Goal: Task Accomplishment & Management: Manage account settings

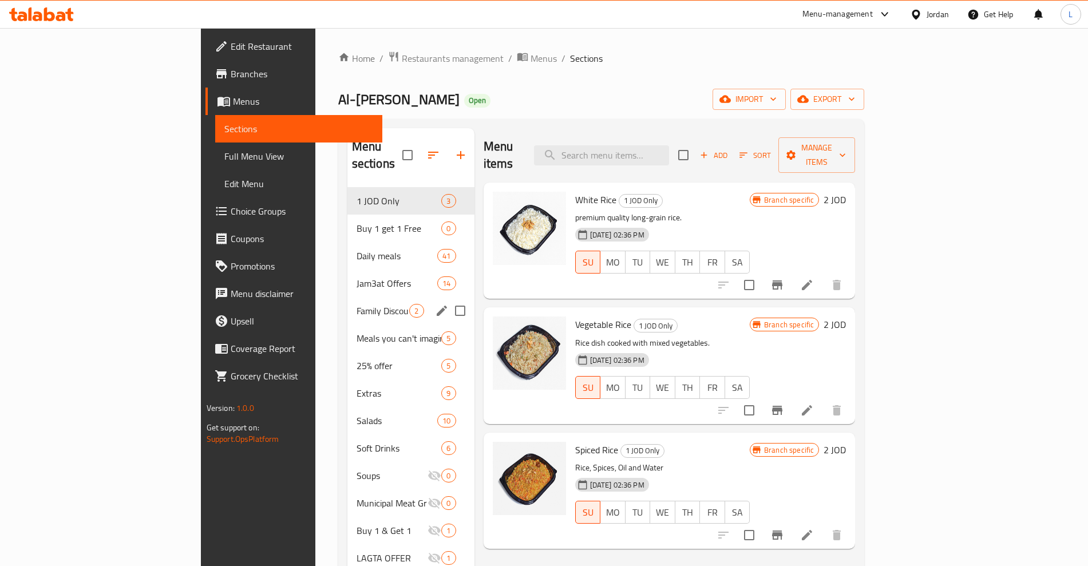
scroll to position [72, 0]
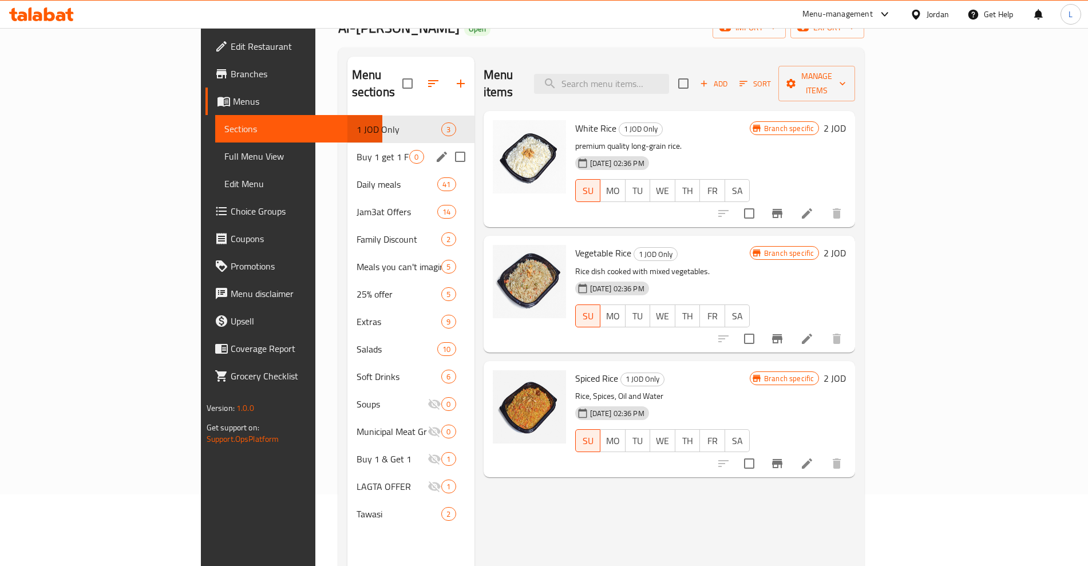
click at [357, 150] on span "Buy 1 get 1 Free" at bounding box center [383, 157] width 53 height 14
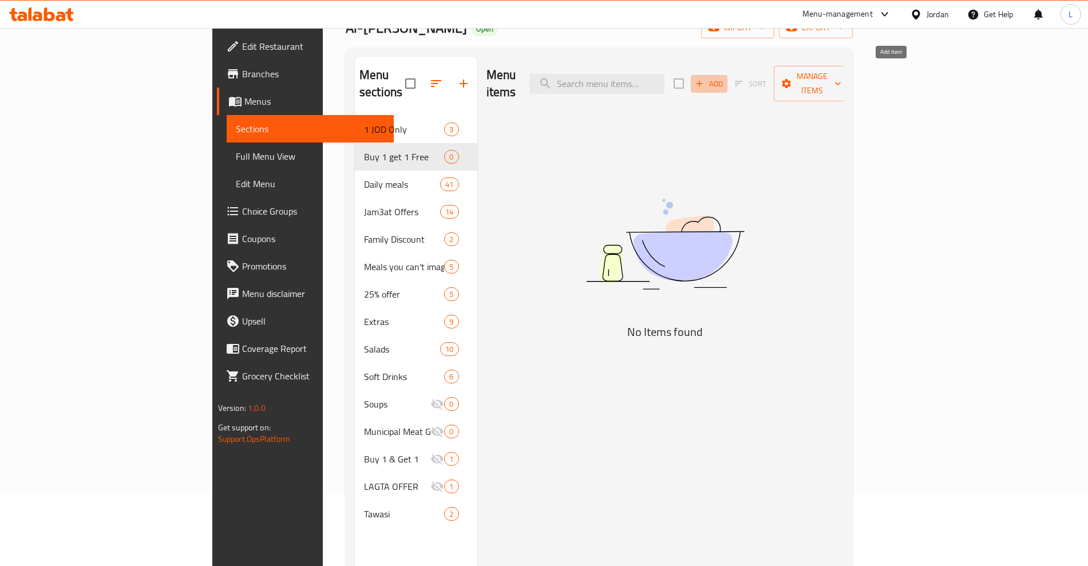
click at [724, 77] on span "Add" at bounding box center [709, 83] width 31 height 13
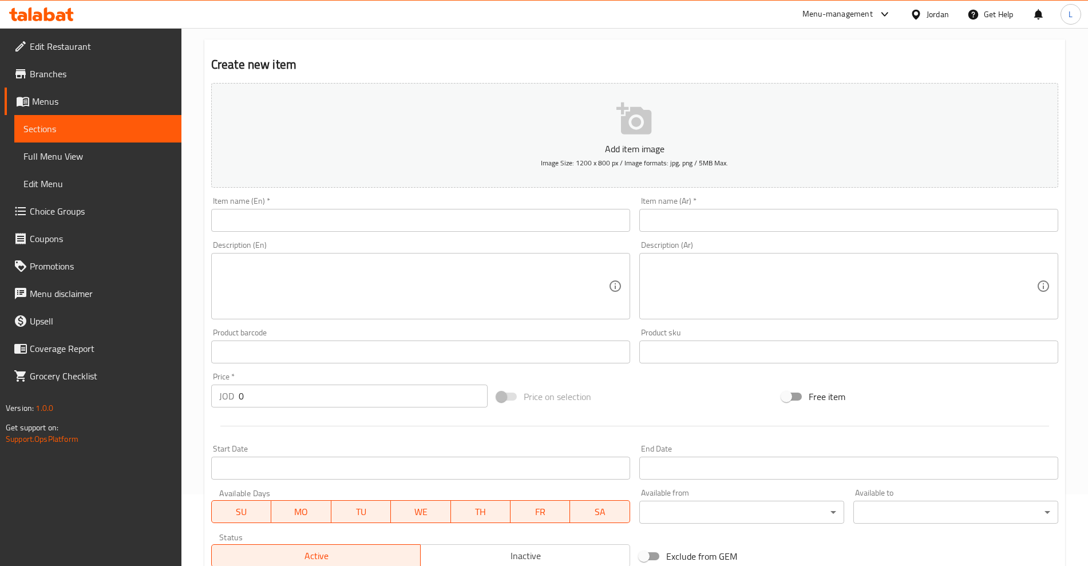
click at [82, 97] on span "Menus" at bounding box center [102, 101] width 140 height 14
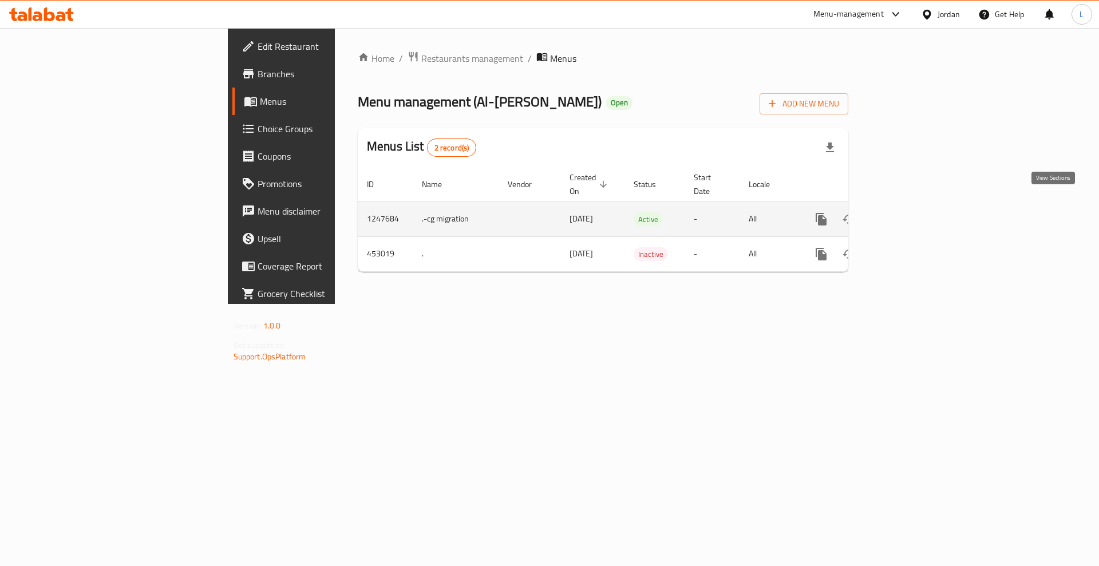
click at [917, 216] on link "enhanced table" at bounding box center [903, 218] width 27 height 27
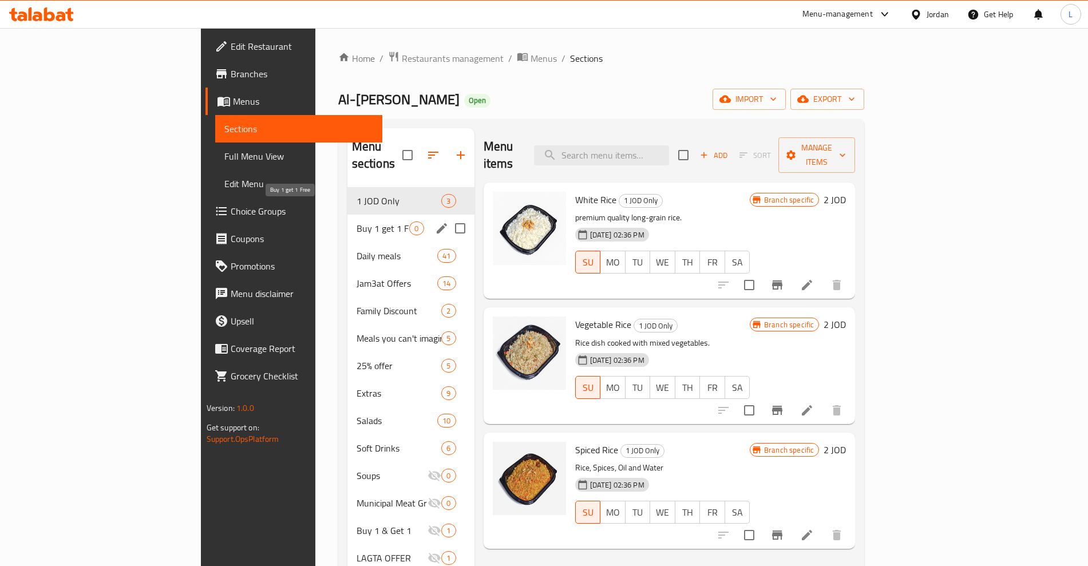
click at [357, 221] on span "Buy 1 get 1 Free" at bounding box center [383, 228] width 53 height 14
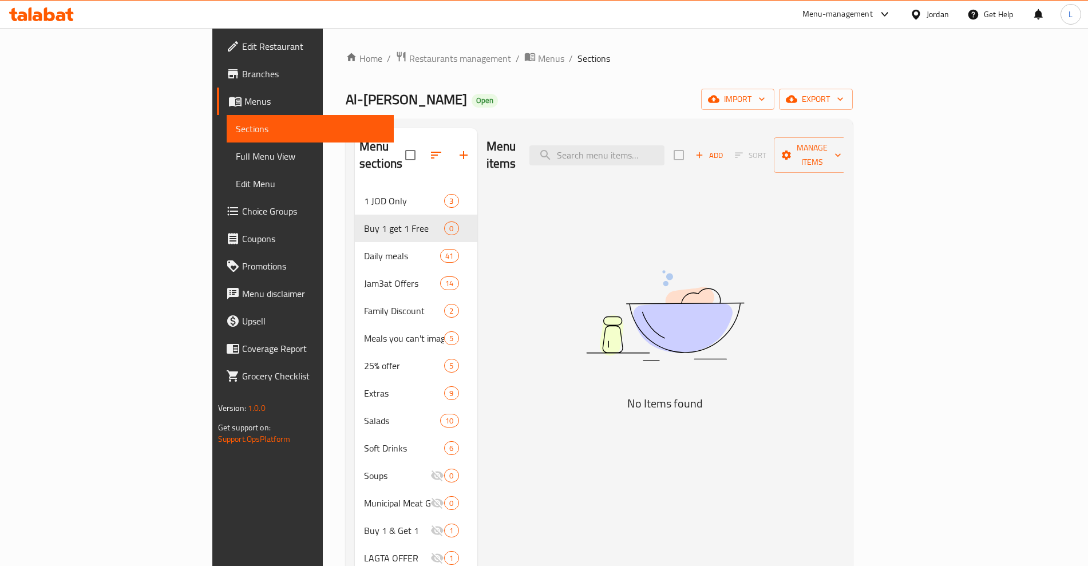
click at [844, 231] on div "Menu items Add Sort Manage items No Items found" at bounding box center [660, 411] width 367 height 566
click at [841, 143] on span "Manage items" at bounding box center [812, 155] width 58 height 29
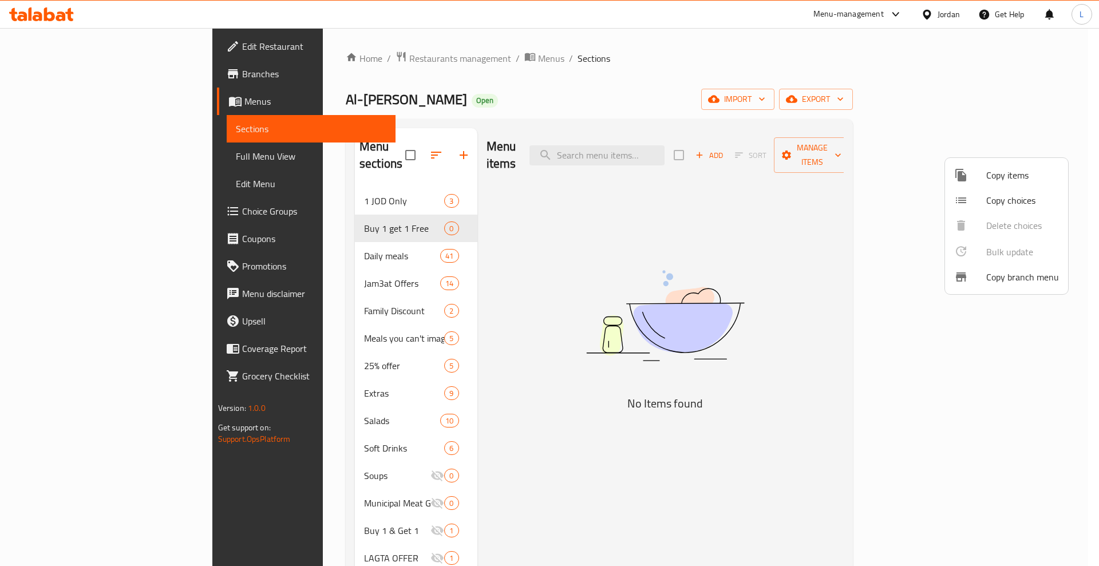
click at [991, 182] on span "Copy items" at bounding box center [1022, 175] width 73 height 14
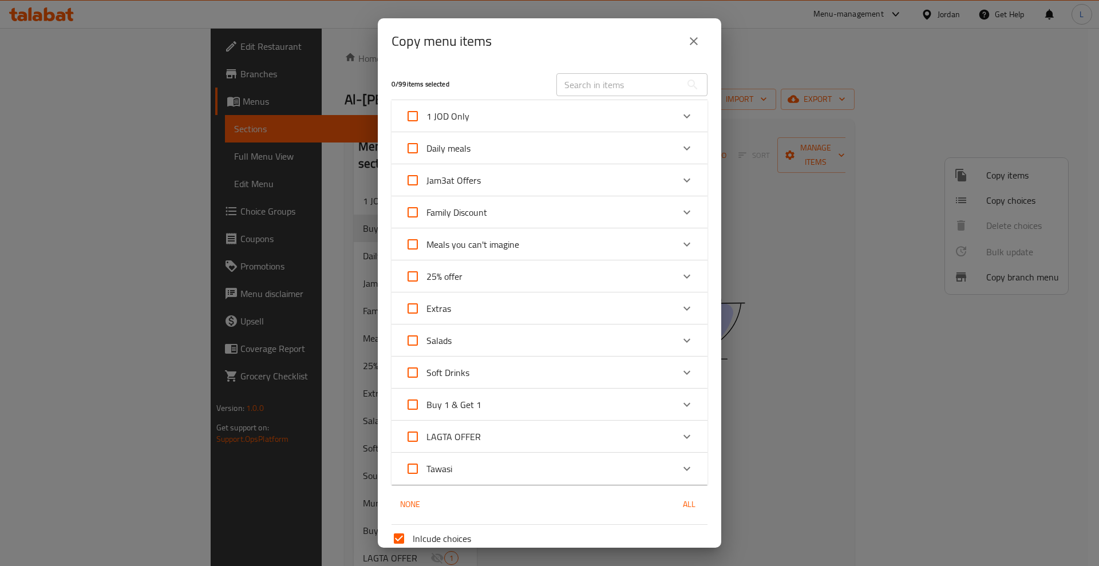
click at [683, 341] on icon "Expand" at bounding box center [686, 341] width 7 height 4
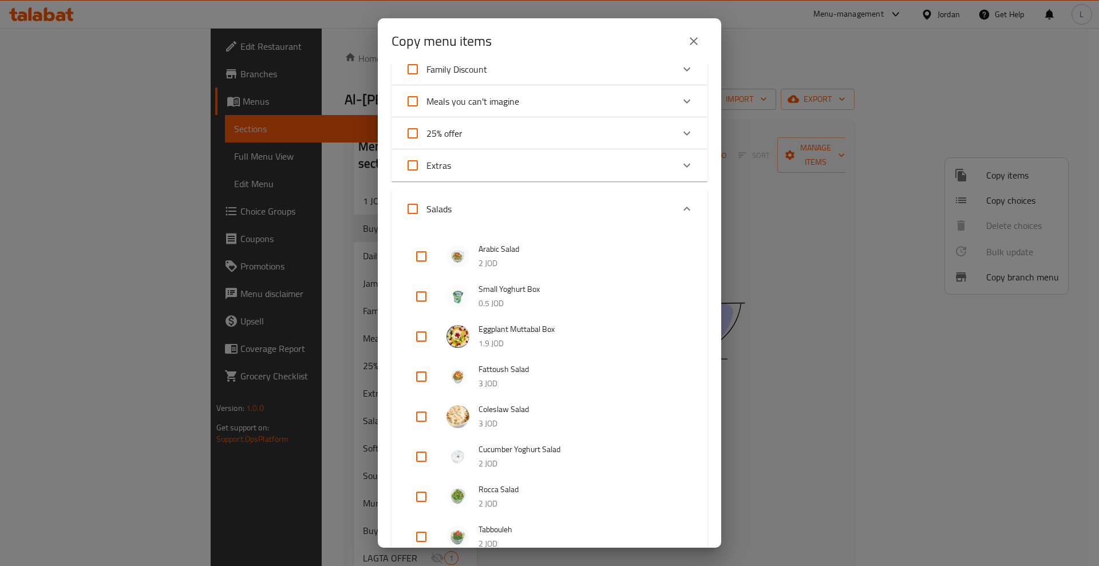
scroll to position [72, 0]
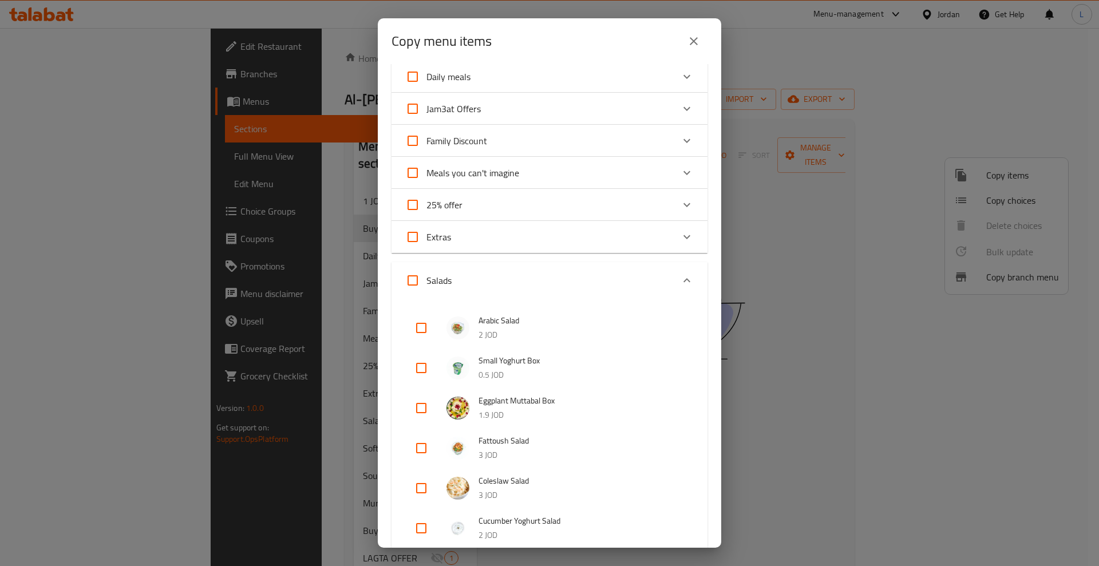
click at [412, 282] on input "Salads" at bounding box center [412, 280] width 27 height 27
checkbox input "true"
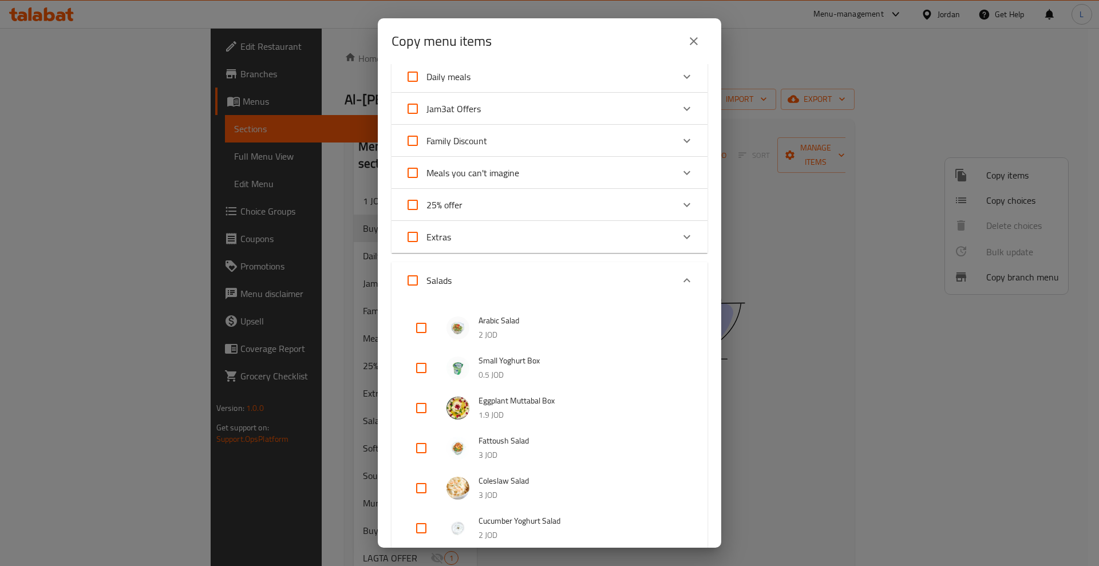
checkbox input "true"
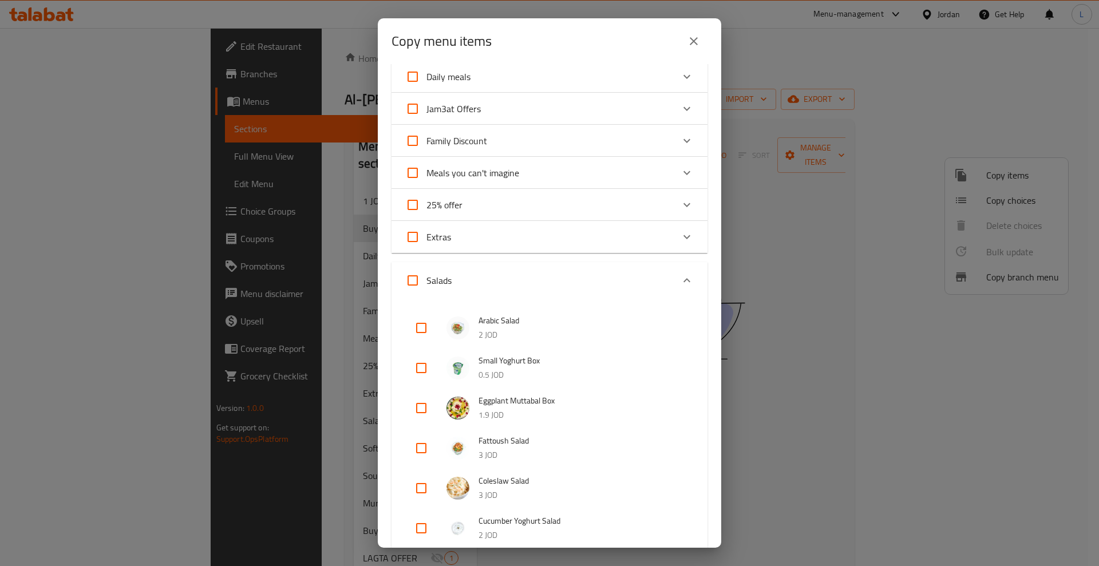
checkbox input "true"
click at [680, 275] on icon "Expand" at bounding box center [687, 281] width 14 height 14
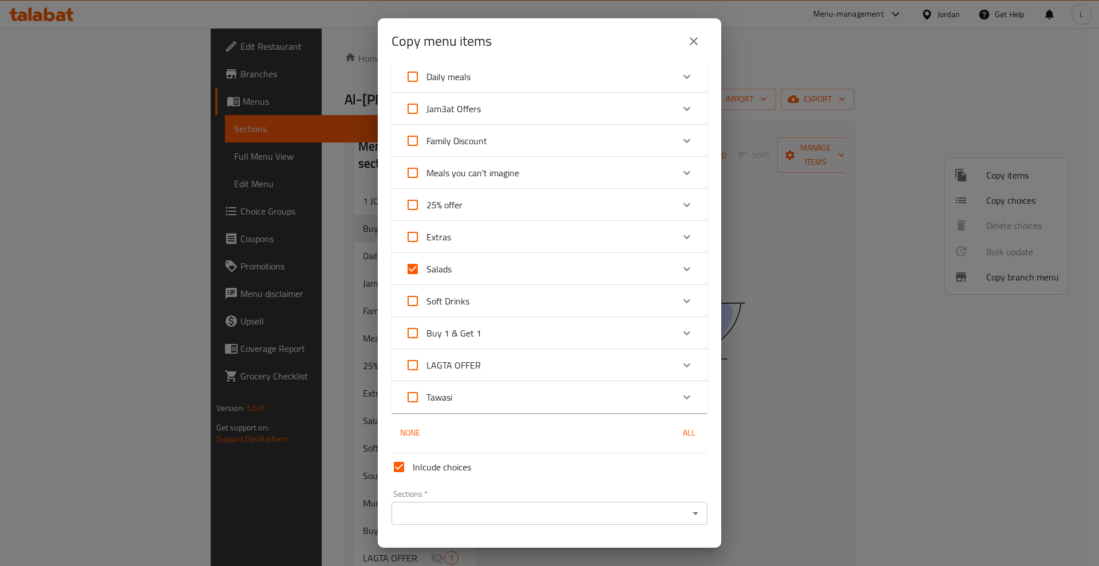
click at [680, 398] on icon "Expand" at bounding box center [687, 397] width 14 height 14
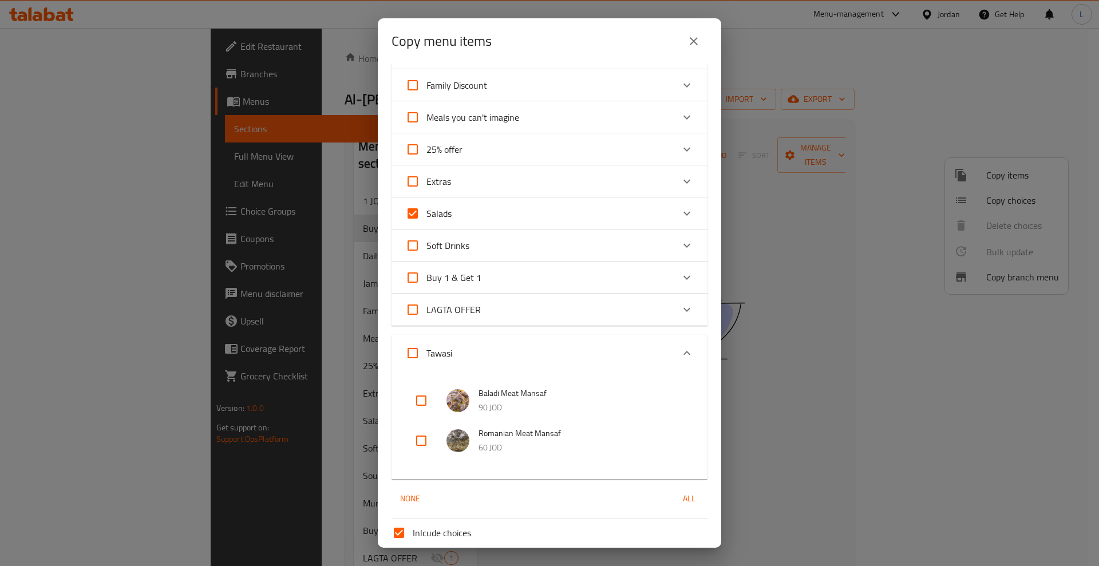
scroll to position [215, 0]
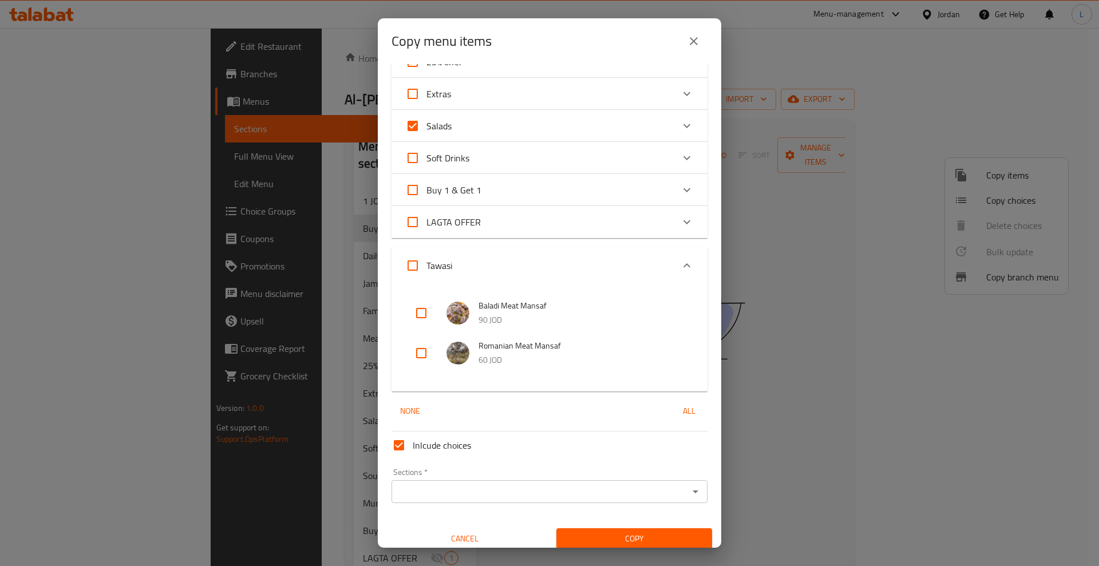
click at [680, 268] on icon "Expand" at bounding box center [687, 266] width 14 height 14
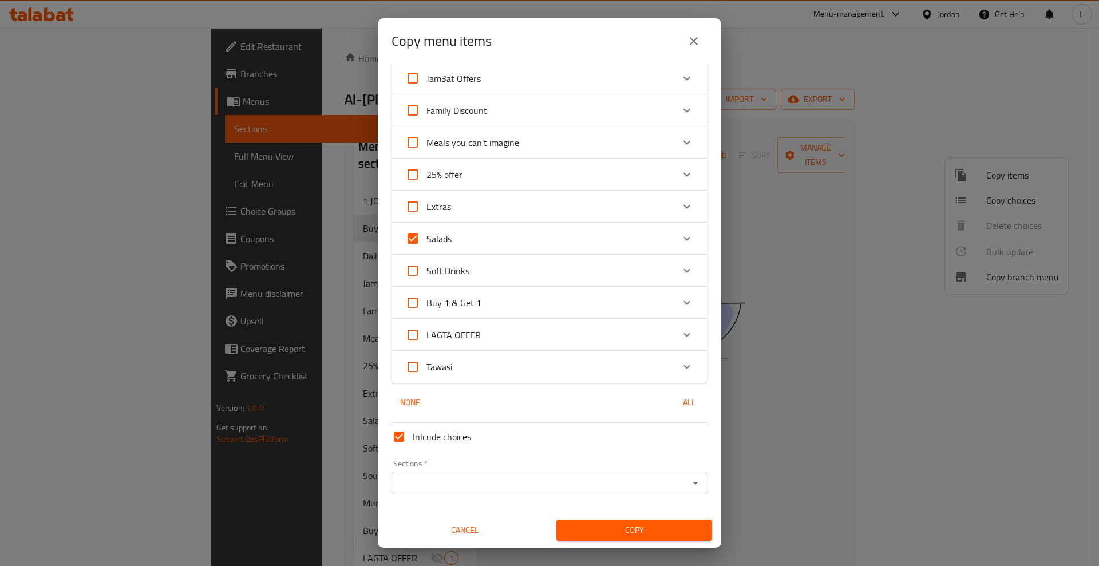
scroll to position [102, 0]
click at [680, 145] on icon "Expand" at bounding box center [687, 143] width 14 height 14
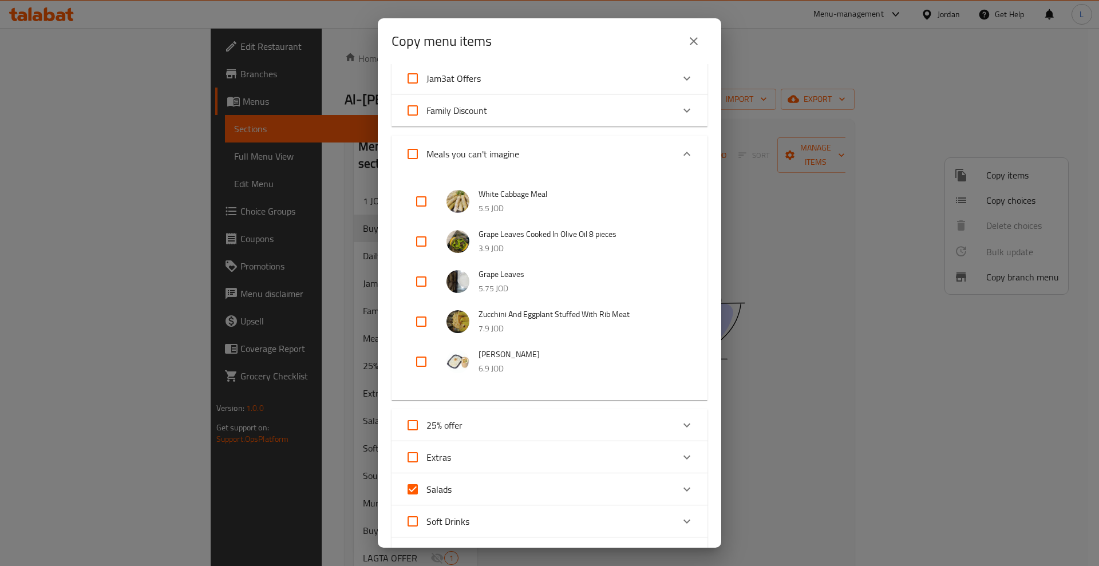
click at [680, 148] on icon "Expand" at bounding box center [687, 154] width 14 height 14
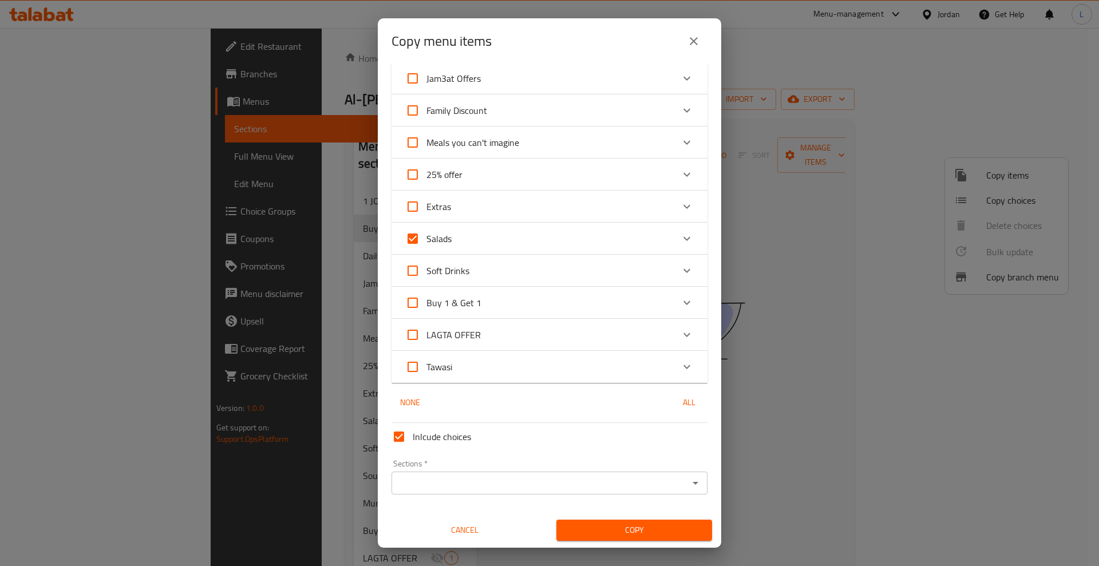
scroll to position [30, 0]
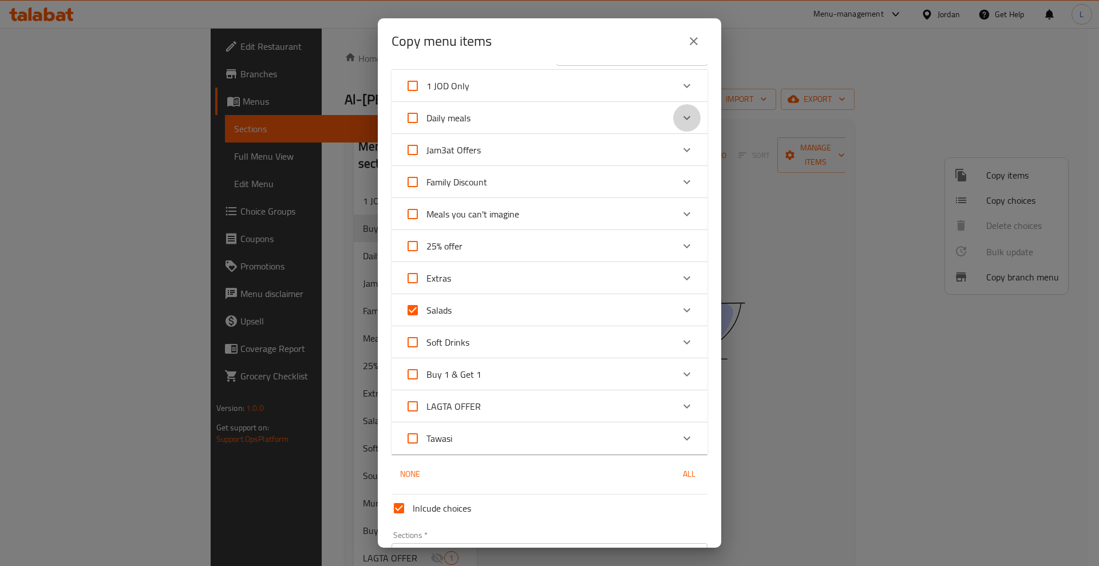
click at [680, 120] on icon "Expand" at bounding box center [687, 118] width 14 height 14
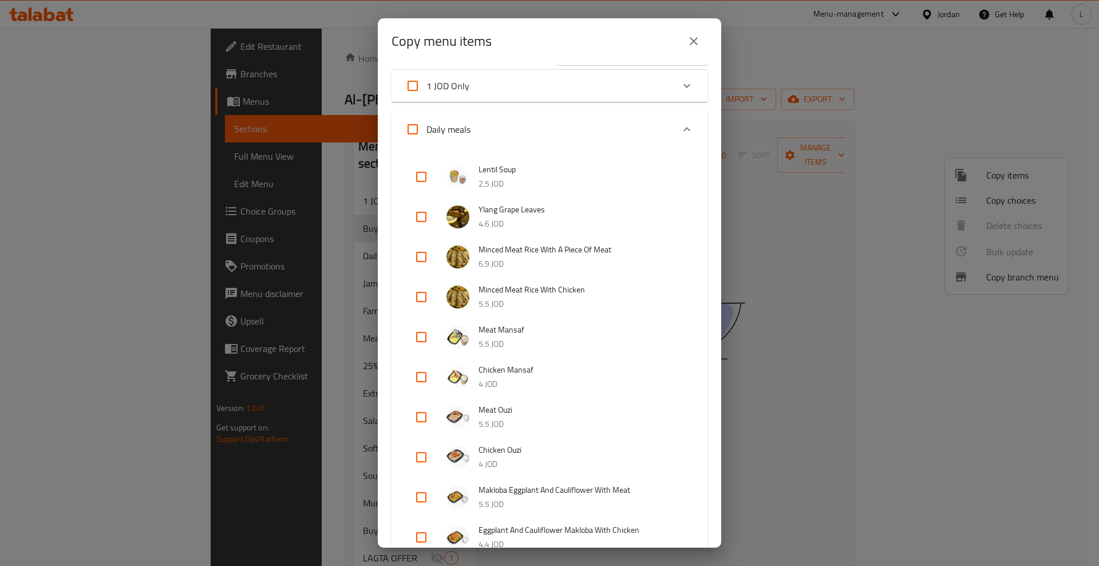
click at [421, 176] on input "checkbox" at bounding box center [420, 176] width 27 height 27
checkbox input "true"
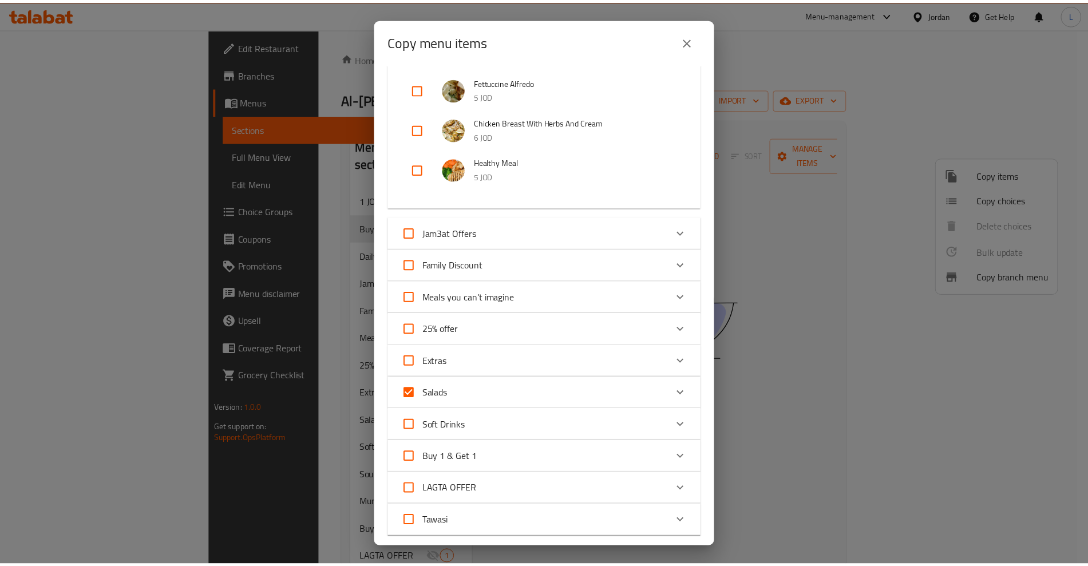
scroll to position [1794, 0]
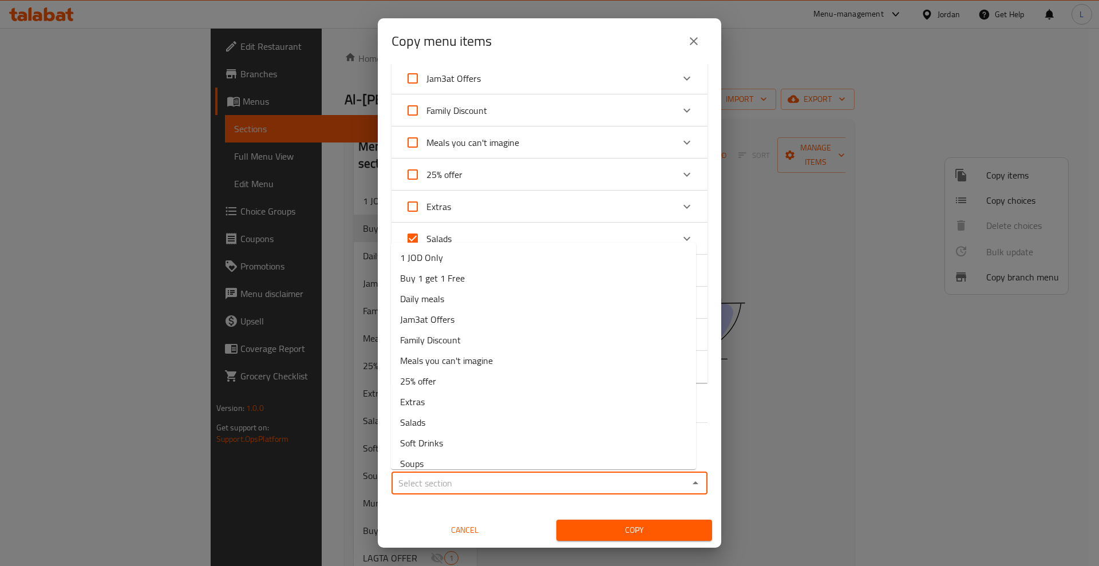
click at [584, 480] on input "Sections   *" at bounding box center [540, 483] width 290 height 16
click at [472, 280] on li "Buy 1 get 1 Free" at bounding box center [543, 278] width 305 height 21
type input "Buy 1 get 1 Free"
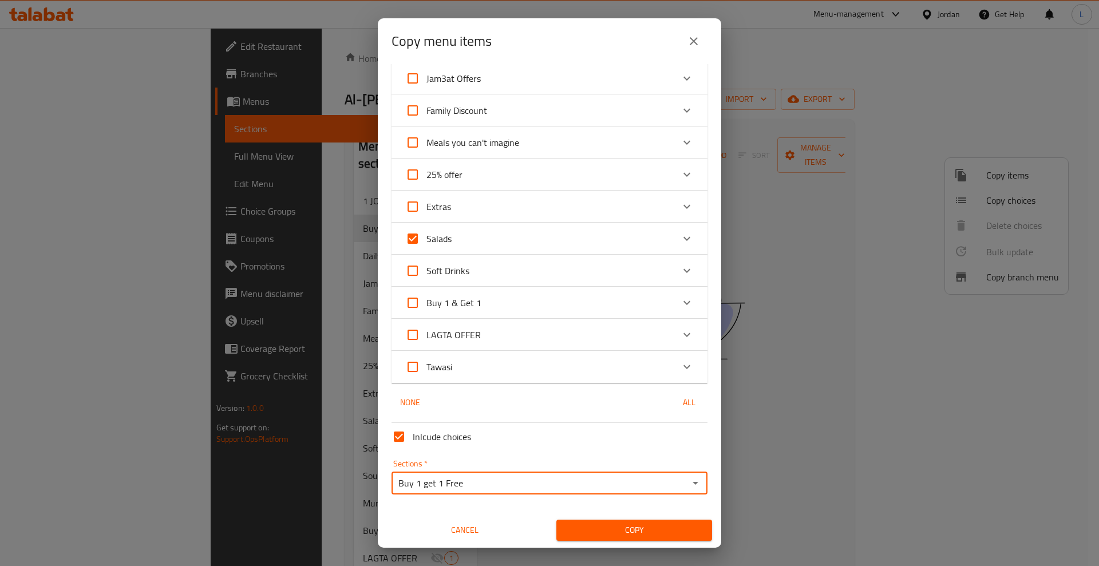
click at [644, 532] on span "Copy" at bounding box center [633, 530] width 137 height 14
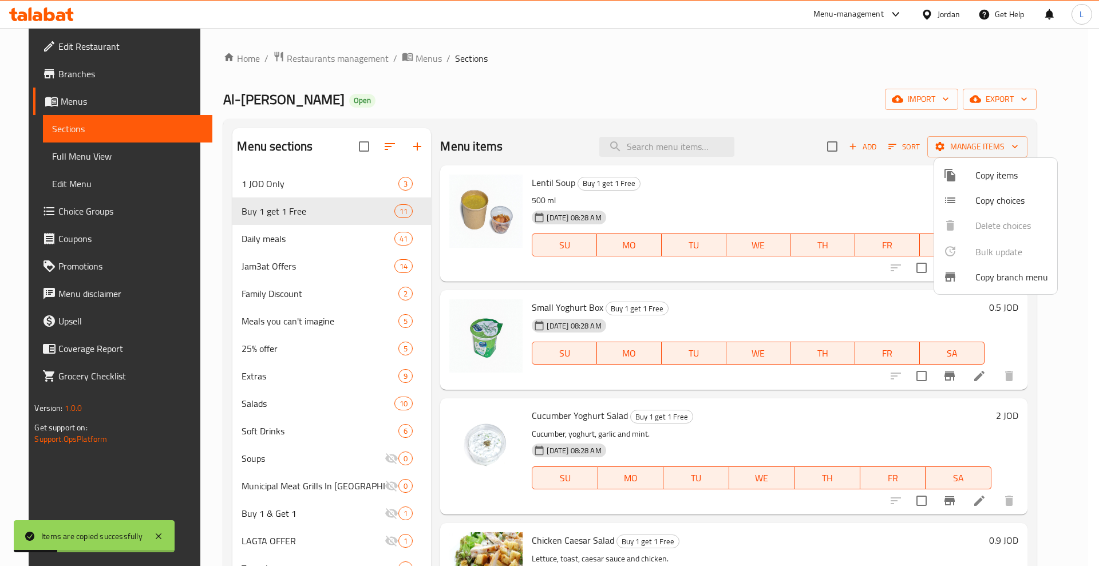
click at [868, 178] on div at bounding box center [549, 283] width 1099 height 566
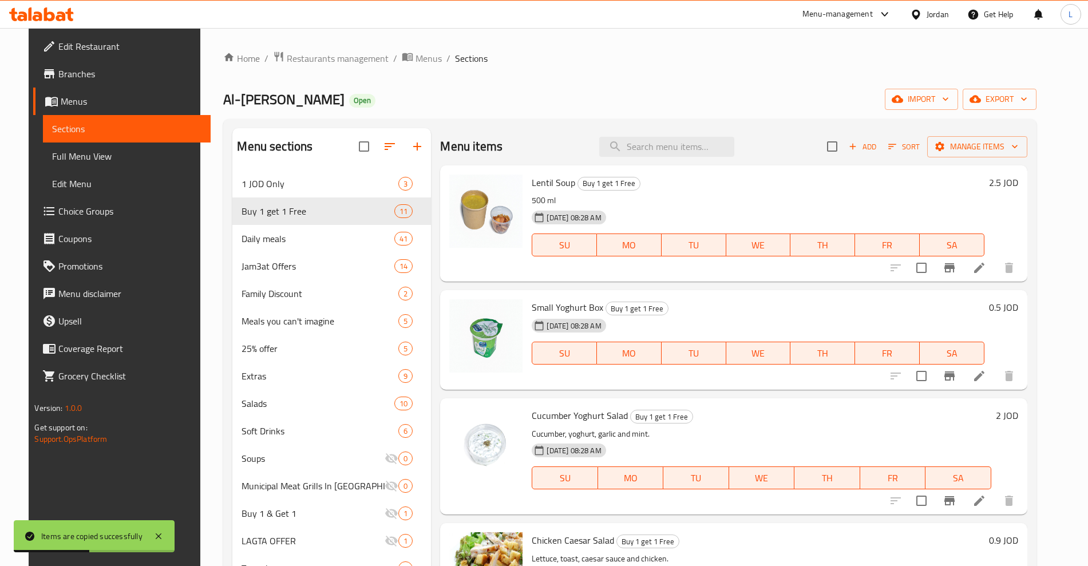
click at [1014, 183] on h6 "2.5 JOD" at bounding box center [1003, 183] width 29 height 16
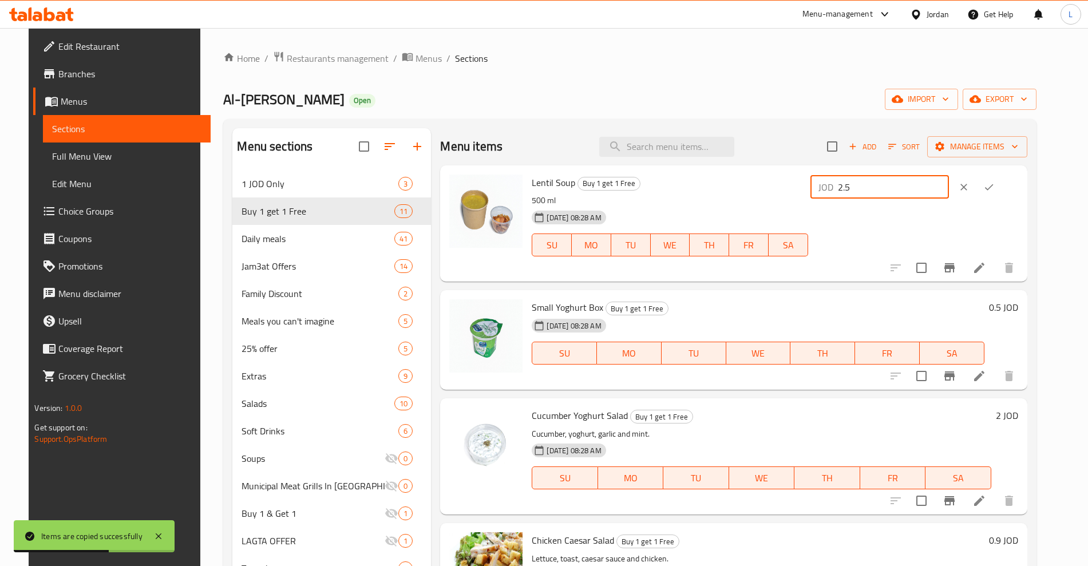
drag, startPoint x: 902, startPoint y: 193, endPoint x: 864, endPoint y: 204, distance: 39.9
click at [864, 204] on div "JOD 2.5 ​" at bounding box center [913, 224] width 210 height 98
type input "5"
click at [995, 184] on icon "ok" at bounding box center [988, 186] width 11 height 11
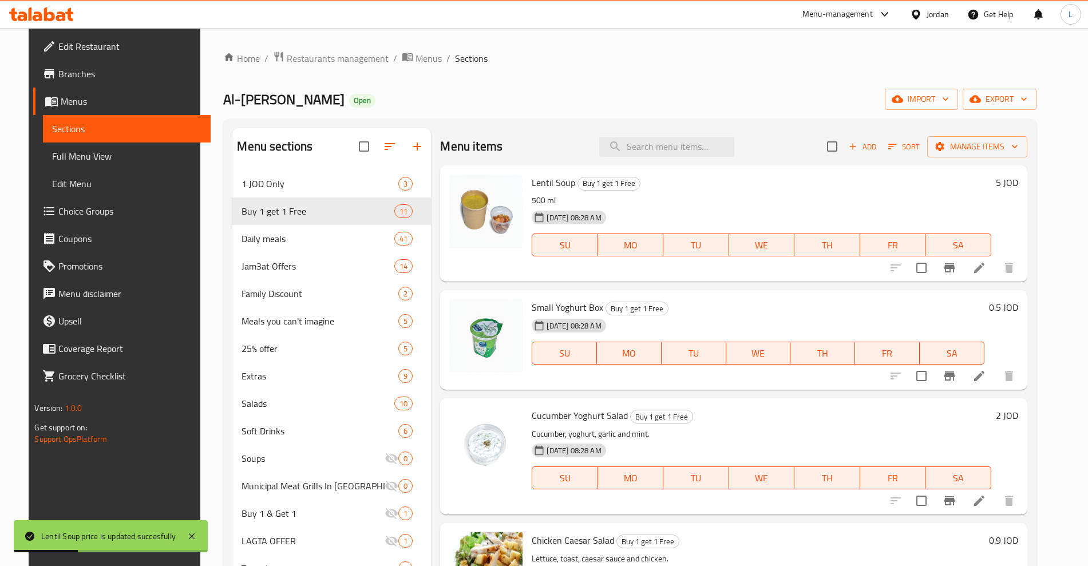
click at [1014, 308] on h6 "0.5 JOD" at bounding box center [1003, 307] width 29 height 16
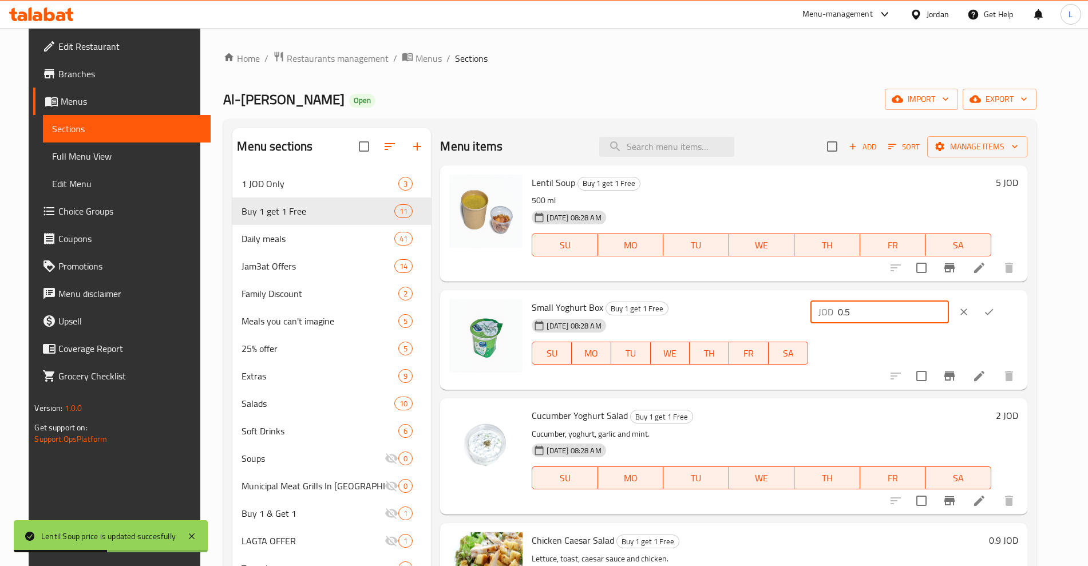
drag, startPoint x: 928, startPoint y: 308, endPoint x: 841, endPoint y: 324, distance: 88.6
click at [841, 324] on div "Small Yoghurt Box Buy 1 get 1 Free 11-08-2025 08:28 AM SU MO TU WE TH FR SA JOD…" at bounding box center [774, 340] width 495 height 90
type input "1"
click at [1001, 310] on button "ok" at bounding box center [988, 311] width 25 height 25
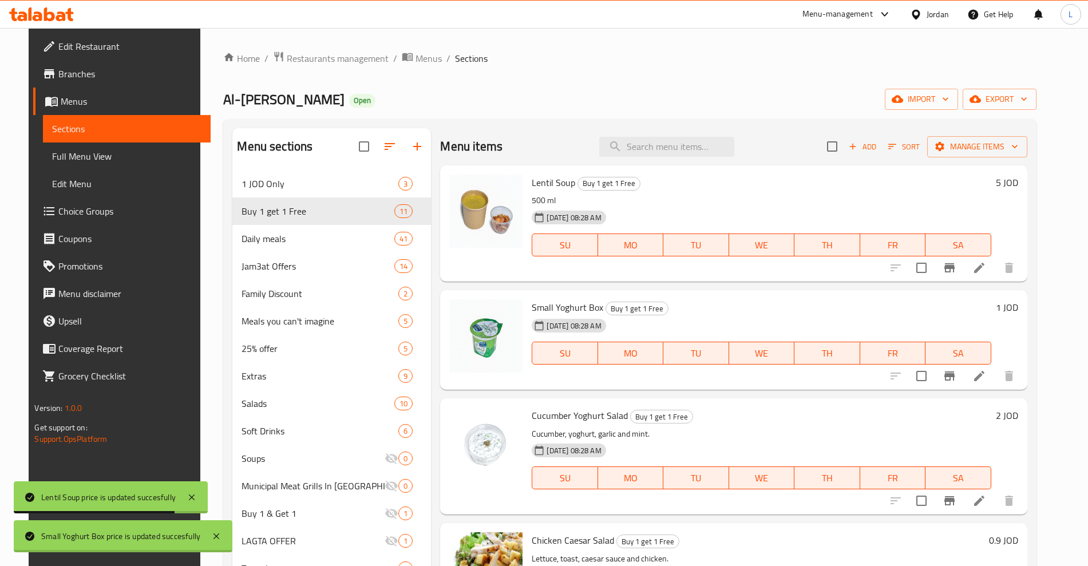
click at [1016, 423] on h6 "2 JOD" at bounding box center [1007, 415] width 22 height 16
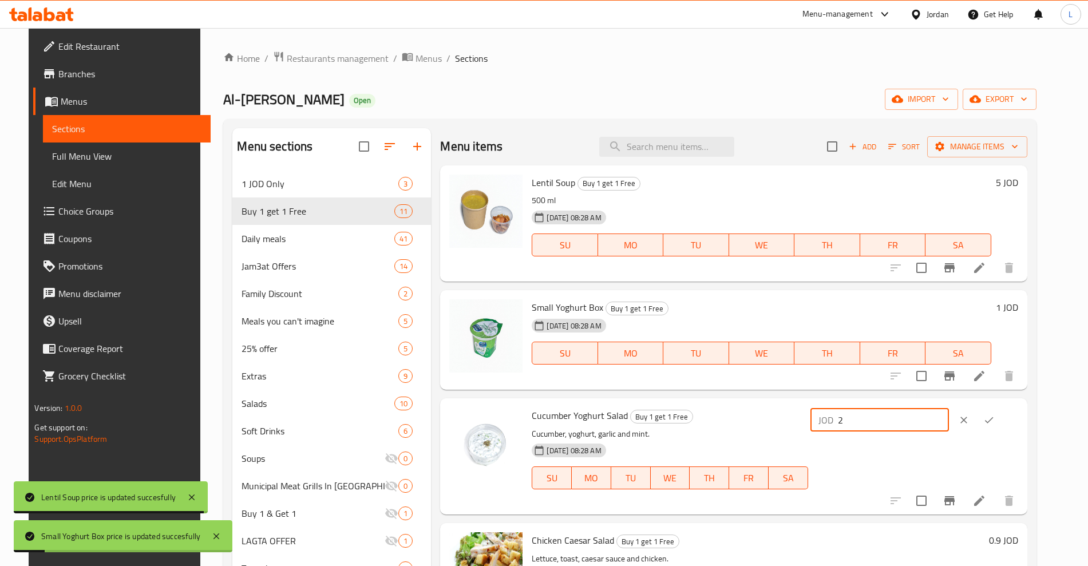
drag, startPoint x: 955, startPoint y: 418, endPoint x: 825, endPoint y: 433, distance: 130.2
click at [825, 433] on div "Cucumber Yoghurt Salad Buy 1 get 1 Free Cucumber, yoghurt, garlic and mint. 11-…" at bounding box center [774, 456] width 495 height 107
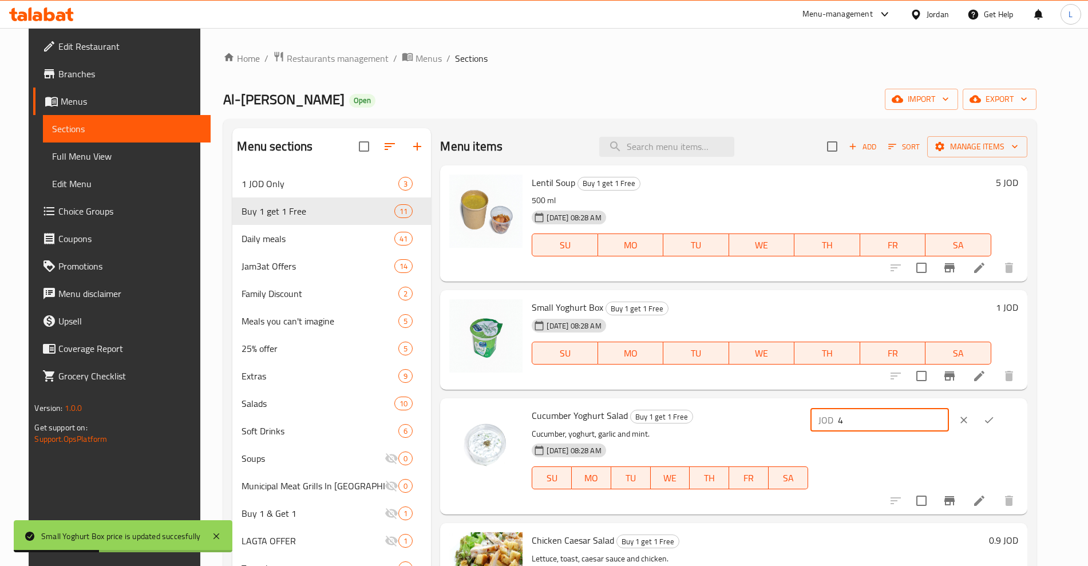
type input "4"
click at [1001, 419] on button "ok" at bounding box center [988, 419] width 25 height 25
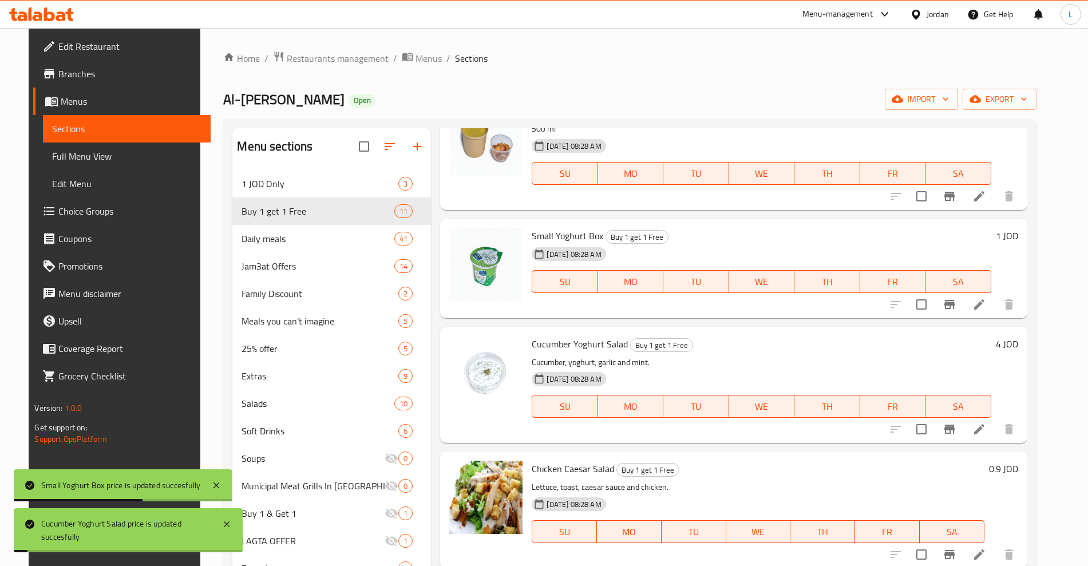
click at [1016, 463] on h6 "0.9 JOD" at bounding box center [1003, 469] width 29 height 16
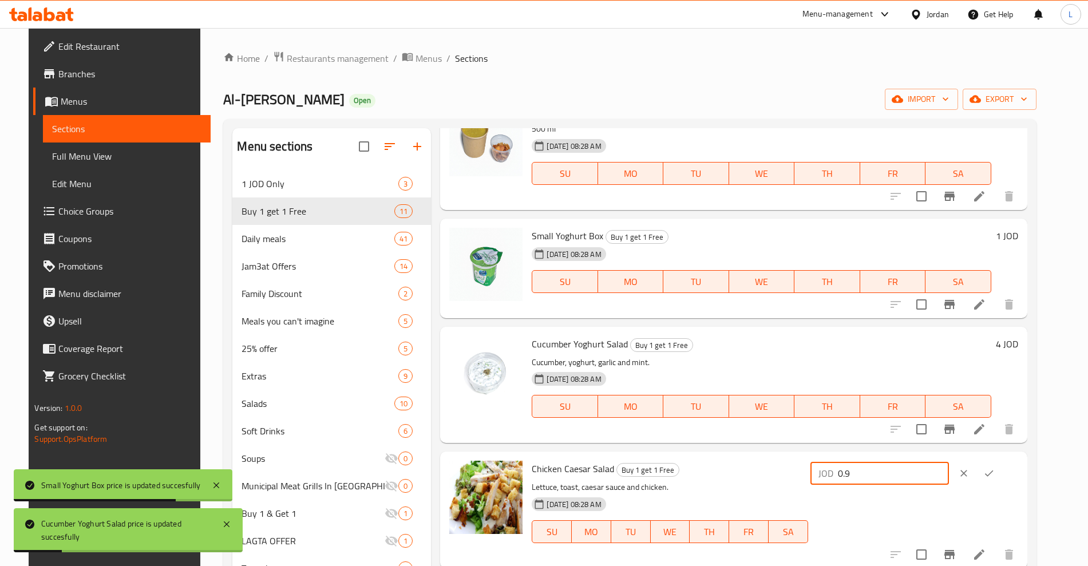
drag, startPoint x: 933, startPoint y: 470, endPoint x: 826, endPoint y: 481, distance: 108.1
click at [826, 481] on div "Chicken Caesar Salad Buy 1 get 1 Free Lettuce, toast, caesar sauce and chicken.…" at bounding box center [774, 509] width 495 height 107
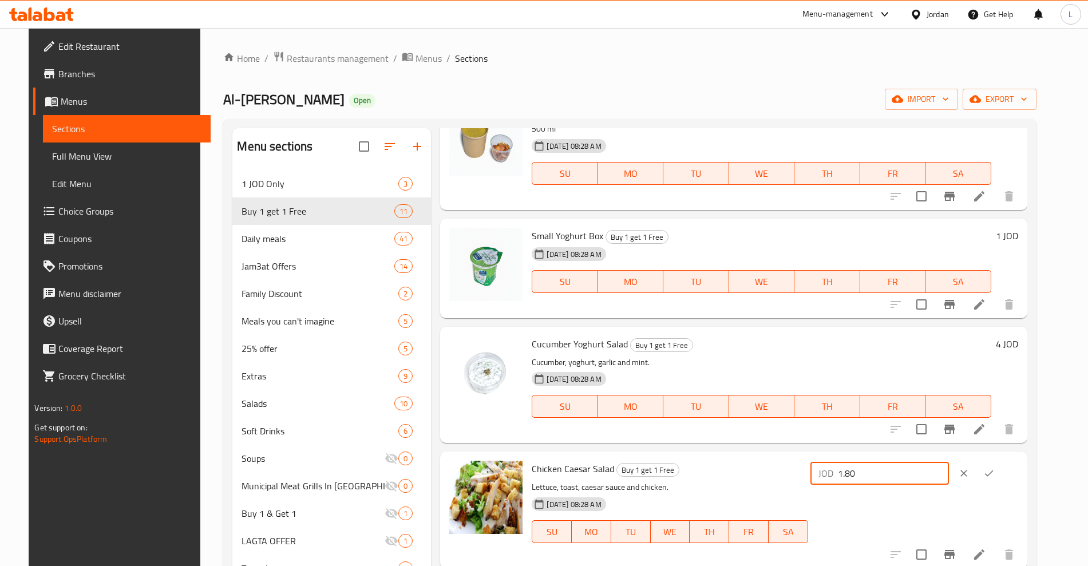
type input "1.80"
click at [995, 475] on icon "ok" at bounding box center [988, 473] width 11 height 11
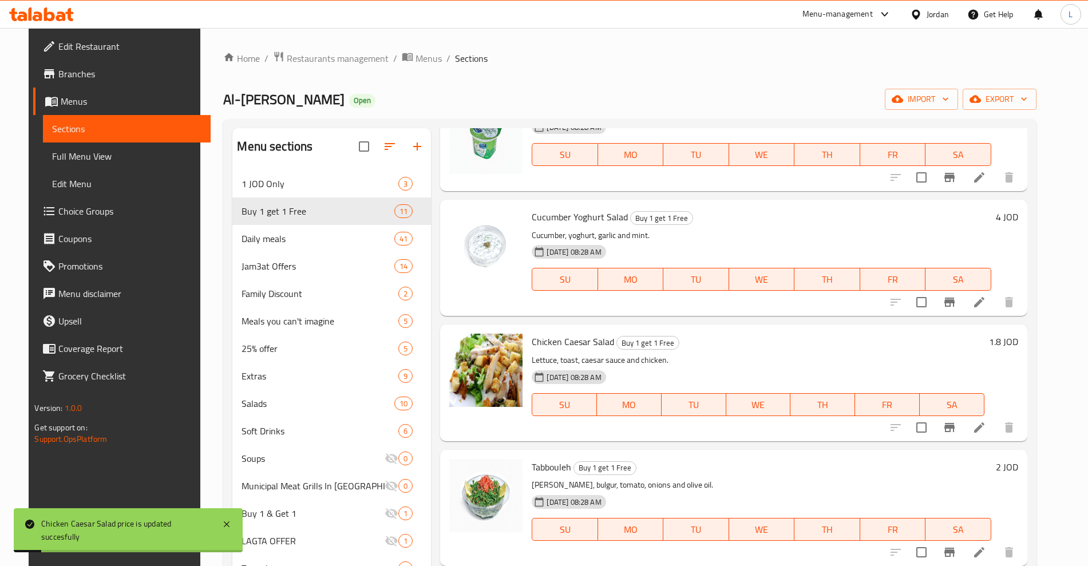
scroll to position [286, 0]
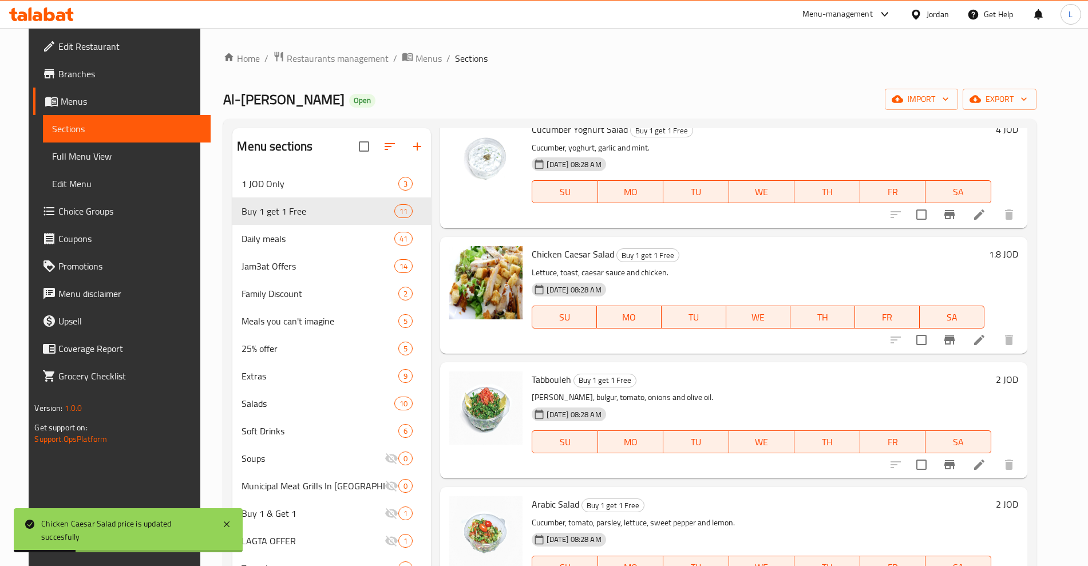
click at [1016, 386] on h6 "2 JOD" at bounding box center [1007, 379] width 22 height 16
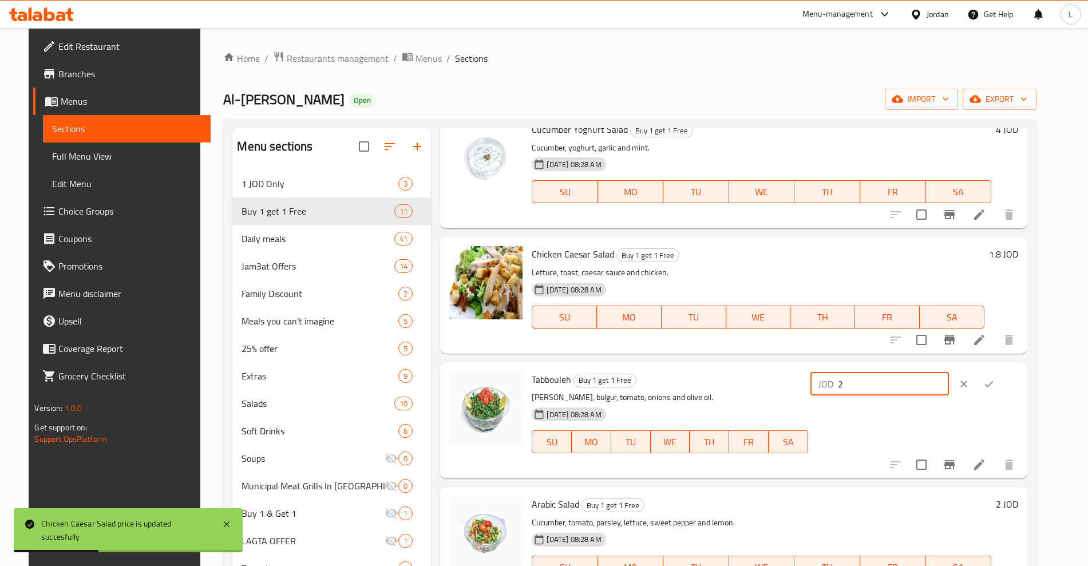
drag, startPoint x: 888, startPoint y: 389, endPoint x: 853, endPoint y: 394, distance: 35.8
click at [853, 394] on div "JOD 2 ​" at bounding box center [879, 384] width 138 height 23
type input "4"
click at [995, 383] on icon "ok" at bounding box center [988, 383] width 11 height 11
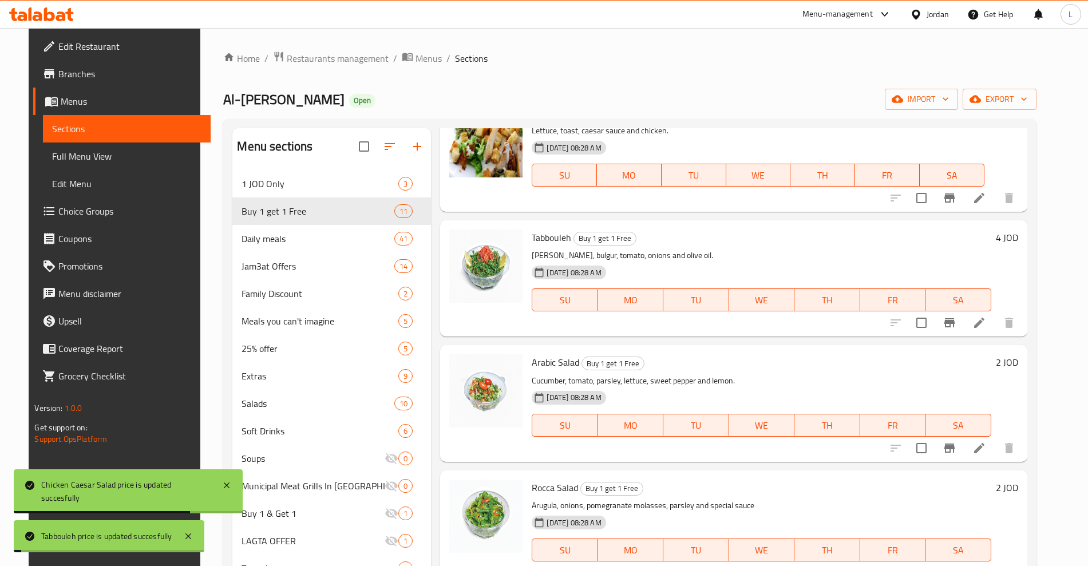
scroll to position [429, 0]
click at [1016, 363] on h6 "2 JOD" at bounding box center [1007, 361] width 22 height 16
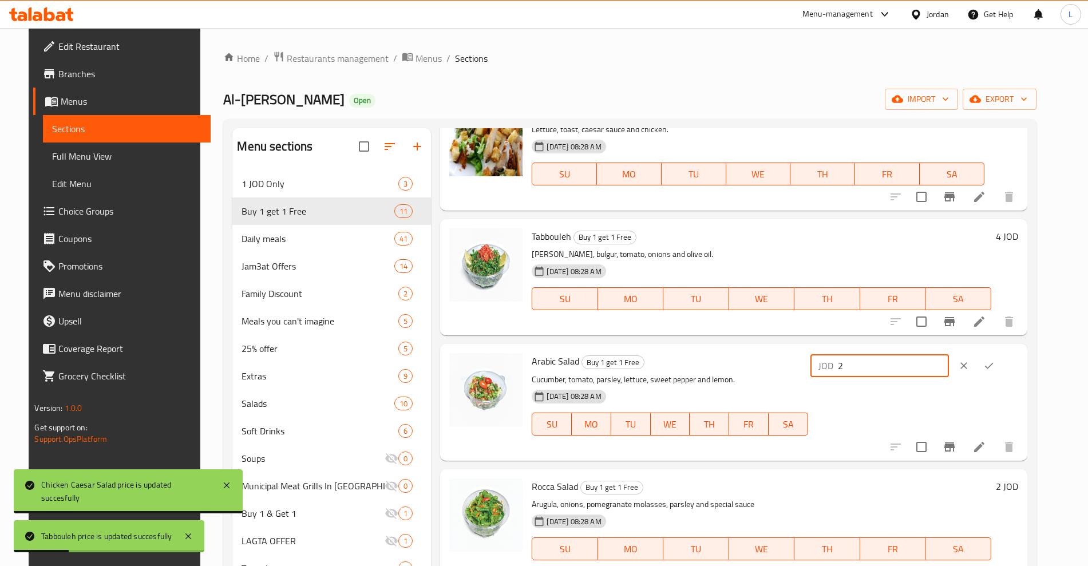
drag, startPoint x: 873, startPoint y: 369, endPoint x: 841, endPoint y: 371, distance: 31.6
click at [841, 371] on div "Arabic Salad Buy 1 get 1 Free Cucumber, tomato, parsley, lettuce, sweet pepper …" at bounding box center [774, 402] width 495 height 107
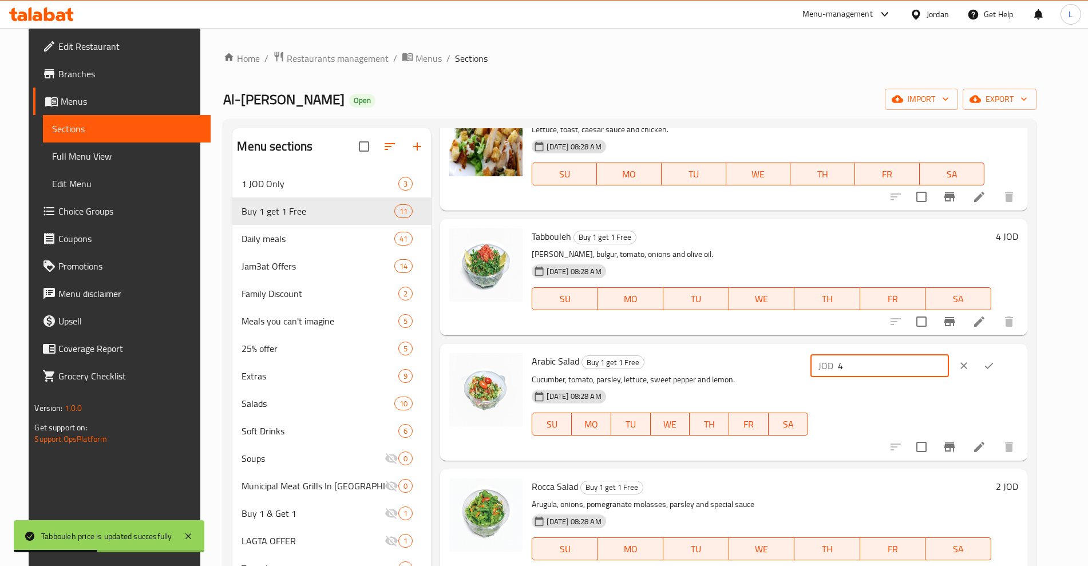
type input "4"
click at [1001, 372] on button "ok" at bounding box center [988, 365] width 25 height 25
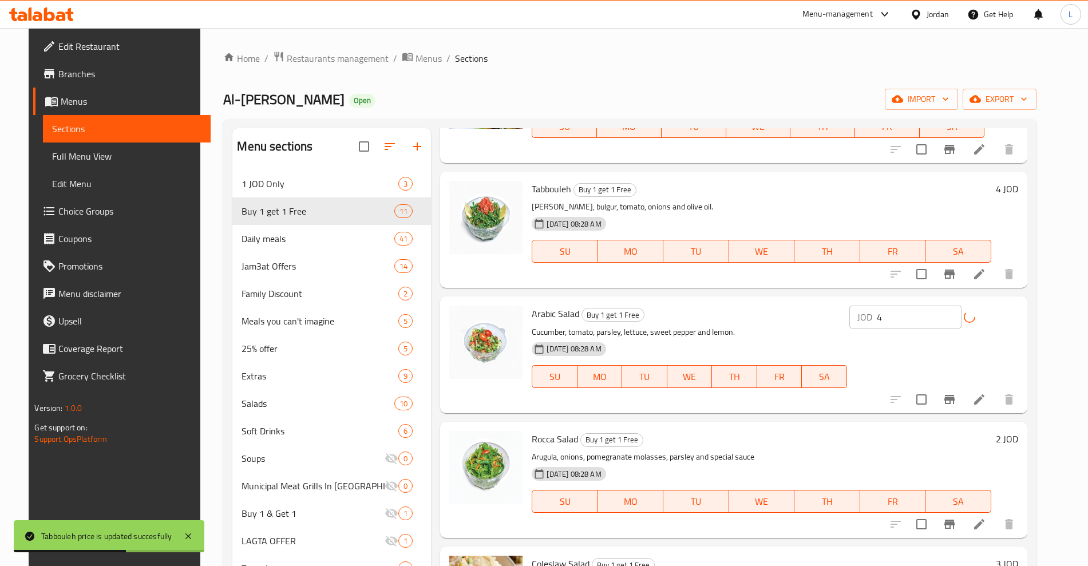
scroll to position [501, 0]
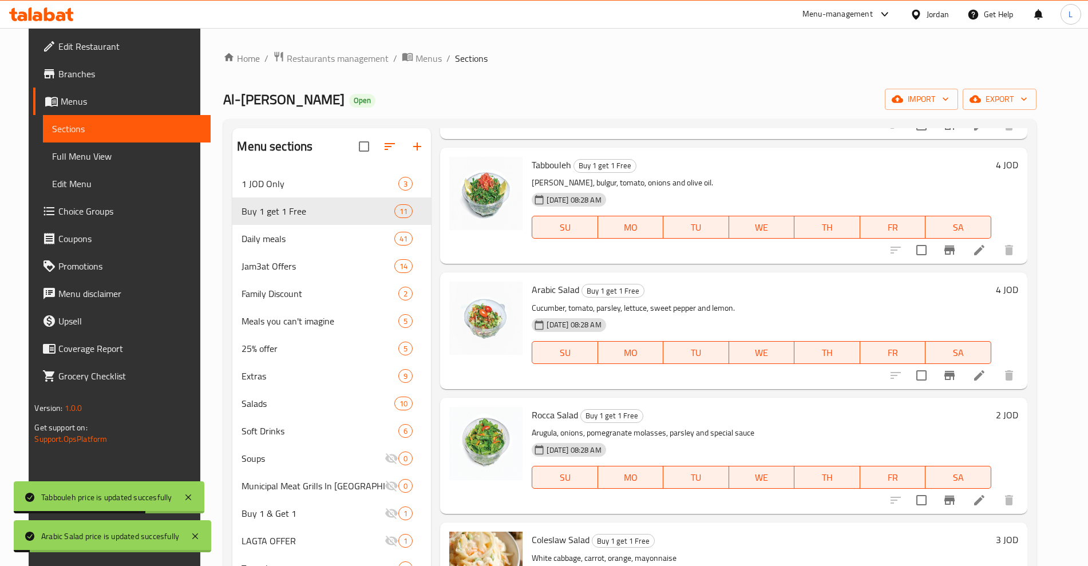
click at [1018, 415] on h6 "2 JOD" at bounding box center [1007, 415] width 22 height 16
drag, startPoint x: 958, startPoint y: 415, endPoint x: 881, endPoint y: 418, distance: 76.8
click at [881, 418] on input "3" at bounding box center [893, 419] width 111 height 23
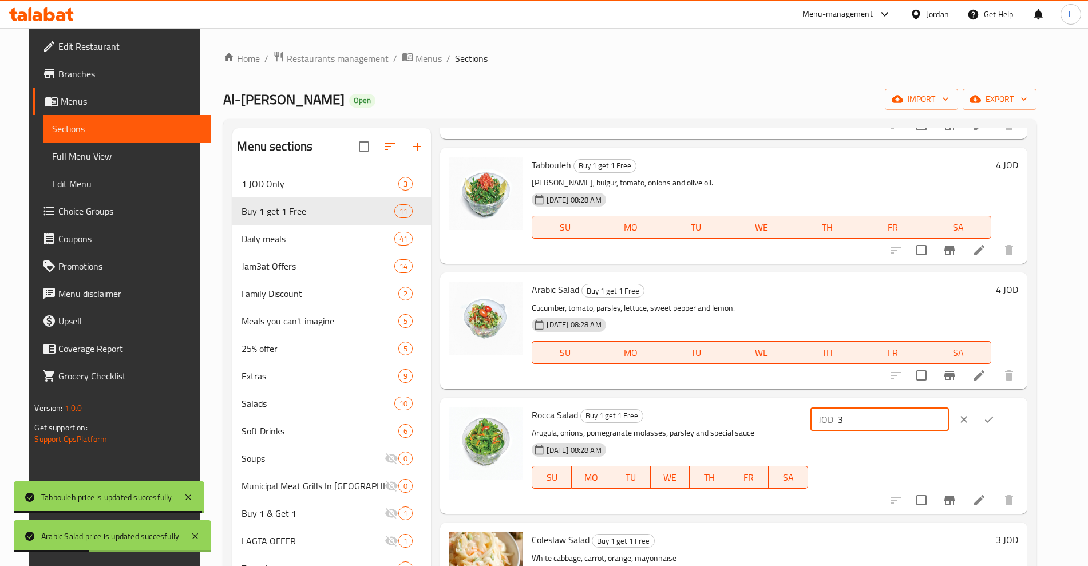
drag, startPoint x: 906, startPoint y: 415, endPoint x: 855, endPoint y: 425, distance: 52.0
click at [855, 425] on div "JOD 3 ​" at bounding box center [879, 419] width 138 height 23
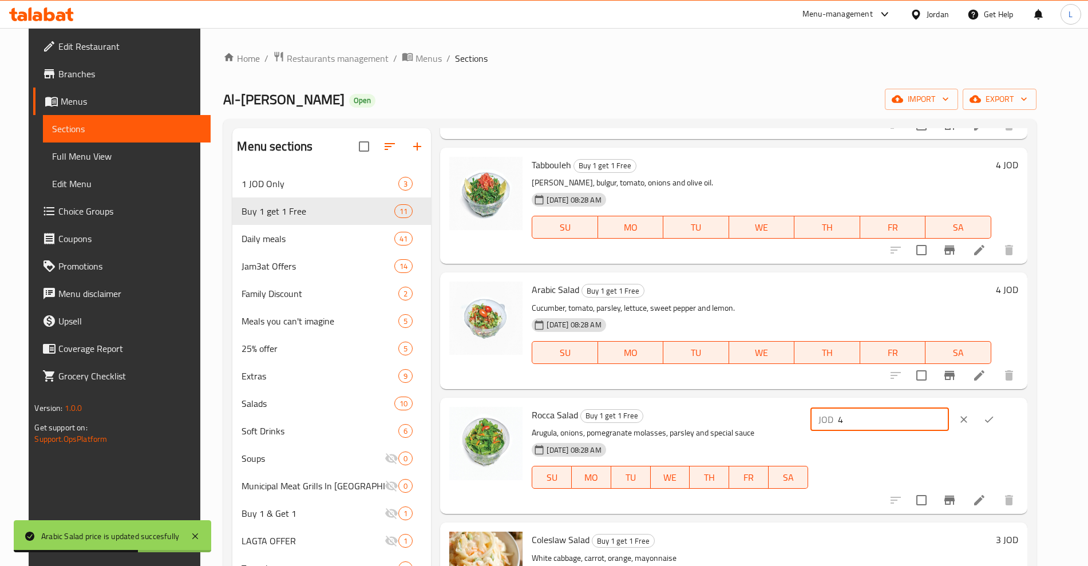
type input "4"
click at [995, 414] on icon "ok" at bounding box center [988, 419] width 11 height 11
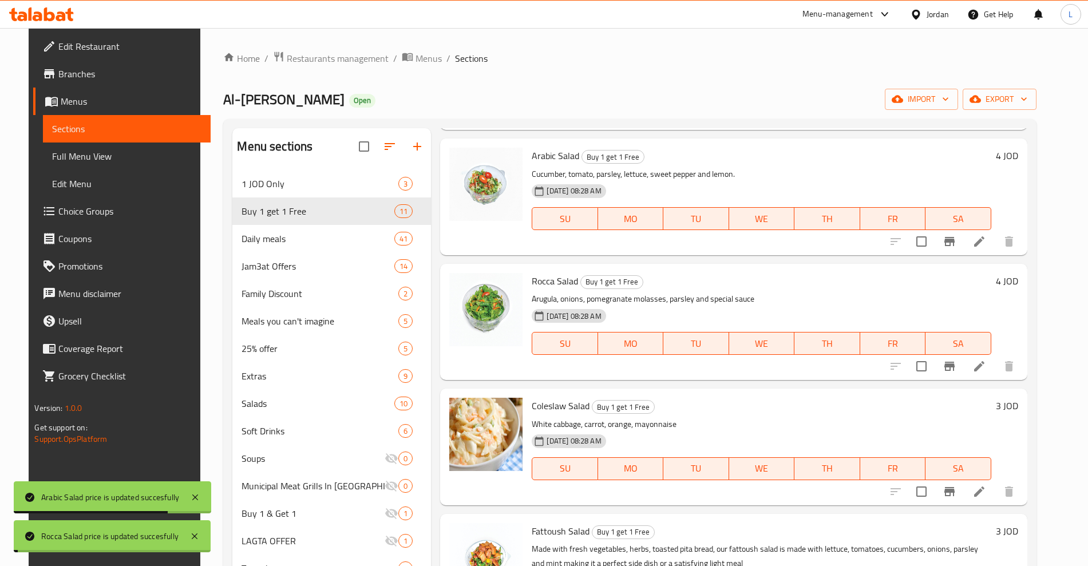
scroll to position [644, 0]
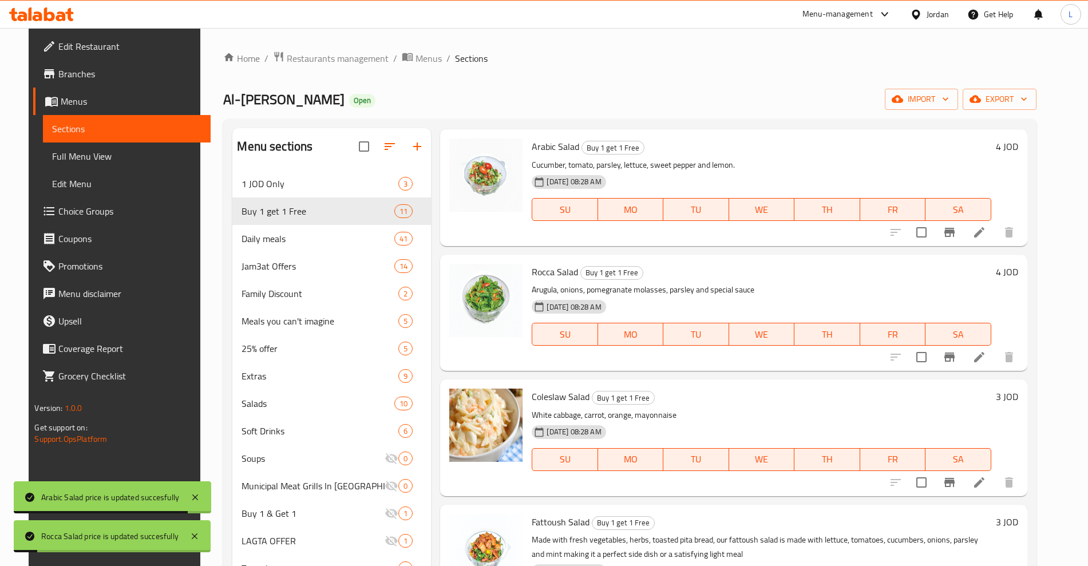
click at [1018, 398] on h6 "3 JOD" at bounding box center [1007, 397] width 22 height 16
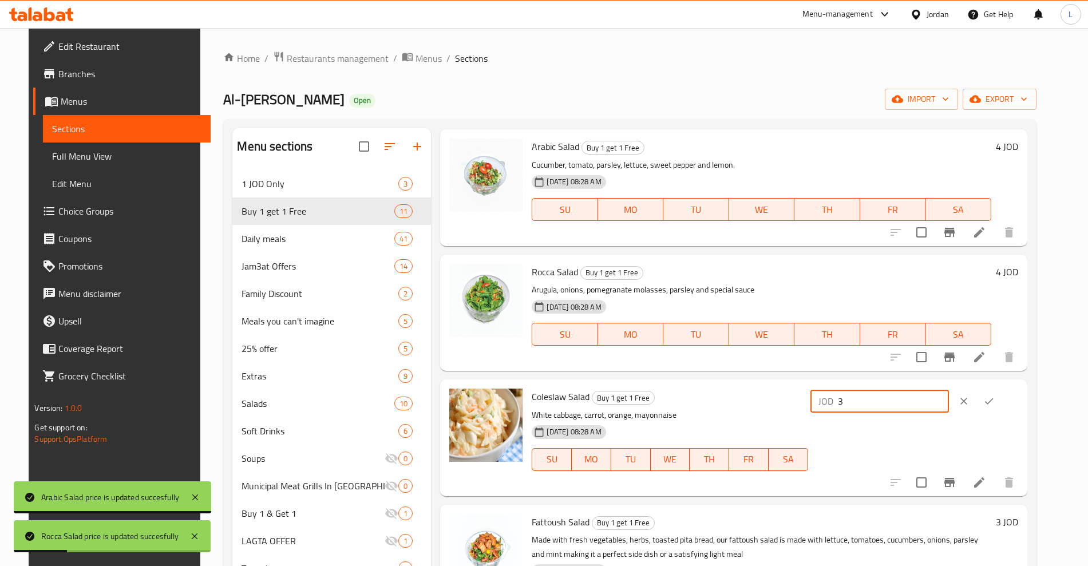
drag, startPoint x: 942, startPoint y: 399, endPoint x: 849, endPoint y: 413, distance: 93.8
click at [849, 413] on div "Coleslaw Salad Buy 1 get 1 Free White cabbage, carrot, orange, mayonnaise 11-08…" at bounding box center [774, 437] width 495 height 107
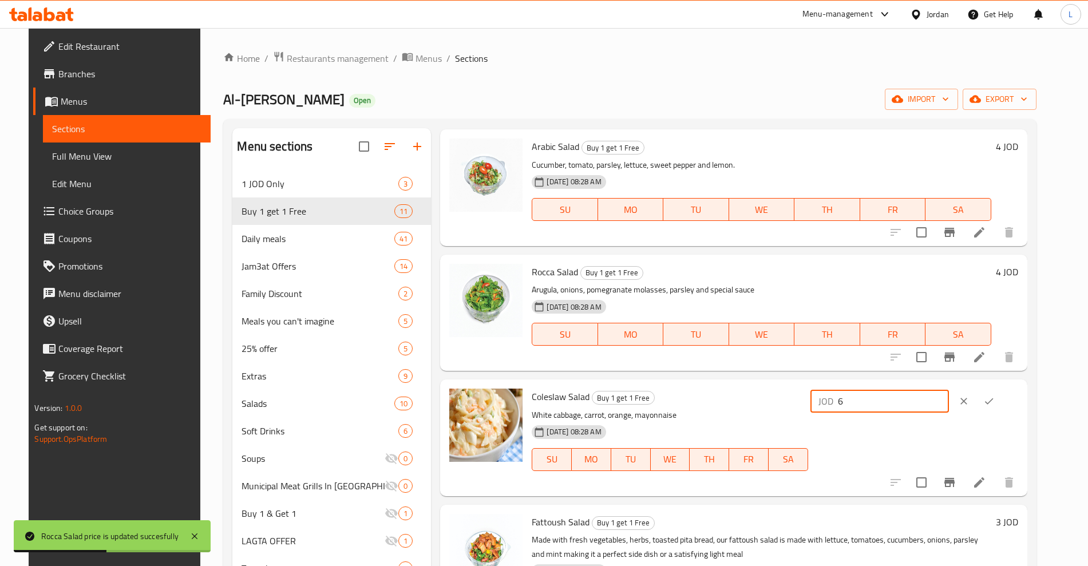
type input "6"
click at [995, 399] on icon "ok" at bounding box center [988, 400] width 11 height 11
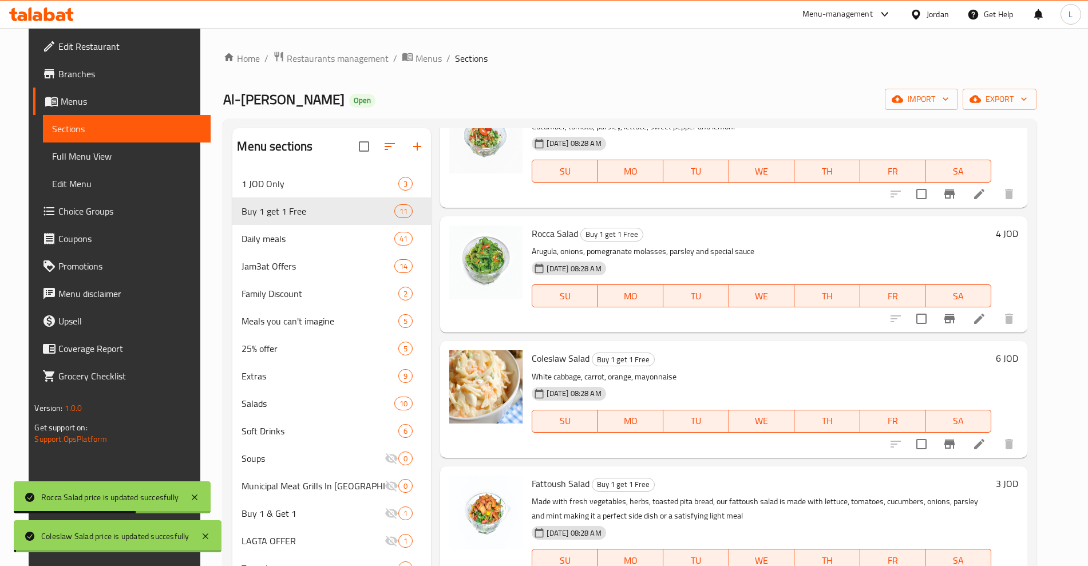
scroll to position [715, 0]
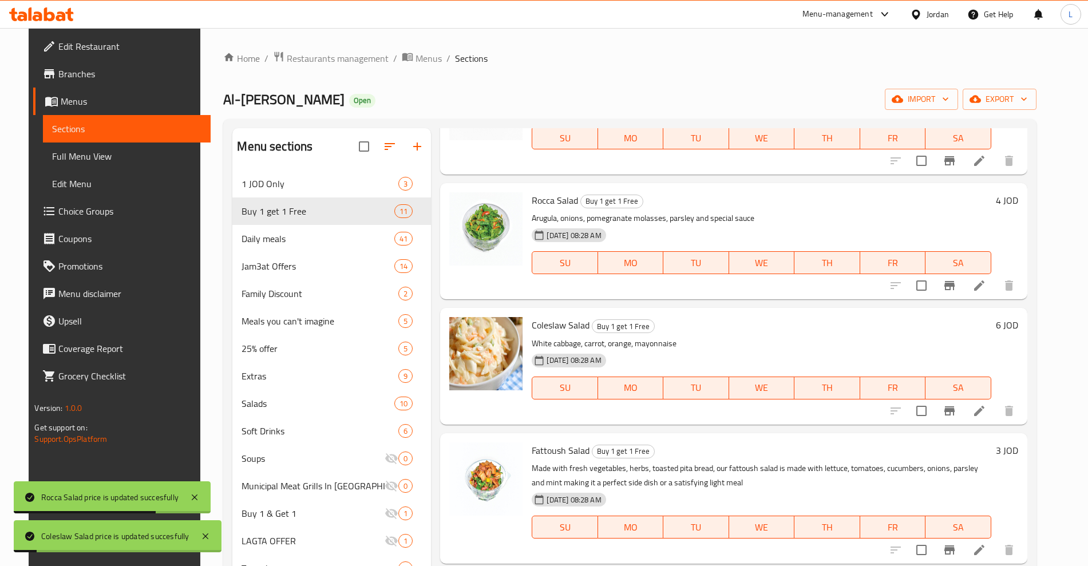
click at [1017, 448] on h6 "3 JOD" at bounding box center [1007, 450] width 22 height 16
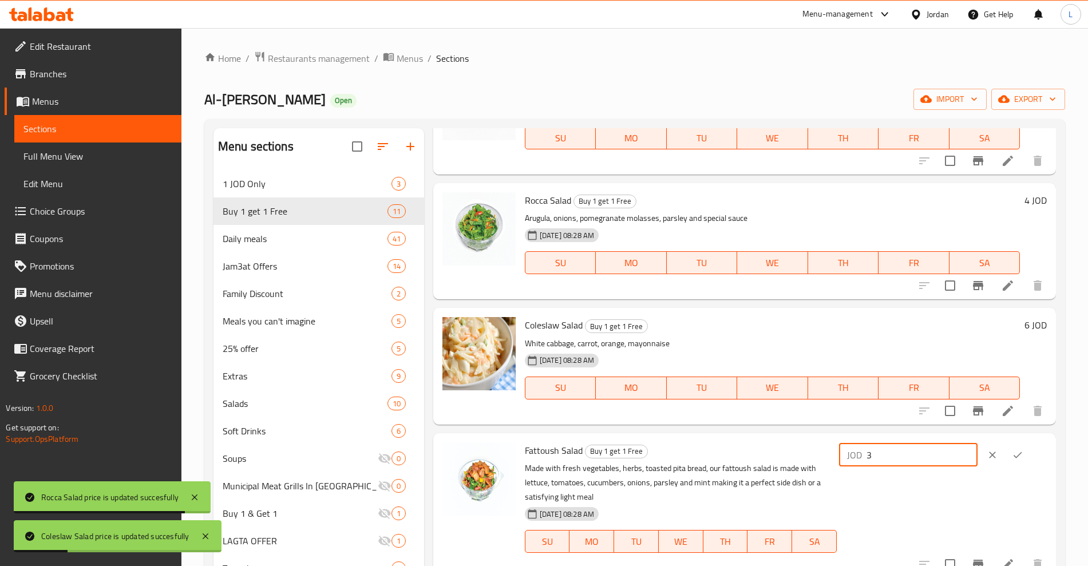
drag, startPoint x: 862, startPoint y: 459, endPoint x: 822, endPoint y: 466, distance: 40.7
click at [822, 466] on div "Fattoush Salad Buy 1 get 1 Free Made with fresh vegetables, herbs, toasted pita…" at bounding box center [785, 506] width 531 height 136
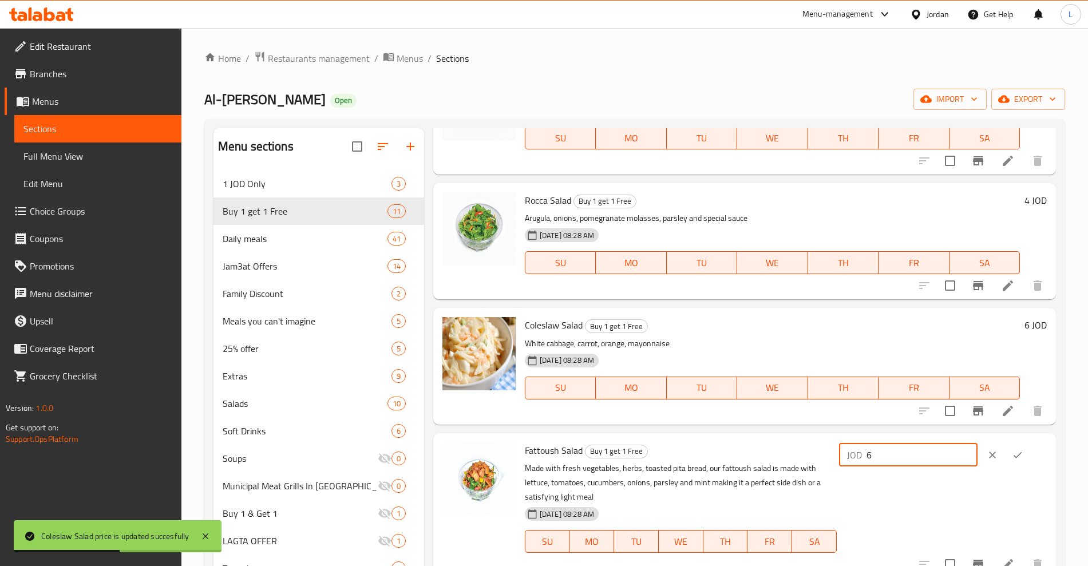
type input "6"
click at [1017, 451] on icon "ok" at bounding box center [1017, 454] width 11 height 11
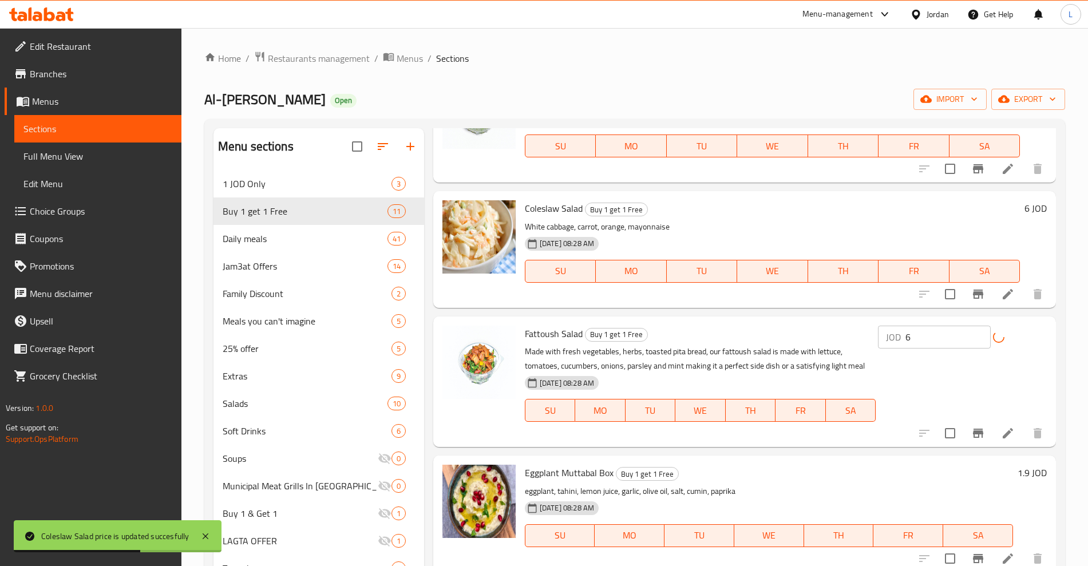
scroll to position [835, 0]
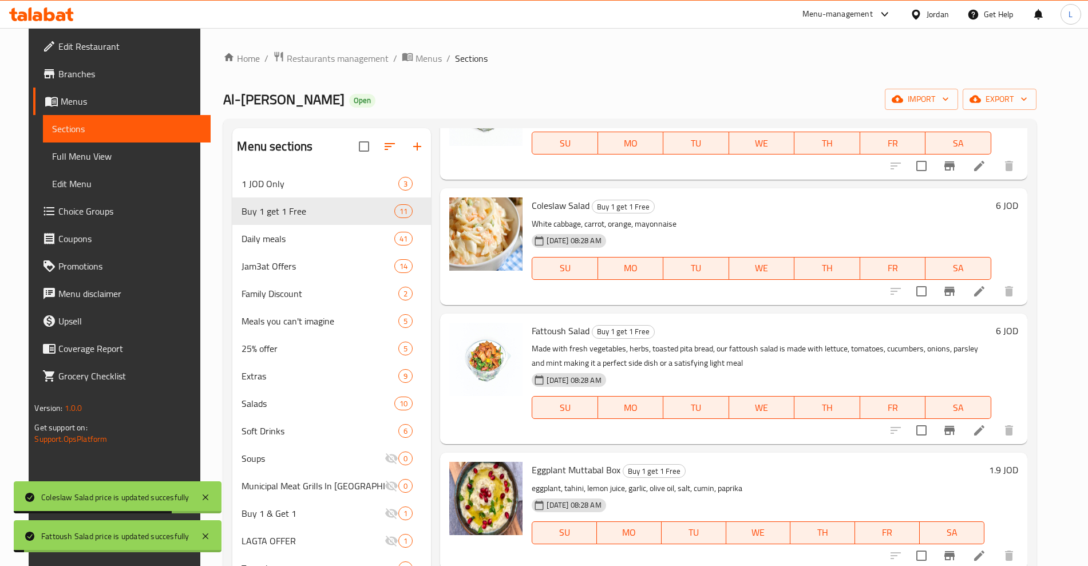
click at [1011, 470] on h6 "1.9 JOD" at bounding box center [1003, 470] width 29 height 16
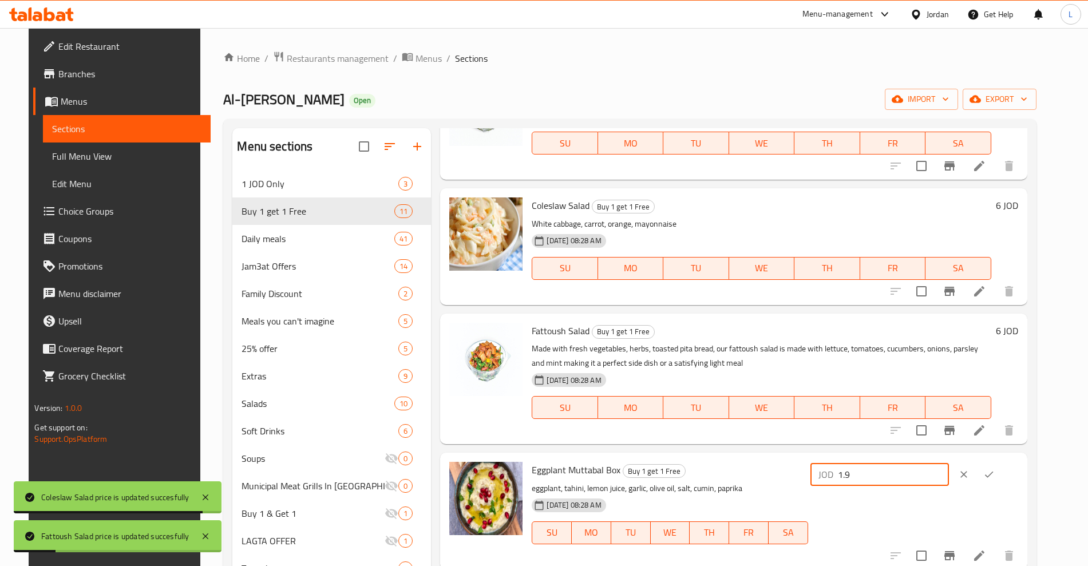
drag, startPoint x: 903, startPoint y: 480, endPoint x: 846, endPoint y: 487, distance: 57.1
click at [846, 487] on div "Eggplant Muttabal Box Buy 1 get 1 Free eggplant, tahini, lemon juice, garlic, o…" at bounding box center [774, 510] width 495 height 107
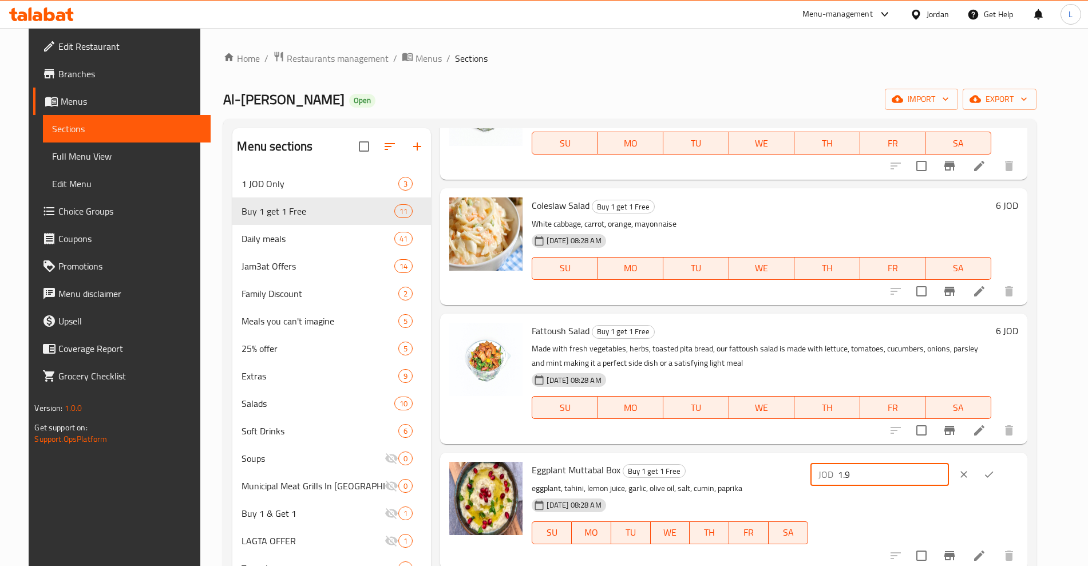
click at [897, 467] on input "1.9" at bounding box center [893, 474] width 111 height 23
drag, startPoint x: 876, startPoint y: 468, endPoint x: 867, endPoint y: 468, distance: 8.6
click at [867, 468] on div "JOD 1.9 ​" at bounding box center [879, 474] width 138 height 23
type input "3.8"
click at [1001, 468] on button "ok" at bounding box center [988, 474] width 25 height 25
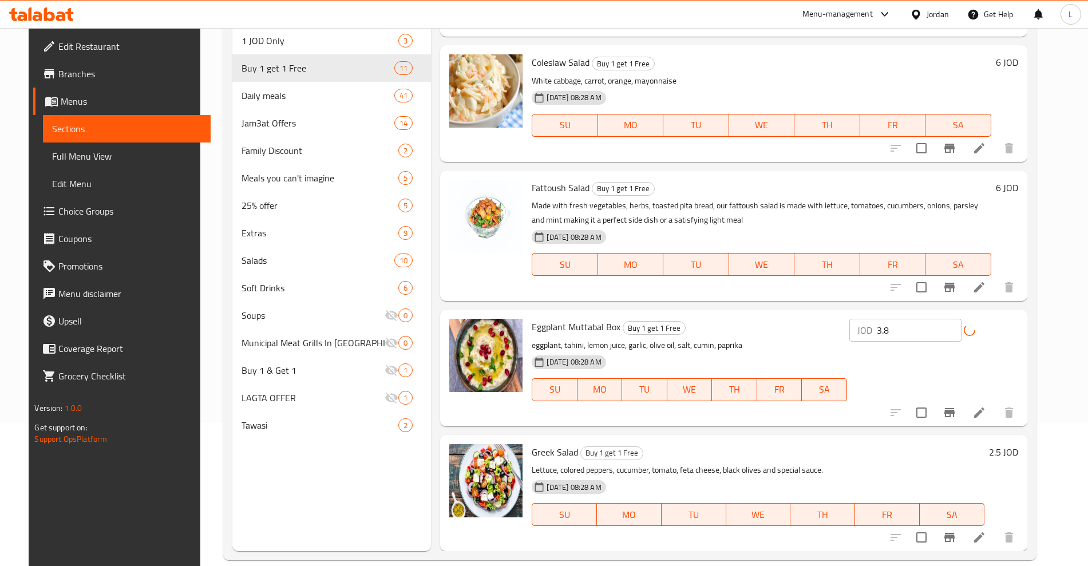
scroll to position [160, 0]
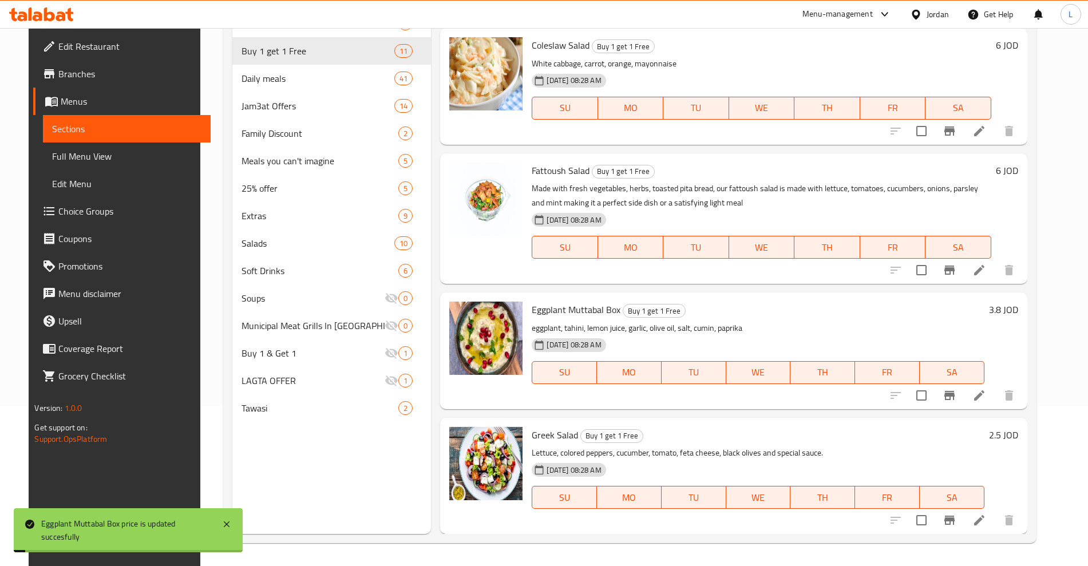
click at [1012, 436] on h6 "2.5 JOD" at bounding box center [1003, 435] width 29 height 16
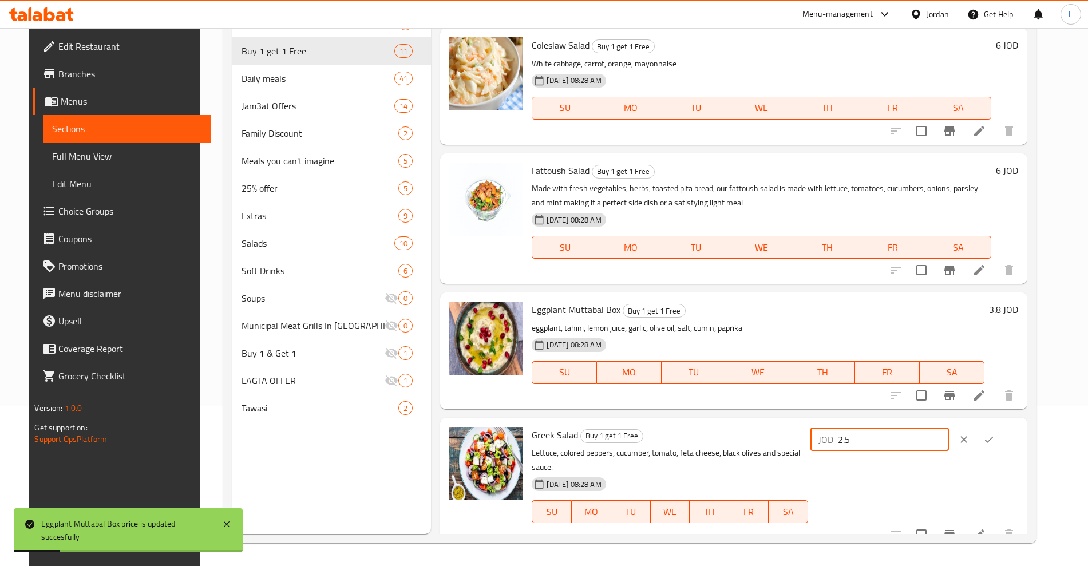
drag, startPoint x: 867, startPoint y: 446, endPoint x: 844, endPoint y: 449, distance: 23.1
click at [844, 449] on div "Greek Salad Buy 1 get 1 Free Lettuce, colored peppers, cucumber, tomato, feta c…" at bounding box center [774, 482] width 495 height 121
type input "5"
click at [995, 437] on icon "ok" at bounding box center [988, 439] width 11 height 11
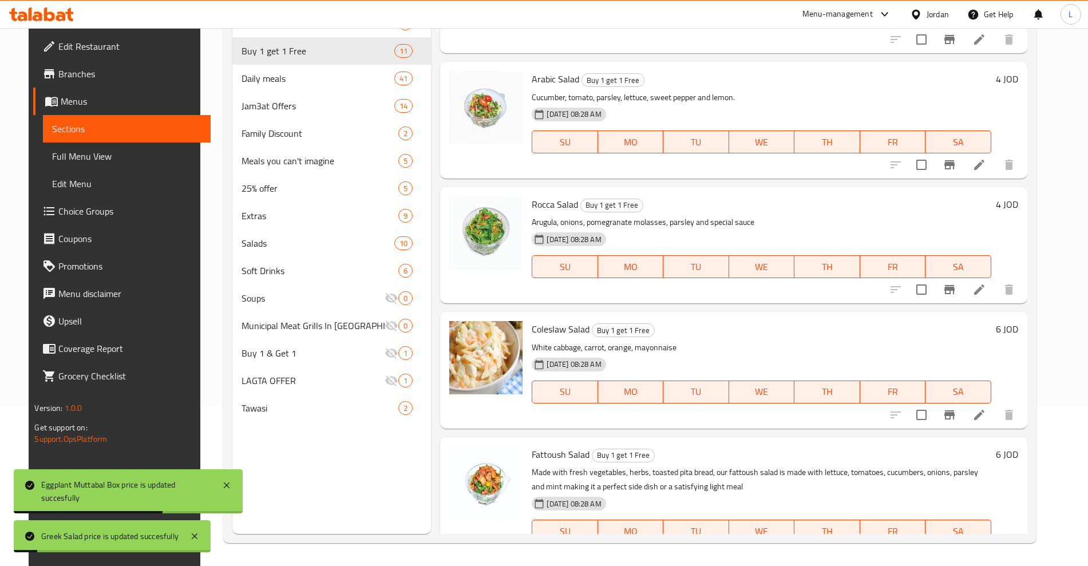
scroll to position [406, 0]
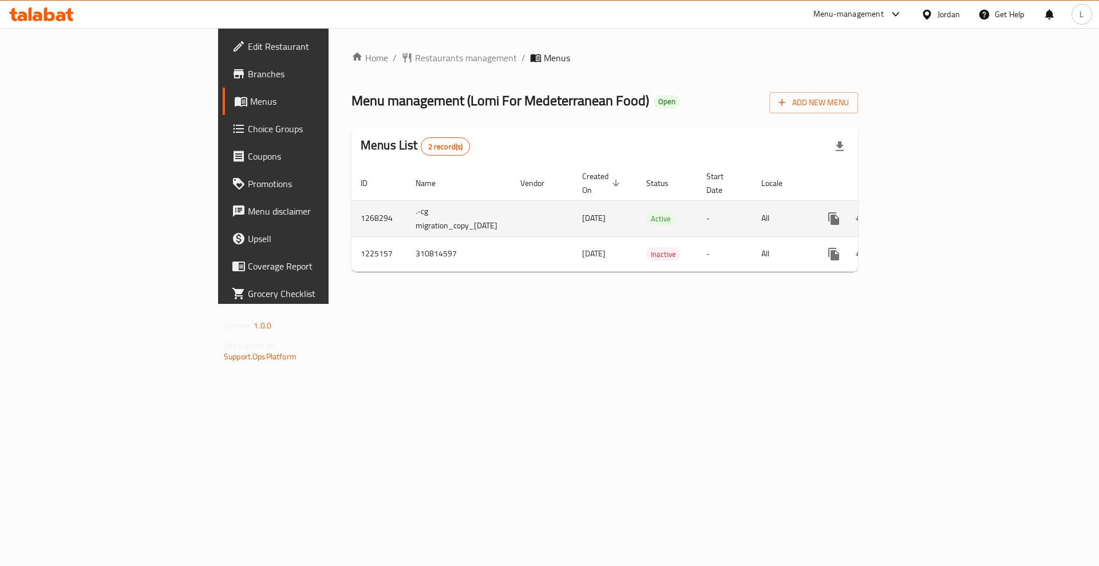
click at [923, 212] on icon "enhanced table" at bounding box center [916, 219] width 14 height 14
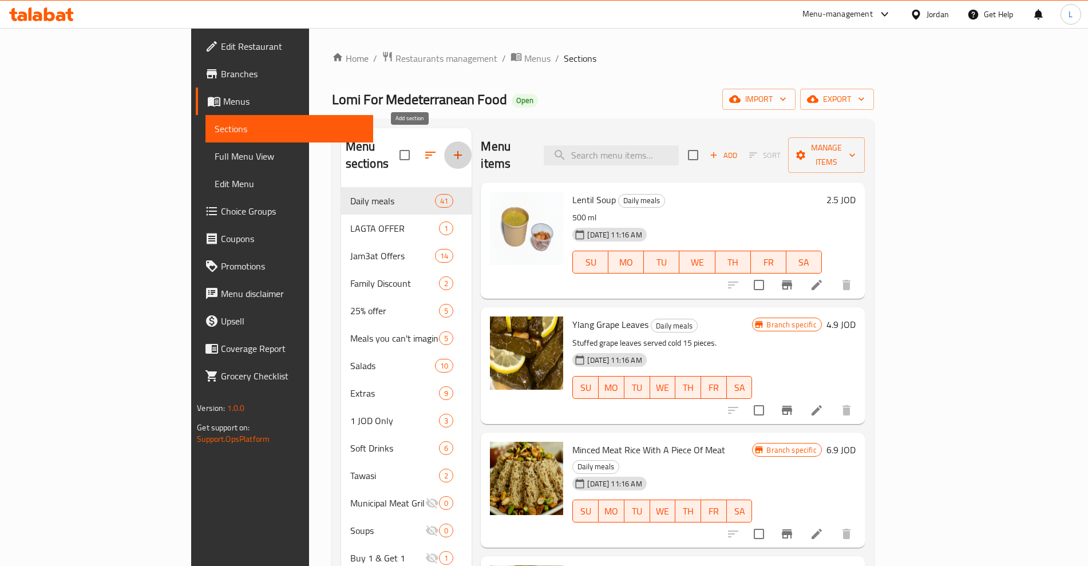
click at [451, 149] on icon "button" at bounding box center [458, 155] width 14 height 14
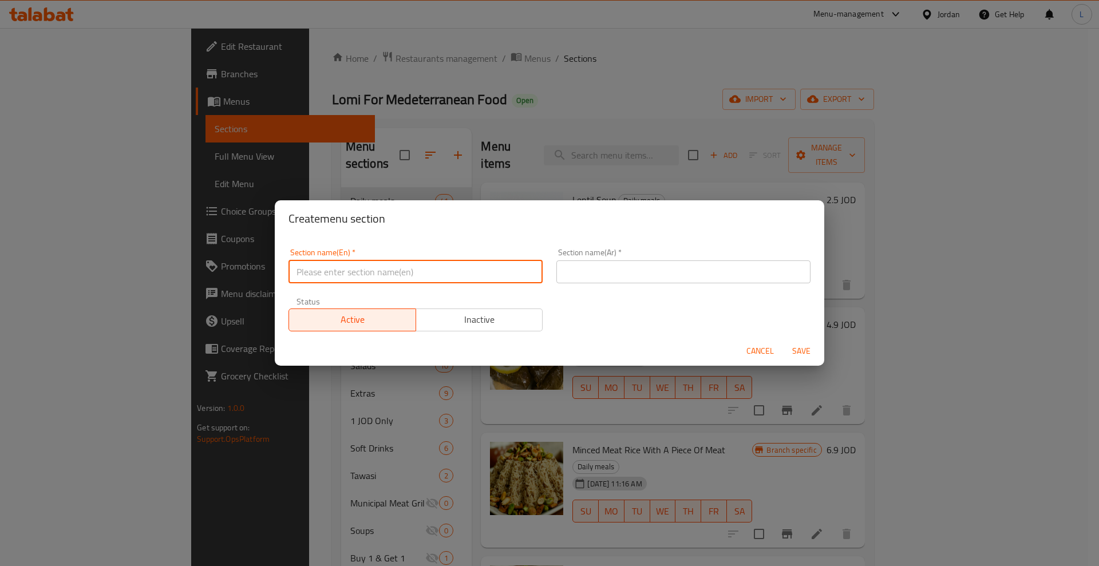
click at [360, 267] on input "text" at bounding box center [415, 271] width 254 height 23
type input "Buy 1 get 1 Free"
click at [587, 273] on input "text" at bounding box center [683, 271] width 254 height 23
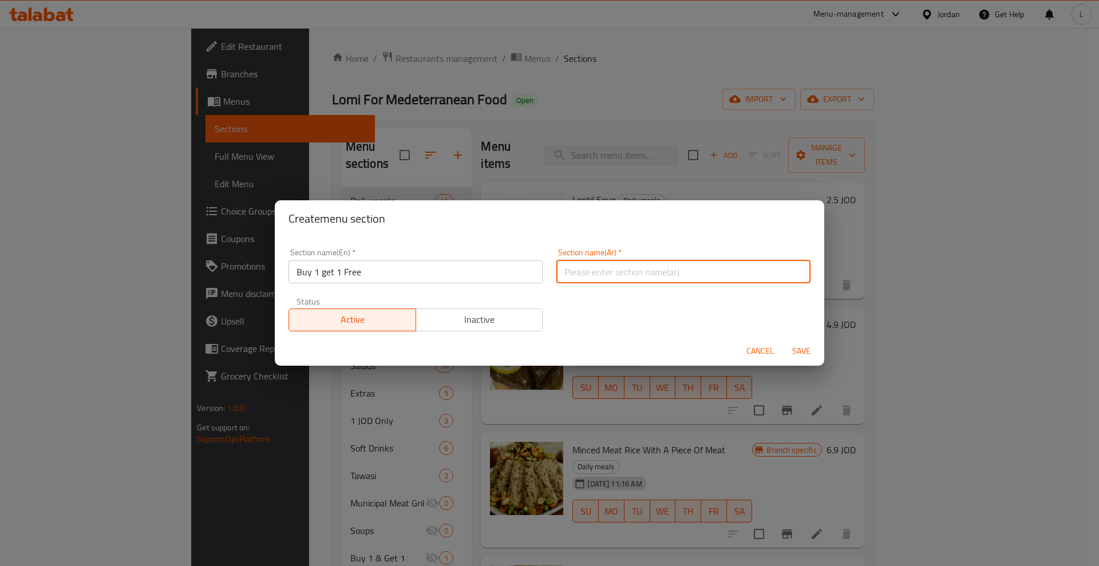
type input "1 علينا 1 عليك"
click at [803, 350] on span "Save" at bounding box center [800, 351] width 27 height 14
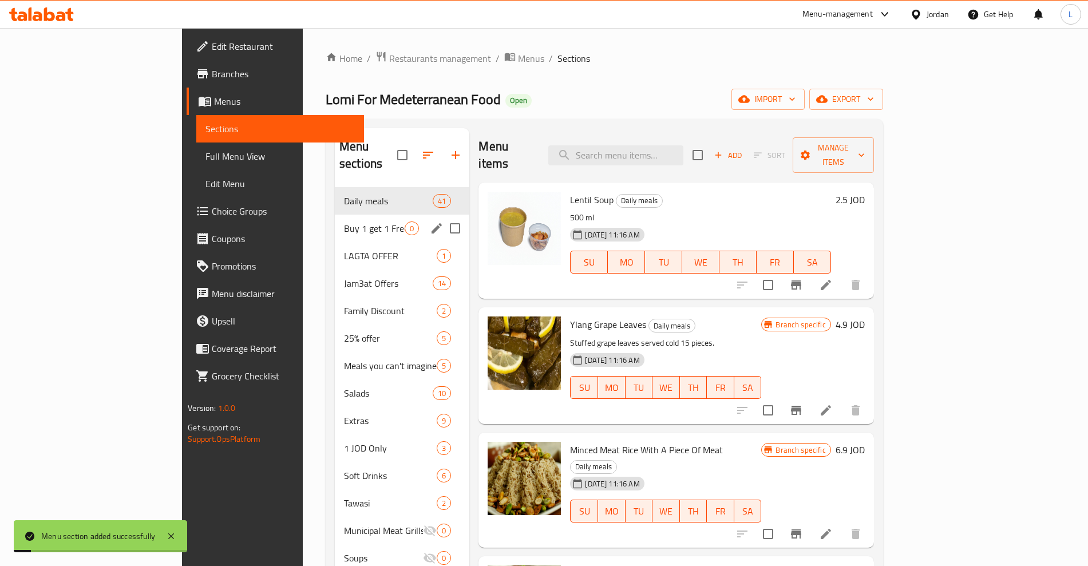
click at [344, 221] on span "Buy 1 get 1 Free" at bounding box center [374, 228] width 61 height 14
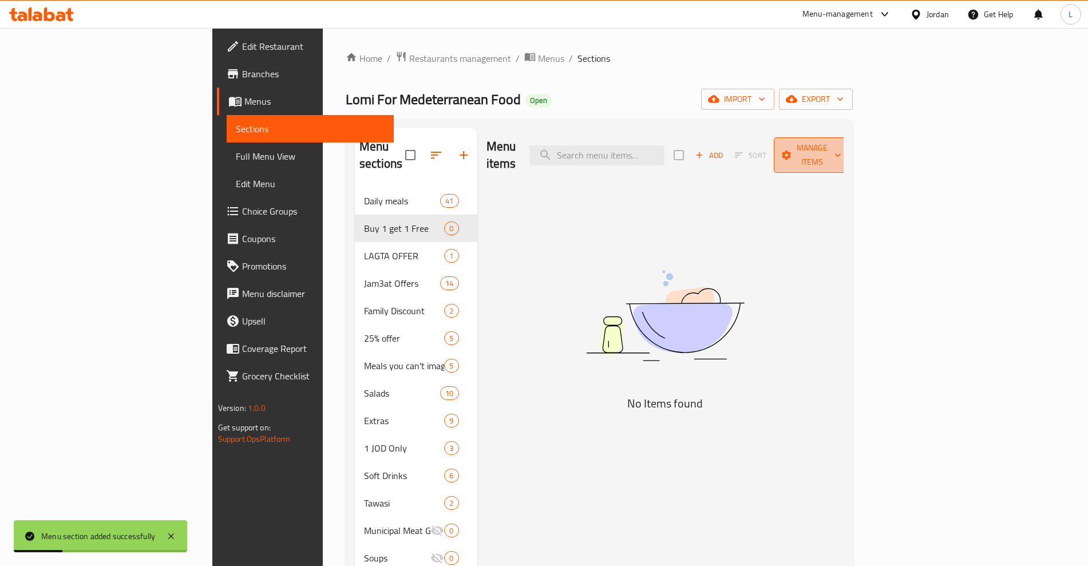
click at [841, 152] on span "Manage items" at bounding box center [812, 155] width 58 height 29
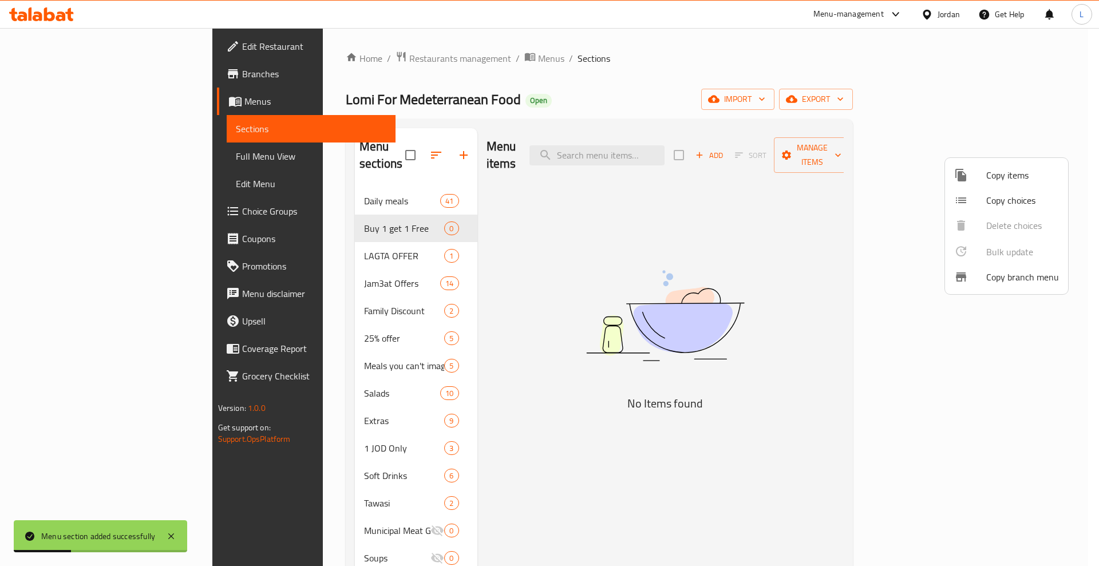
click at [997, 178] on span "Copy items" at bounding box center [1022, 175] width 73 height 14
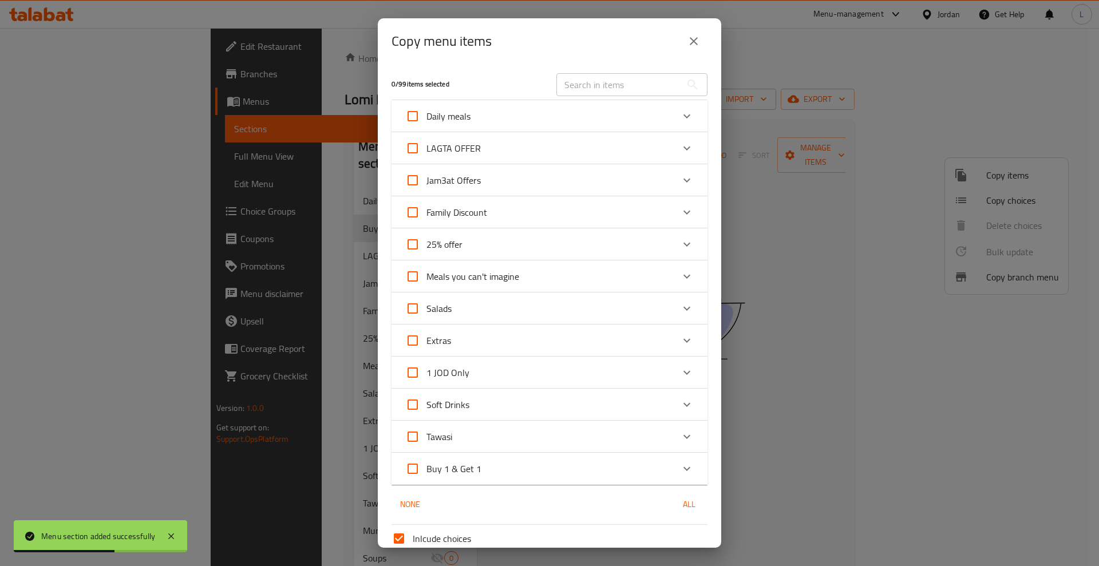
click at [680, 121] on icon "Expand" at bounding box center [687, 116] width 14 height 14
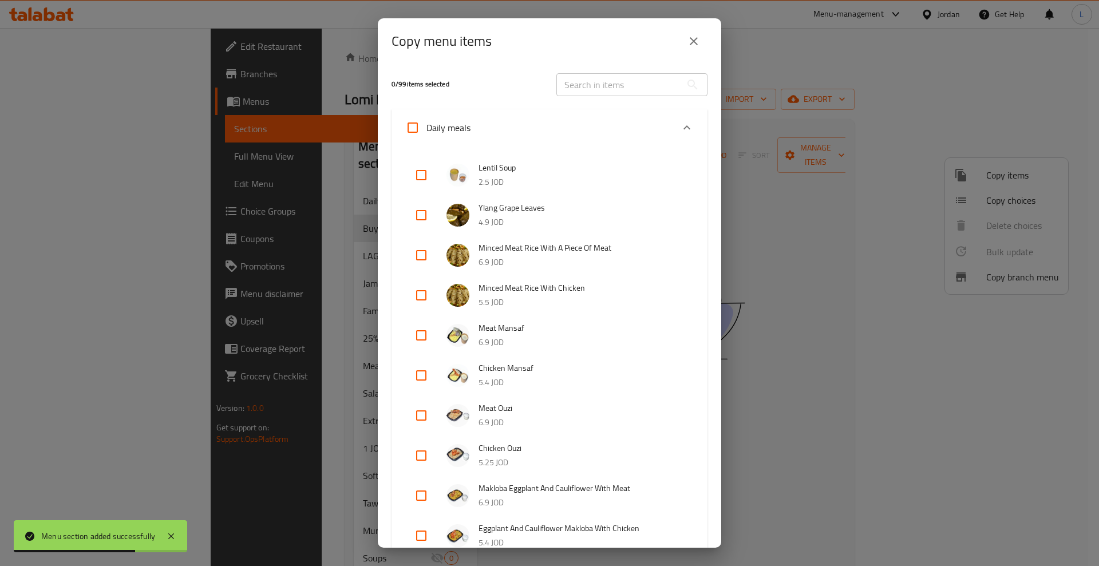
click at [418, 174] on input "checkbox" at bounding box center [420, 174] width 27 height 27
checkbox input "true"
click at [464, 131] on span "Daily meals" at bounding box center [448, 127] width 44 height 17
click at [426, 131] on input "Daily meals" at bounding box center [412, 127] width 27 height 27
checkbox input "true"
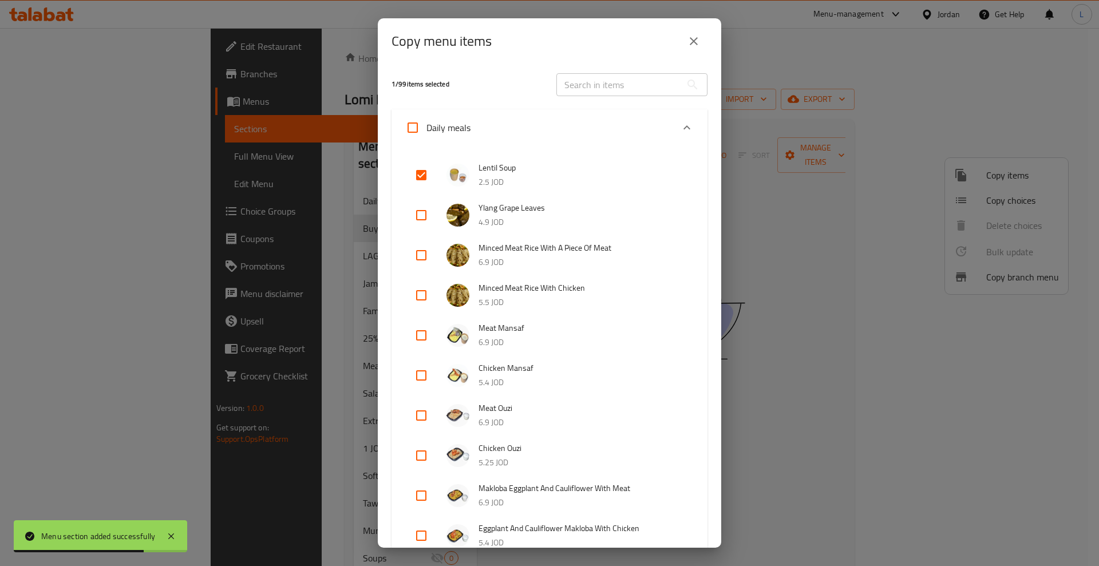
checkbox input "true"
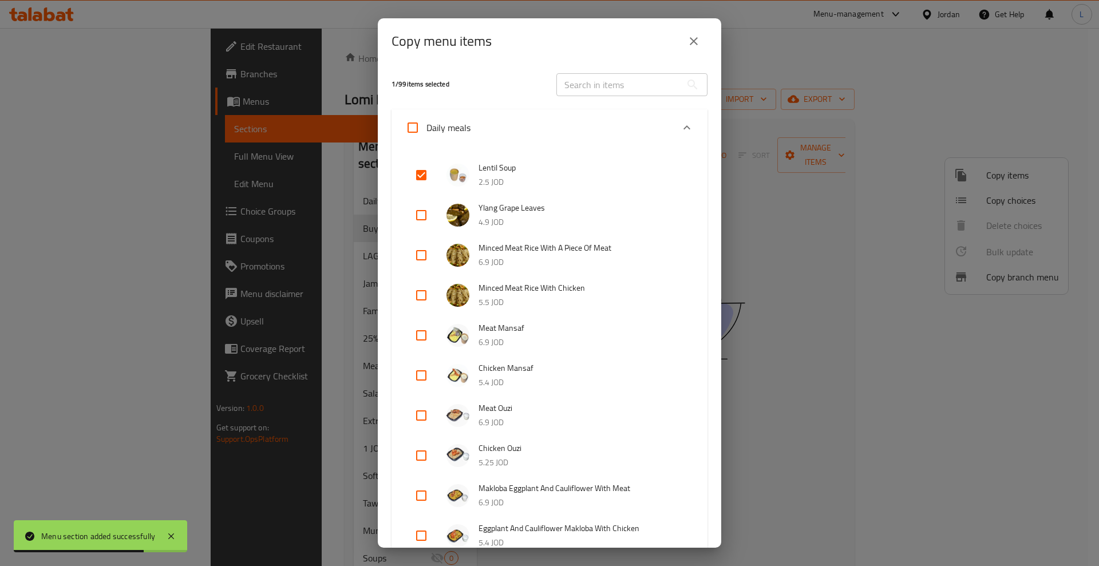
checkbox input "true"
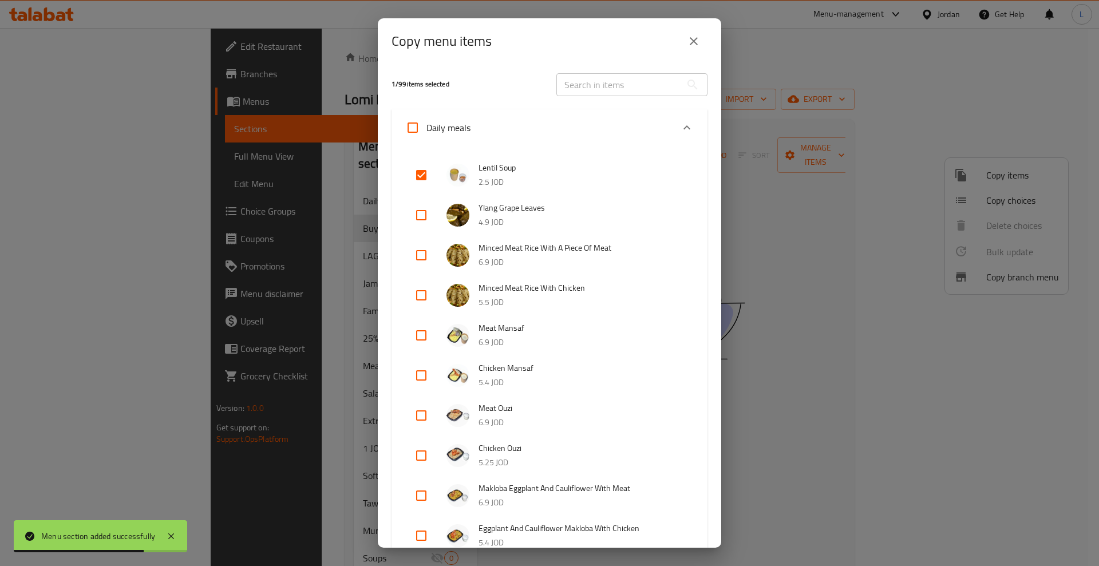
checkbox input "true"
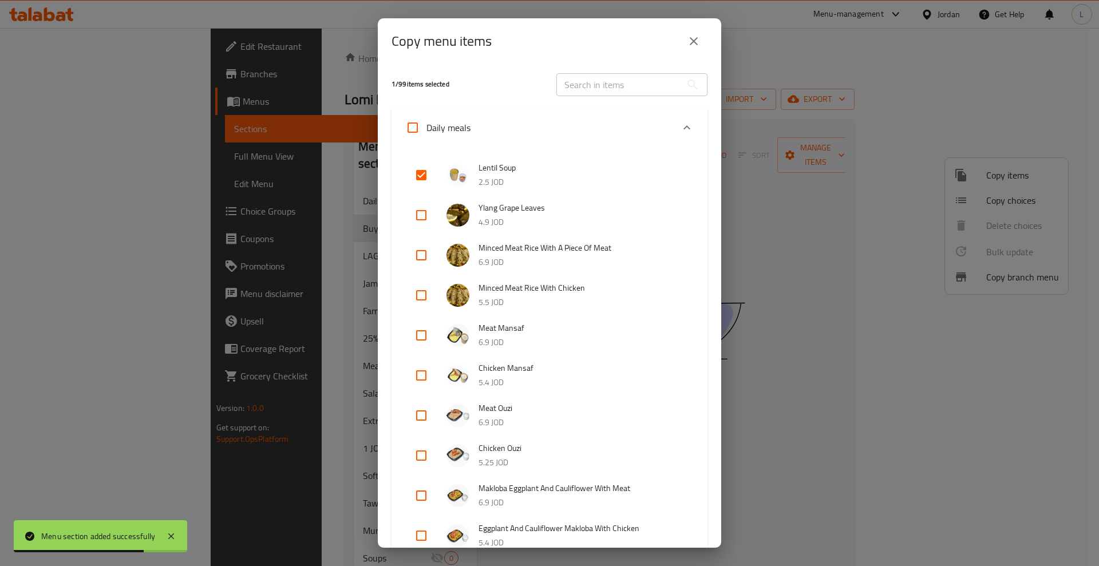
checkbox input "true"
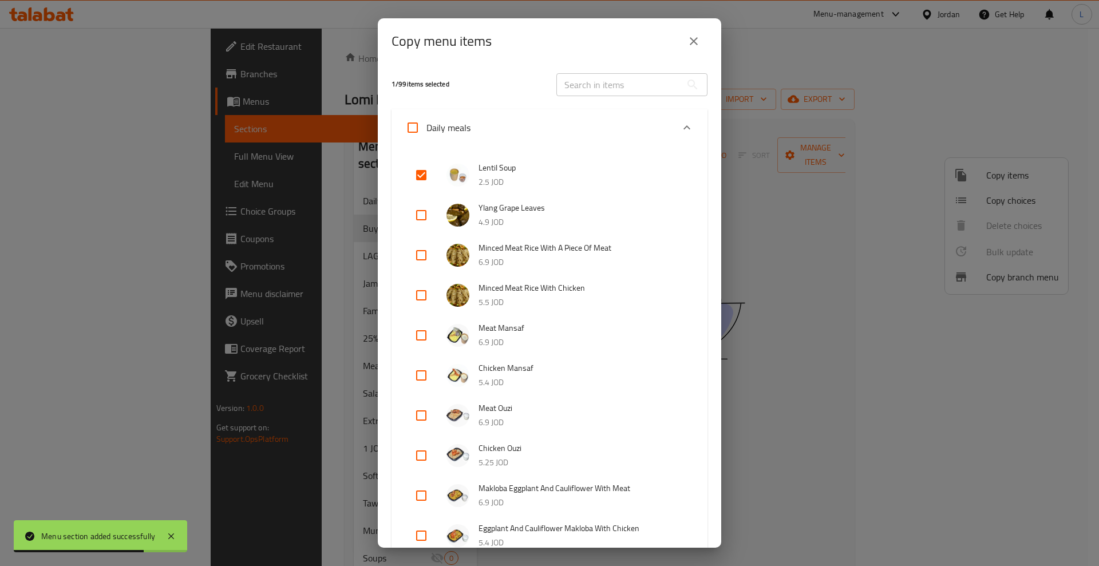
checkbox input "true"
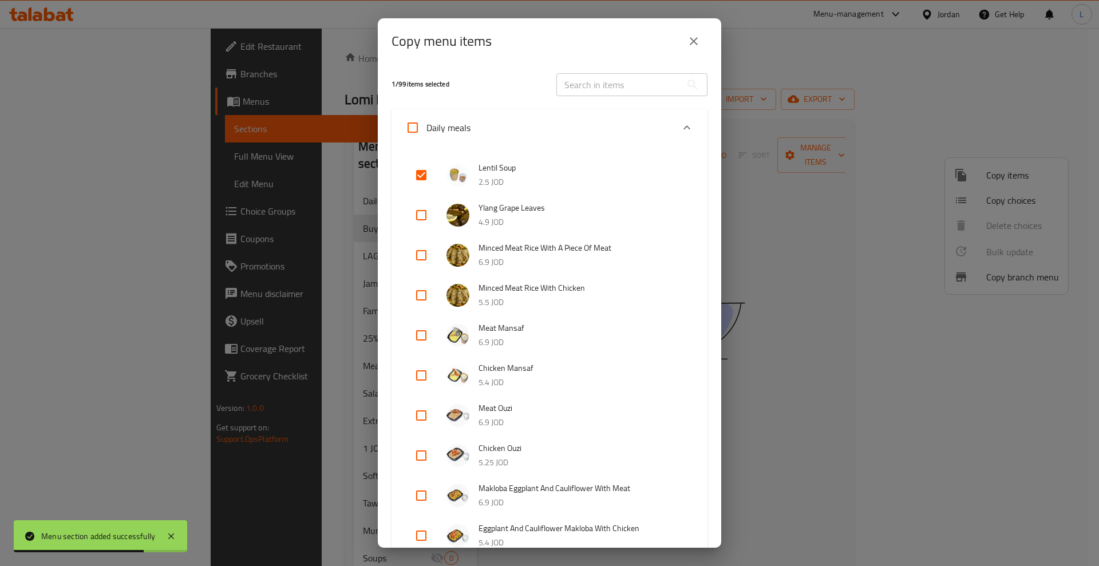
checkbox input "true"
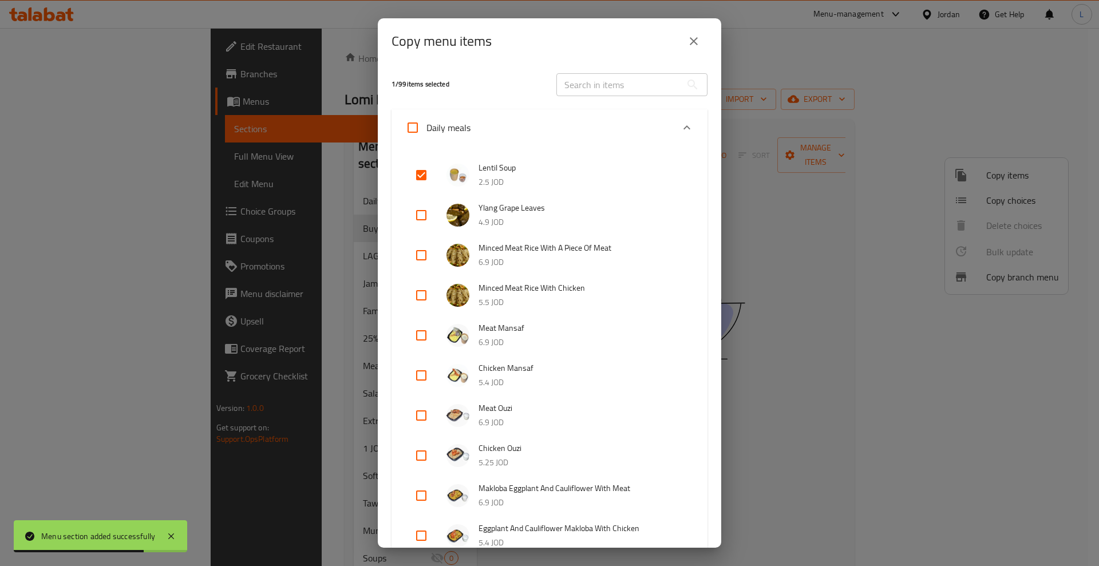
checkbox input "true"
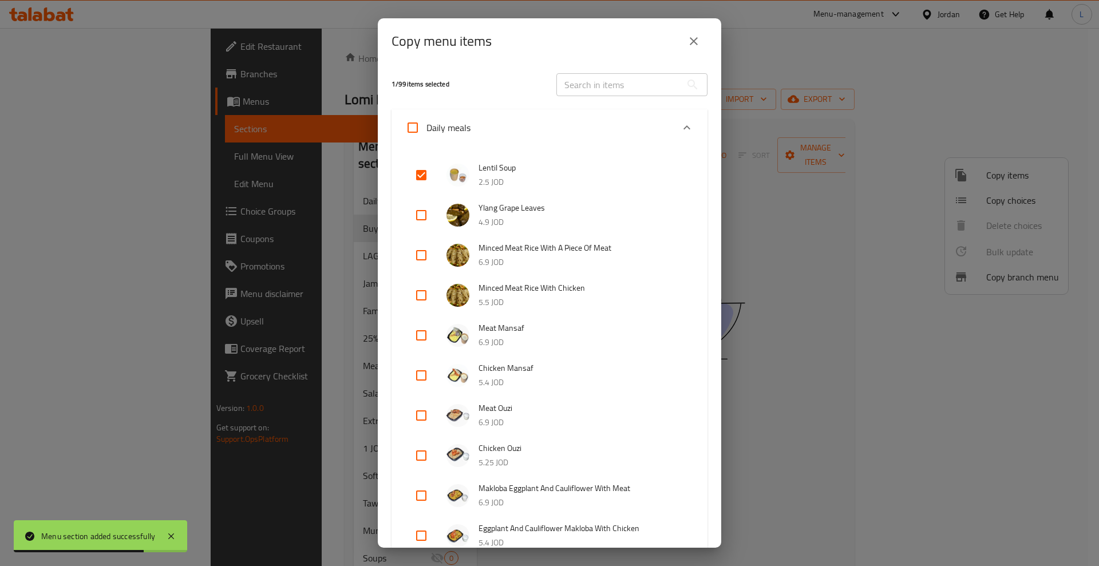
checkbox input "true"
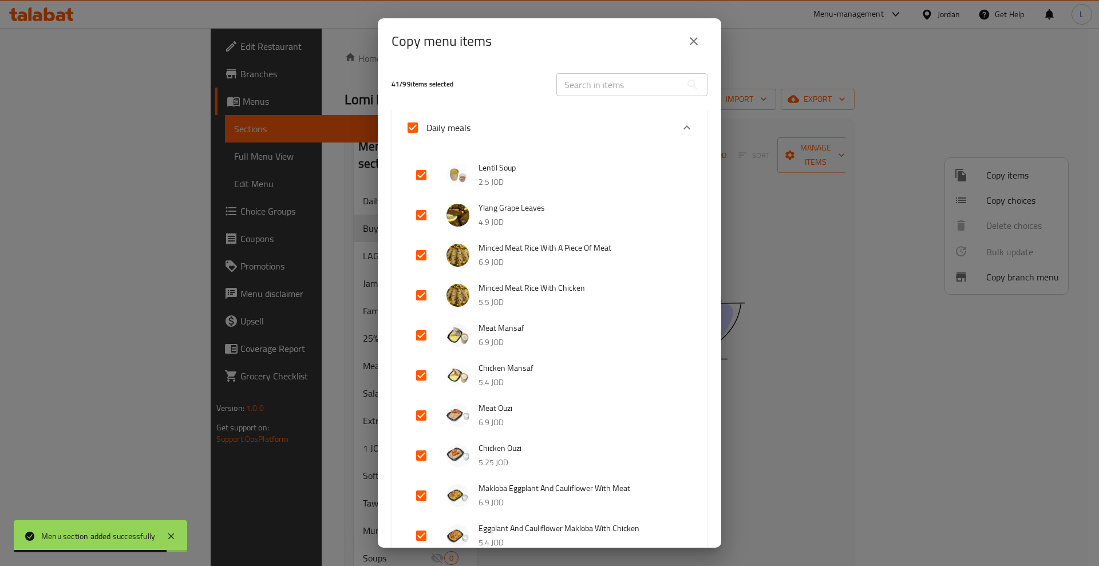
click at [415, 126] on input "Daily meals" at bounding box center [412, 127] width 27 height 27
checkbox input "false"
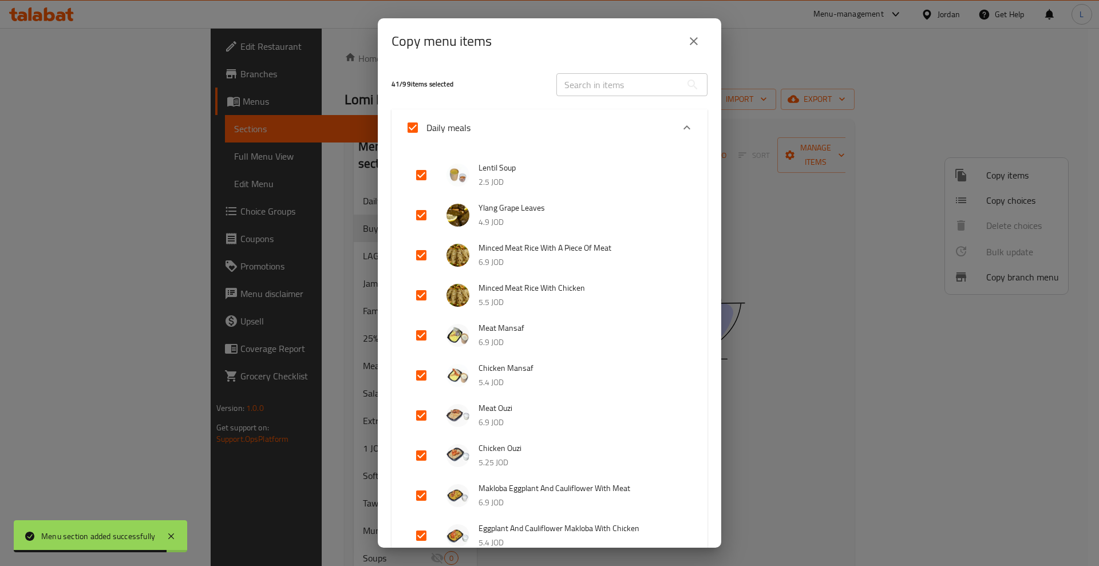
checkbox input "false"
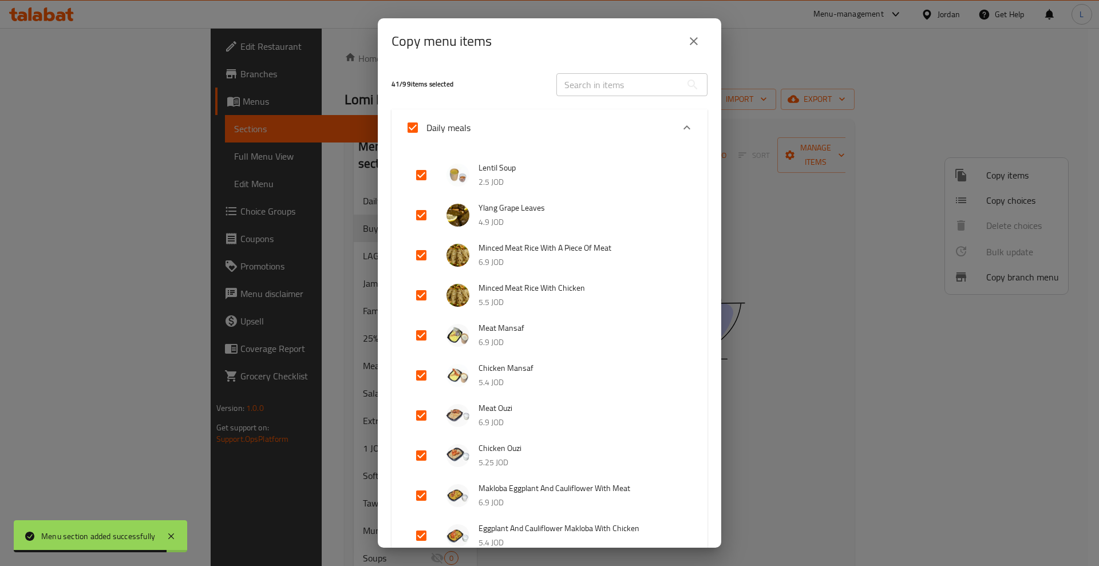
checkbox input "false"
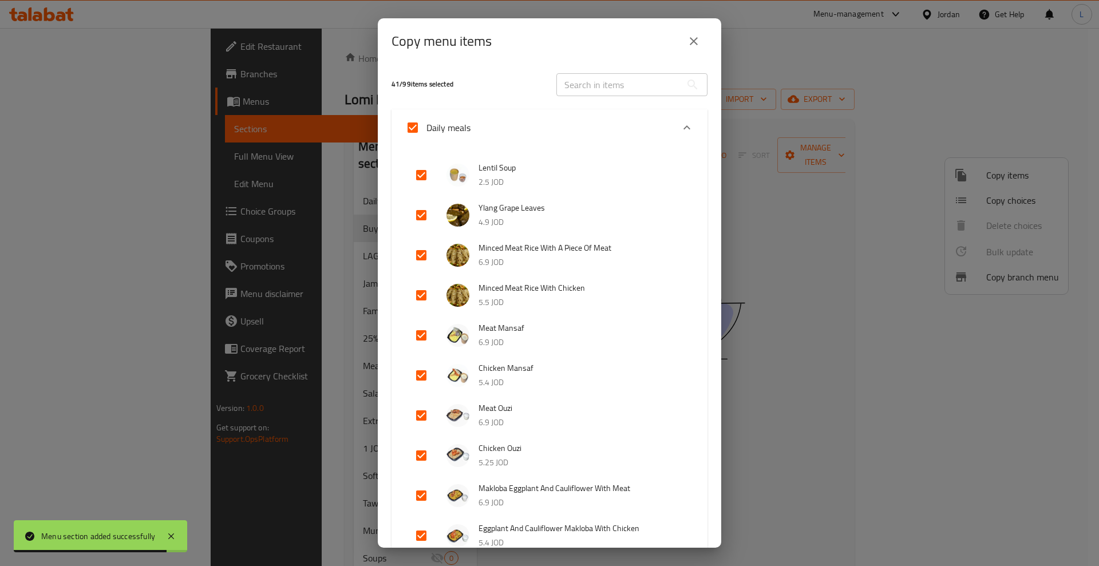
checkbox input "false"
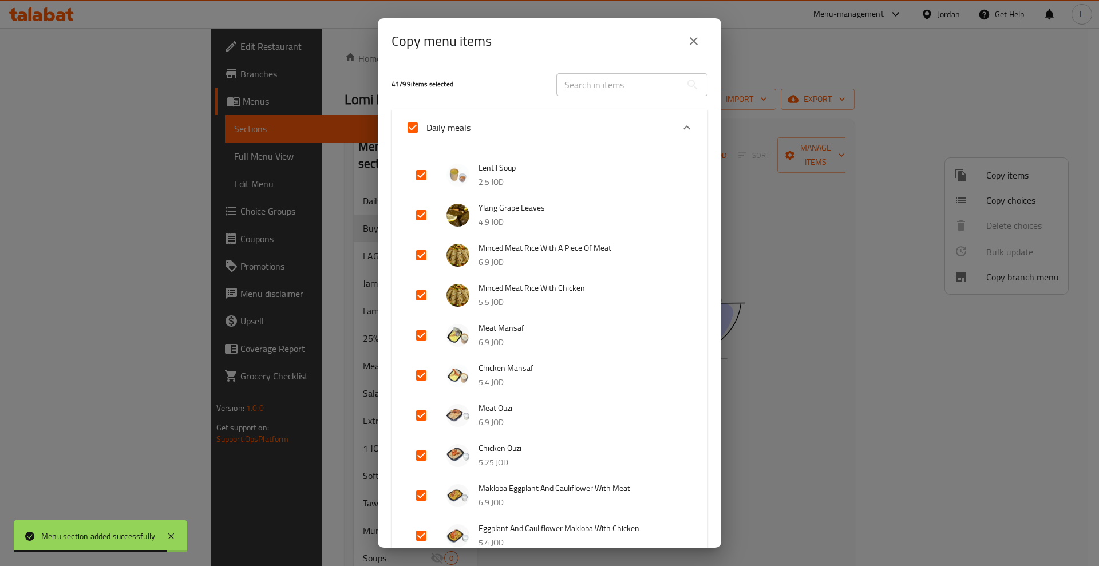
checkbox input "false"
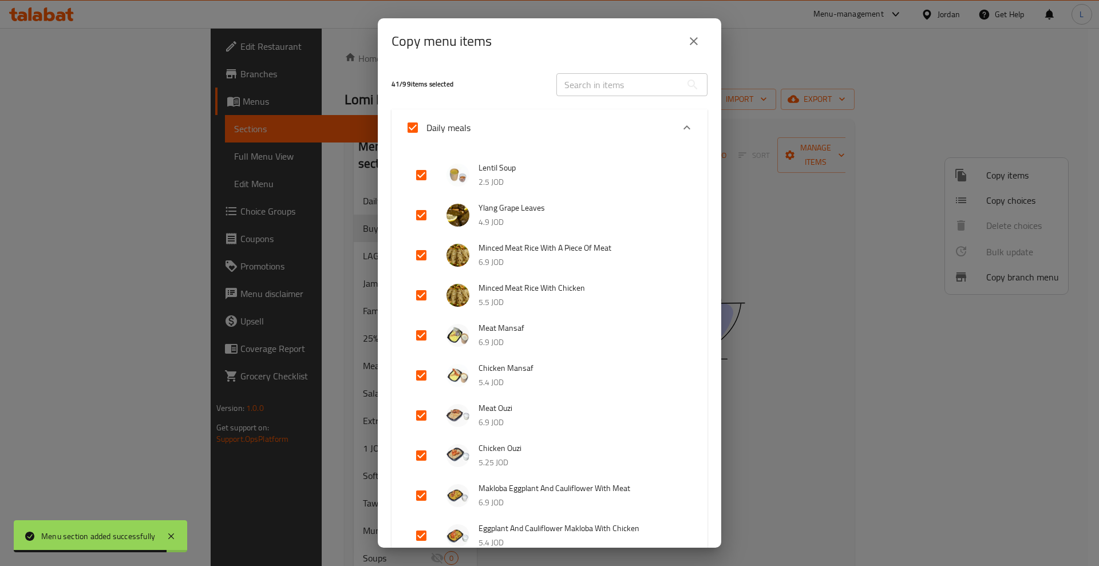
checkbox input "false"
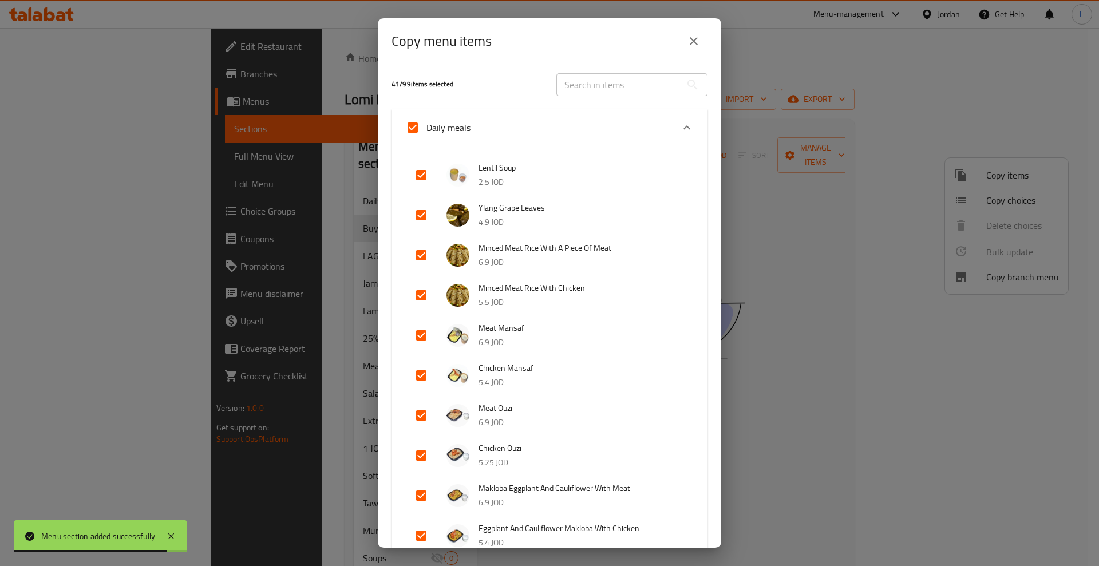
checkbox input "false"
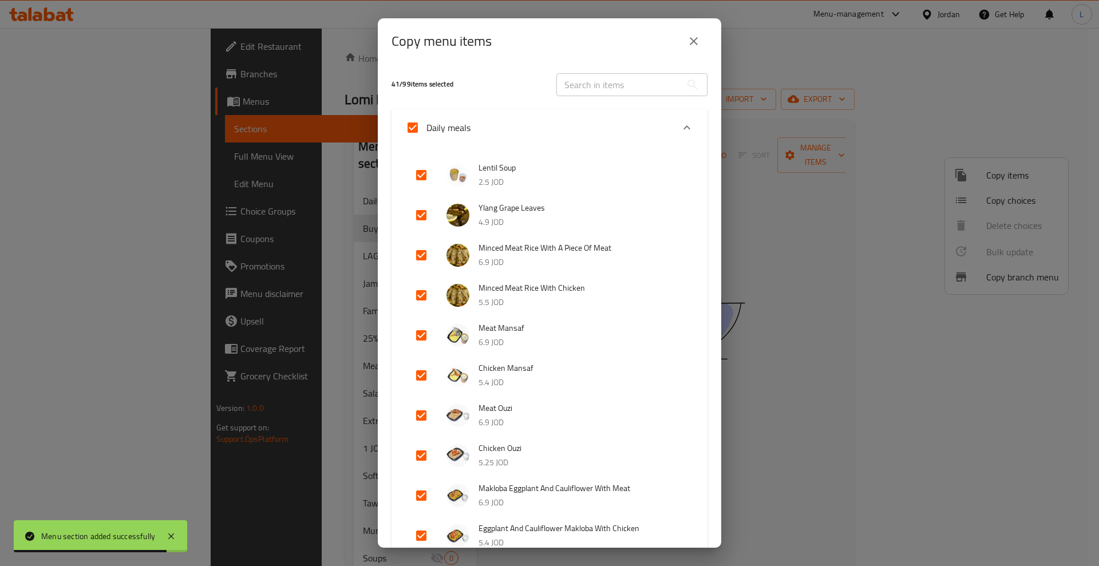
checkbox input "false"
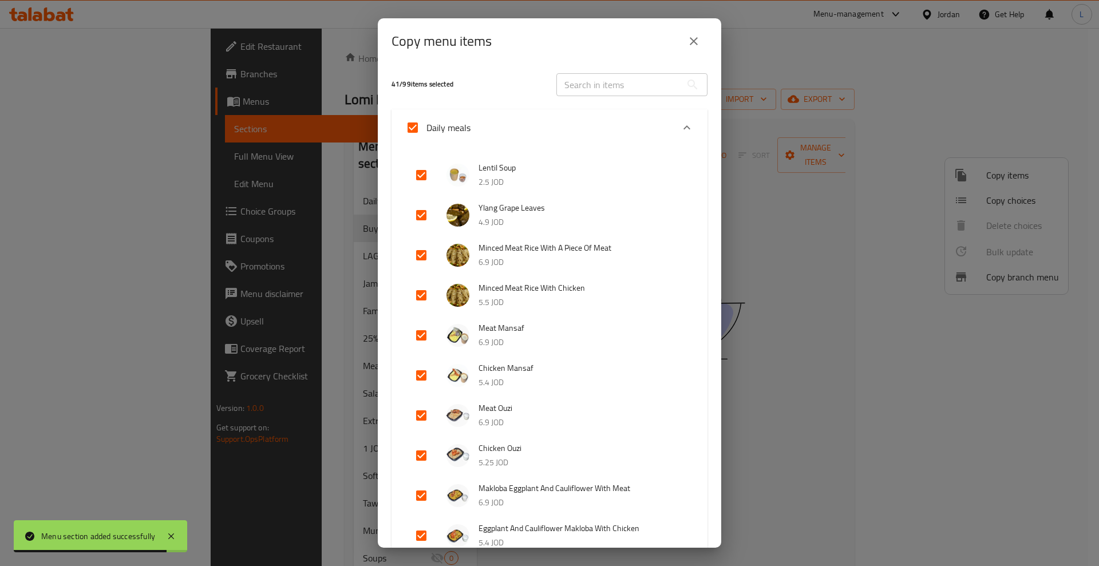
checkbox input "false"
drag, startPoint x: 424, startPoint y: 173, endPoint x: 709, endPoint y: 151, distance: 285.9
click at [425, 174] on input "checkbox" at bounding box center [420, 174] width 27 height 27
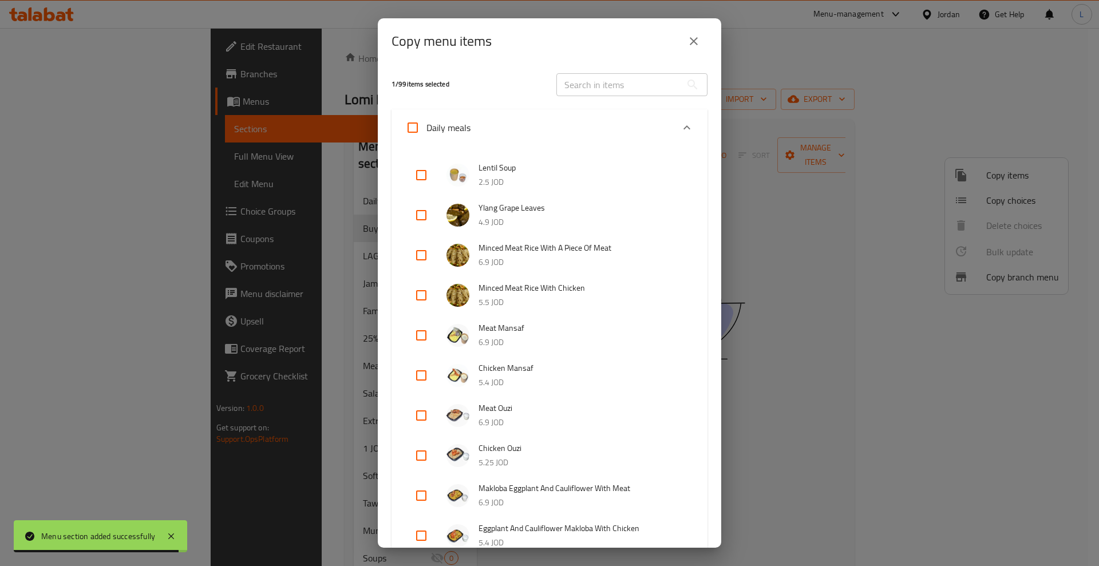
checkbox input "true"
click at [680, 124] on icon "Expand" at bounding box center [687, 128] width 14 height 14
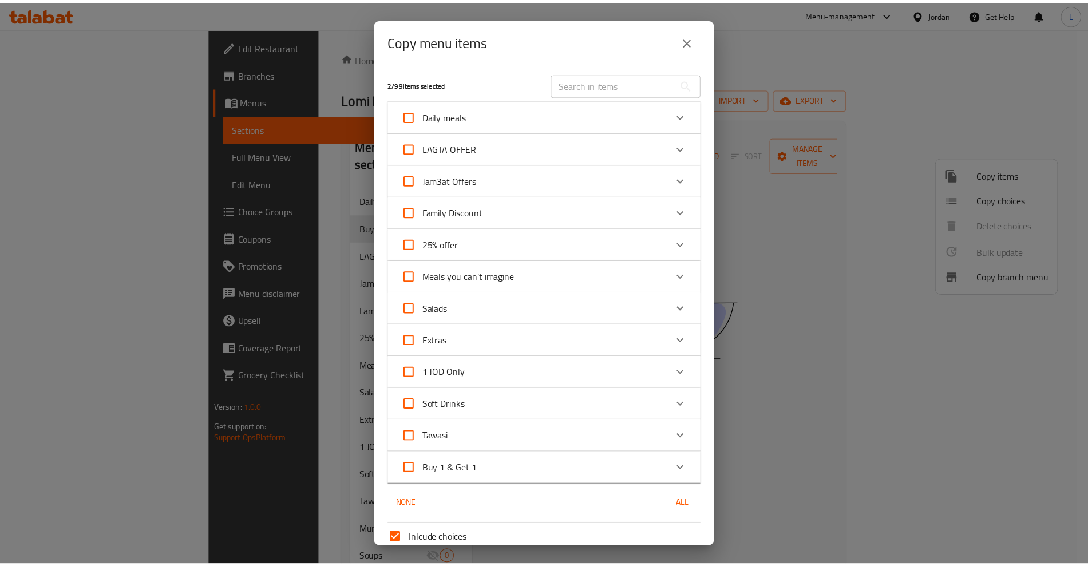
scroll to position [102, 0]
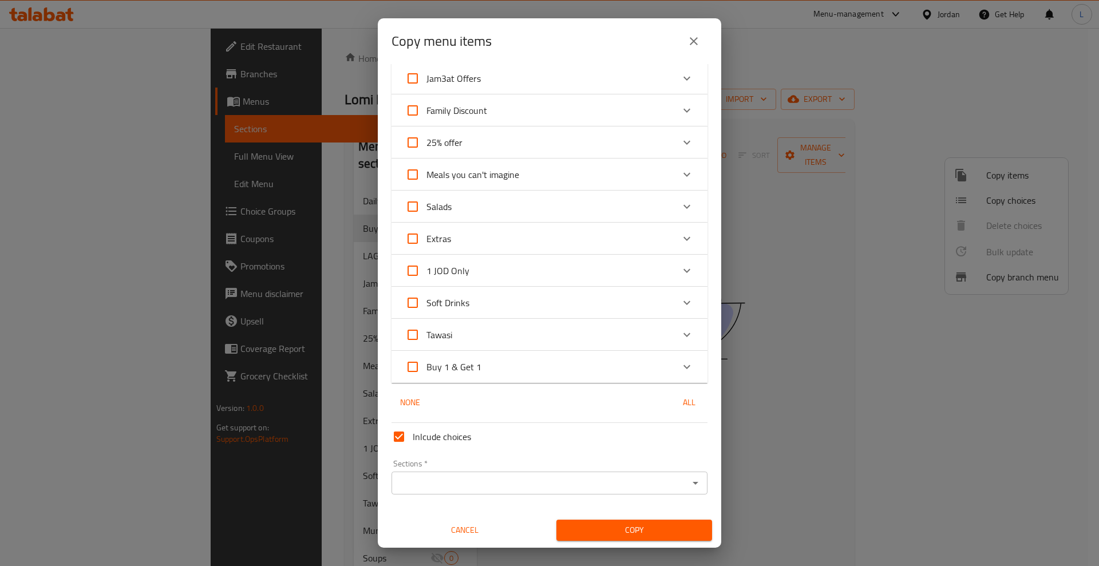
click at [409, 208] on input "Salads" at bounding box center [412, 206] width 27 height 27
checkbox input "true"
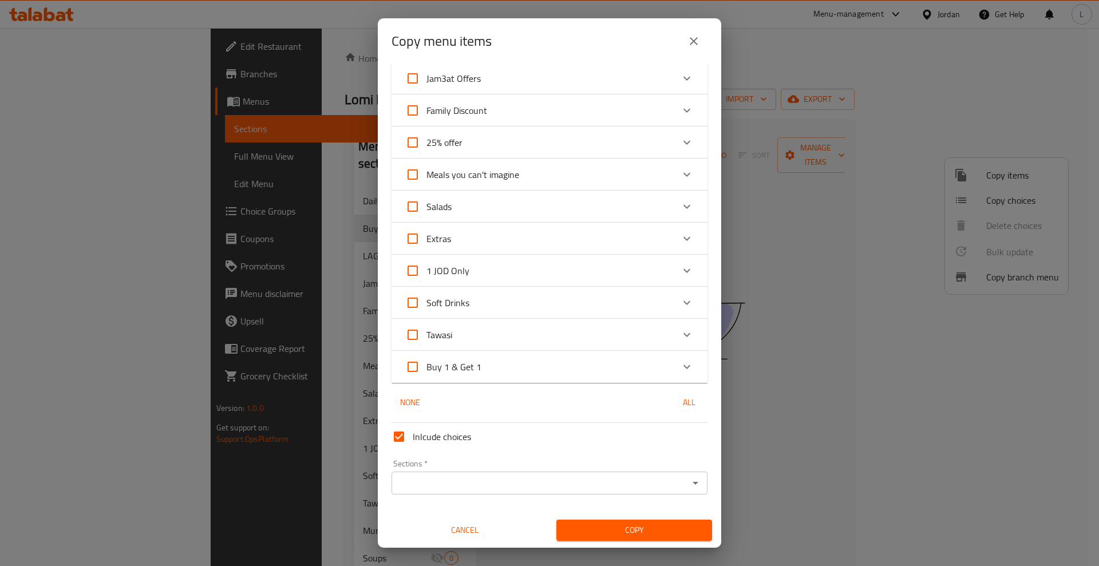
checkbox input "true"
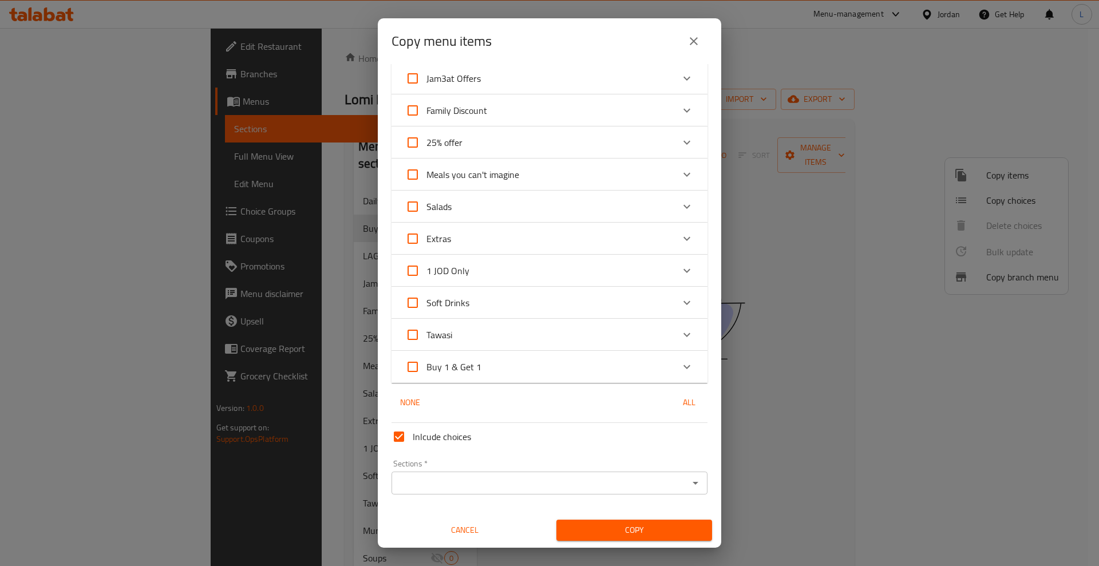
checkbox input "true"
click at [571, 485] on input "Sections   *" at bounding box center [540, 483] width 290 height 16
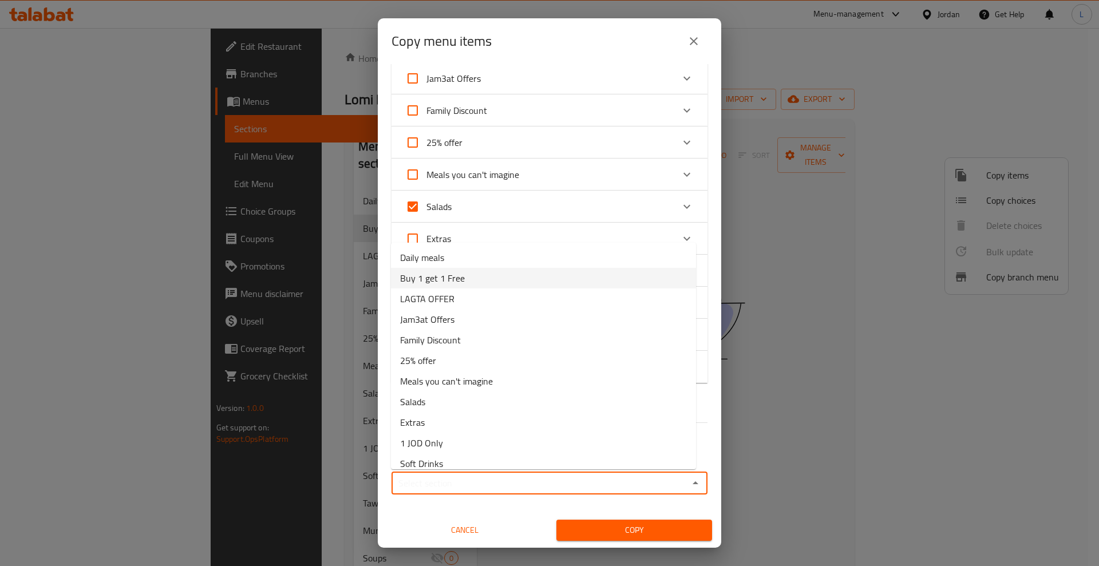
click at [426, 272] on span "Buy 1 get 1 Free" at bounding box center [432, 278] width 65 height 14
type input "Buy 1 get 1 Free"
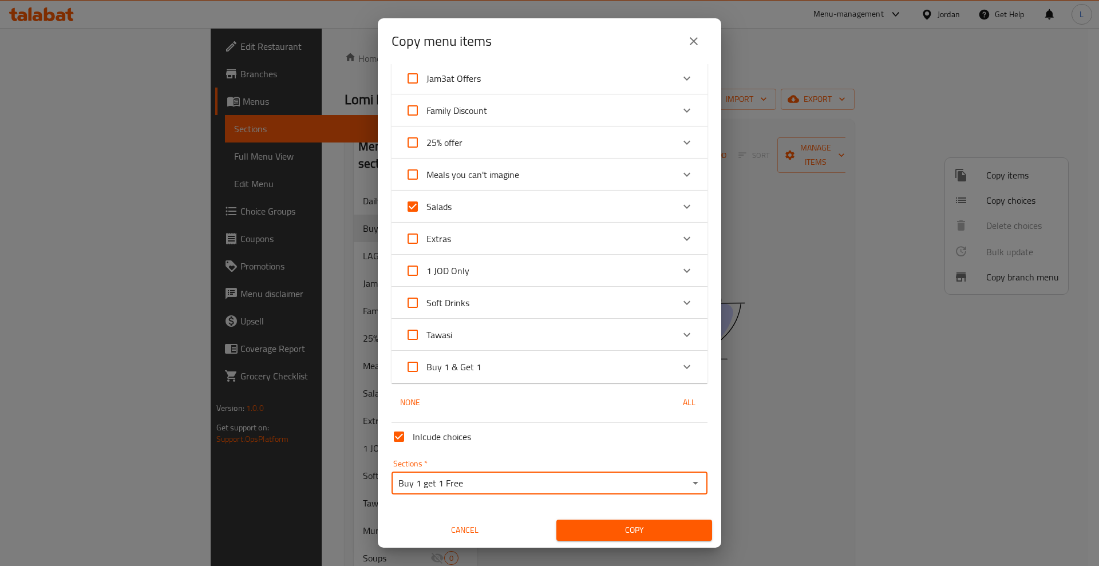
click at [590, 518] on div "Copy" at bounding box center [633, 530] width 169 height 35
click at [594, 537] on span "Copy" at bounding box center [633, 530] width 137 height 14
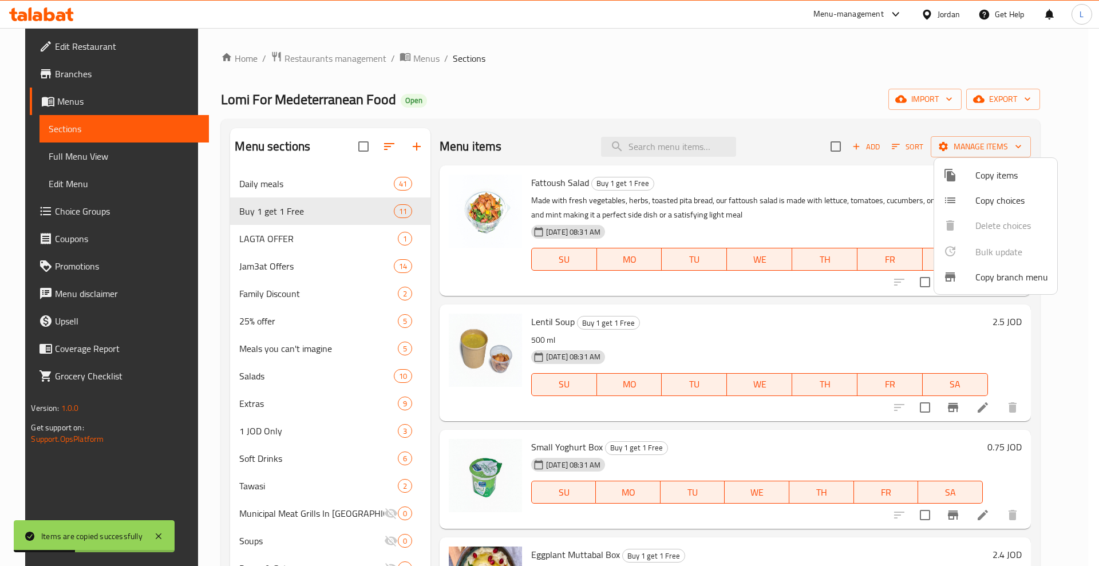
click at [819, 102] on div at bounding box center [549, 283] width 1099 height 566
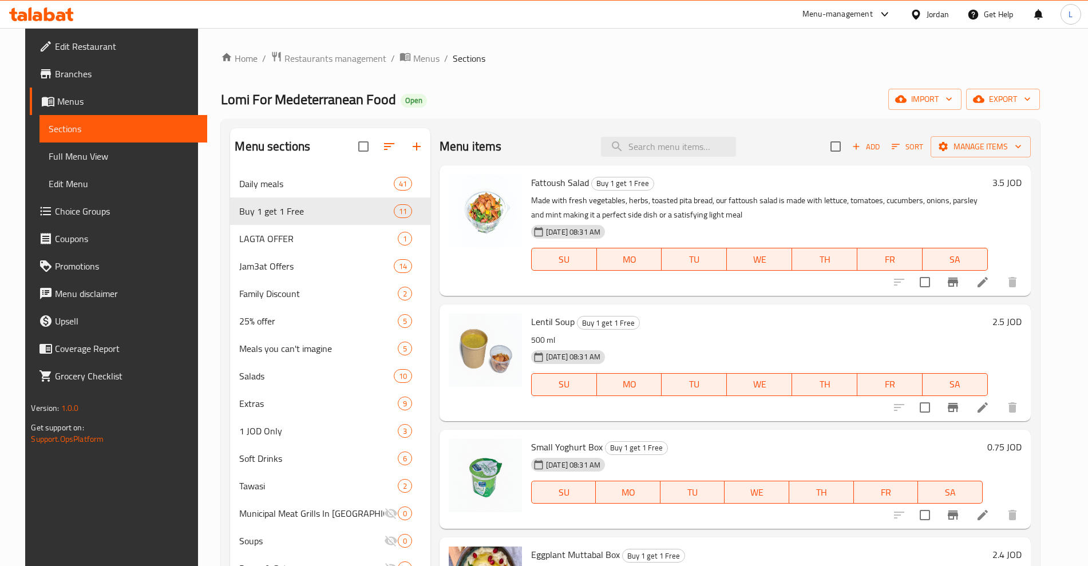
click at [1017, 186] on h6 "3.5 JOD" at bounding box center [1006, 183] width 29 height 16
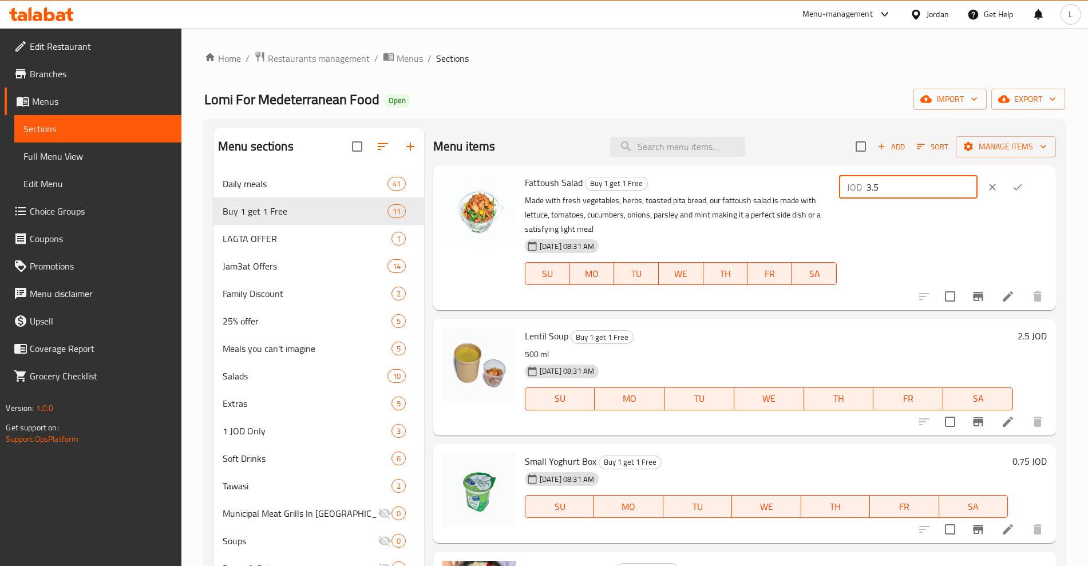
drag, startPoint x: 914, startPoint y: 192, endPoint x: 854, endPoint y: 207, distance: 62.0
click at [854, 205] on div "JOD 3.5 ​" at bounding box center [942, 238] width 210 height 126
type input "7"
click at [1006, 188] on button "ok" at bounding box center [1017, 187] width 25 height 25
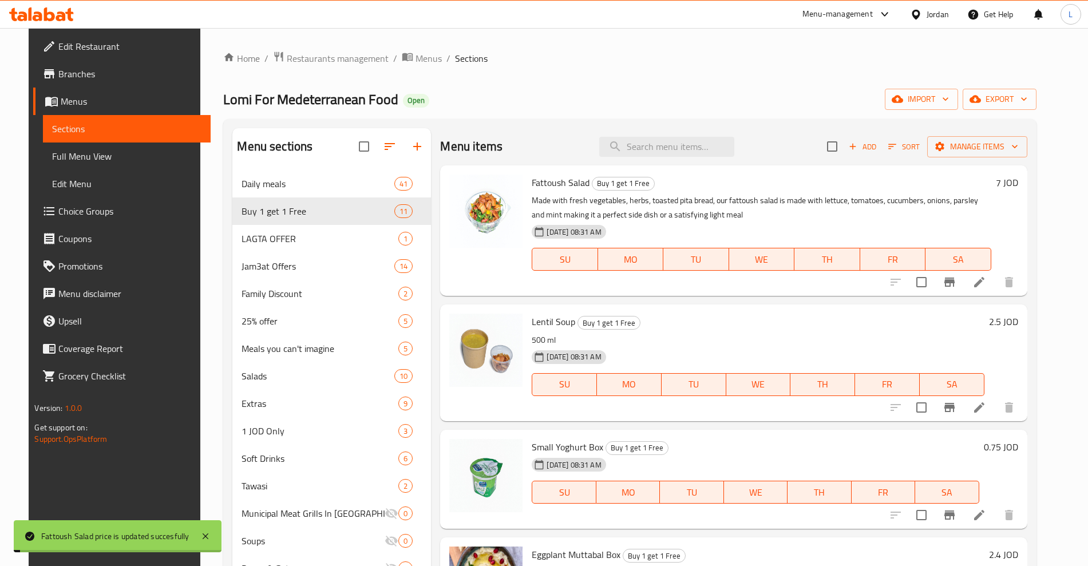
click at [1007, 319] on h6 "2.5 JOD" at bounding box center [1003, 322] width 29 height 16
drag, startPoint x: 922, startPoint y: 330, endPoint x: 829, endPoint y: 348, distance: 95.0
click at [829, 348] on div "Lentil Soup Buy 1 get 1 Free 500 ml 11-08-2025 08:31 AM SU MO TU WE TH FR SA JO…" at bounding box center [774, 362] width 495 height 107
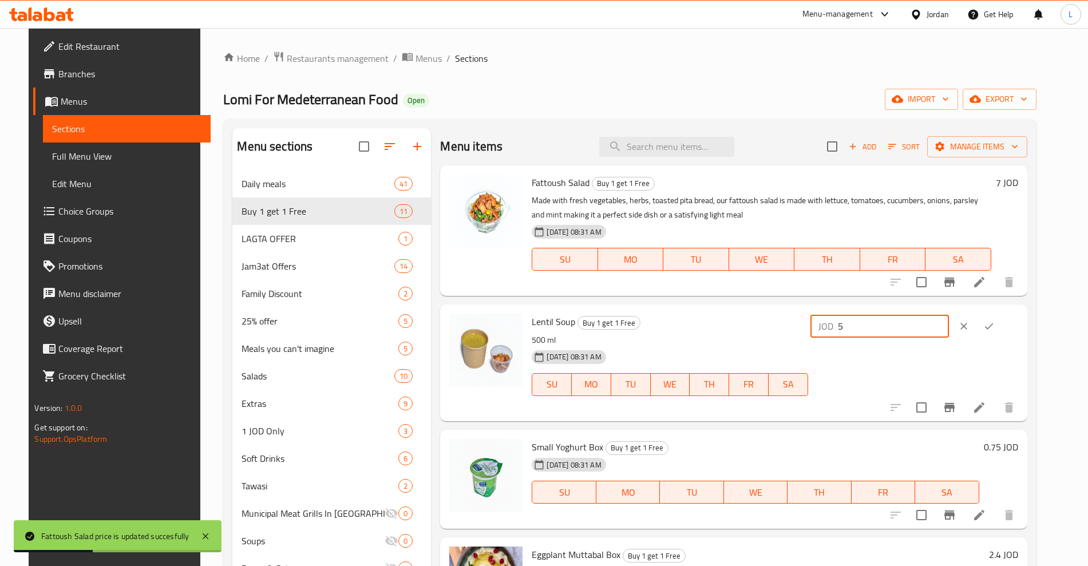
type input "5"
click at [995, 325] on icon "ok" at bounding box center [988, 325] width 11 height 11
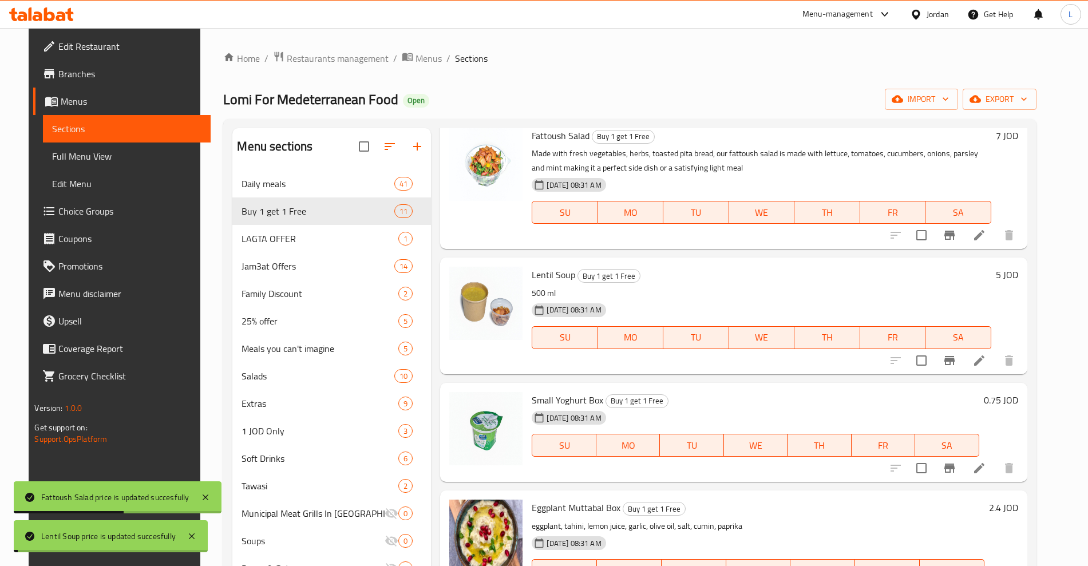
scroll to position [72, 0]
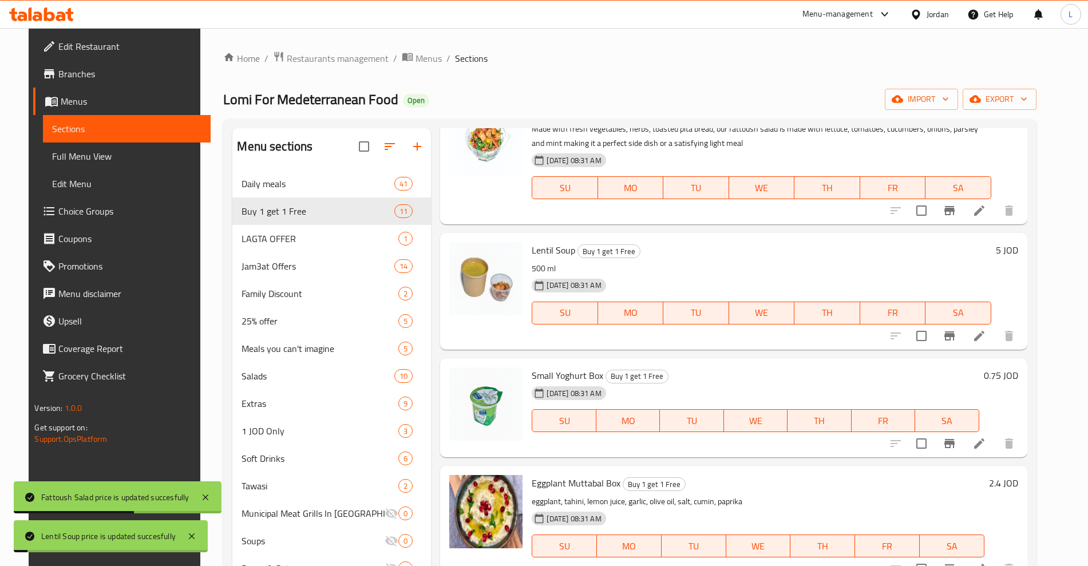
click at [1006, 381] on h6 "0.75 JOD" at bounding box center [1001, 375] width 34 height 16
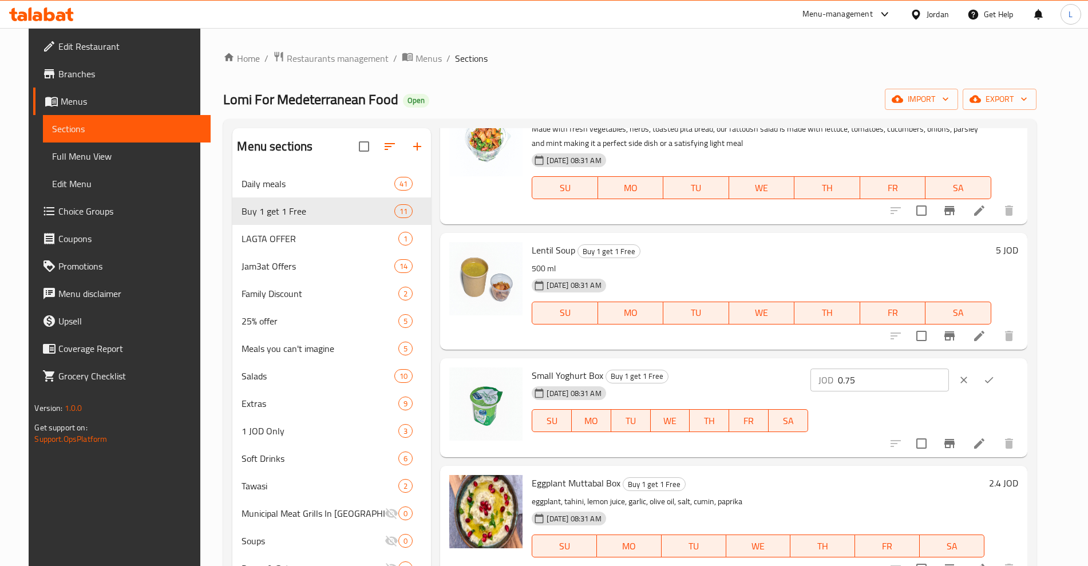
click at [907, 387] on input "0.75" at bounding box center [893, 380] width 111 height 23
drag, startPoint x: 906, startPoint y: 384, endPoint x: 821, endPoint y: 395, distance: 85.4
click at [821, 395] on div "Small Yoghurt Box Buy 1 get 1 Free 11-08-2025 08:31 AM SU MO TU WE TH FR SA JOD…" at bounding box center [774, 408] width 495 height 90
type input "1.5"
click at [995, 384] on icon "ok" at bounding box center [988, 379] width 11 height 11
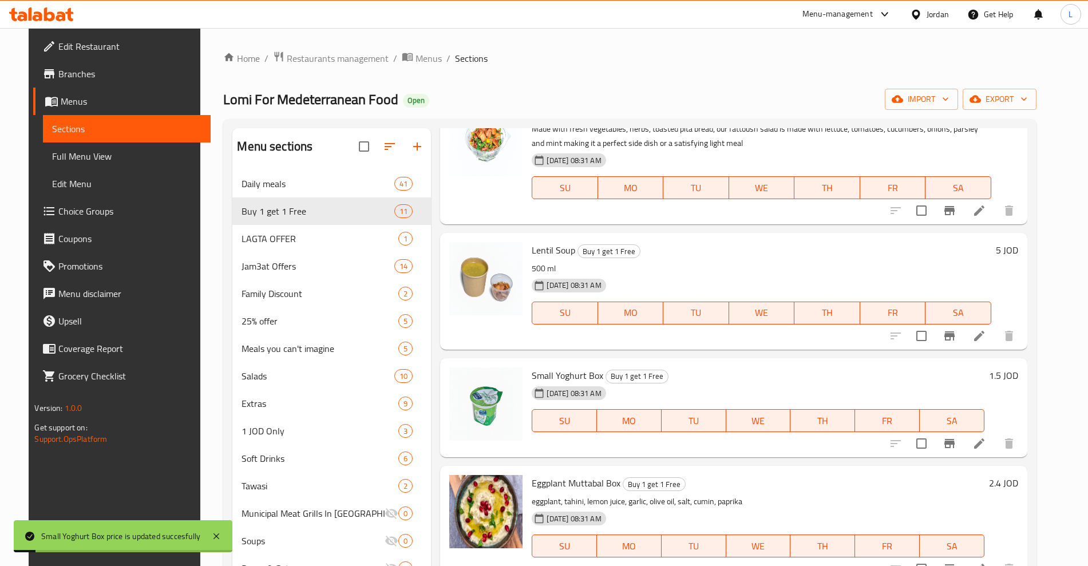
click at [1009, 486] on h6 "2.4 JOD" at bounding box center [1003, 483] width 29 height 16
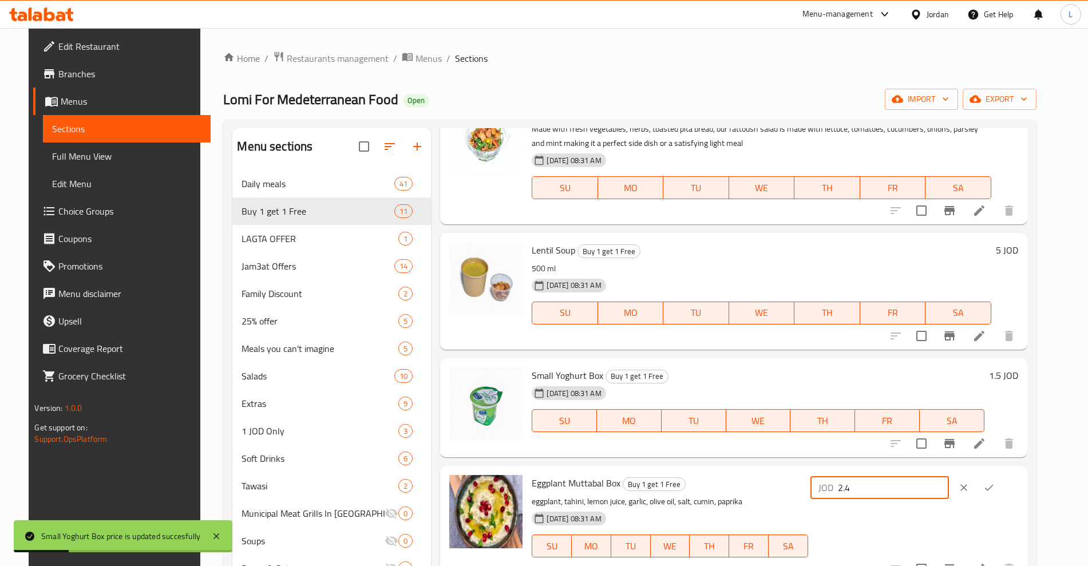
click at [807, 493] on div "Eggplant Muttabal Box Buy 1 get 1 Free eggplant, tahini, lemon juice, garlic, o…" at bounding box center [774, 523] width 495 height 107
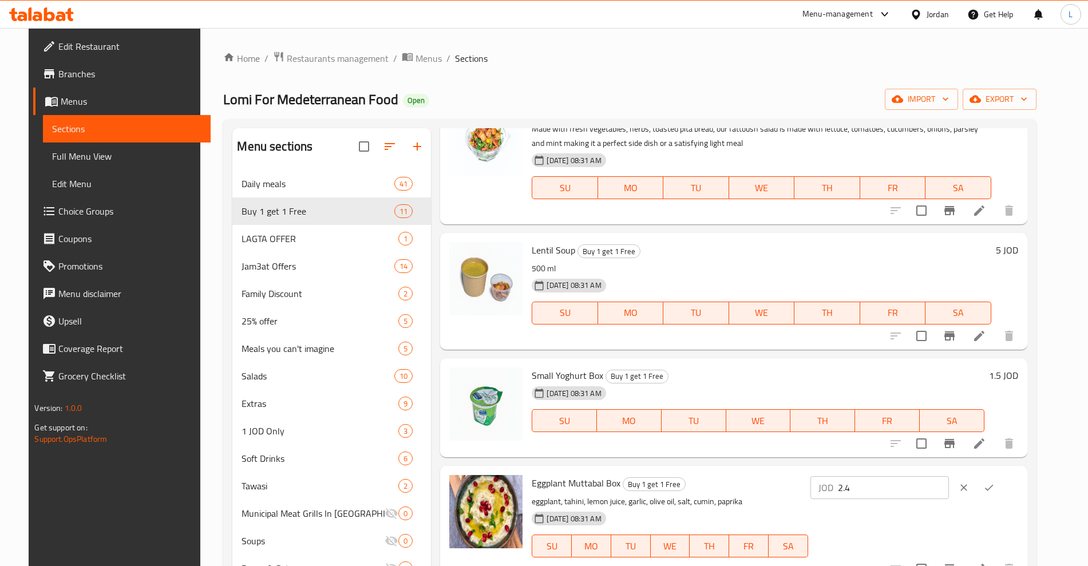
click at [905, 487] on input "2.4" at bounding box center [893, 487] width 111 height 23
type input "4.8"
click at [995, 485] on icon "ok" at bounding box center [988, 487] width 11 height 11
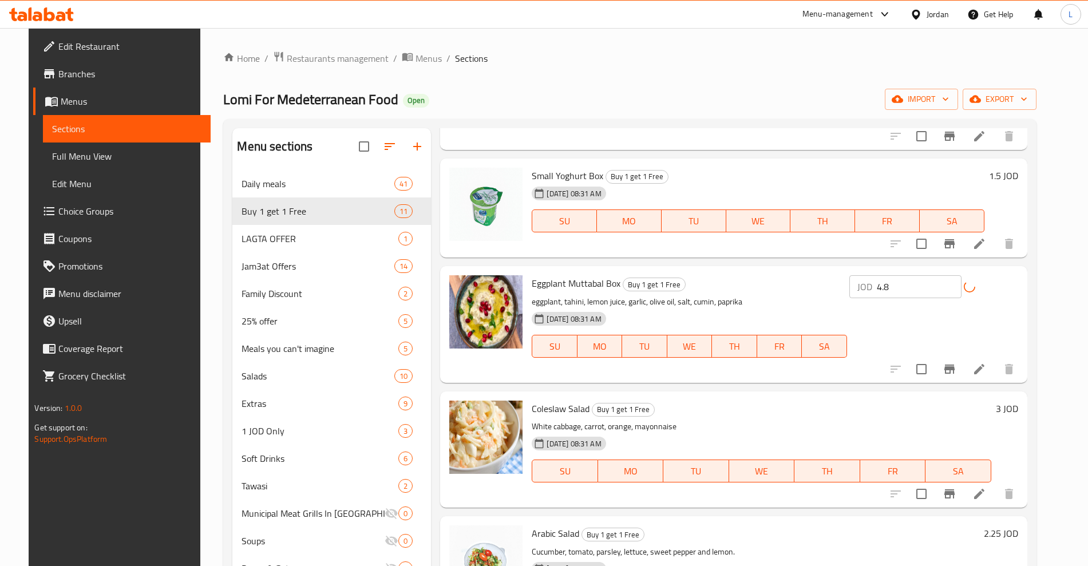
scroll to position [358, 0]
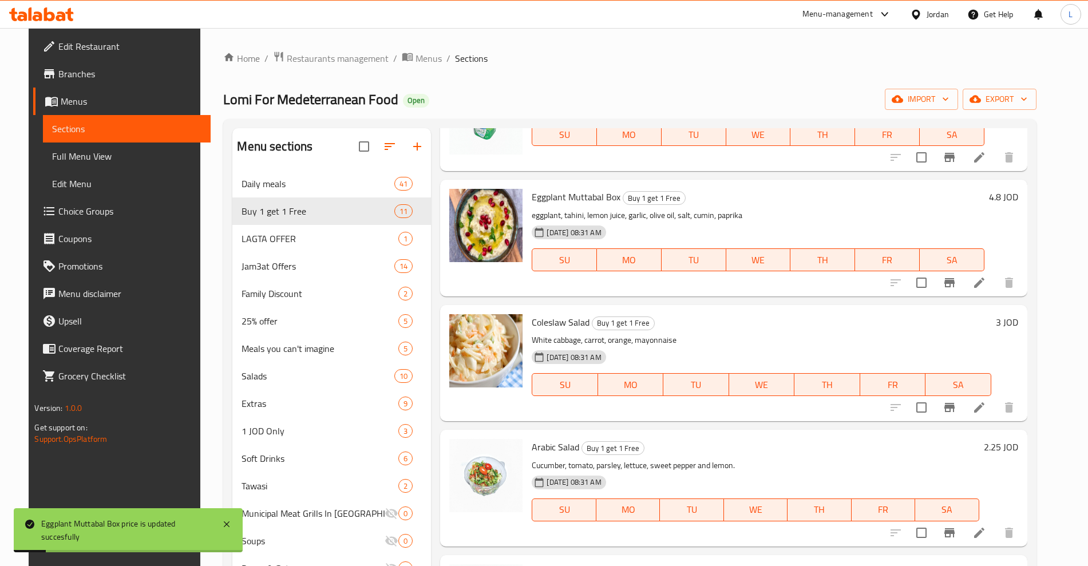
click at [1018, 325] on h6 "3 JOD" at bounding box center [1007, 322] width 22 height 16
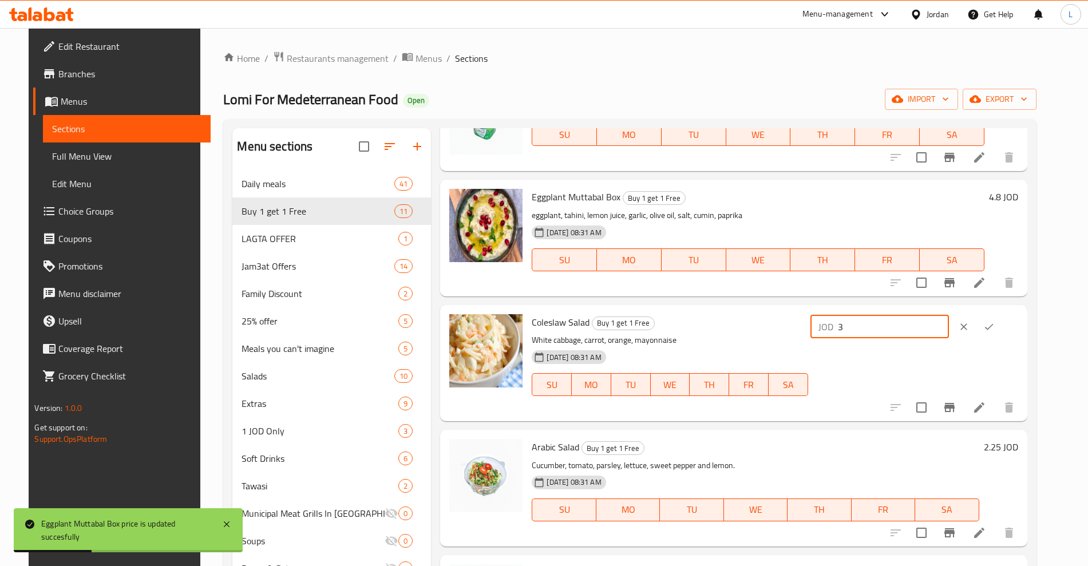
drag, startPoint x: 904, startPoint y: 335, endPoint x: 848, endPoint y: 342, distance: 56.6
click at [848, 342] on div "Coleslaw Salad Buy 1 get 1 Free White cabbage, carrot, orange, mayonnaise 11-08…" at bounding box center [774, 363] width 495 height 107
type input "6"
click at [995, 327] on icon "ok" at bounding box center [988, 326] width 11 height 11
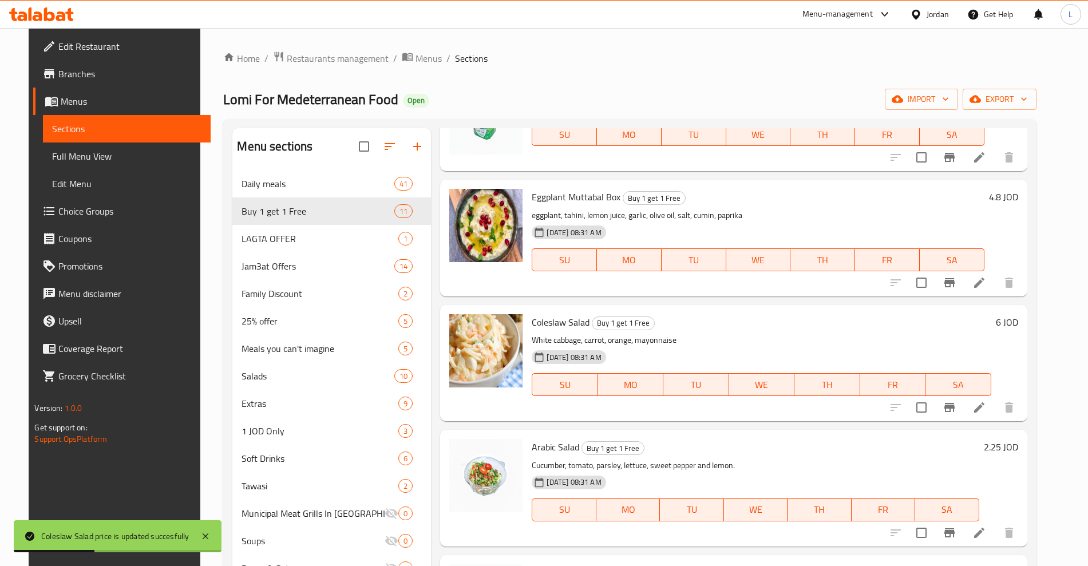
click at [1008, 454] on h6 "2.25 JOD" at bounding box center [1001, 447] width 34 height 16
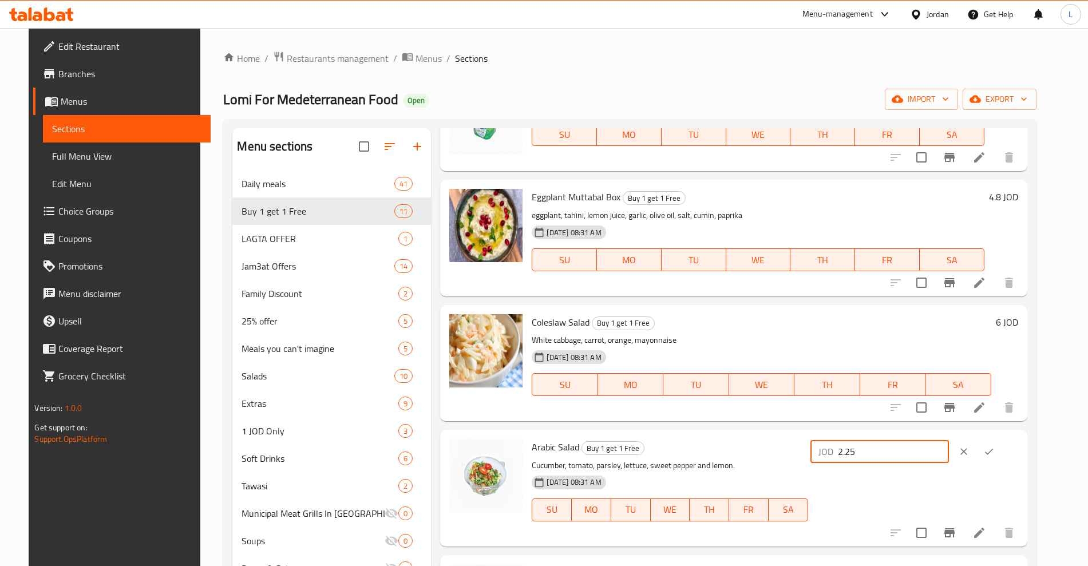
click at [898, 453] on input "2.25" at bounding box center [893, 451] width 111 height 23
drag, startPoint x: 910, startPoint y: 455, endPoint x: 838, endPoint y: 461, distance: 73.0
click at [838, 461] on div "Arabic Salad Buy 1 get 1 Free Cucumber, tomato, parsley, lettuce, sweet pepper …" at bounding box center [774, 487] width 495 height 107
type input "4.5"
click at [1001, 458] on button "ok" at bounding box center [988, 451] width 25 height 25
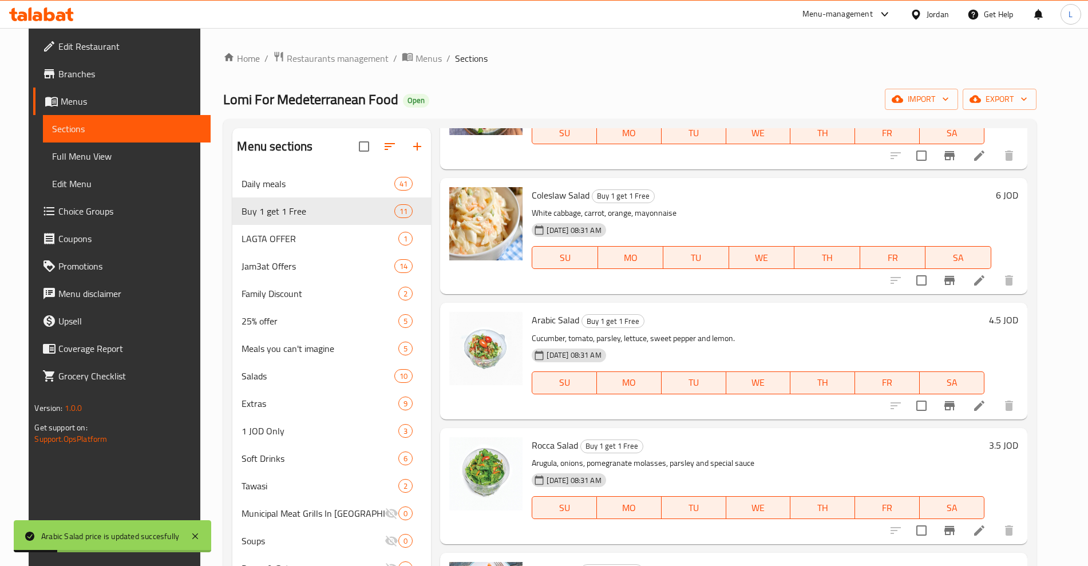
scroll to position [501, 0]
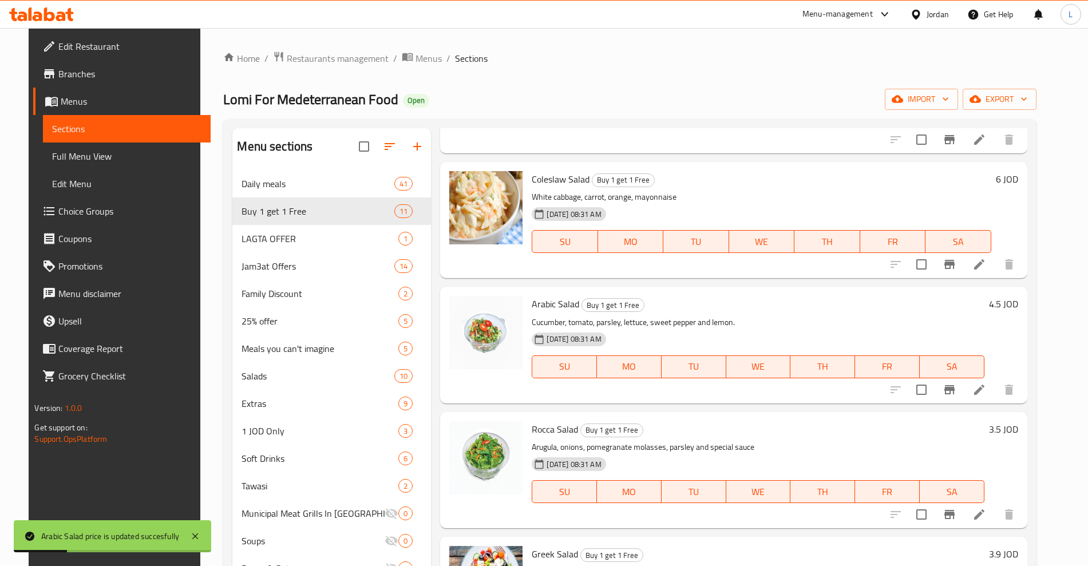
click at [1012, 423] on h6 "3.5 JOD" at bounding box center [1003, 429] width 29 height 16
drag, startPoint x: 908, startPoint y: 449, endPoint x: 901, endPoint y: 442, distance: 9.7
click at [884, 448] on div "JOD 3.5 ​" at bounding box center [913, 470] width 210 height 98
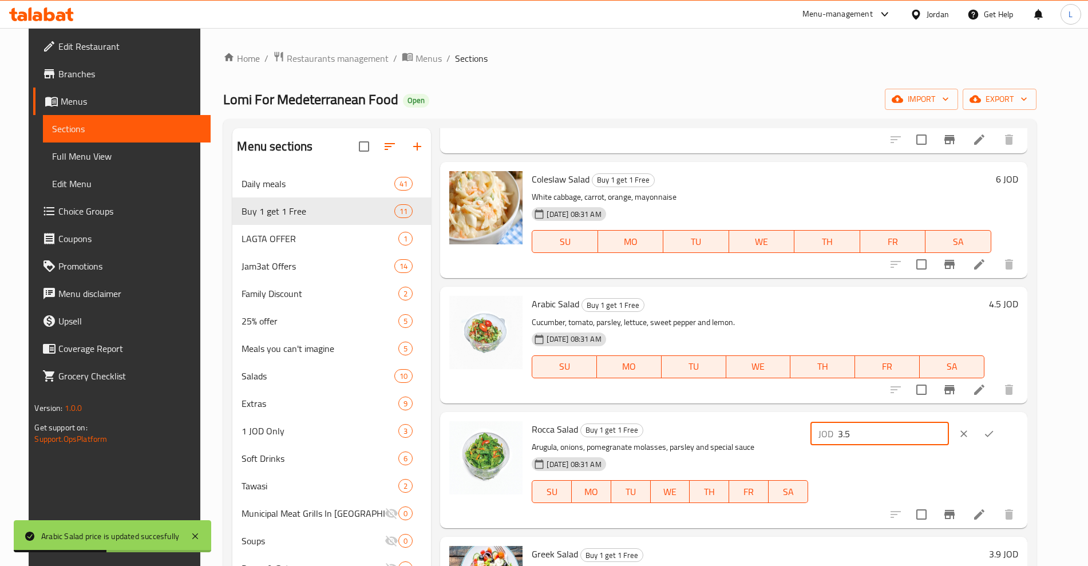
drag, startPoint x: 897, startPoint y: 438, endPoint x: 865, endPoint y: 442, distance: 31.8
click at [865, 442] on div "JOD 3.5 ​" at bounding box center [879, 433] width 138 height 23
type input "7"
click at [1001, 441] on button "ok" at bounding box center [988, 433] width 25 height 25
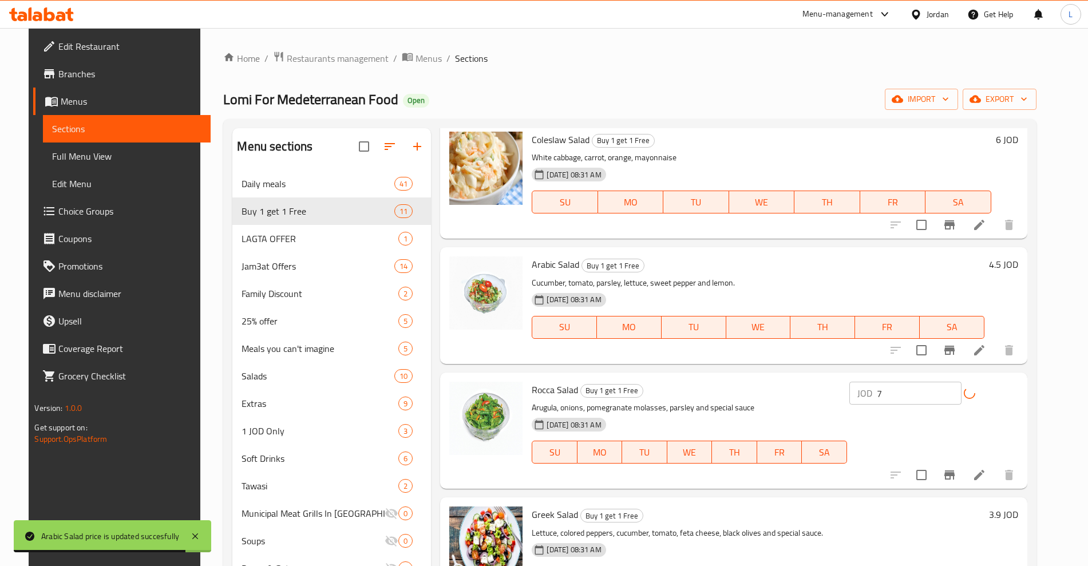
scroll to position [572, 0]
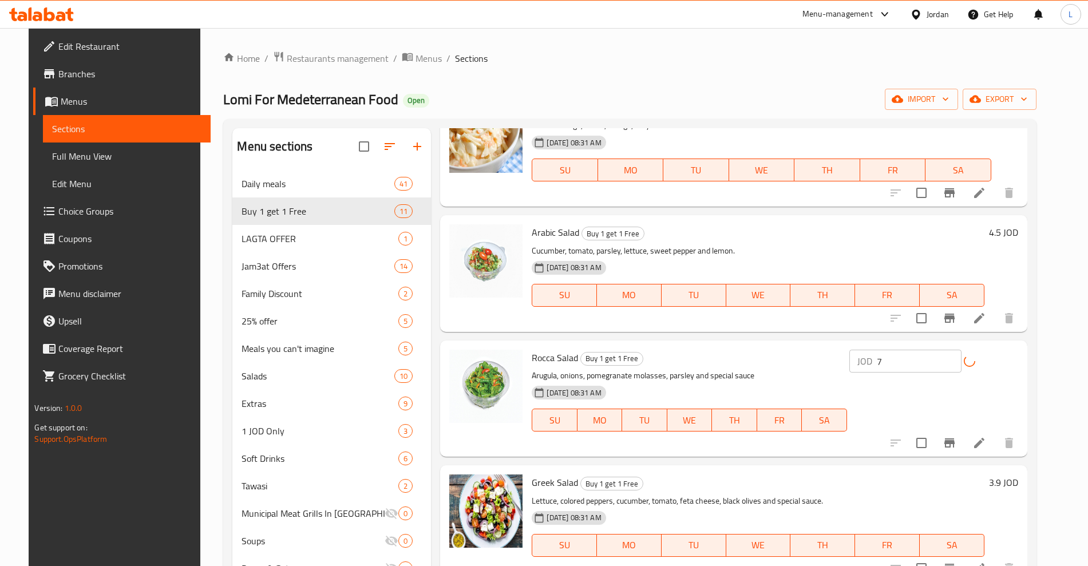
click at [1009, 487] on h6 "3.9 JOD" at bounding box center [1003, 482] width 29 height 16
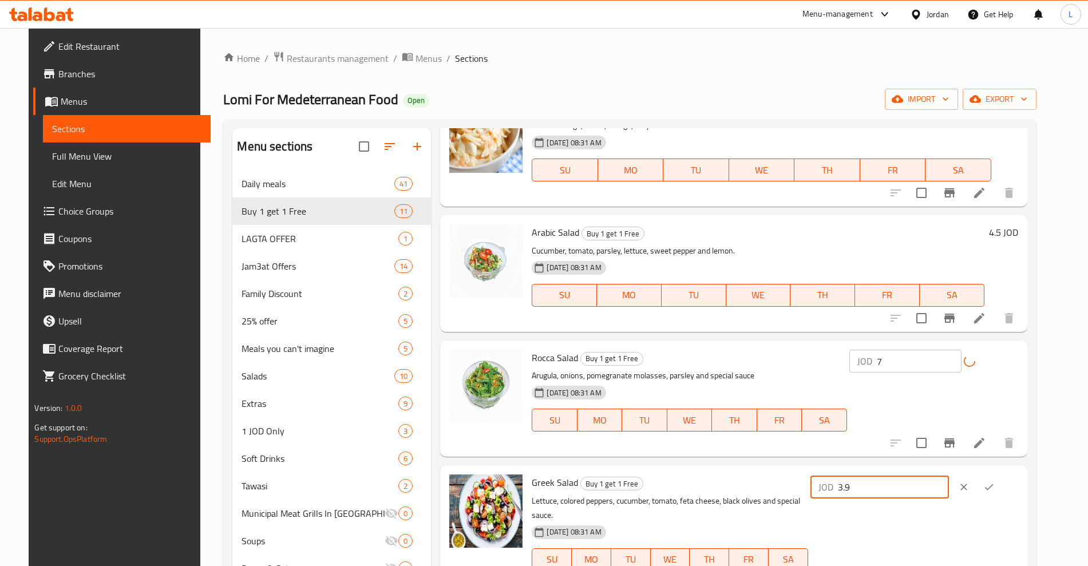
drag, startPoint x: 944, startPoint y: 493, endPoint x: 821, endPoint y: 503, distance: 123.4
click at [821, 503] on div "Greek Salad Buy 1 get 1 Free Lettuce, colored peppers, cucumber, tomato, feta c…" at bounding box center [774, 530] width 495 height 121
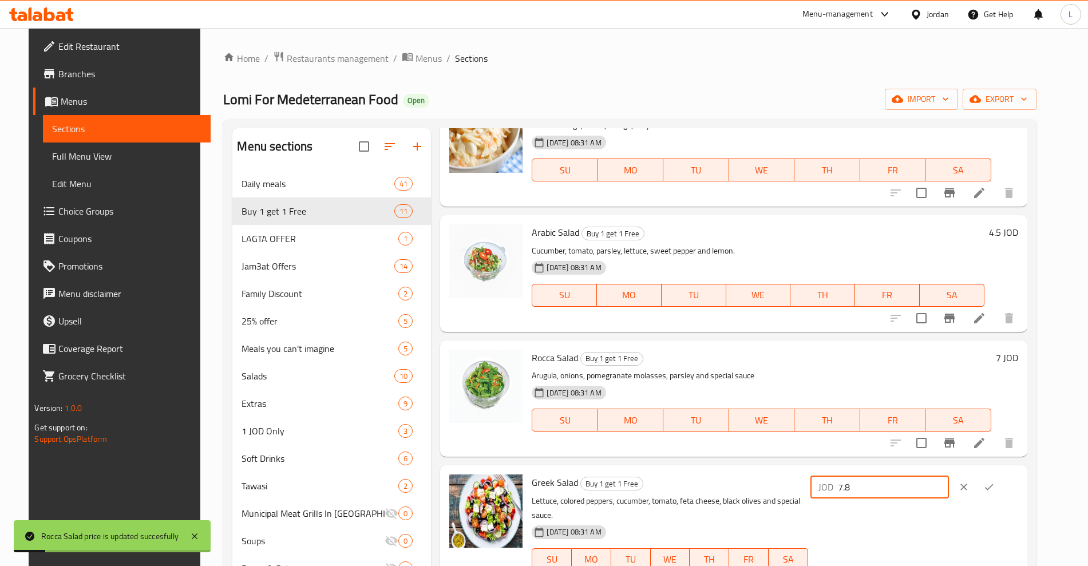
type input "7.8"
click at [995, 489] on icon "ok" at bounding box center [988, 486] width 11 height 11
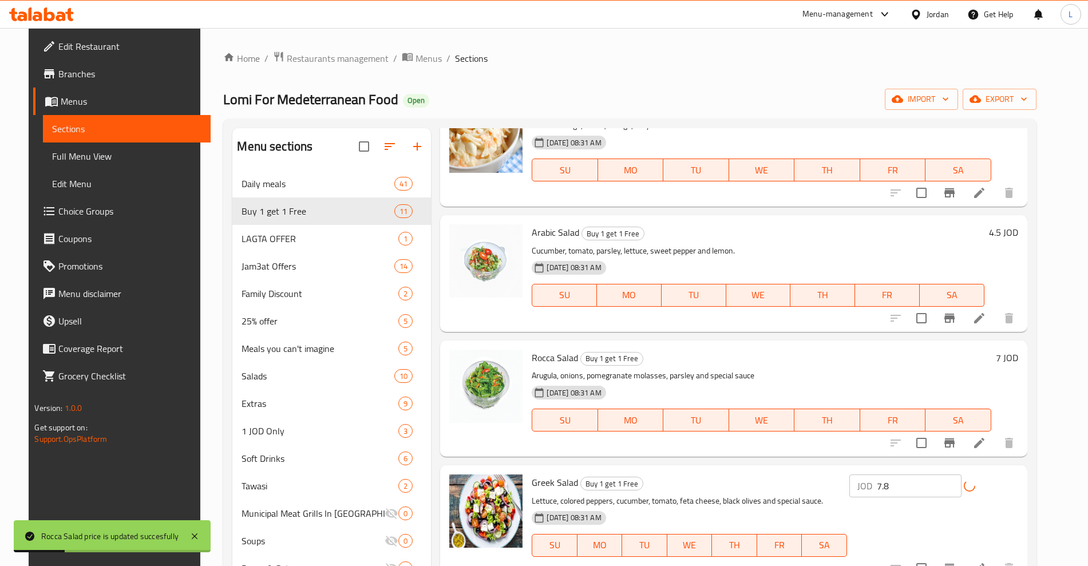
scroll to position [787, 0]
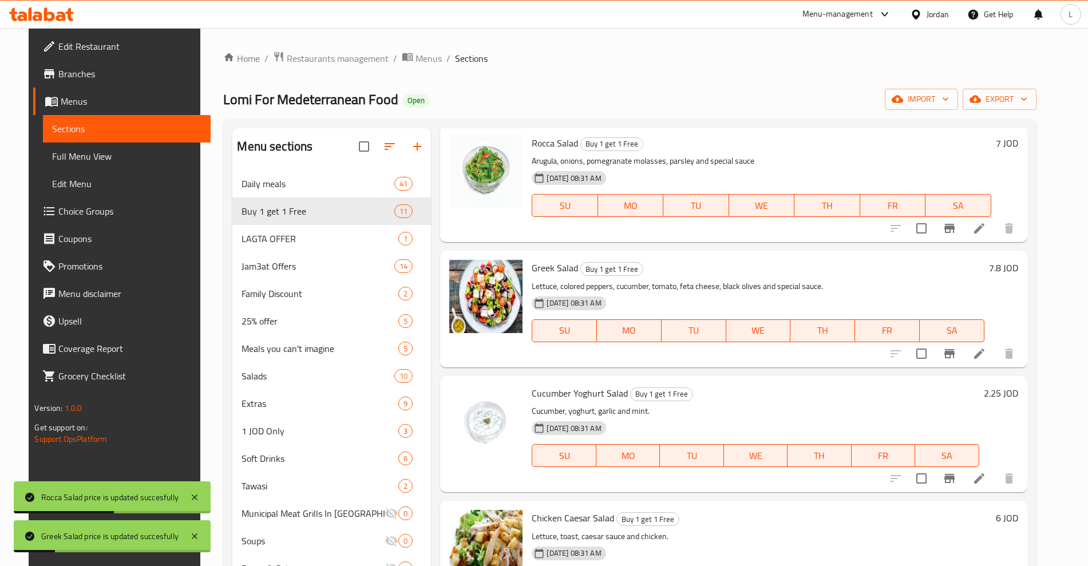
click at [1007, 398] on h6 "2.25 JOD" at bounding box center [1001, 393] width 34 height 16
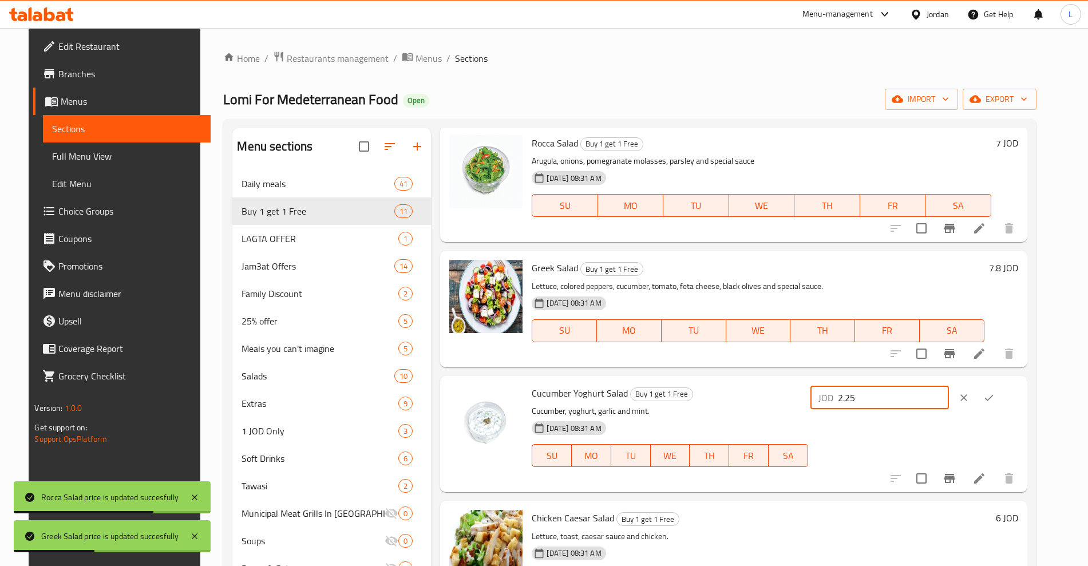
drag, startPoint x: 923, startPoint y: 398, endPoint x: 829, endPoint y: 411, distance: 94.2
click at [829, 411] on div "Cucumber Yoghurt Salad Buy 1 get 1 Free Cucumber, yoghurt, garlic and mint. 11-…" at bounding box center [774, 434] width 495 height 107
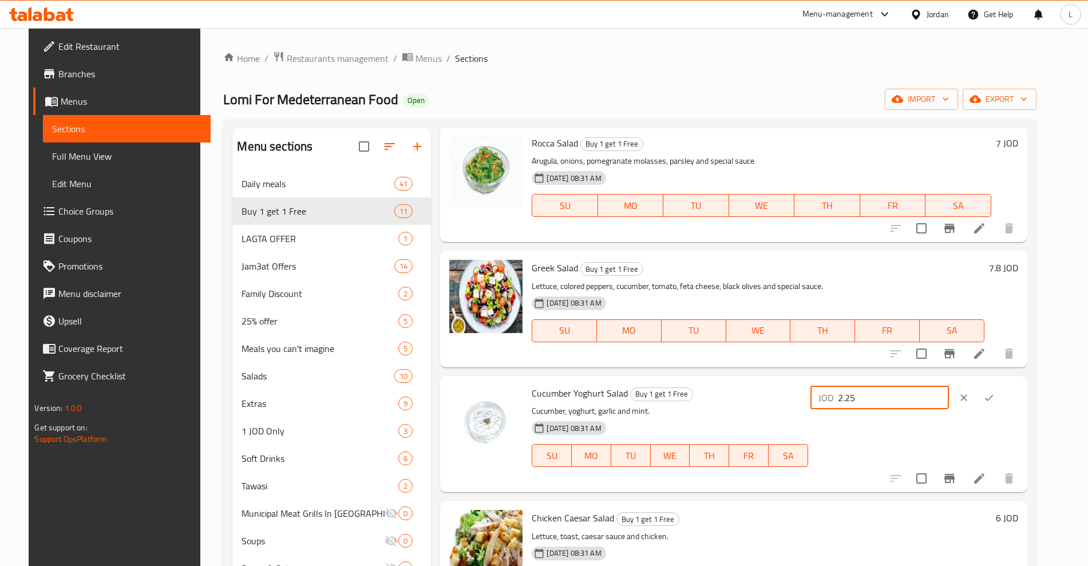
click at [909, 393] on input "2.25" at bounding box center [893, 397] width 111 height 23
type input "4.5"
click at [995, 402] on icon "ok" at bounding box center [988, 397] width 11 height 11
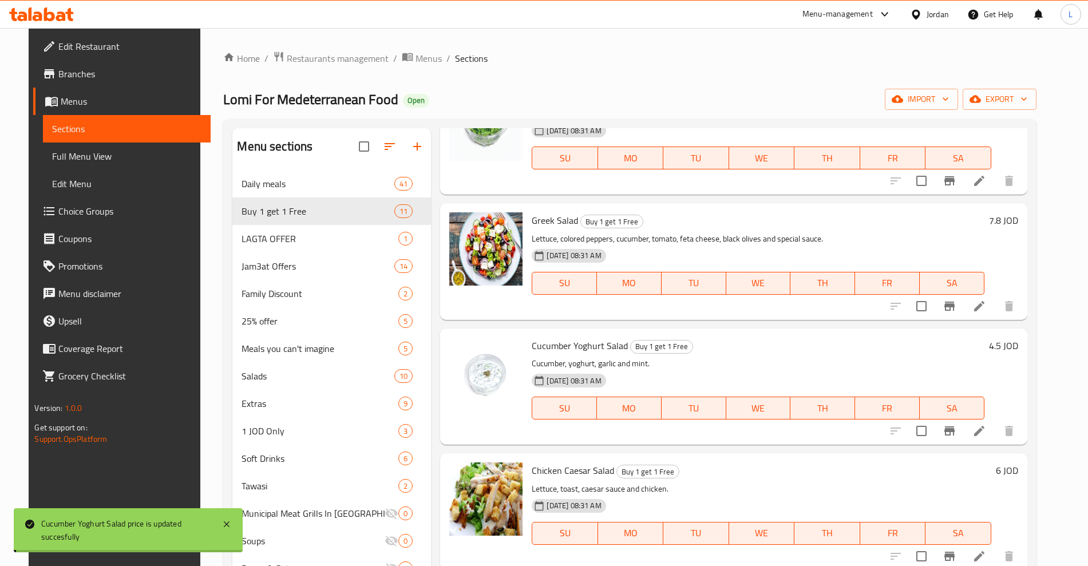
scroll to position [835, 0]
click at [1018, 472] on h6 "6 JOD" at bounding box center [1007, 470] width 22 height 16
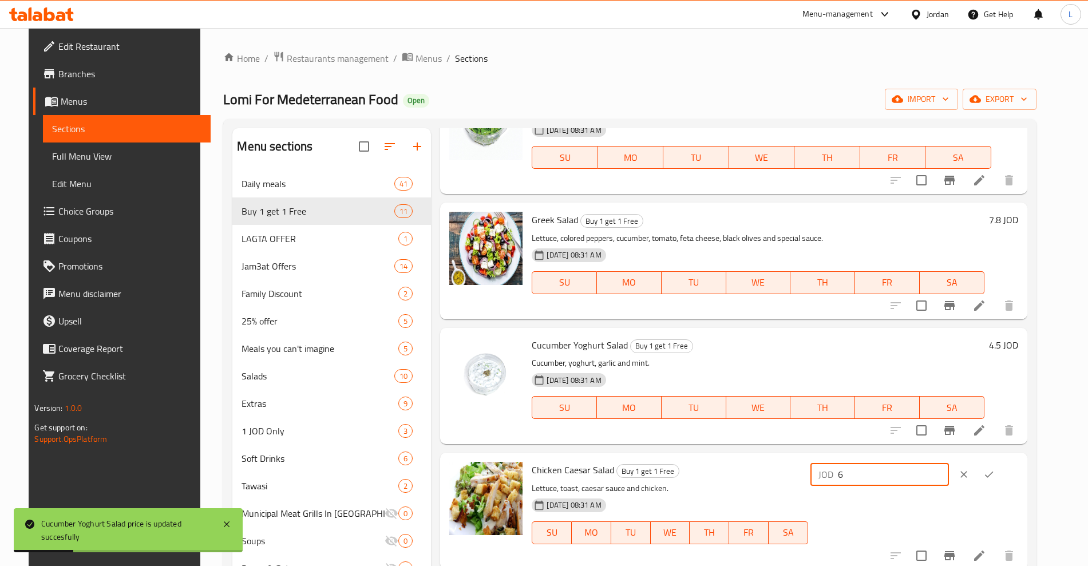
drag, startPoint x: 864, startPoint y: 478, endPoint x: 850, endPoint y: 480, distance: 14.4
click at [850, 480] on div "JOD 6 ​" at bounding box center [913, 474] width 210 height 25
type input "12"
drag, startPoint x: 1018, startPoint y: 469, endPoint x: 998, endPoint y: 460, distance: 22.0
click at [995, 469] on icon "ok" at bounding box center [988, 474] width 11 height 11
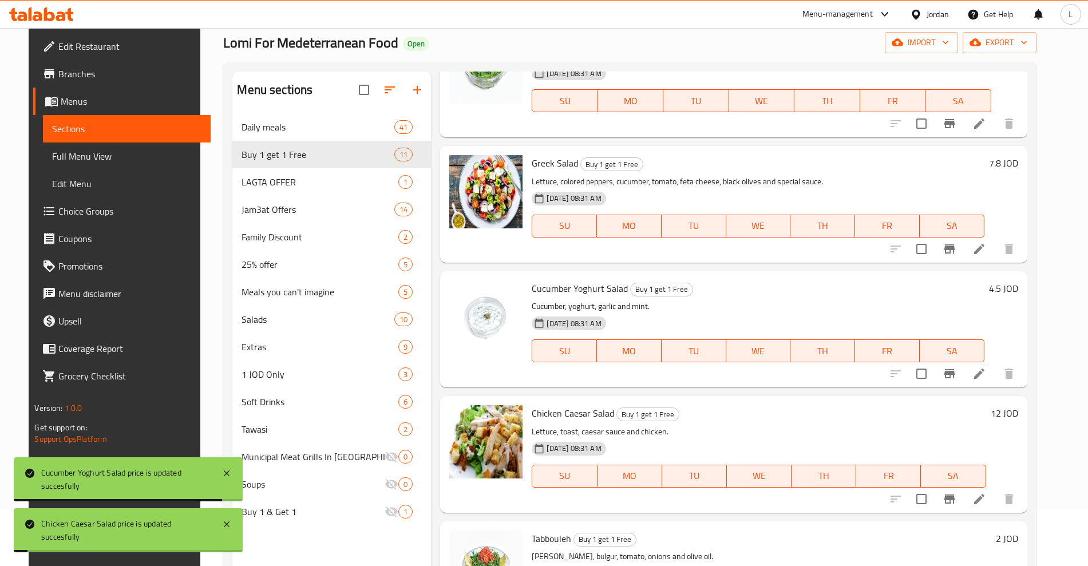
scroll to position [160, 0]
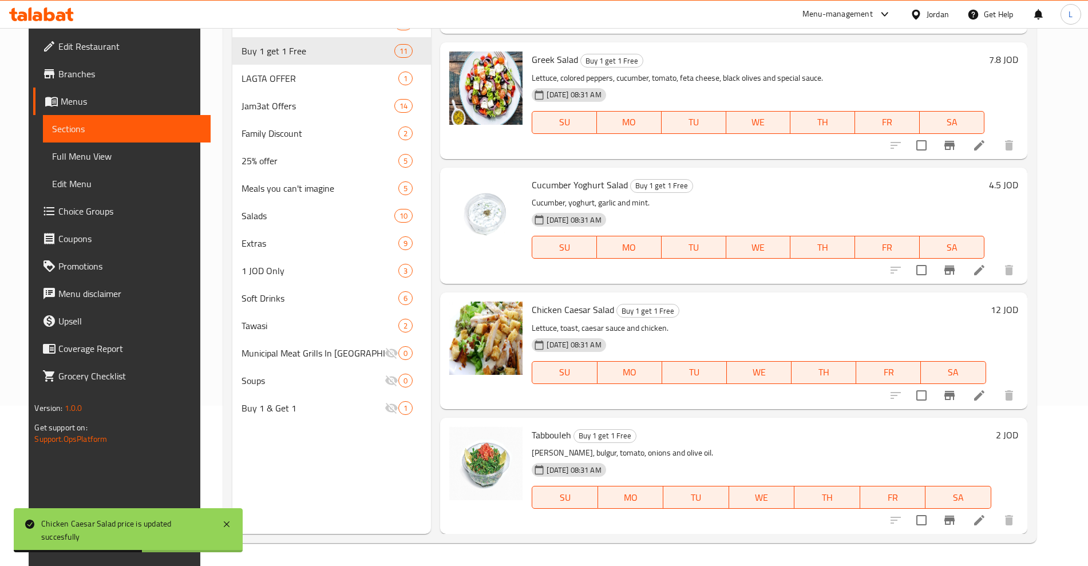
click at [1018, 439] on h6 "2 JOD" at bounding box center [1007, 435] width 22 height 16
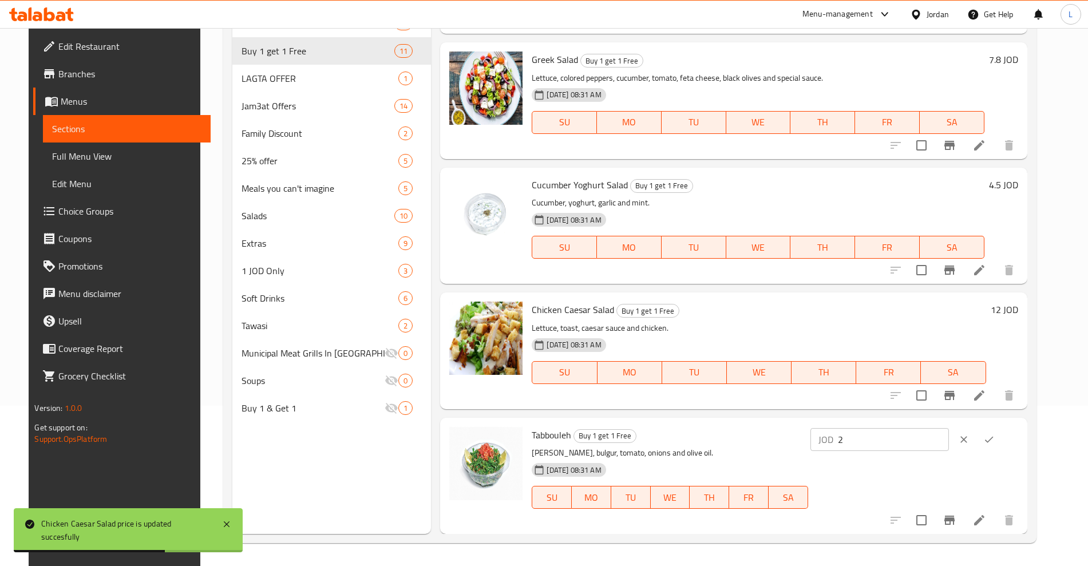
drag, startPoint x: 902, startPoint y: 437, endPoint x: 843, endPoint y: 447, distance: 59.7
click at [843, 447] on div "Tabbouleh Buy 1 get 1 Free Parsley, bulgur, tomato, onions and olive oil. 11-08…" at bounding box center [774, 475] width 495 height 107
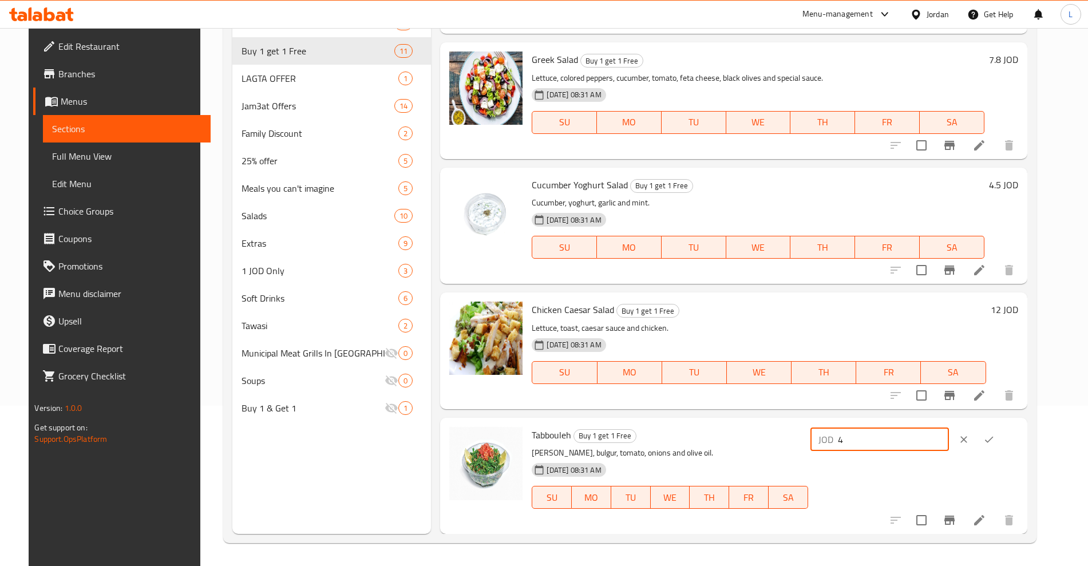
type input "4"
click at [995, 441] on icon "ok" at bounding box center [988, 439] width 11 height 11
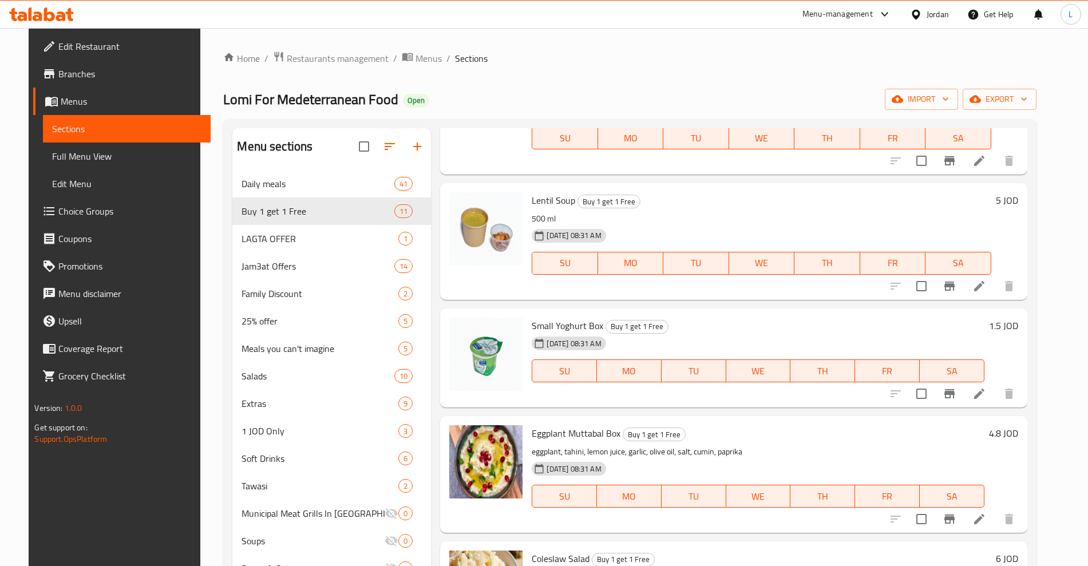
scroll to position [120, 0]
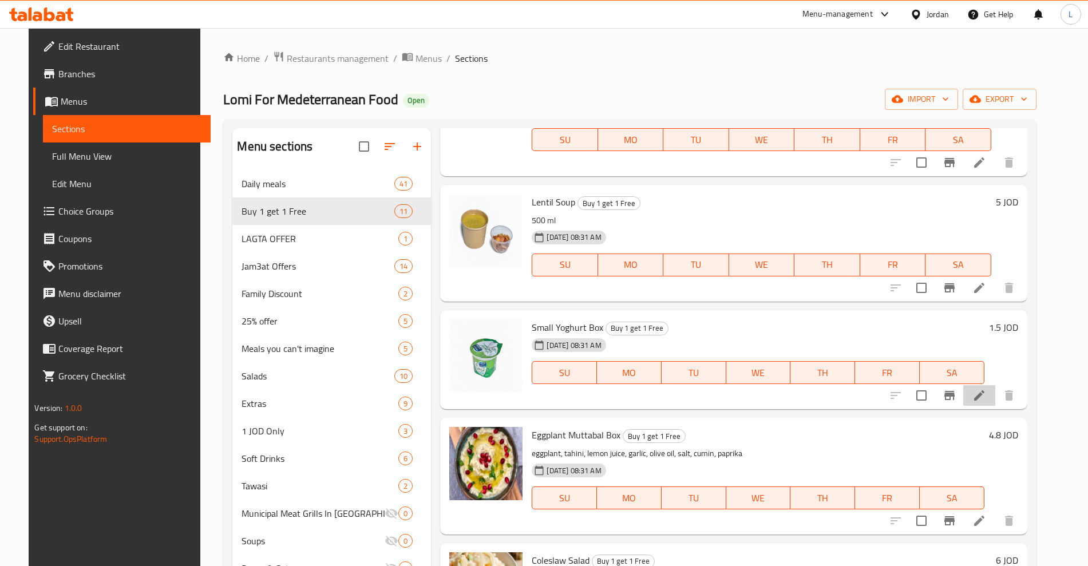
click at [986, 399] on icon at bounding box center [979, 396] width 14 height 14
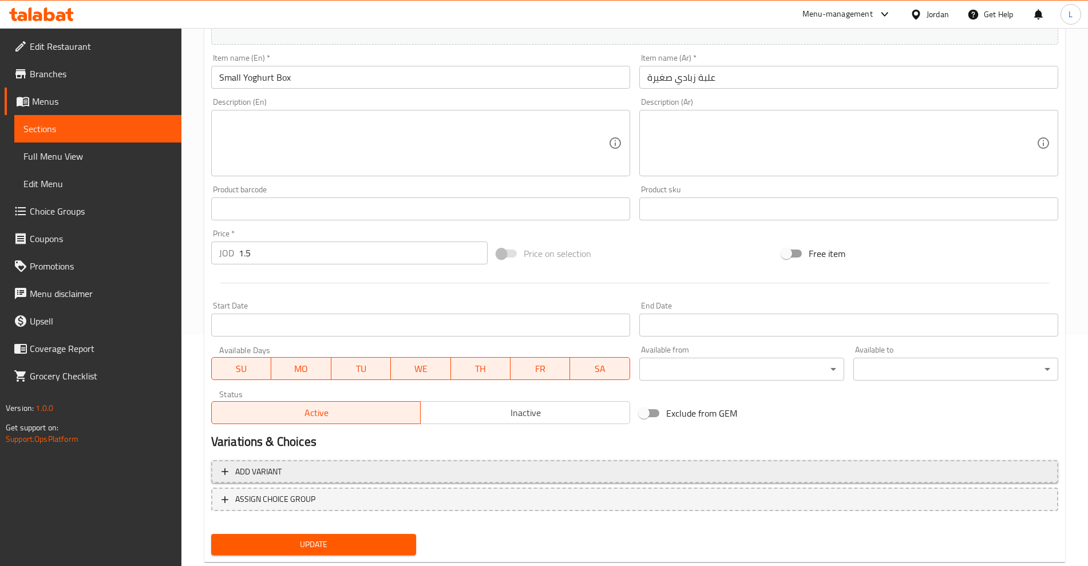
scroll to position [259, 0]
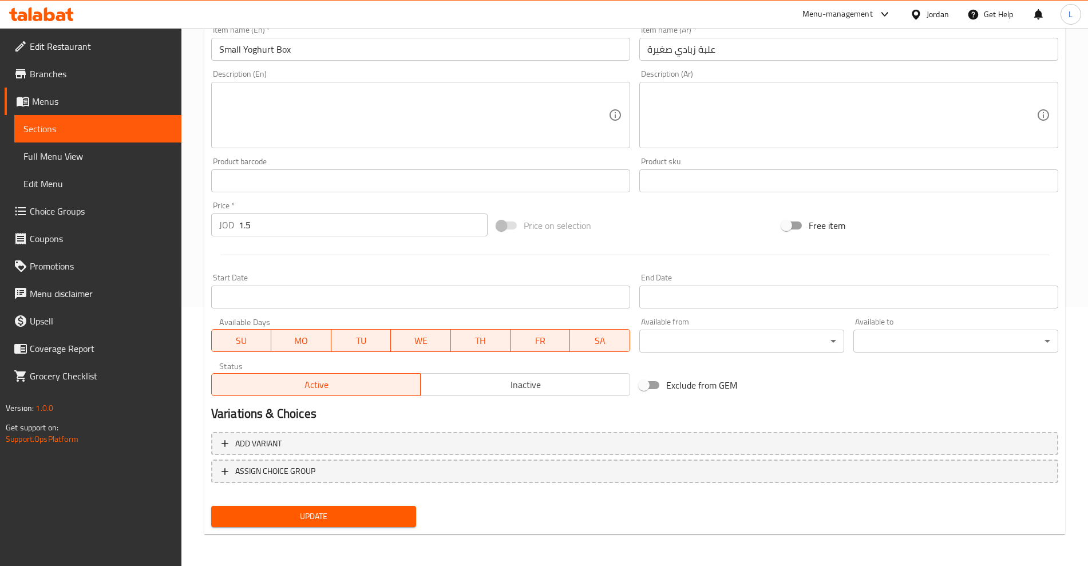
click at [464, 387] on span "Inactive" at bounding box center [525, 385] width 200 height 17
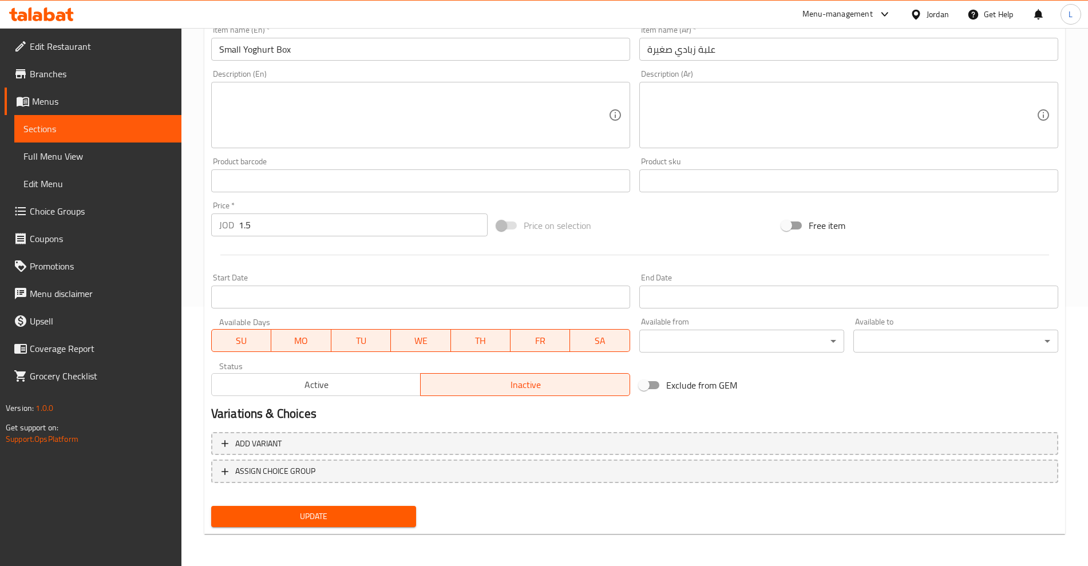
click at [332, 510] on span "Update" at bounding box center [313, 516] width 187 height 14
click at [47, 124] on span "Sections" at bounding box center [97, 129] width 149 height 14
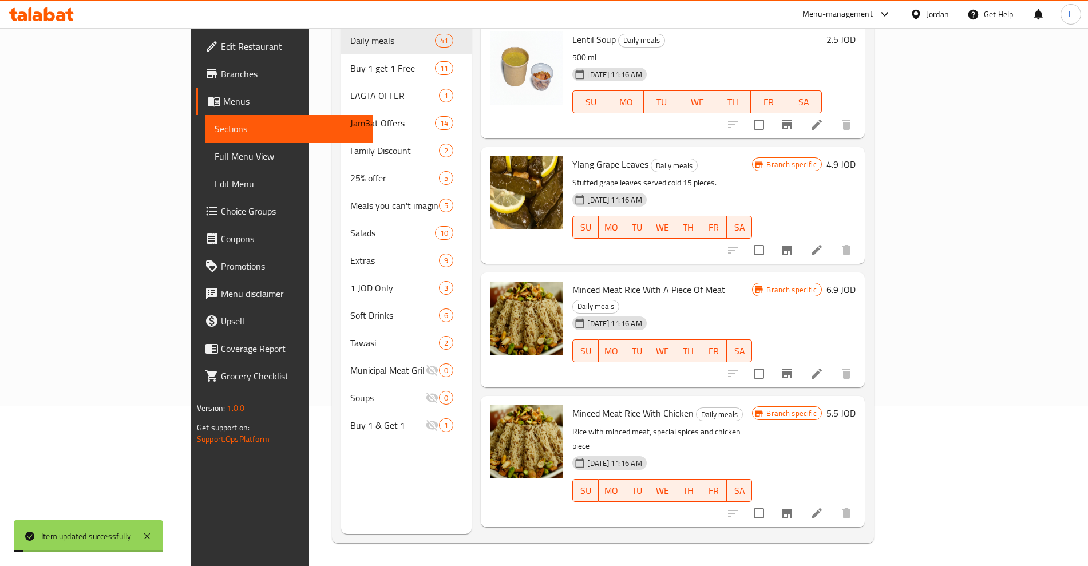
scroll to position [160, 0]
click at [223, 94] on span "Menus" at bounding box center [293, 101] width 140 height 14
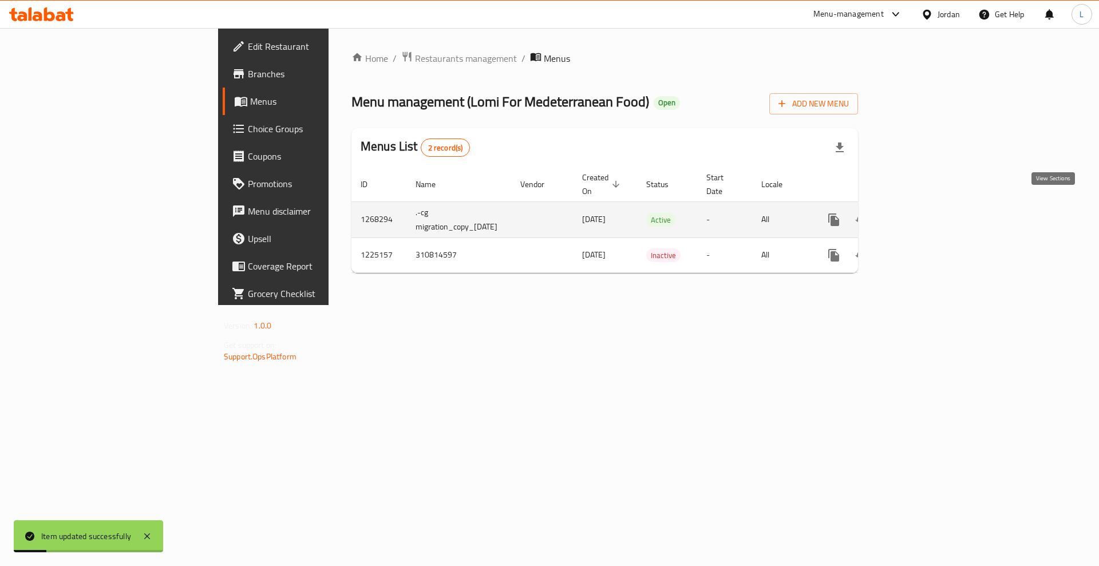
click at [923, 213] on icon "enhanced table" at bounding box center [916, 220] width 14 height 14
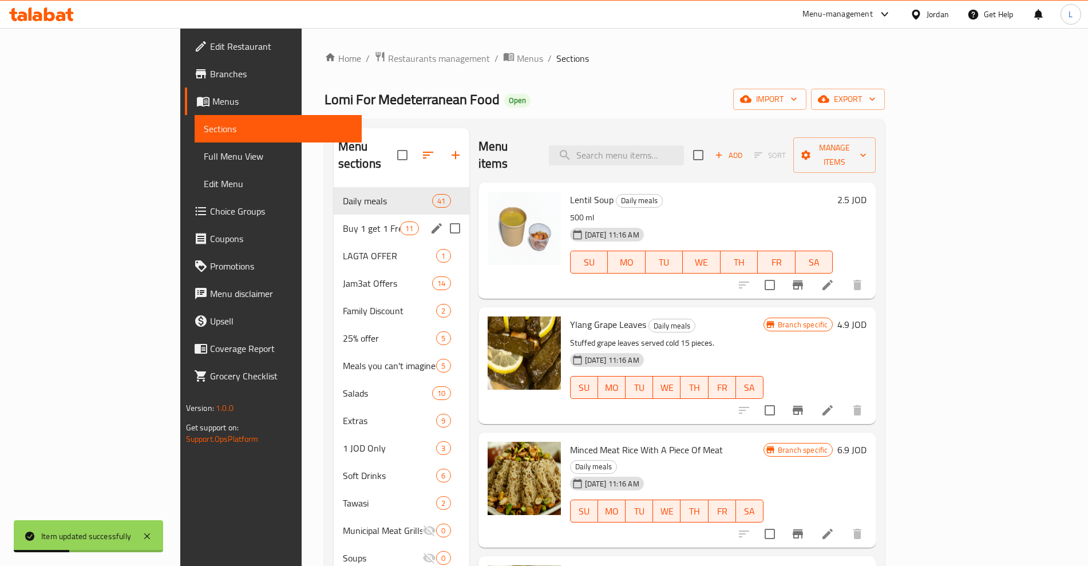
drag, startPoint x: 250, startPoint y: 213, endPoint x: 272, endPoint y: 214, distance: 22.9
click at [343, 221] on span "Buy 1 get 1 Free" at bounding box center [372, 228] width 58 height 14
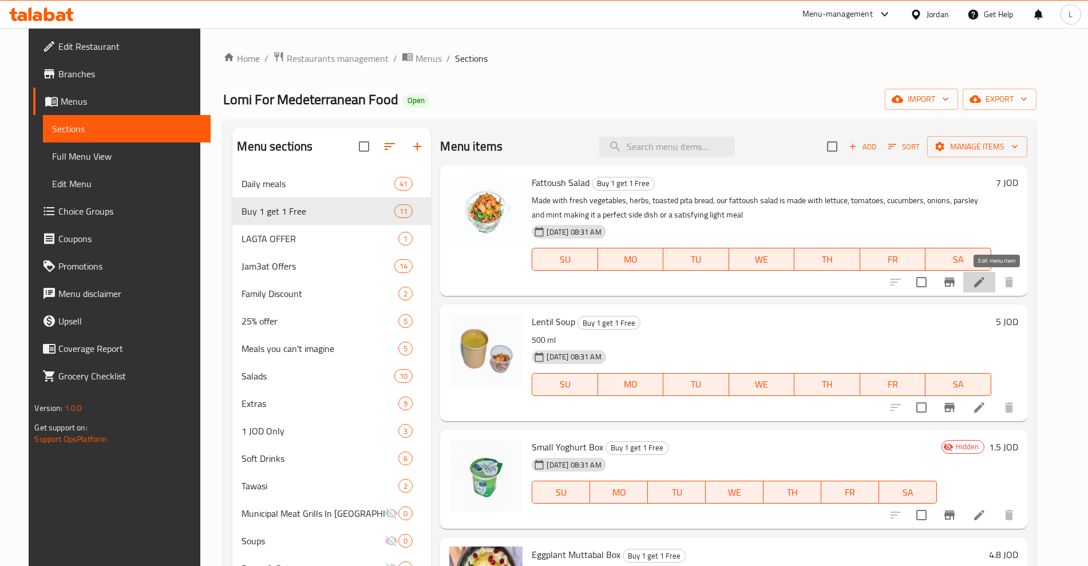
click at [986, 284] on icon at bounding box center [979, 282] width 14 height 14
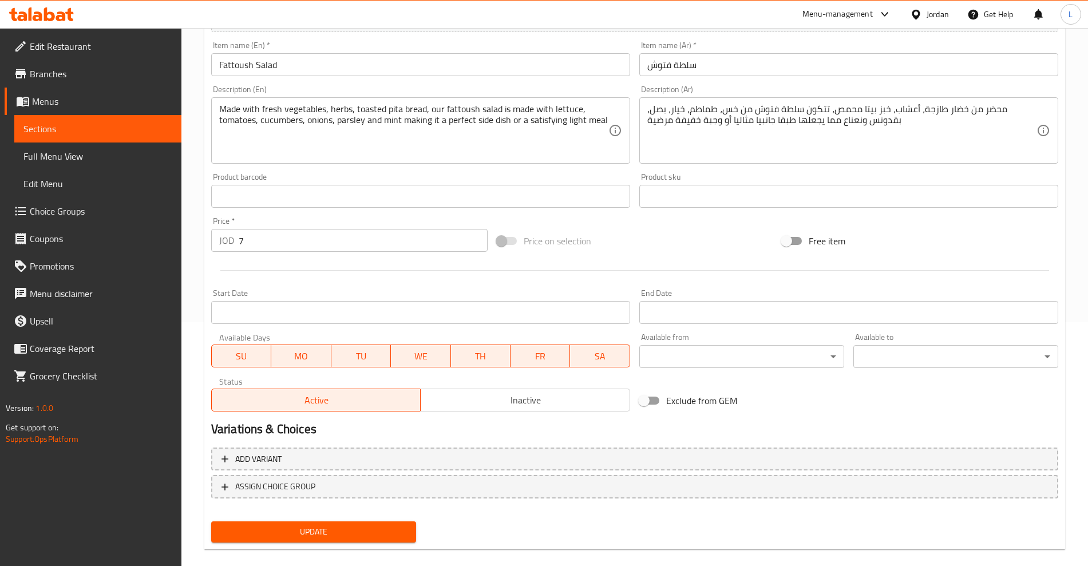
scroll to position [259, 0]
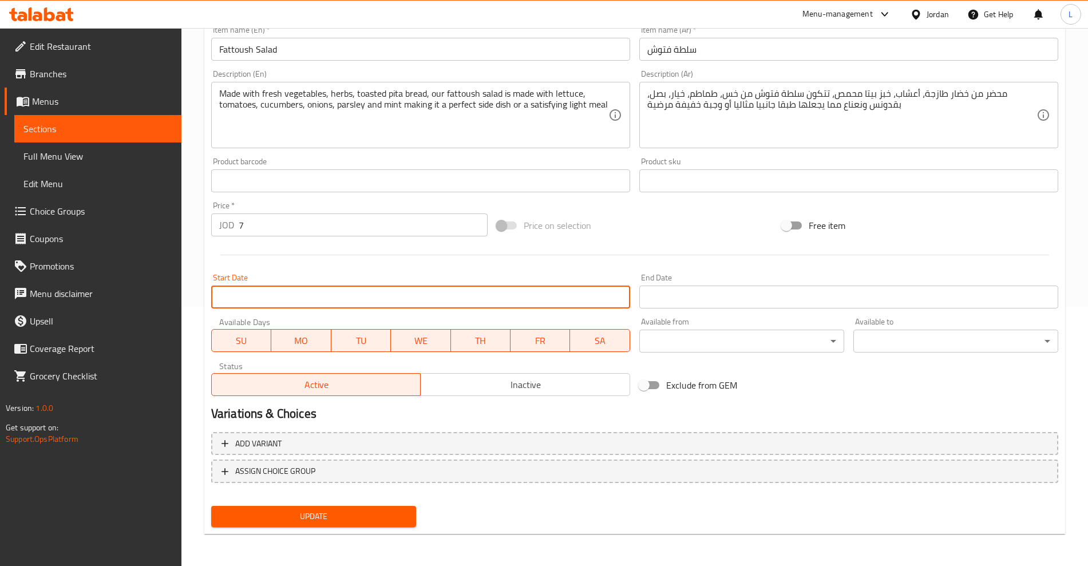
click at [300, 295] on input "Start Date" at bounding box center [420, 297] width 419 height 23
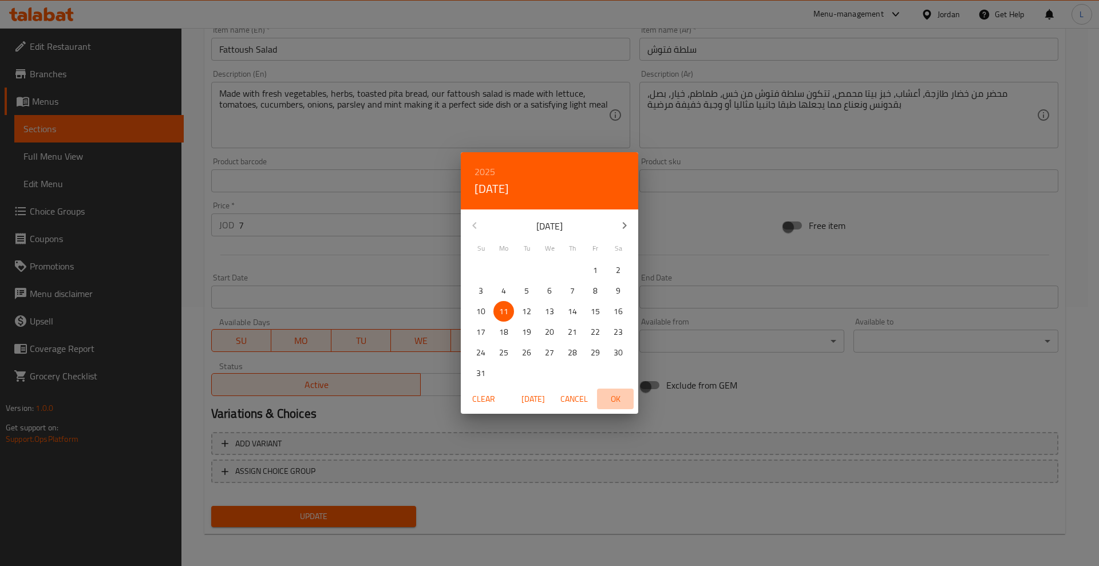
drag, startPoint x: 615, startPoint y: 399, endPoint x: 624, endPoint y: 397, distance: 9.4
click at [616, 399] on span "OK" at bounding box center [614, 399] width 27 height 14
type input "11-08-2025"
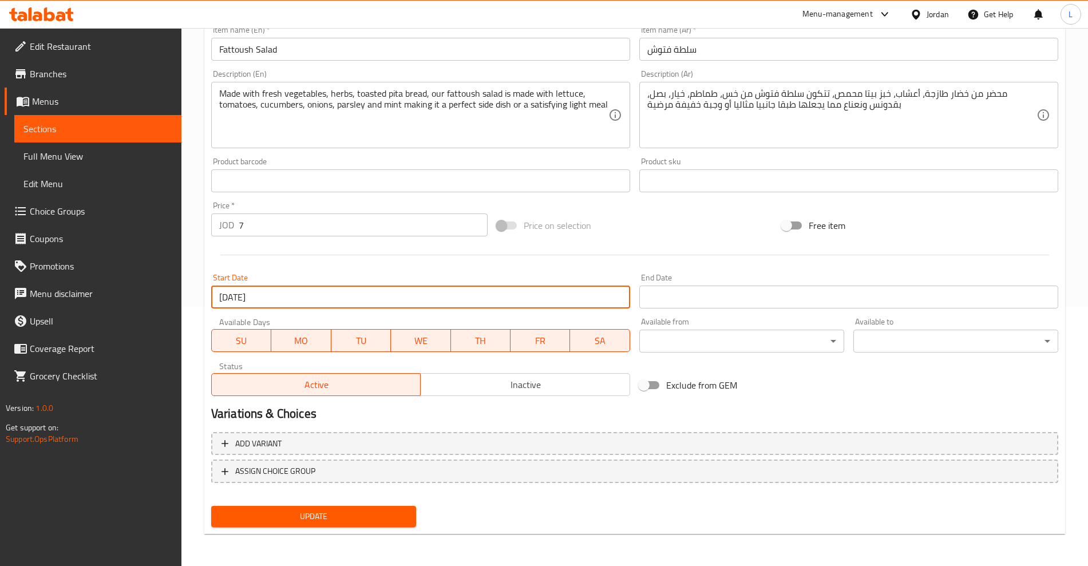
click at [767, 303] on input "Start Date" at bounding box center [848, 297] width 419 height 23
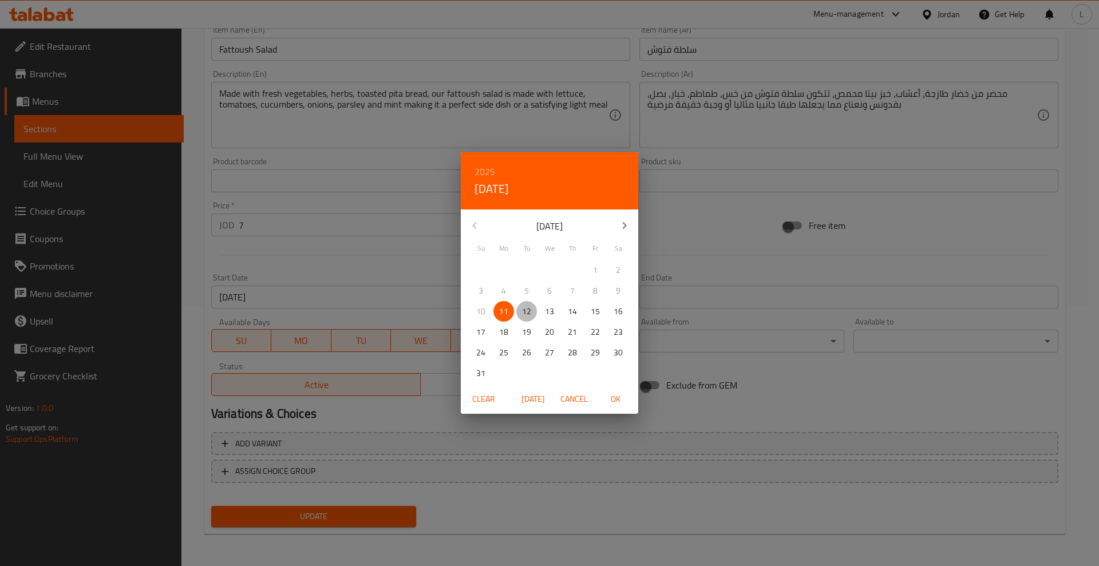
click at [532, 310] on span "12" at bounding box center [526, 311] width 21 height 14
drag, startPoint x: 626, startPoint y: 395, endPoint x: 623, endPoint y: 401, distance: 6.9
click at [625, 395] on span "OK" at bounding box center [614, 399] width 27 height 14
type input "12-08-2025"
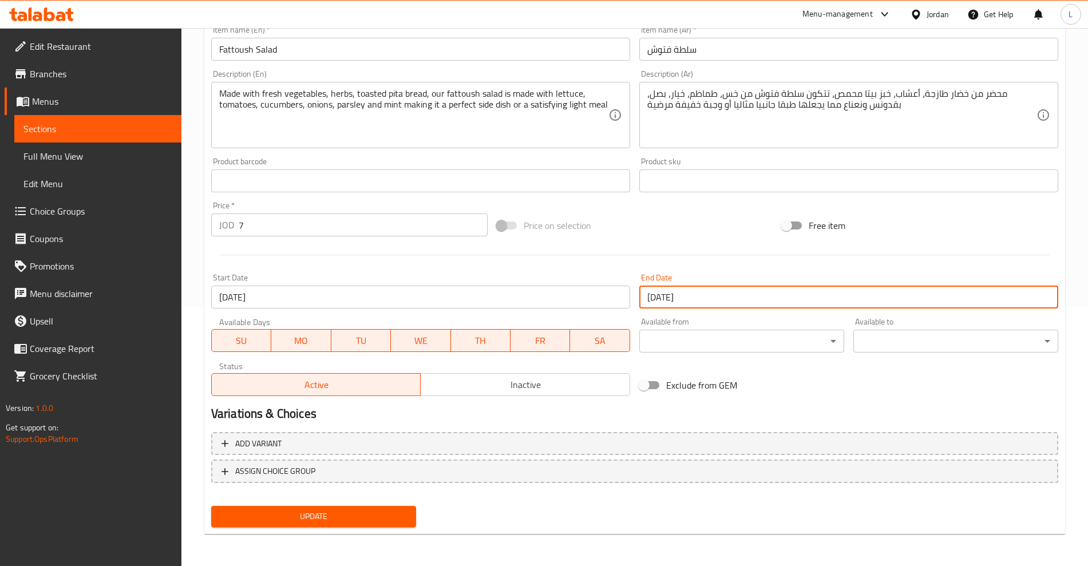
click at [345, 506] on button "Update" at bounding box center [313, 516] width 205 height 21
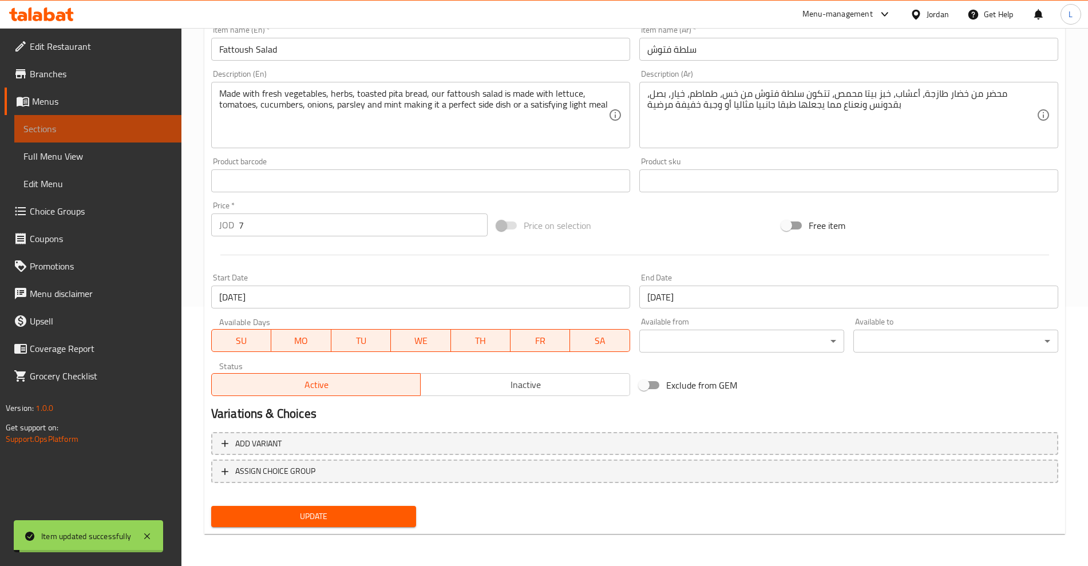
click at [41, 124] on span "Sections" at bounding box center [97, 129] width 149 height 14
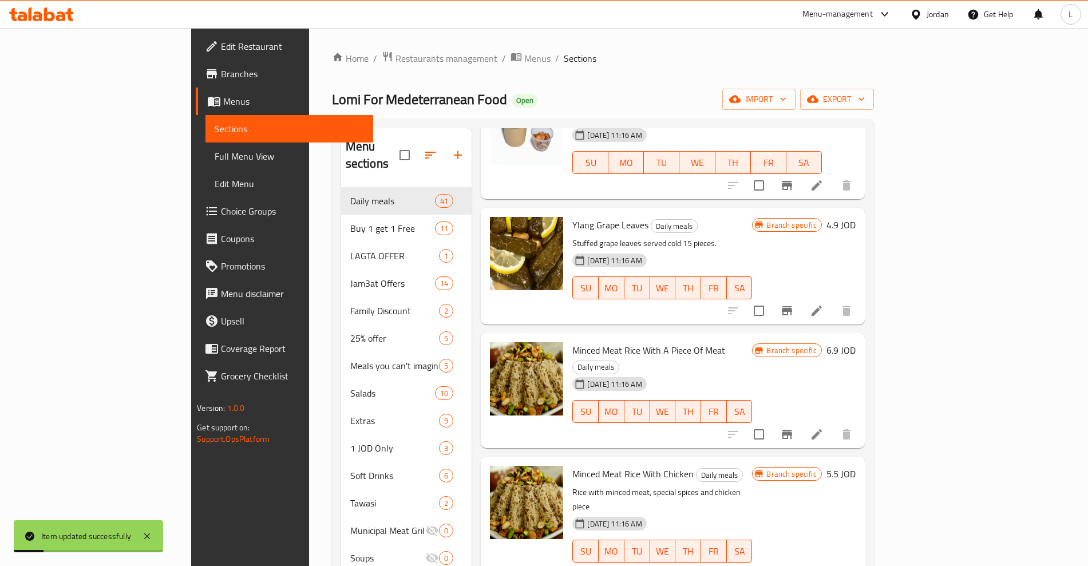
scroll to position [143, 0]
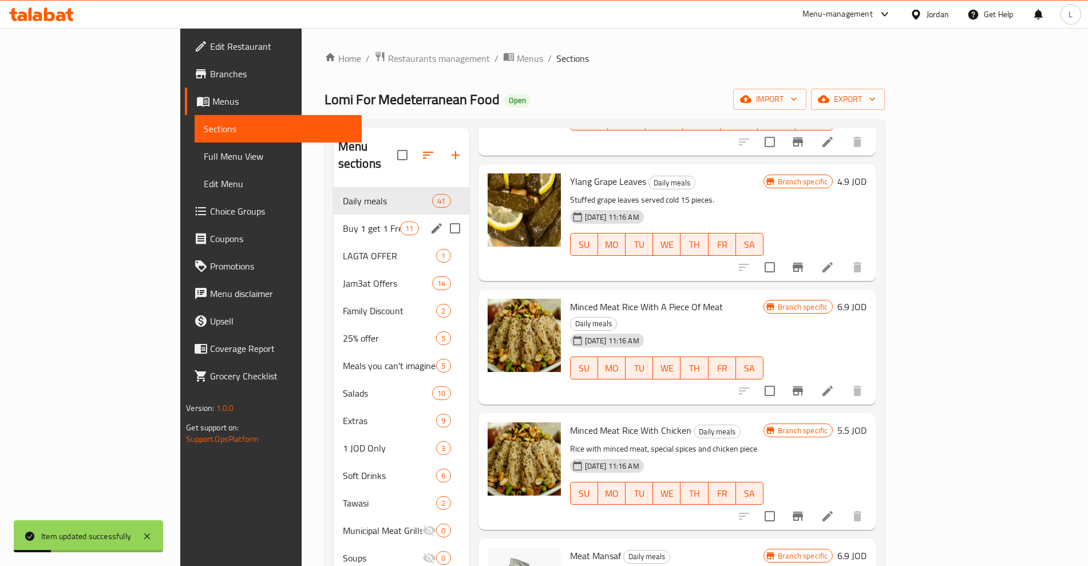
click at [343, 221] on span "Buy 1 get 1 Free" at bounding box center [372, 228] width 58 height 14
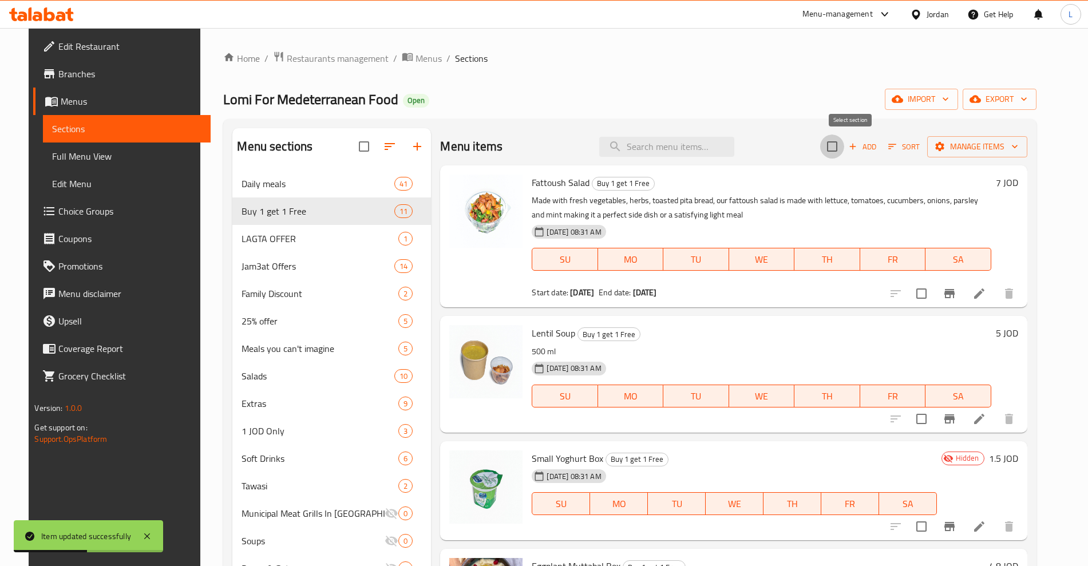
click at [844, 147] on input "checkbox" at bounding box center [832, 146] width 24 height 24
checkbox input "true"
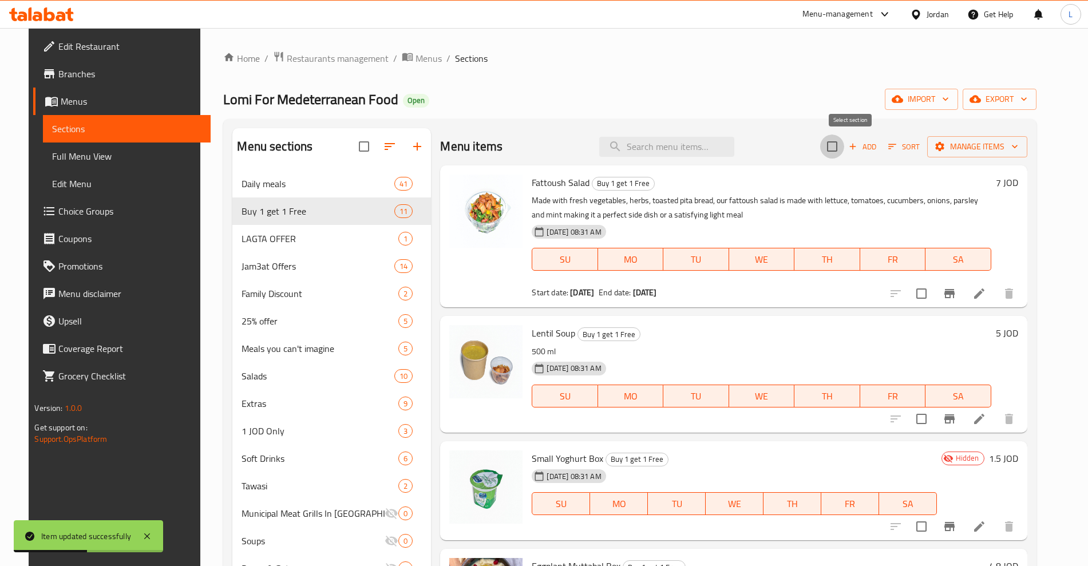
checkbox input "true"
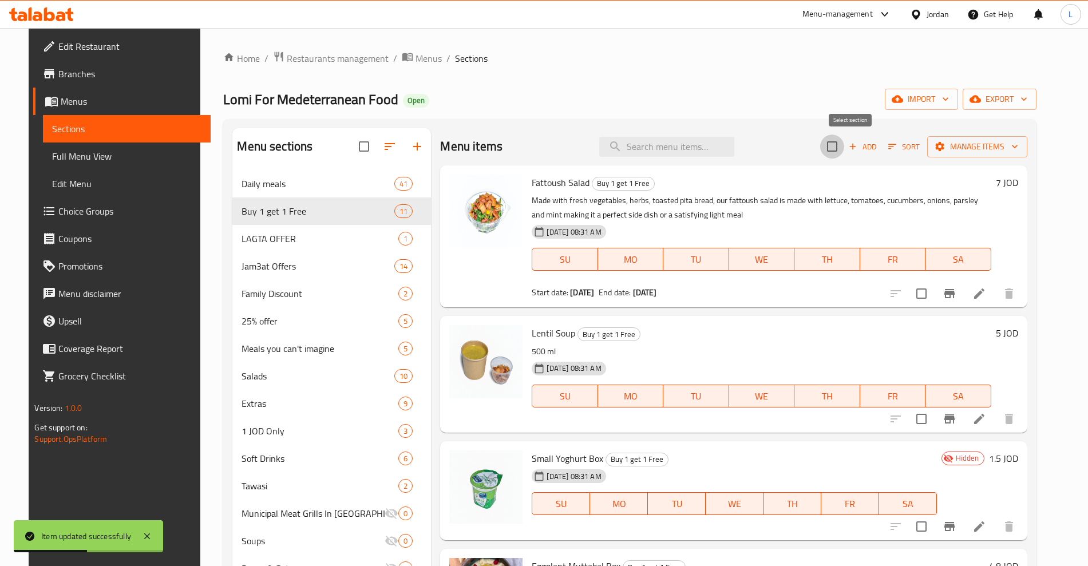
checkbox input "true"
click at [997, 150] on span "Manage items" at bounding box center [977, 147] width 82 height 14
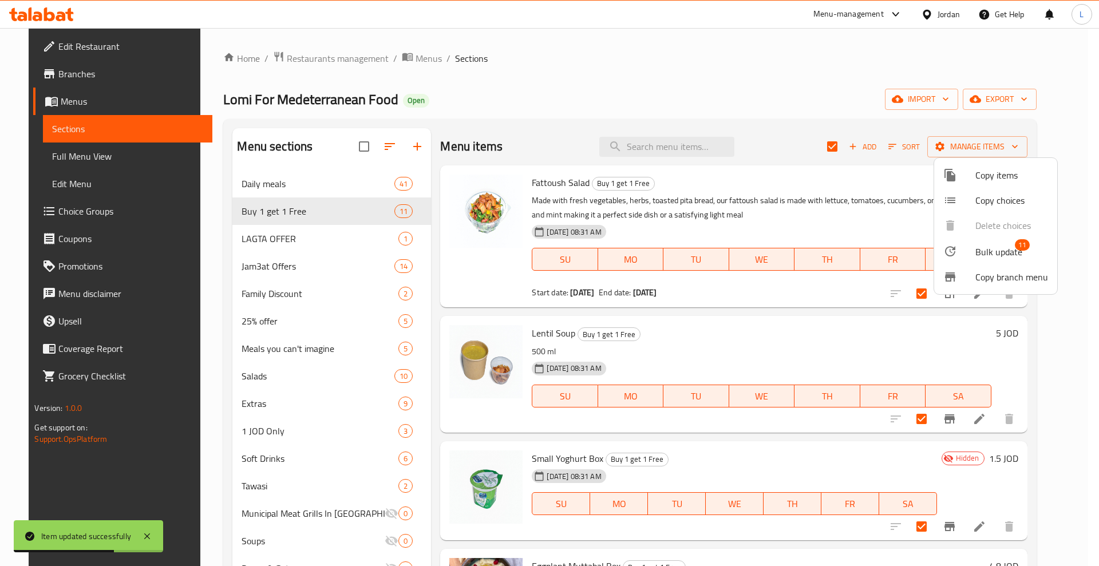
click at [993, 262] on li "Bulk update 11" at bounding box center [995, 251] width 123 height 26
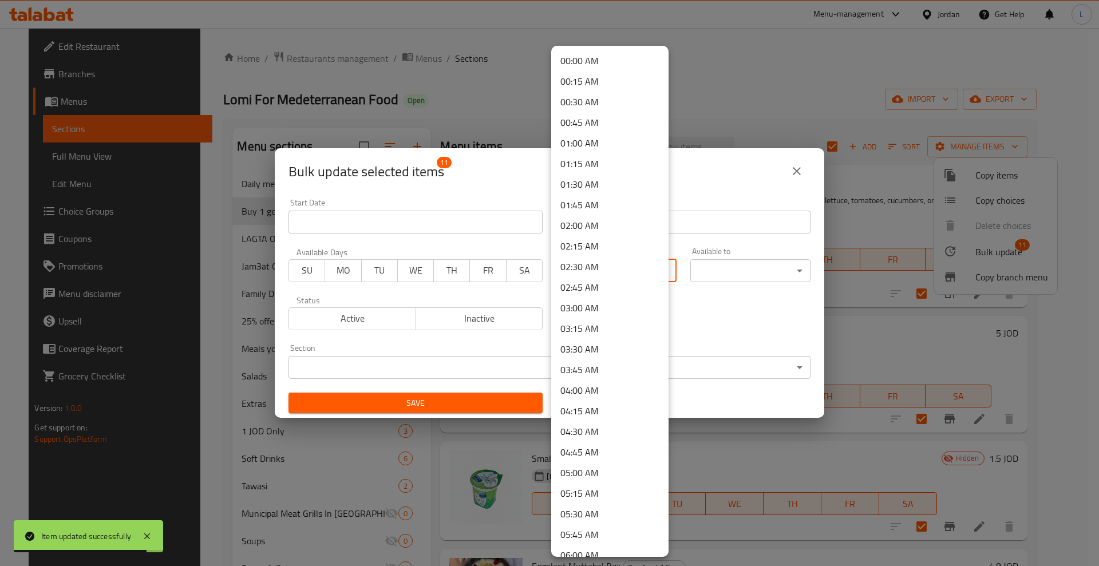
click at [571, 277] on body "Item updated successfully ​ Menu-management Jordan Get Help L Edit Restaurant B…" at bounding box center [549, 297] width 1099 height 538
click at [732, 362] on div at bounding box center [549, 283] width 1099 height 566
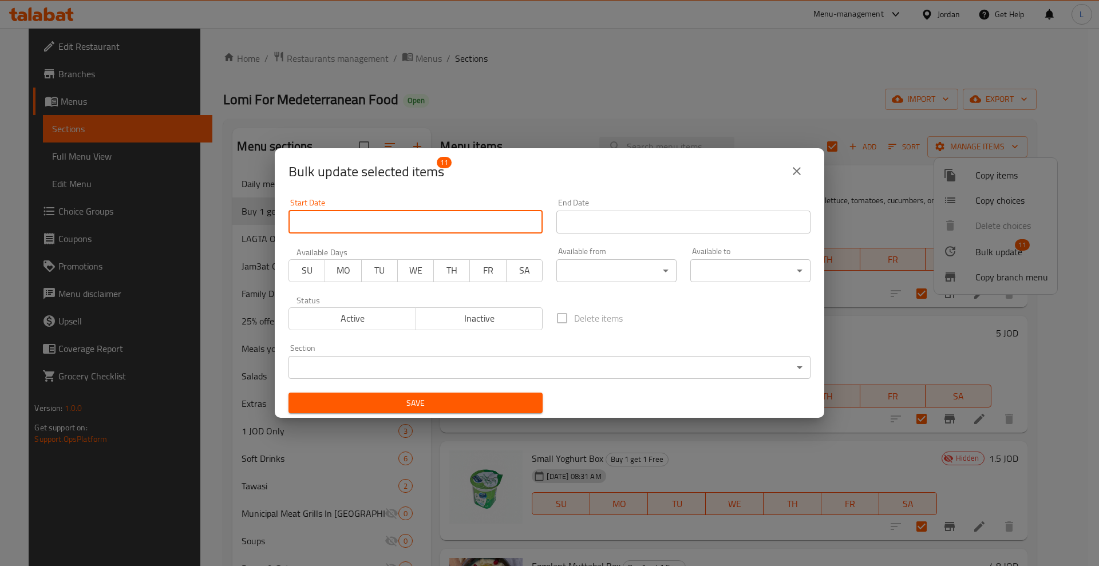
click at [383, 223] on input "Start Date" at bounding box center [415, 222] width 254 height 23
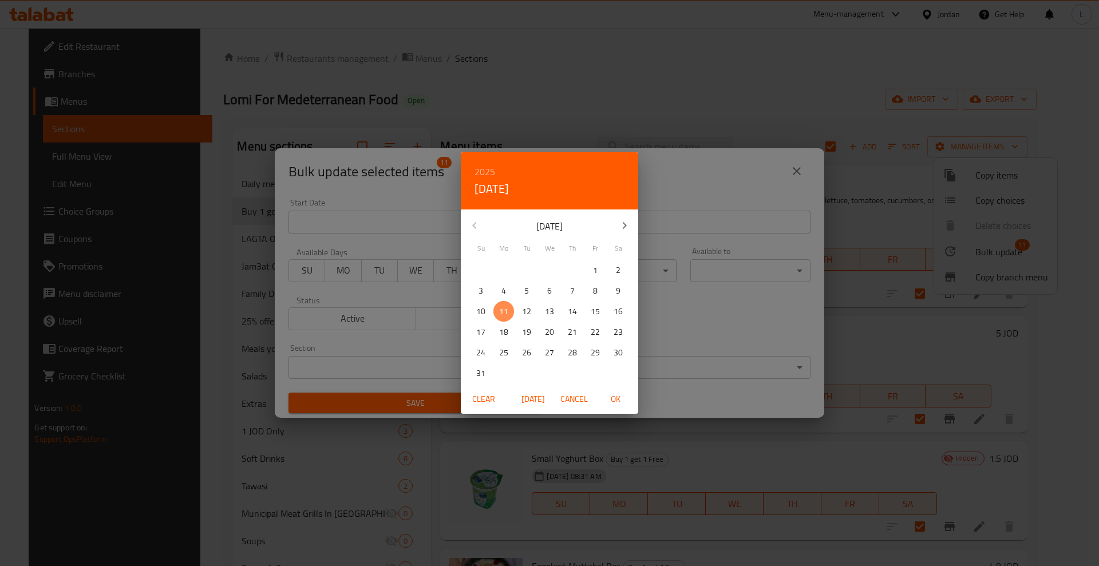
drag, startPoint x: 505, startPoint y: 305, endPoint x: 591, endPoint y: 255, distance: 99.5
click at [506, 305] on p "11" at bounding box center [503, 311] width 9 height 14
click at [613, 399] on span "OK" at bounding box center [614, 399] width 27 height 14
type input "11-08-2025"
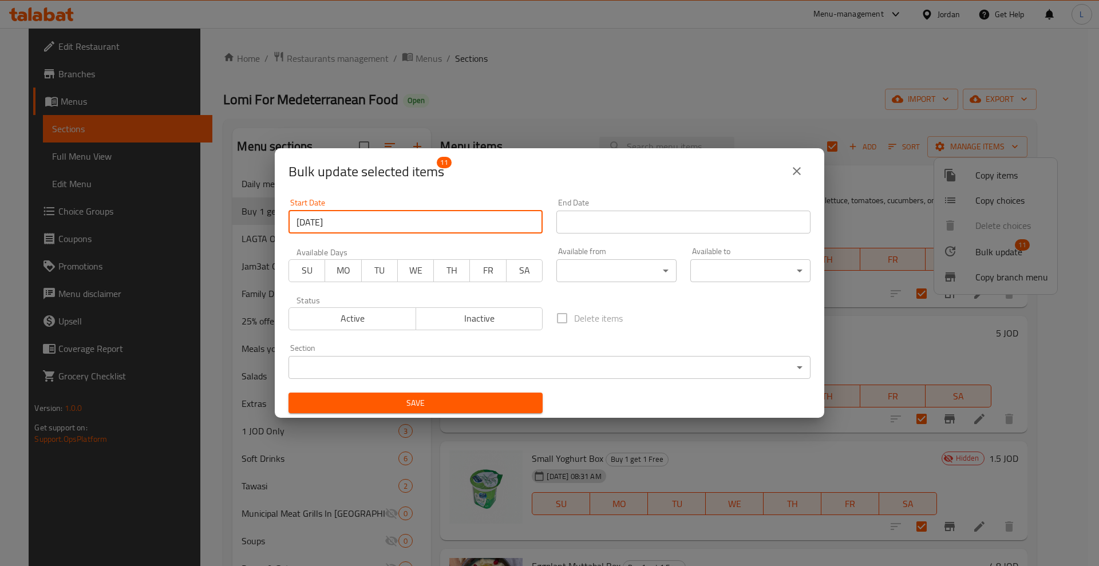
click at [646, 229] on input "Start Date" at bounding box center [683, 222] width 254 height 23
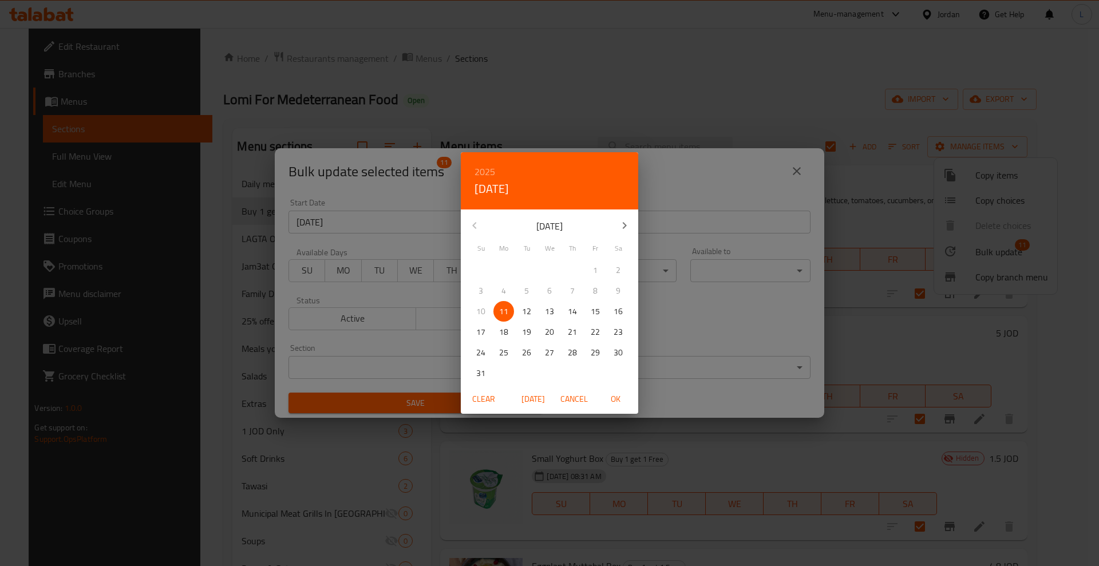
click at [524, 312] on p "12" at bounding box center [526, 311] width 9 height 14
click at [621, 399] on span "OK" at bounding box center [614, 399] width 27 height 14
type input "12-08-2025"
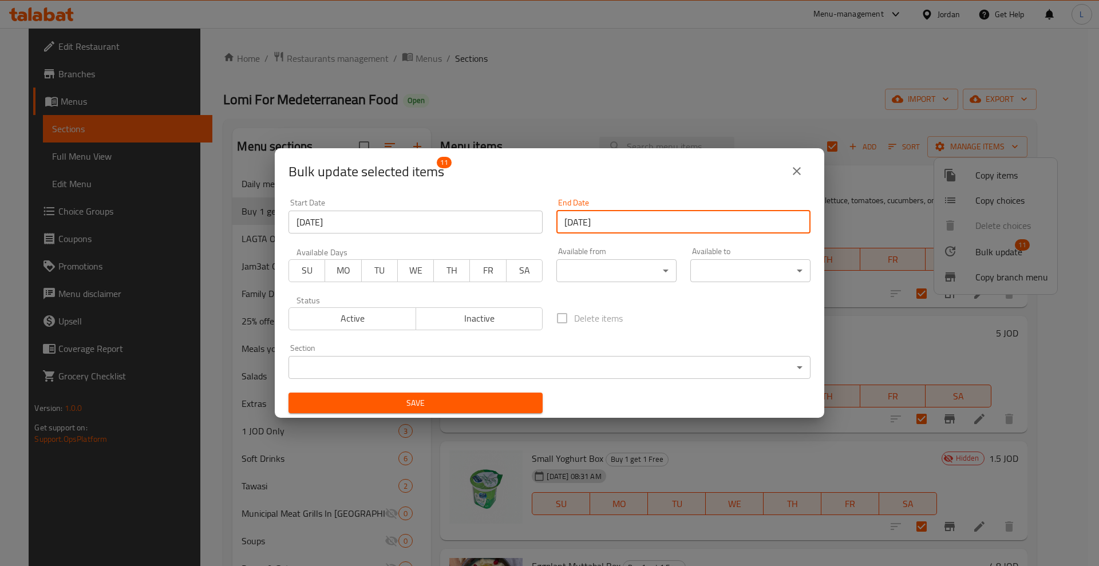
click at [478, 403] on span "Save" at bounding box center [416, 403] width 236 height 14
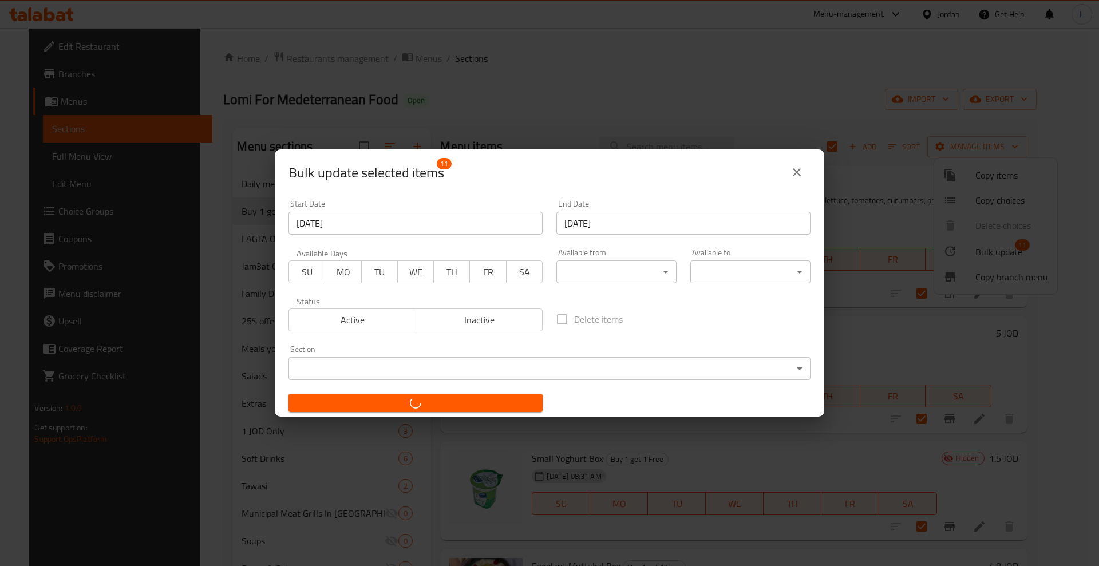
checkbox input "false"
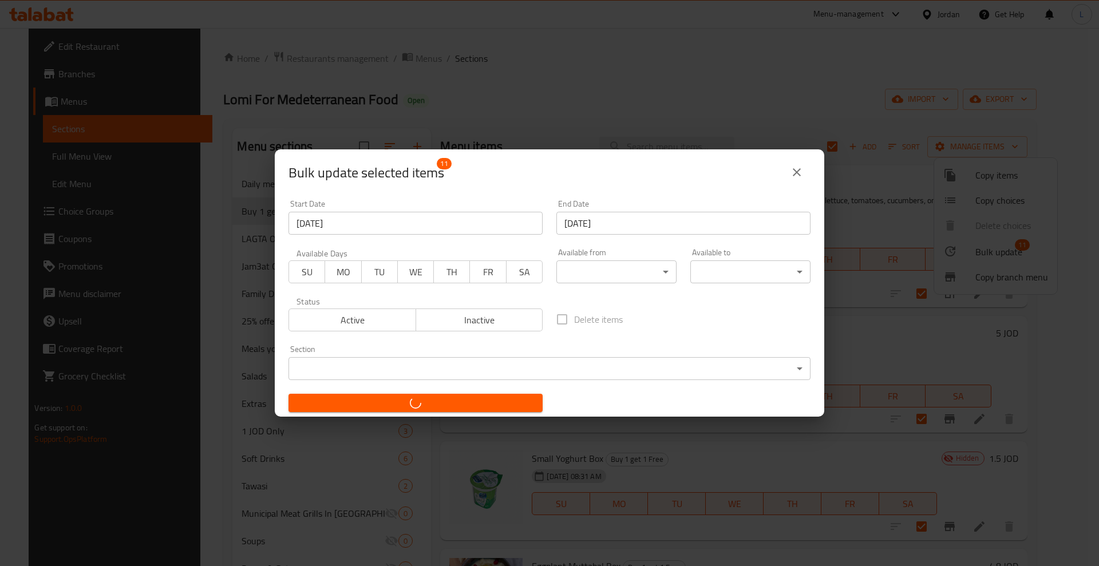
checkbox input "false"
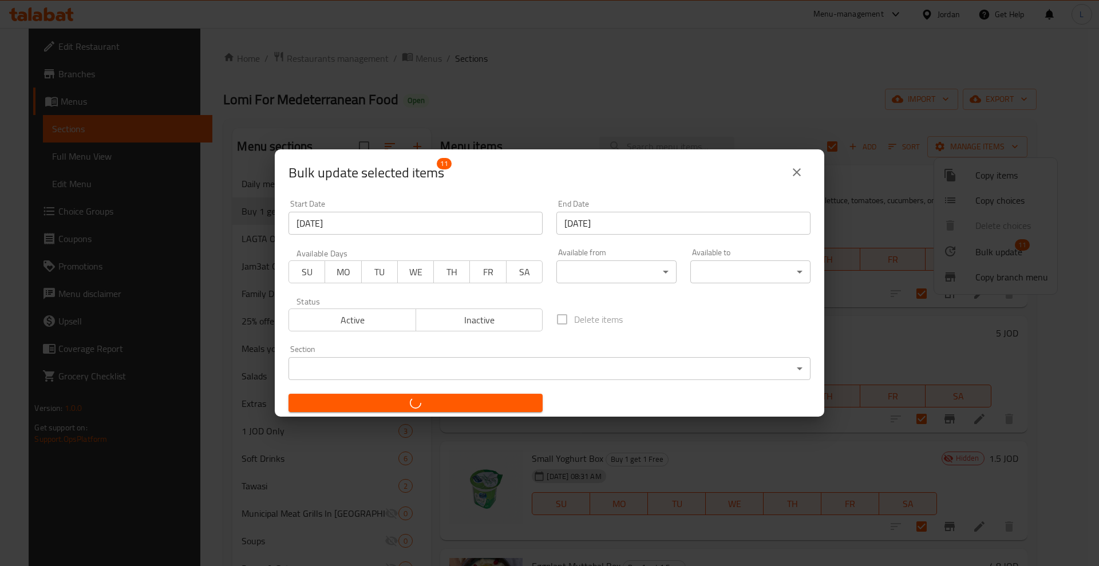
checkbox input "false"
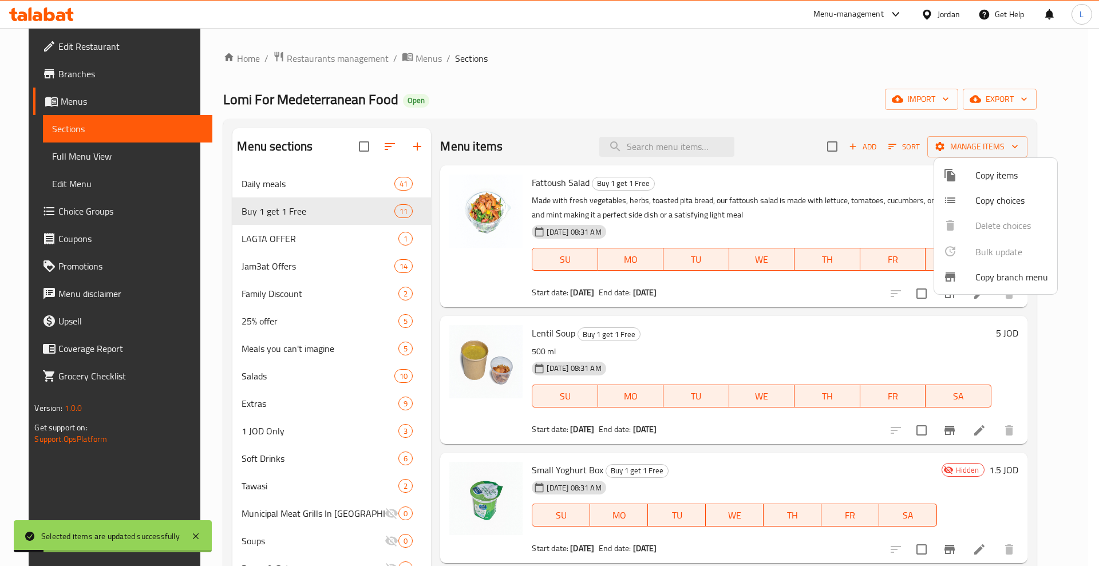
click at [813, 335] on div at bounding box center [549, 283] width 1099 height 566
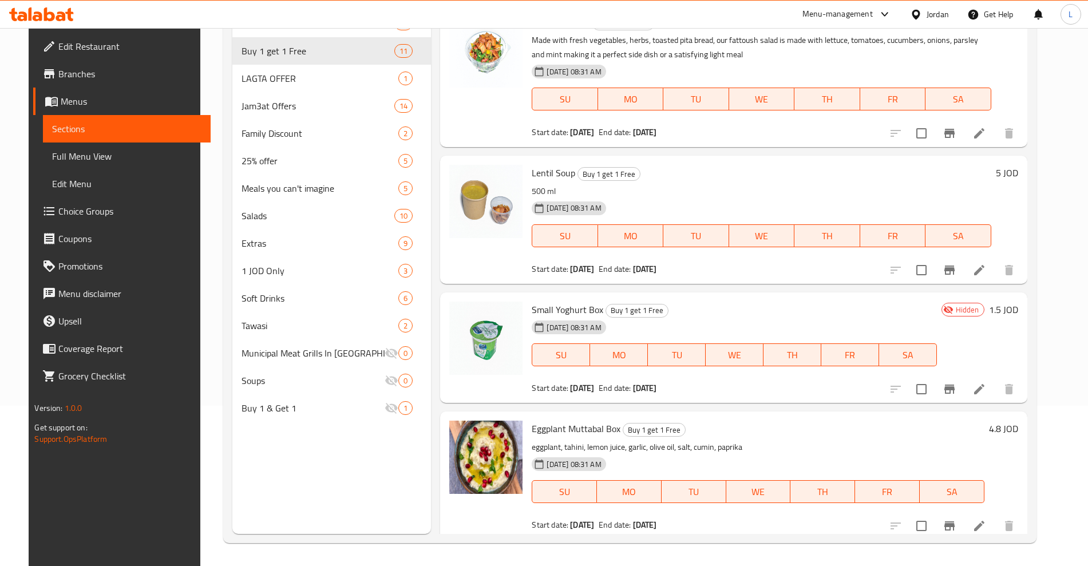
click at [109, 118] on link "Sections" at bounding box center [126, 128] width 167 height 27
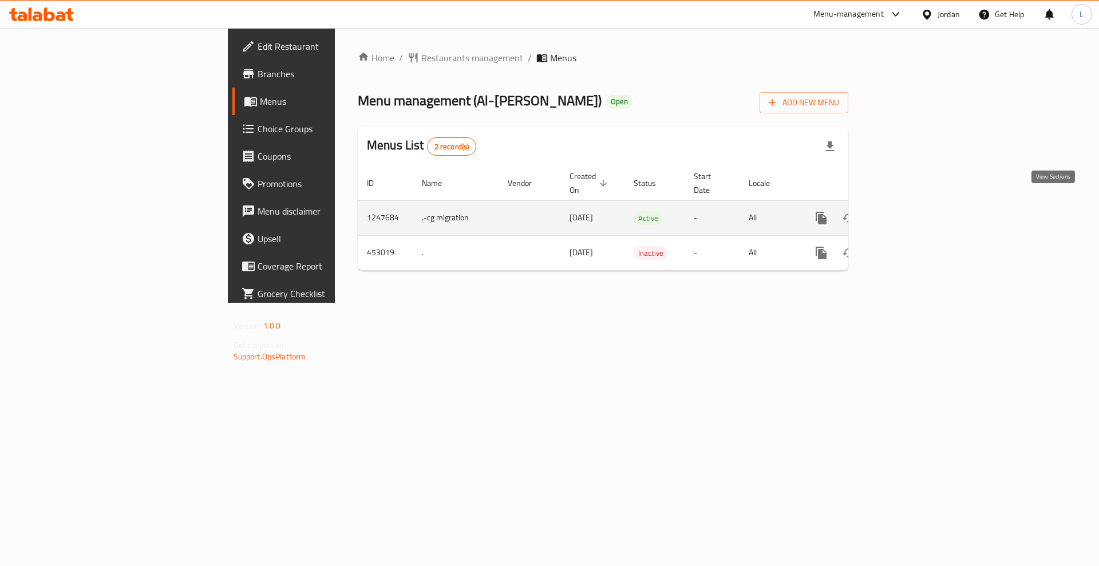
click at [917, 204] on link "enhanced table" at bounding box center [903, 217] width 27 height 27
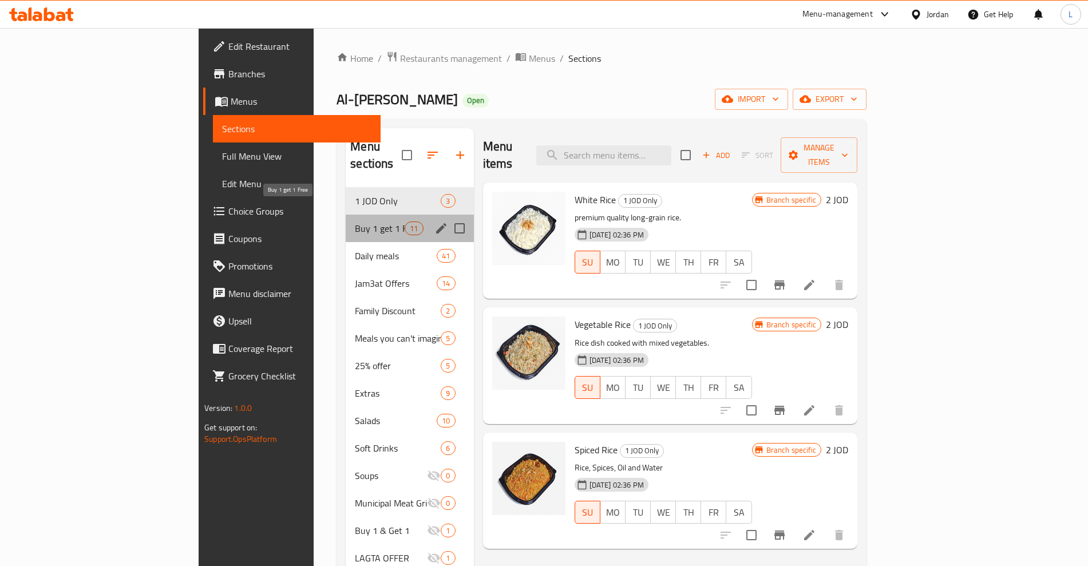
click at [355, 221] on span "Buy 1 get 1 Free" at bounding box center [380, 228] width 50 height 14
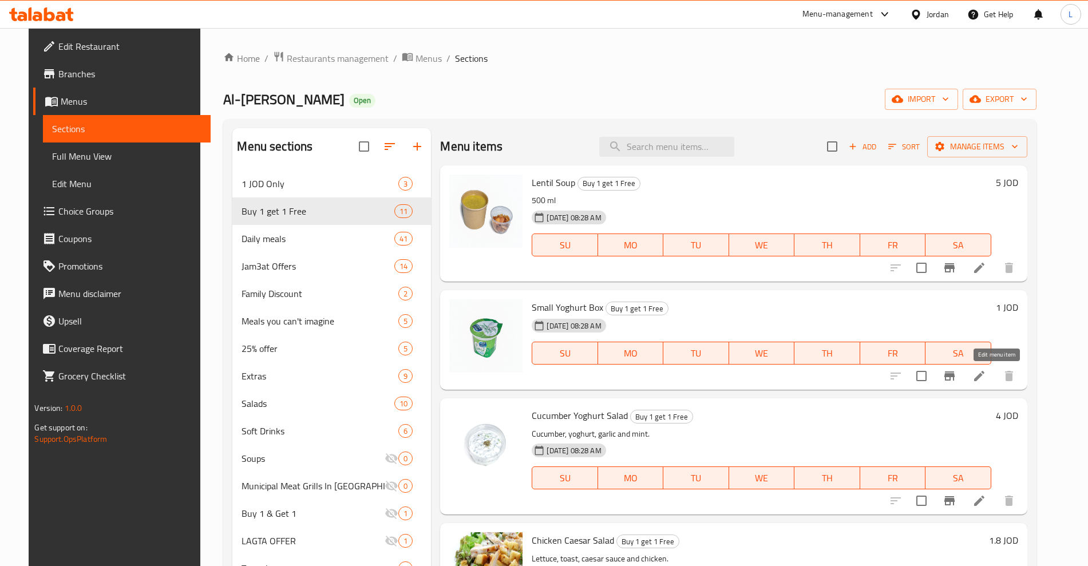
click at [986, 378] on icon at bounding box center [979, 376] width 14 height 14
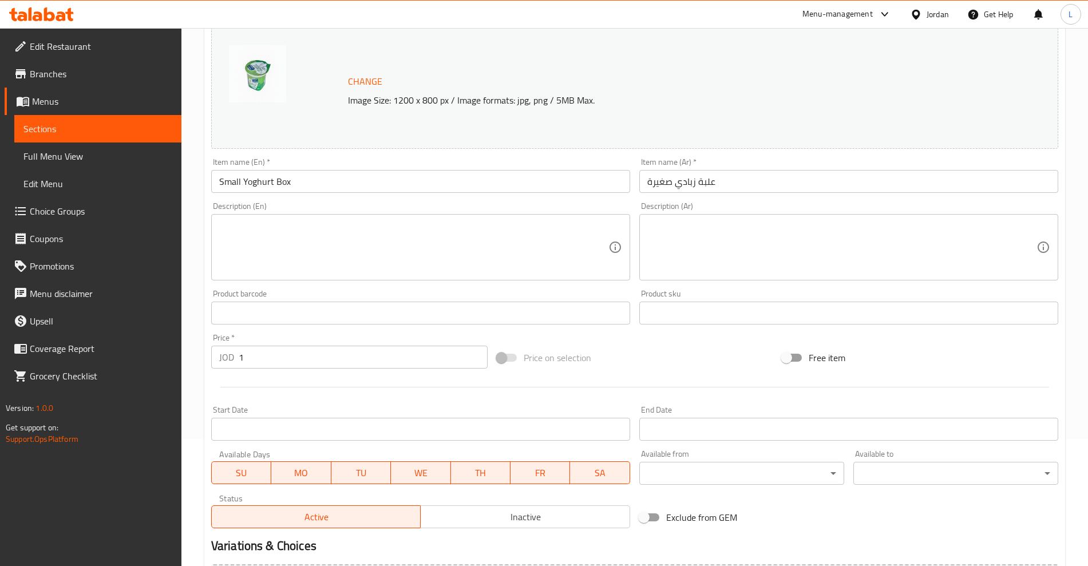
scroll to position [259, 0]
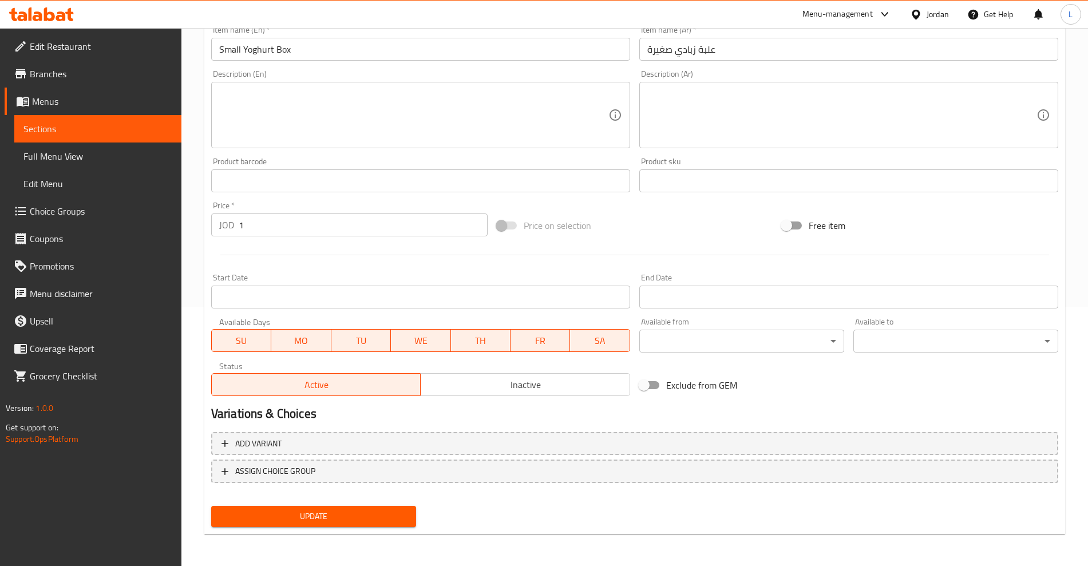
drag, startPoint x: 457, startPoint y: 383, endPoint x: 456, endPoint y: 395, distance: 11.5
click at [456, 383] on span "Inactive" at bounding box center [525, 385] width 200 height 17
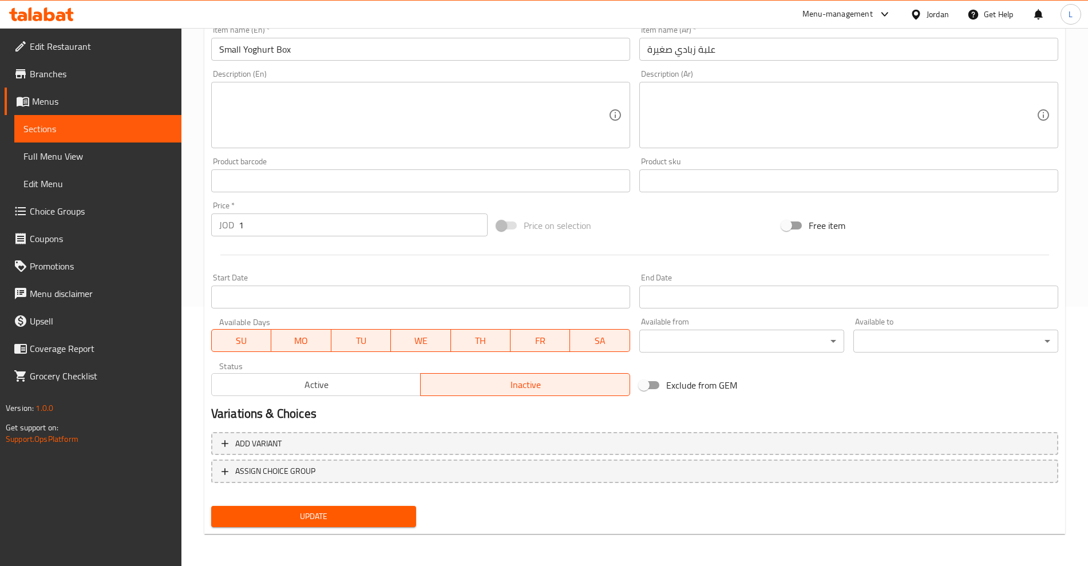
click at [327, 522] on span "Update" at bounding box center [313, 516] width 187 height 14
click at [49, 128] on span "Sections" at bounding box center [97, 129] width 149 height 14
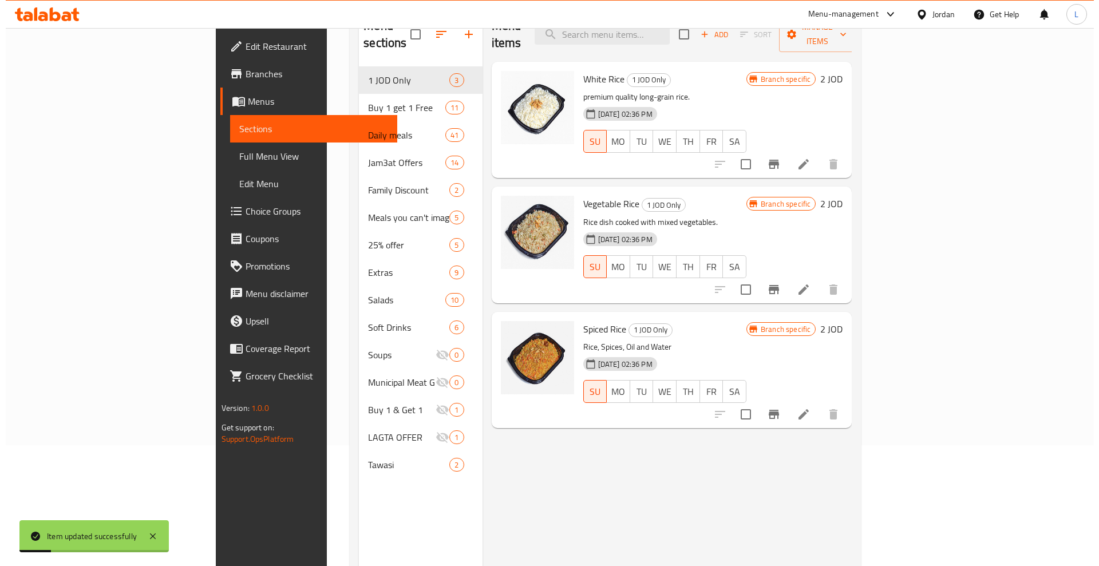
scroll to position [17, 0]
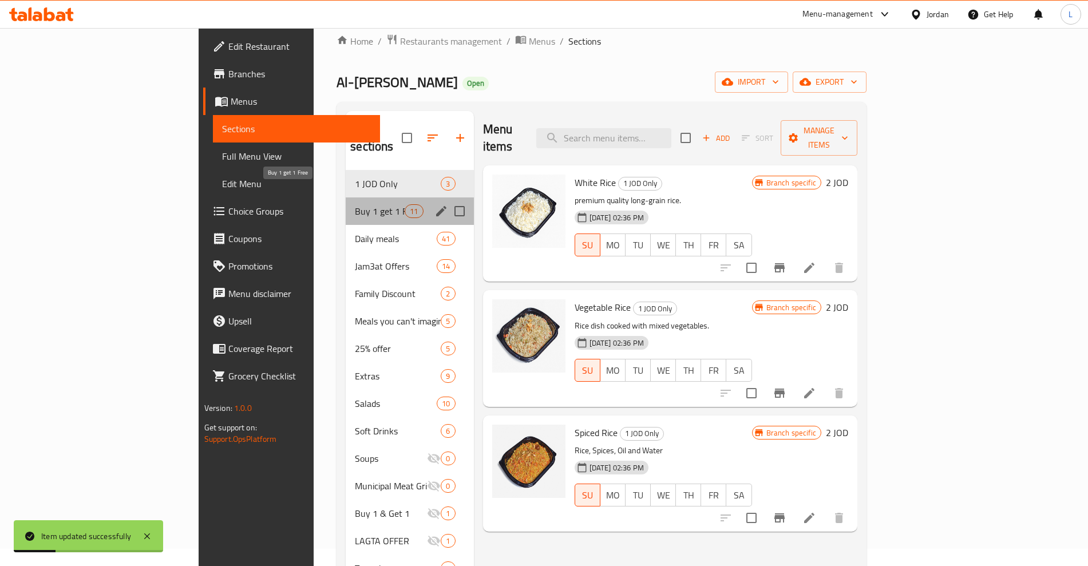
drag, startPoint x: 256, startPoint y: 191, endPoint x: 413, endPoint y: 205, distance: 158.0
click at [355, 204] on span "Buy 1 get 1 Free" at bounding box center [380, 211] width 50 height 14
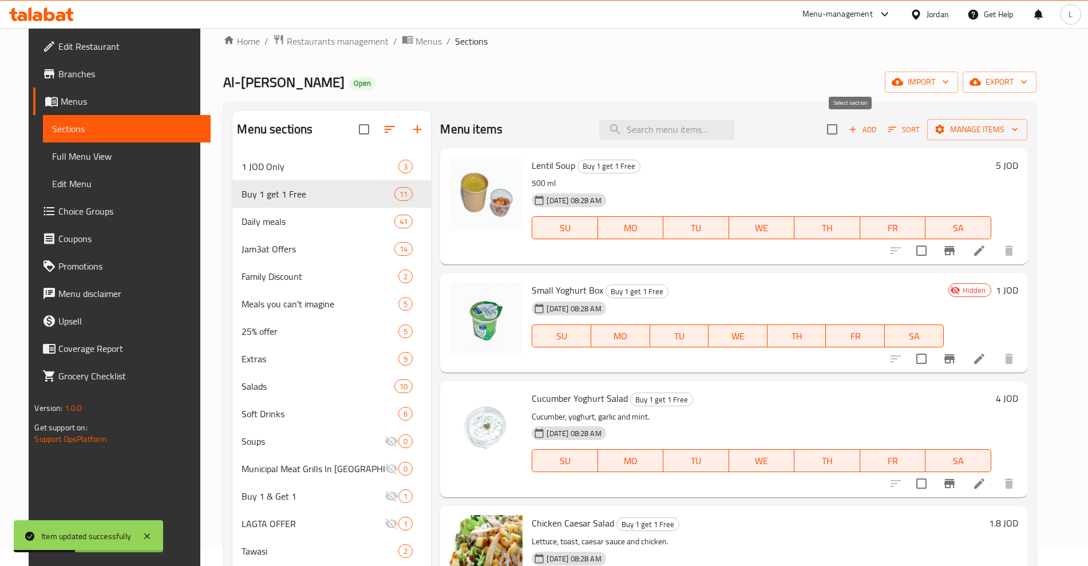
click at [844, 130] on input "checkbox" at bounding box center [832, 129] width 24 height 24
checkbox input "true"
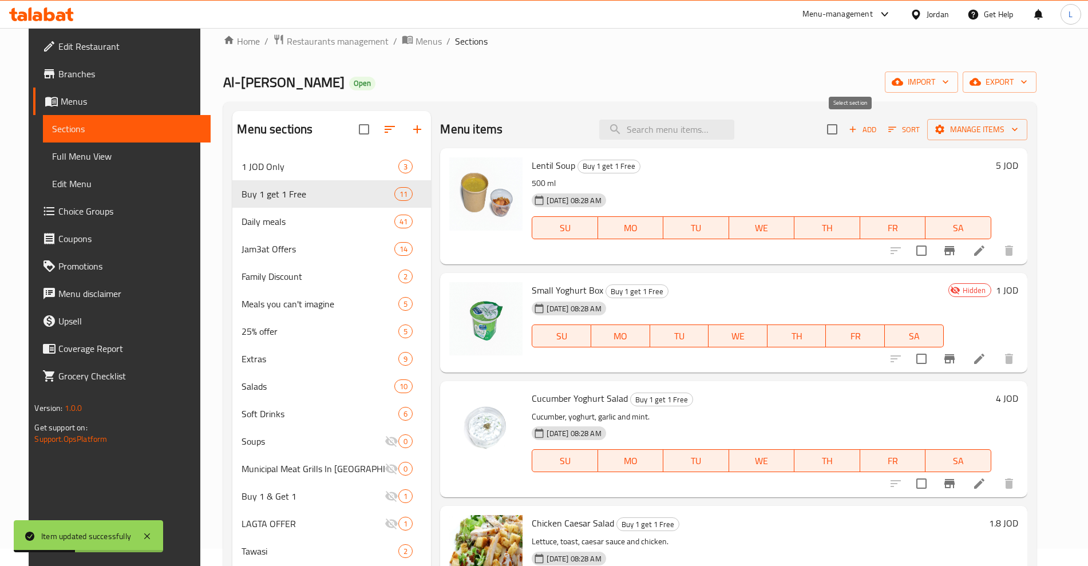
checkbox input "true"
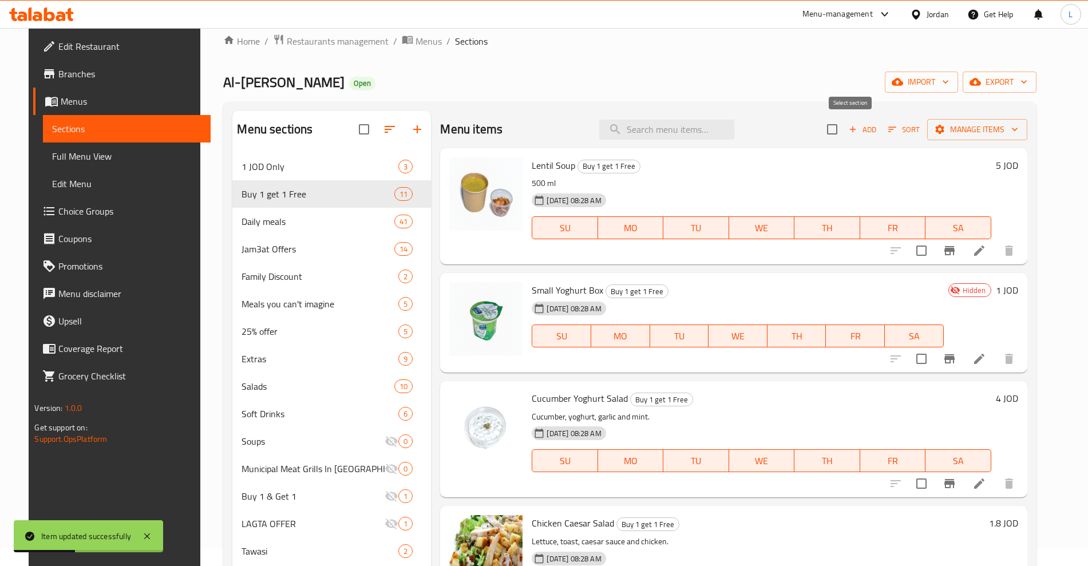
checkbox input "true"
click at [991, 132] on span "Manage items" at bounding box center [977, 129] width 82 height 14
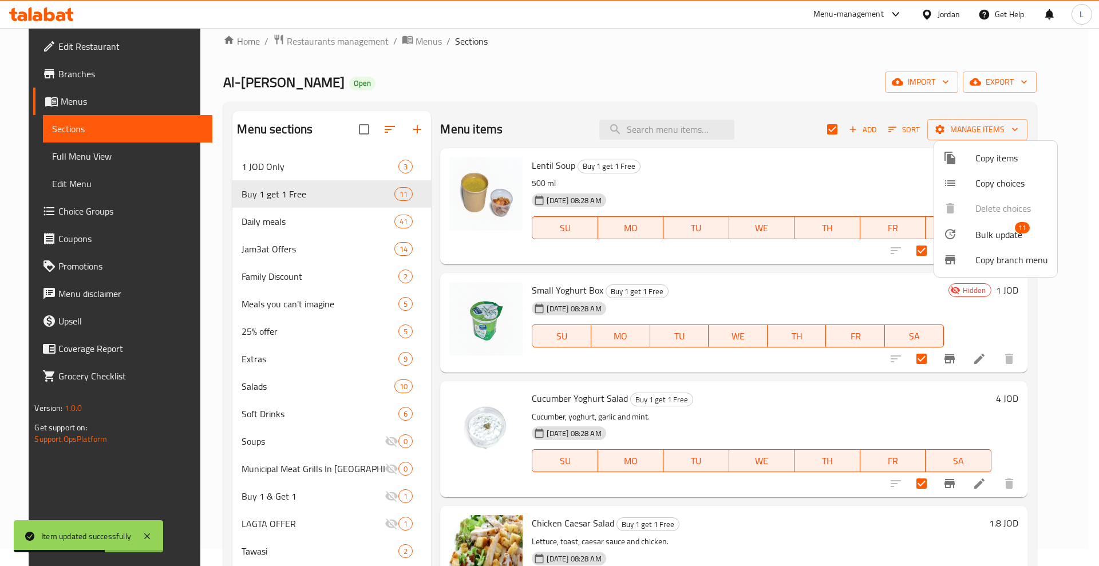
click at [978, 236] on span "Bulk update" at bounding box center [998, 235] width 47 height 14
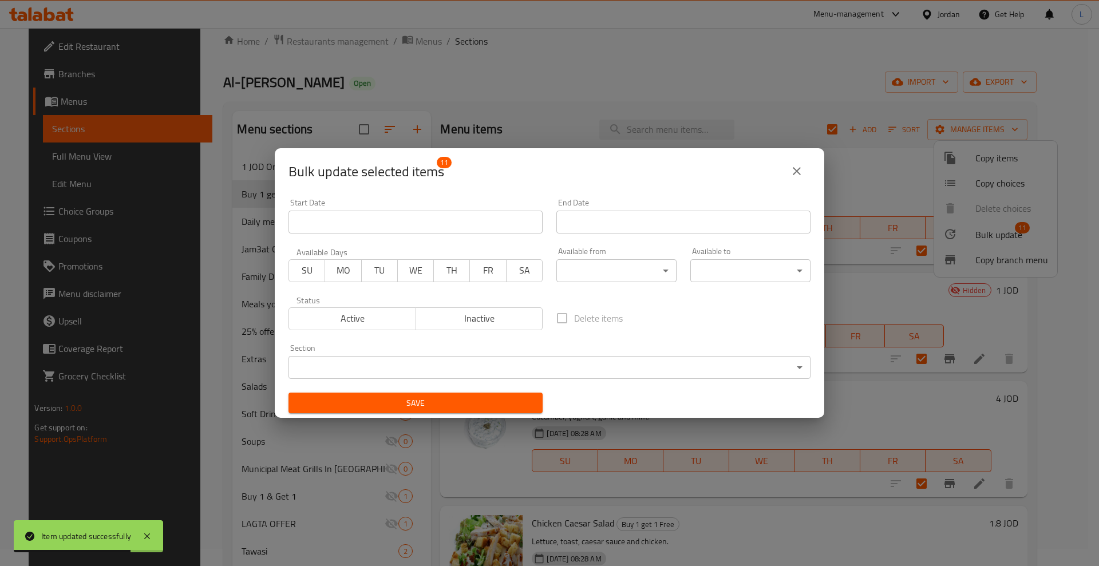
click at [332, 229] on input "Start Date" at bounding box center [415, 222] width 254 height 23
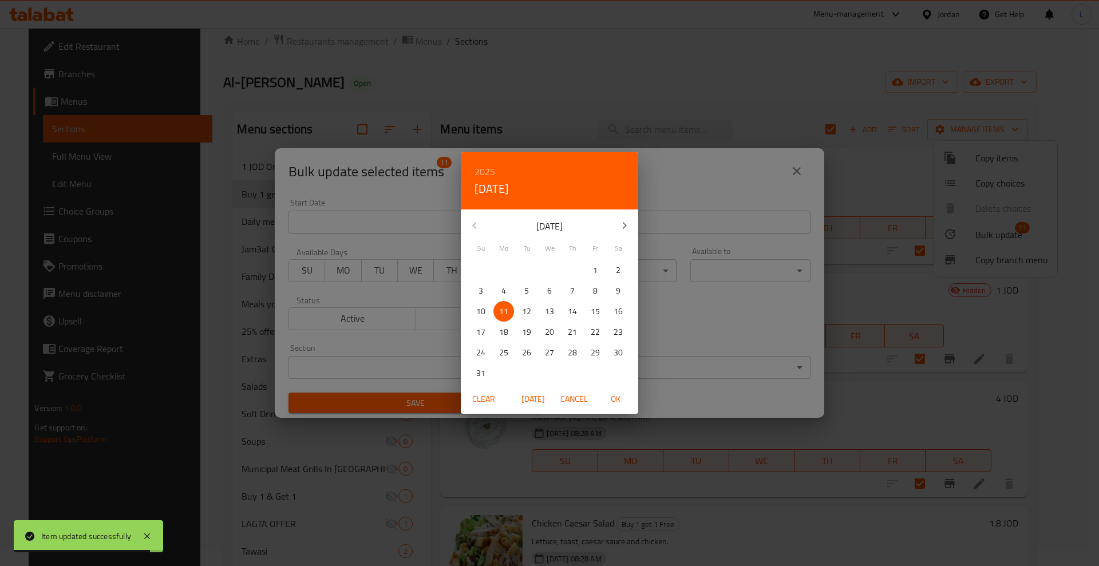
drag, startPoint x: 609, startPoint y: 398, endPoint x: 617, endPoint y: 263, distance: 135.9
click at [609, 397] on span "OK" at bounding box center [614, 399] width 27 height 14
type input "11-08-2025"
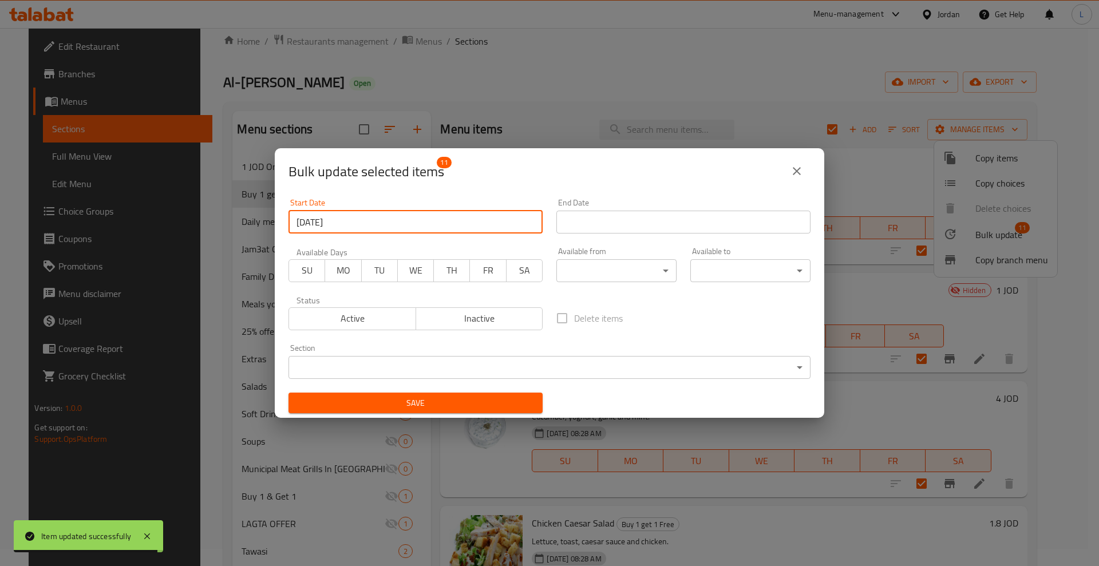
click at [606, 228] on input "Start Date" at bounding box center [683, 222] width 254 height 23
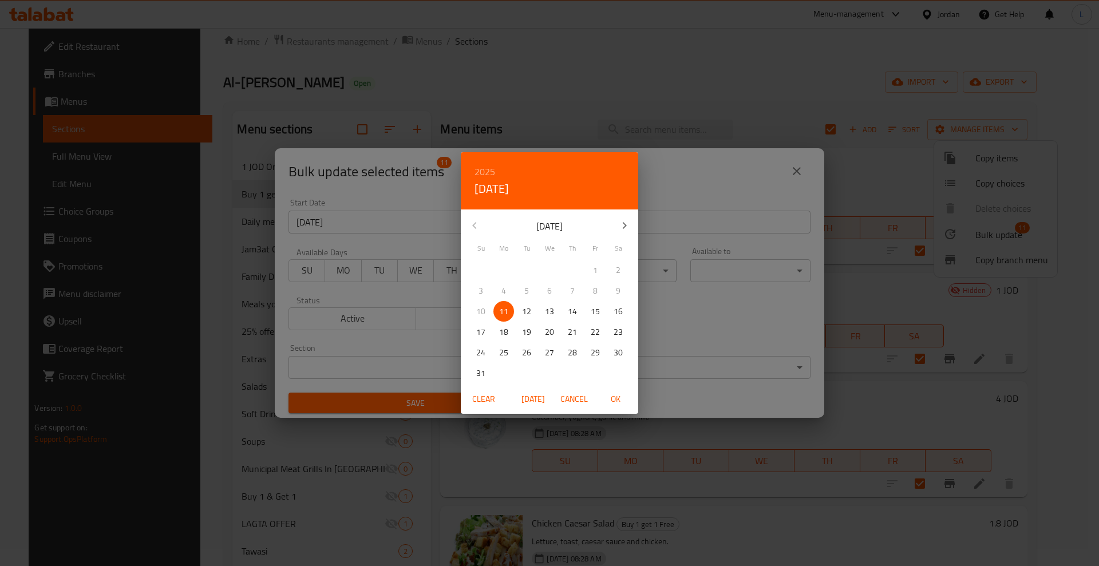
click at [529, 311] on p "12" at bounding box center [526, 311] width 9 height 14
click at [616, 399] on span "OK" at bounding box center [614, 399] width 27 height 14
type input "12-08-2025"
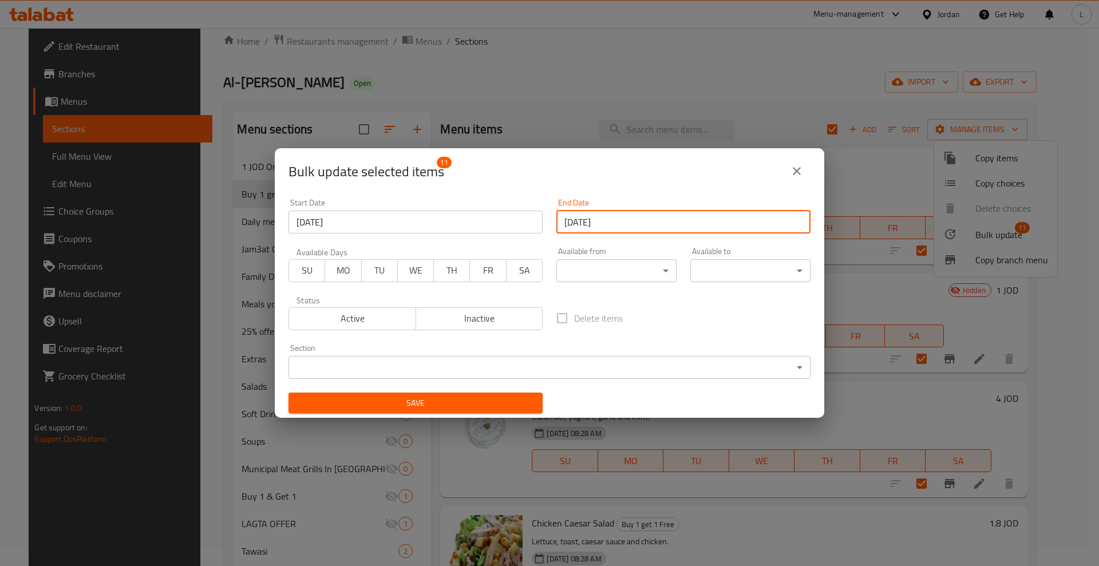
click at [466, 397] on span "Save" at bounding box center [416, 403] width 236 height 14
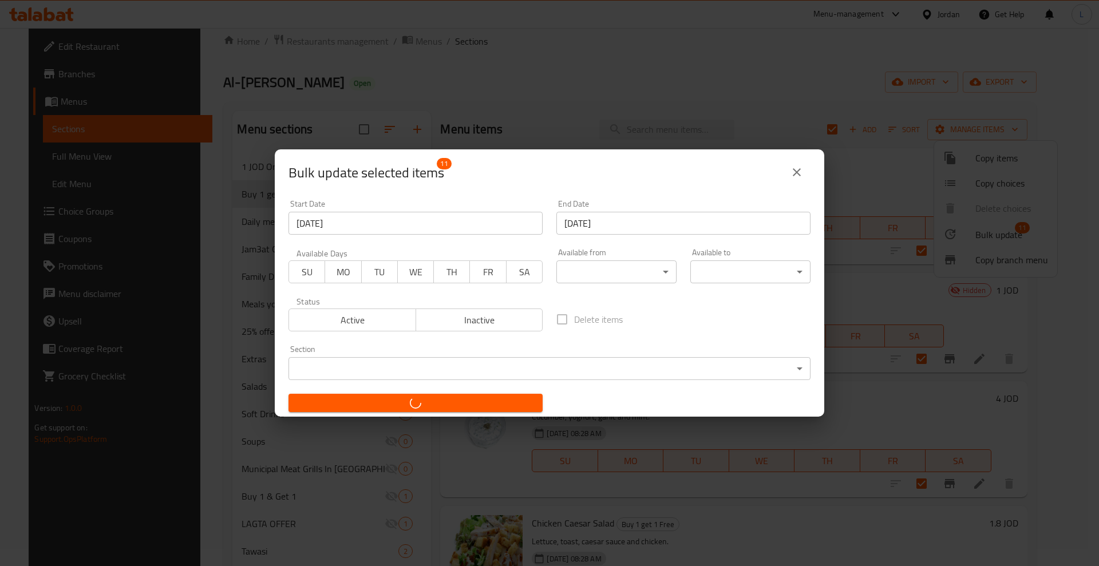
checkbox input "false"
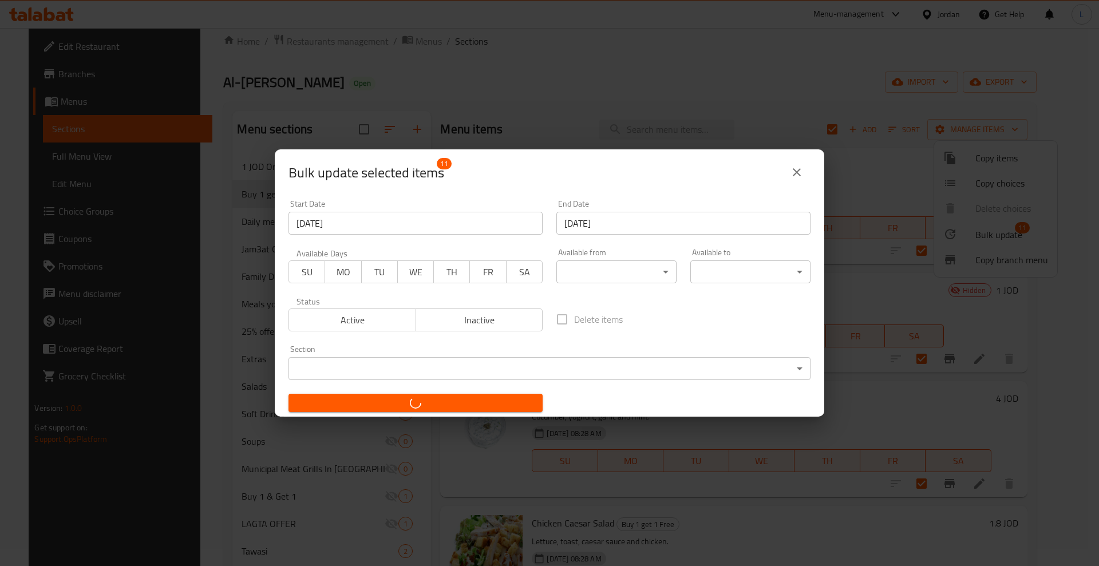
checkbox input "false"
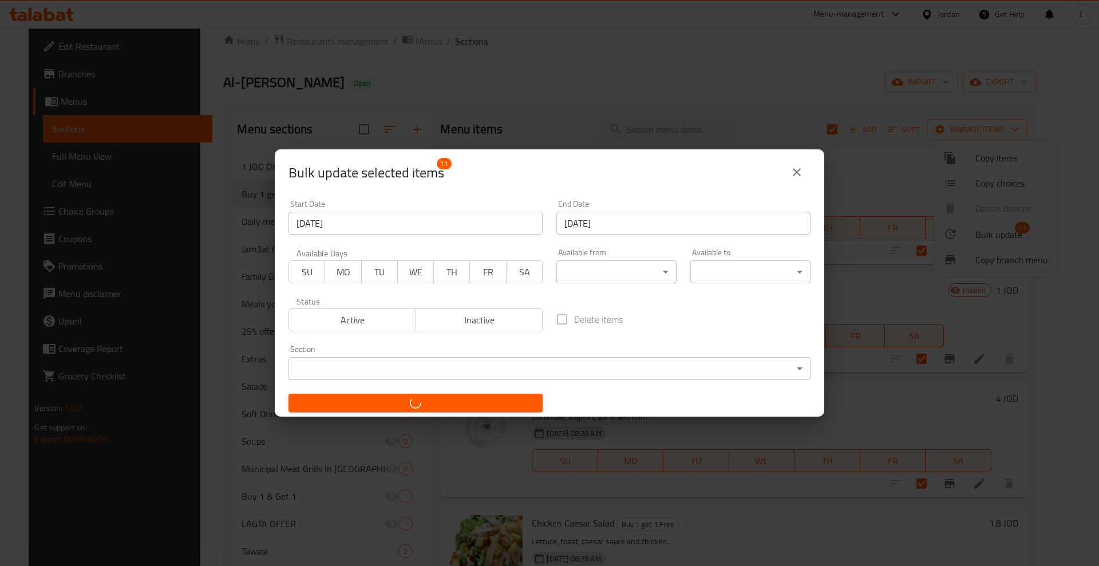
checkbox input "false"
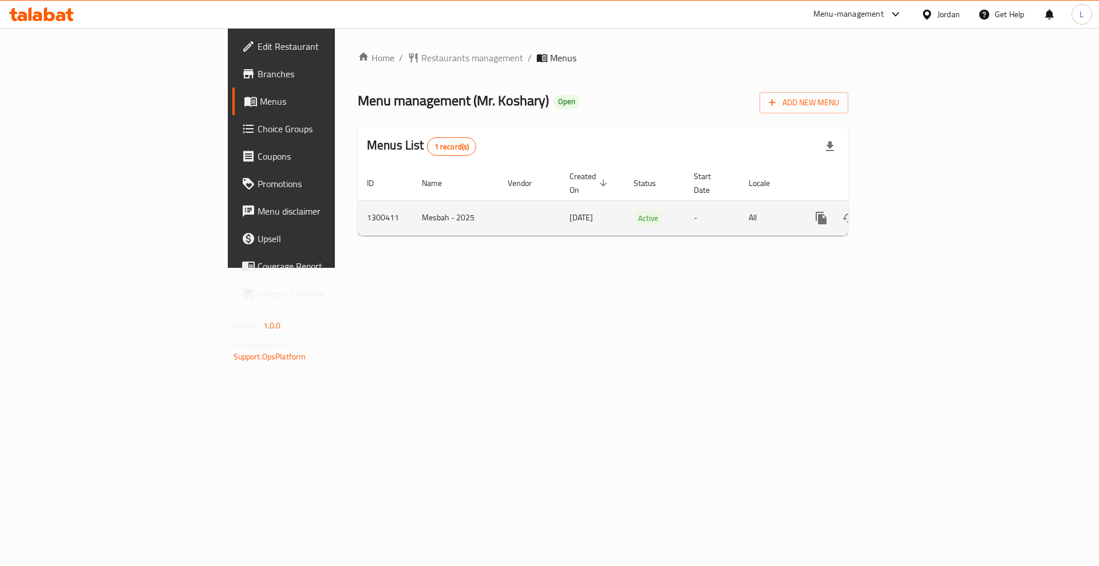
click at [917, 207] on link "enhanced table" at bounding box center [903, 217] width 27 height 27
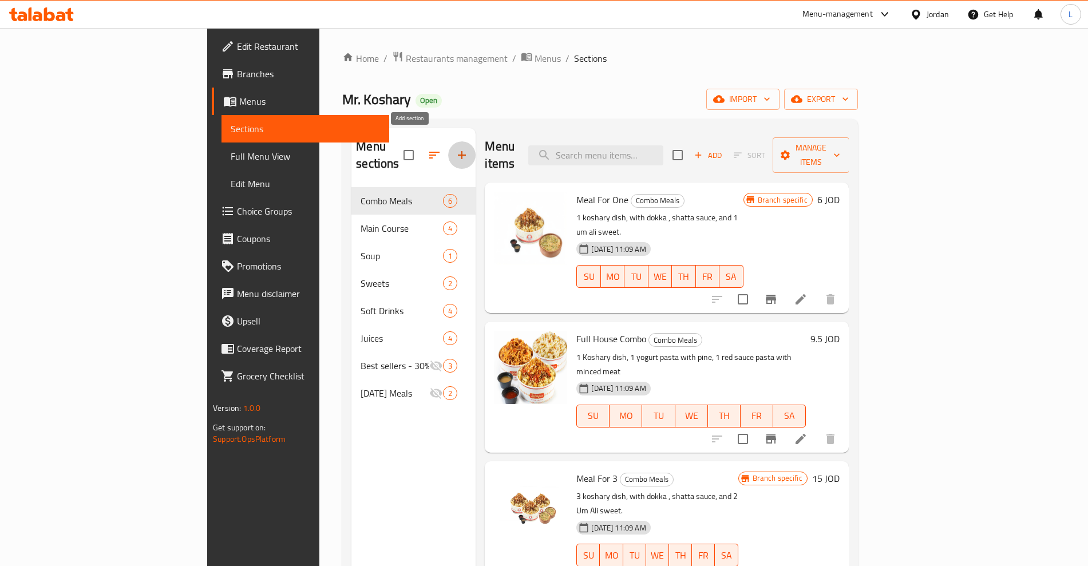
click at [455, 149] on icon "button" at bounding box center [462, 155] width 14 height 14
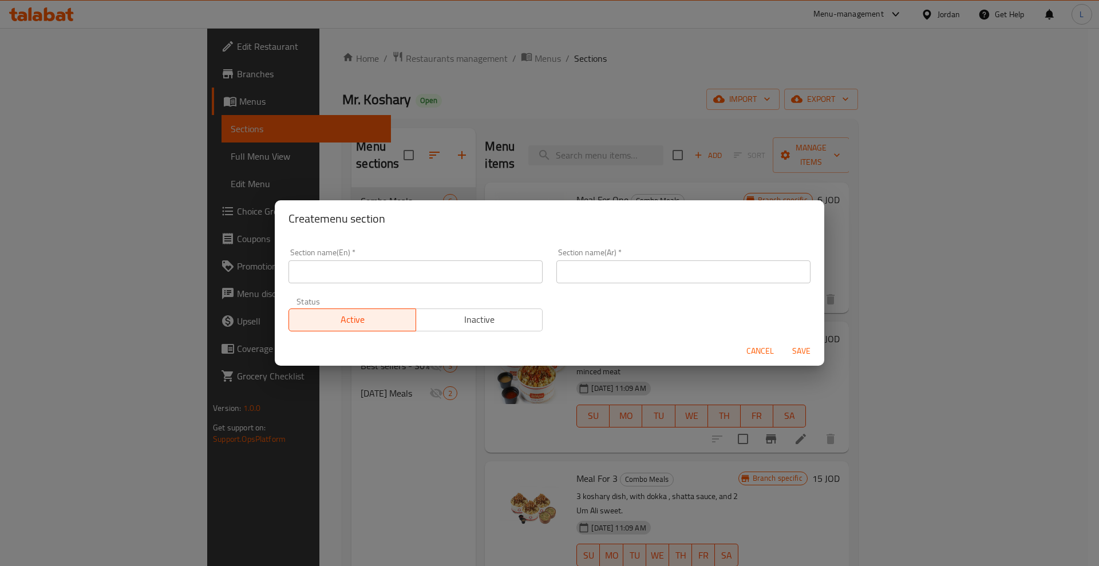
click at [351, 281] on input "text" at bounding box center [415, 271] width 254 height 23
type input "Buy 1 get 1 Free"
click at [576, 270] on input "text" at bounding box center [683, 271] width 254 height 23
type input "1 علينا 1 عليك"
click at [797, 352] on span "Save" at bounding box center [800, 351] width 27 height 14
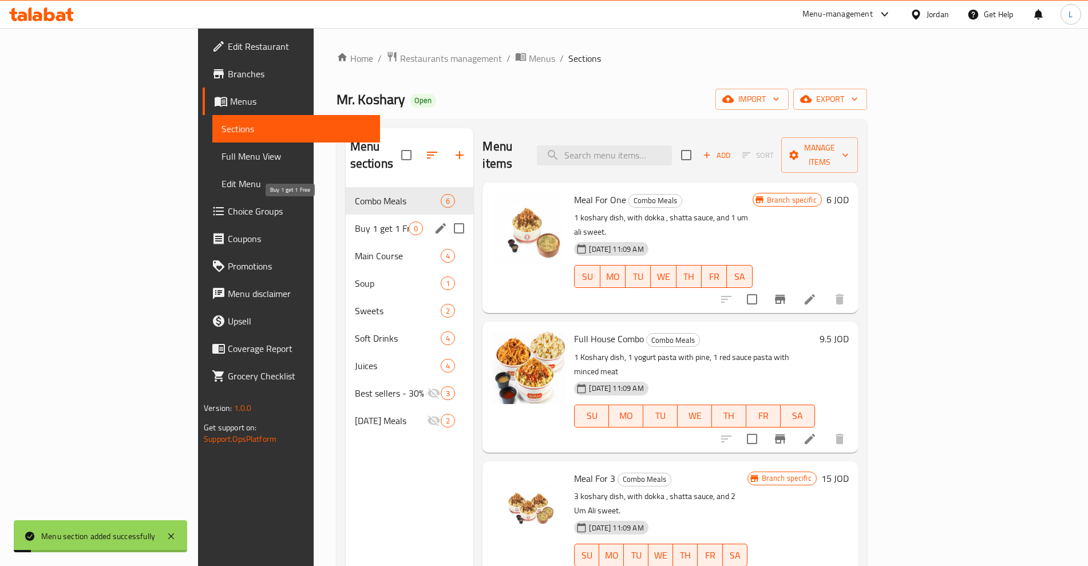
click at [355, 221] on span "Buy 1 get 1 Free" at bounding box center [382, 228] width 54 height 14
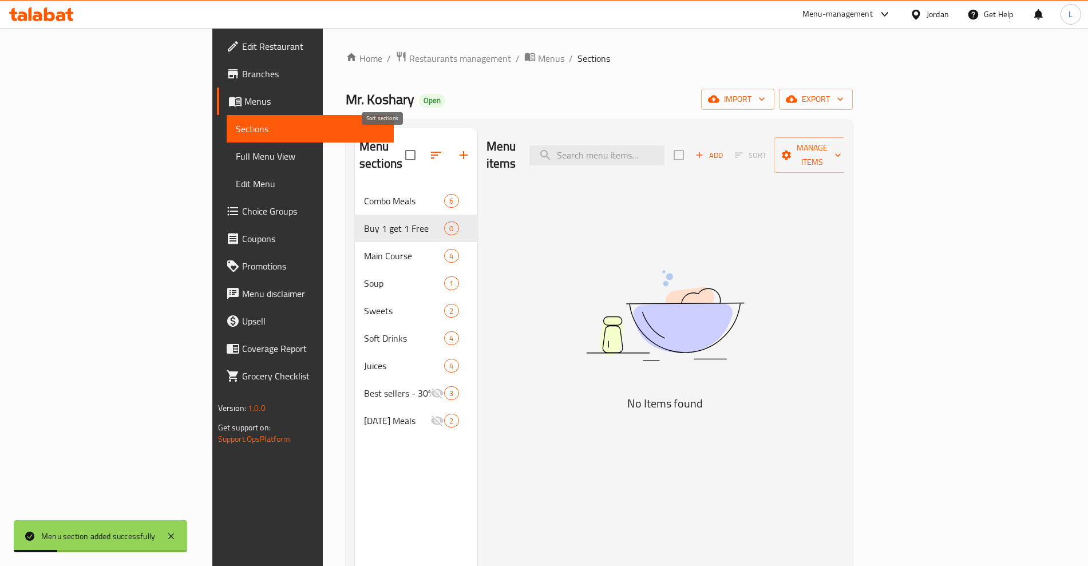
click at [429, 148] on icon "button" at bounding box center [436, 155] width 14 height 14
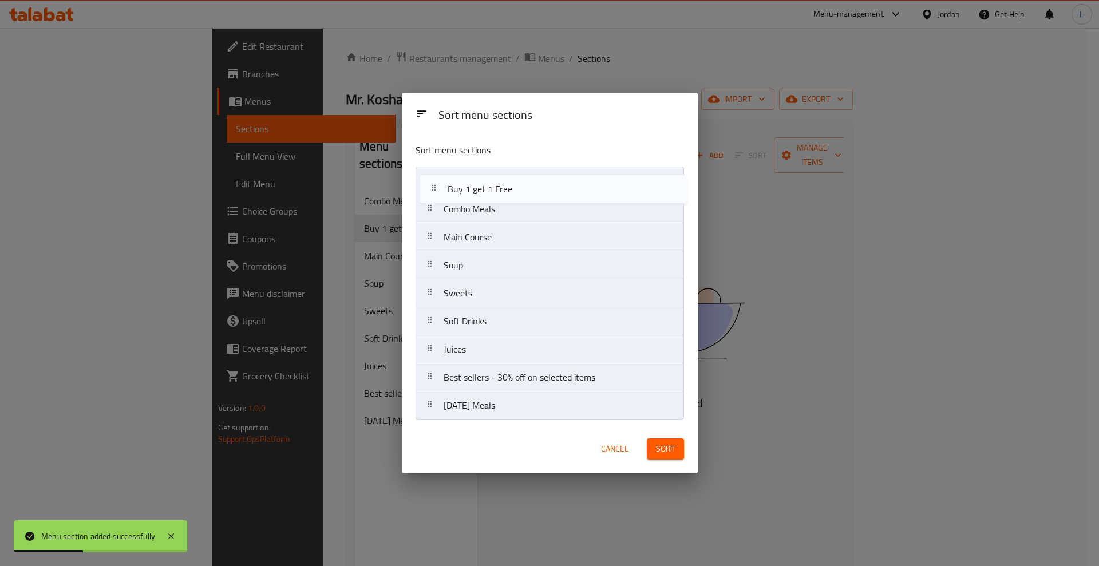
drag, startPoint x: 433, startPoint y: 212, endPoint x: 437, endPoint y: 182, distance: 30.6
click at [437, 182] on nav "Combo Meals Buy 1 get 1 Free Main Course Soup Sweets Soft Drinks Juices Best se…" at bounding box center [549, 294] width 268 height 254
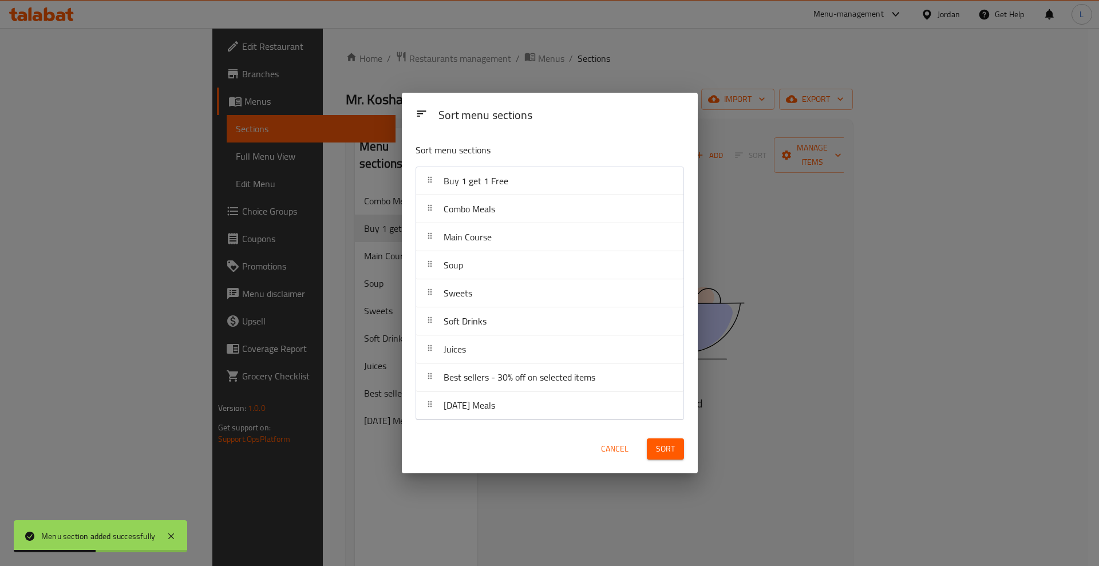
click at [675, 454] on button "Sort" at bounding box center [665, 448] width 37 height 21
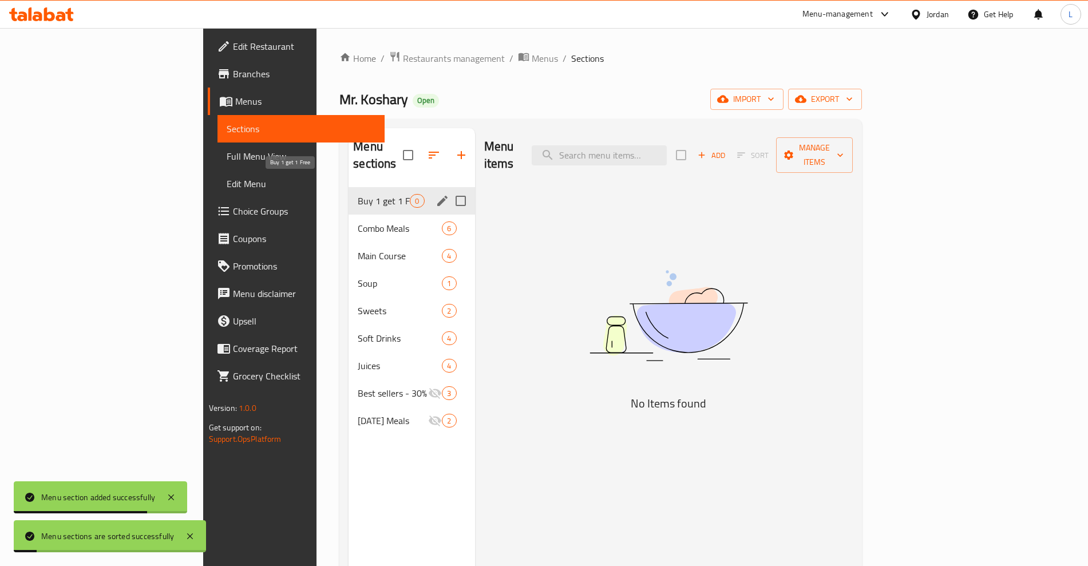
click at [358, 194] on span "Buy 1 get 1 Free" at bounding box center [384, 201] width 52 height 14
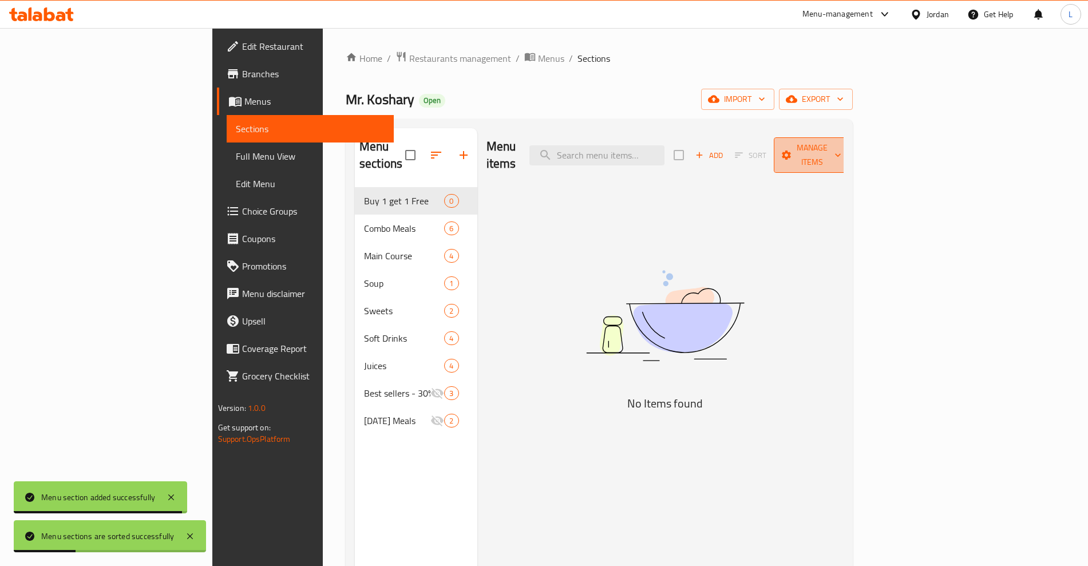
click at [841, 146] on span "Manage items" at bounding box center [812, 155] width 58 height 29
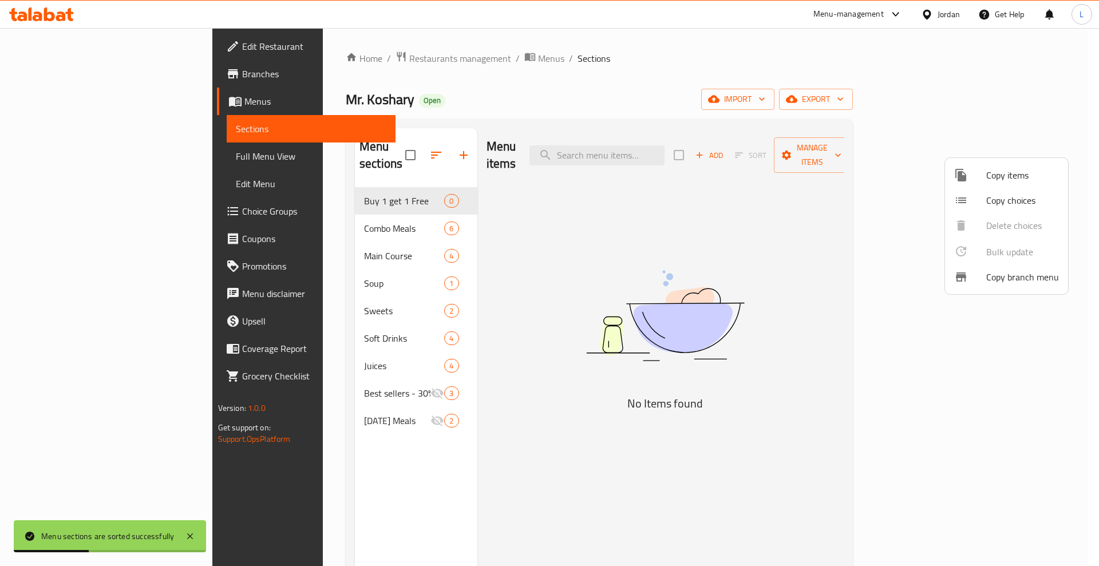
click at [983, 183] on li "Copy items" at bounding box center [1006, 175] width 123 height 25
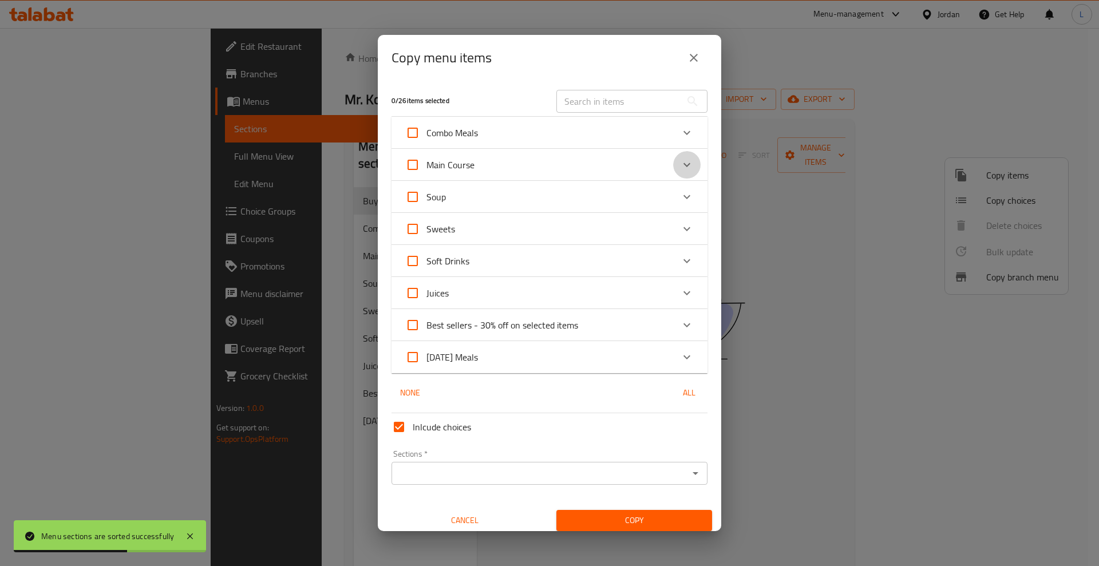
click at [680, 168] on icon "Expand" at bounding box center [687, 165] width 14 height 14
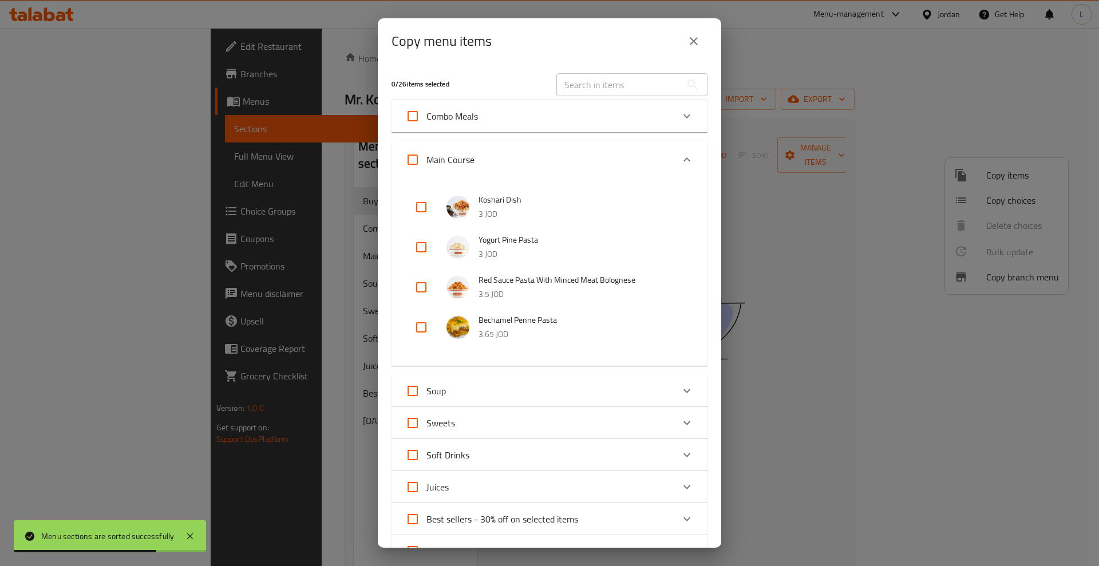
click at [426, 202] on input "checkbox" at bounding box center [420, 206] width 27 height 27
checkbox input "true"
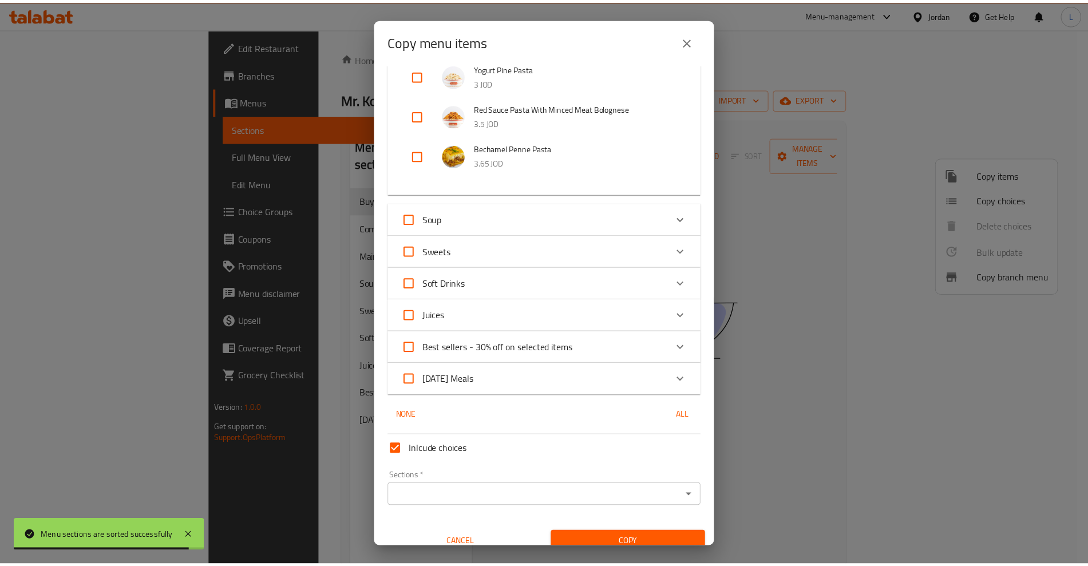
scroll to position [184, 0]
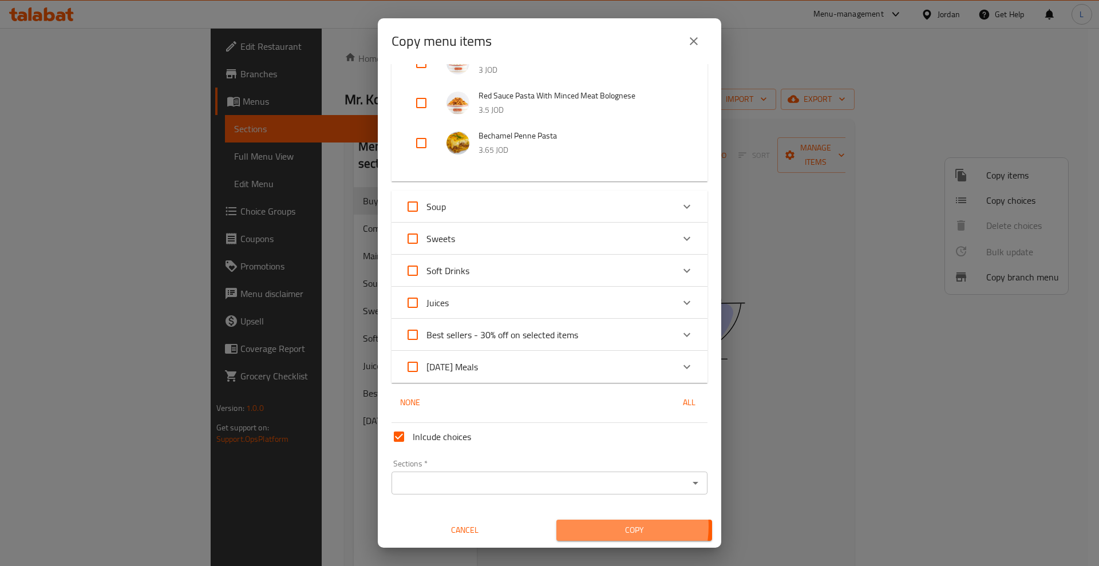
drag, startPoint x: 600, startPoint y: 526, endPoint x: 718, endPoint y: 488, distance: 123.6
click at [603, 526] on span "Copy" at bounding box center [633, 530] width 137 height 14
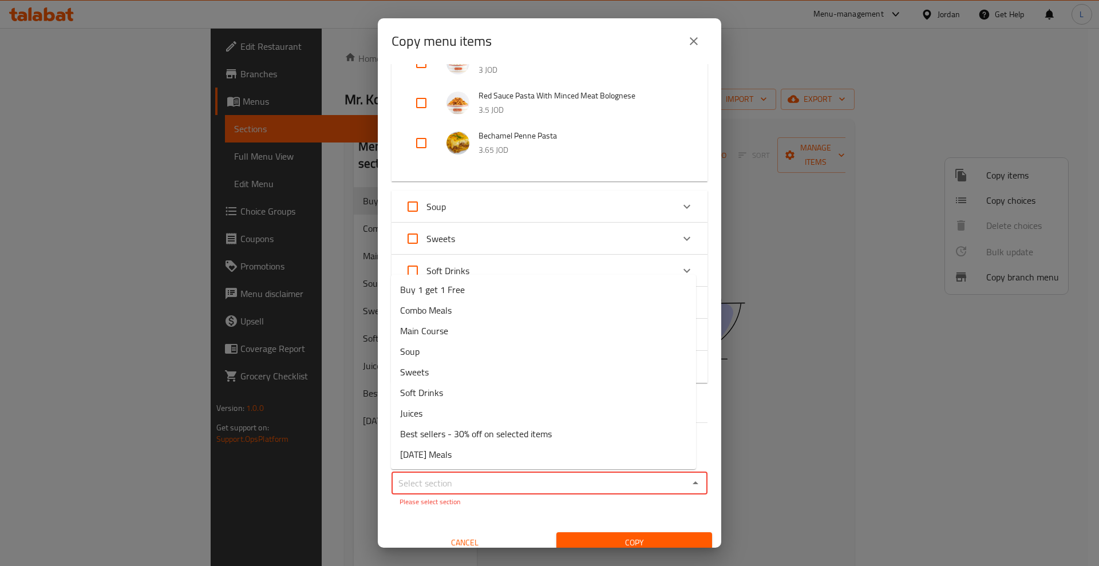
click at [514, 475] on input "Sections   *" at bounding box center [540, 483] width 290 height 16
click at [430, 288] on span "Buy 1 get 1 Free" at bounding box center [432, 290] width 65 height 14
type input "Buy 1 get 1 Free"
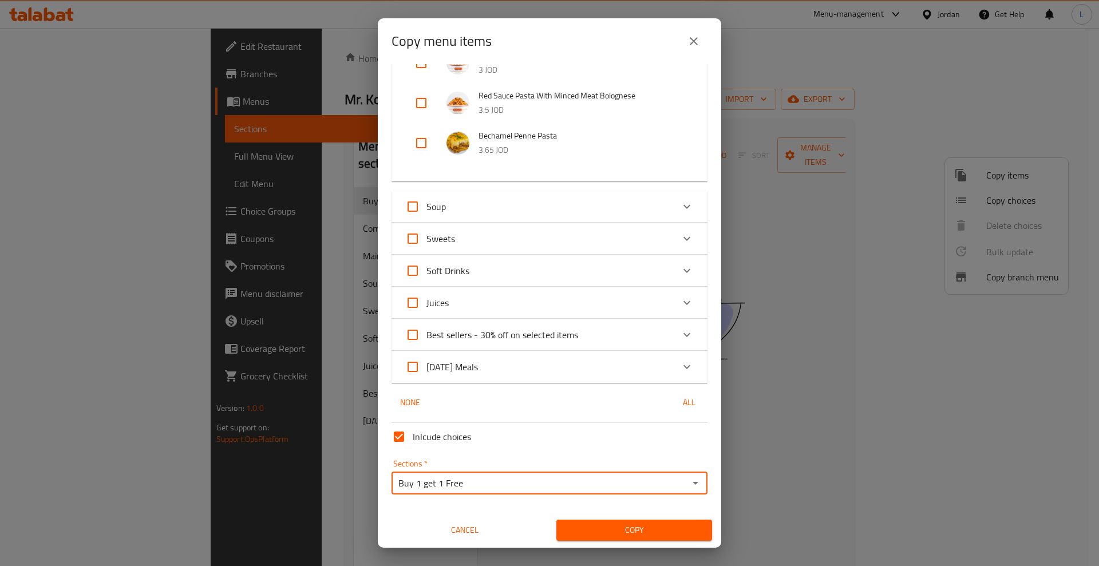
drag, startPoint x: 619, startPoint y: 523, endPoint x: 690, endPoint y: 512, distance: 71.9
click at [619, 524] on span "Copy" at bounding box center [633, 530] width 137 height 14
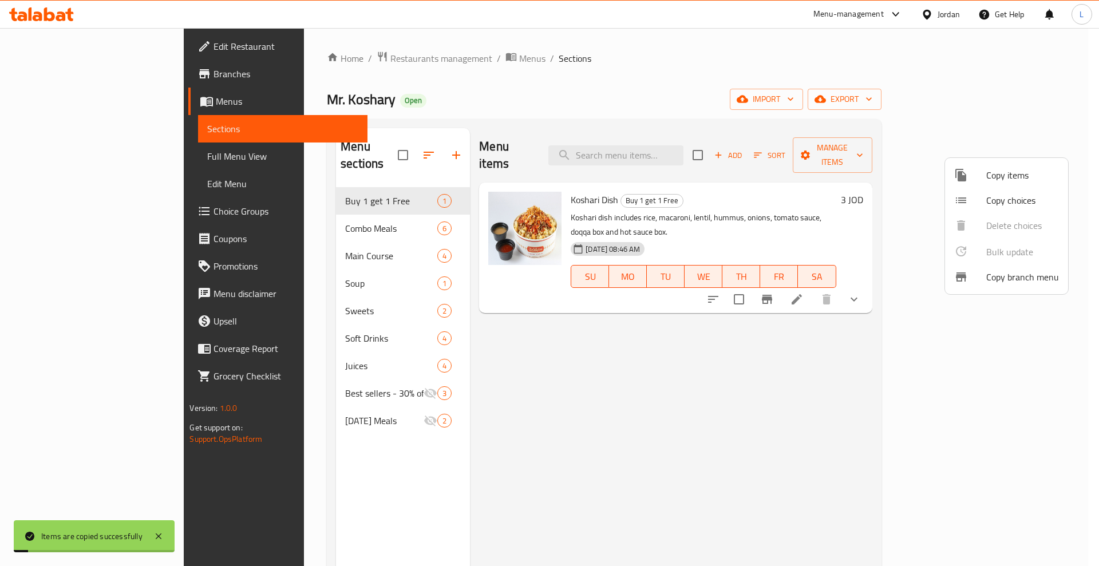
drag, startPoint x: 758, startPoint y: 363, endPoint x: 888, endPoint y: 301, distance: 143.3
click at [759, 362] on div at bounding box center [549, 283] width 1099 height 566
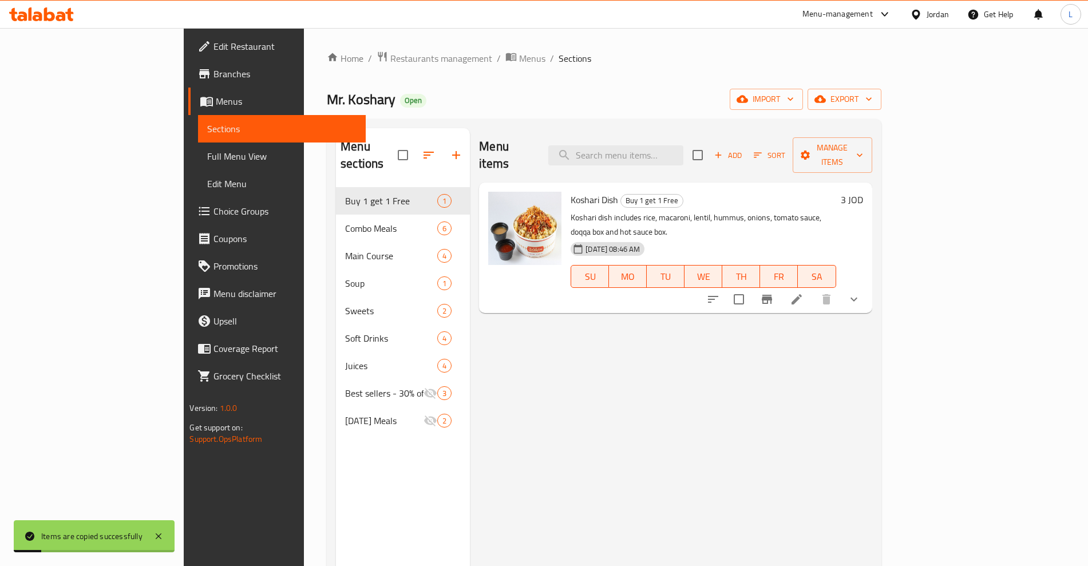
click at [863, 192] on div "3 JOD" at bounding box center [849, 200] width 27 height 16
click at [863, 192] on h6 "3 JOD" at bounding box center [852, 200] width 22 height 16
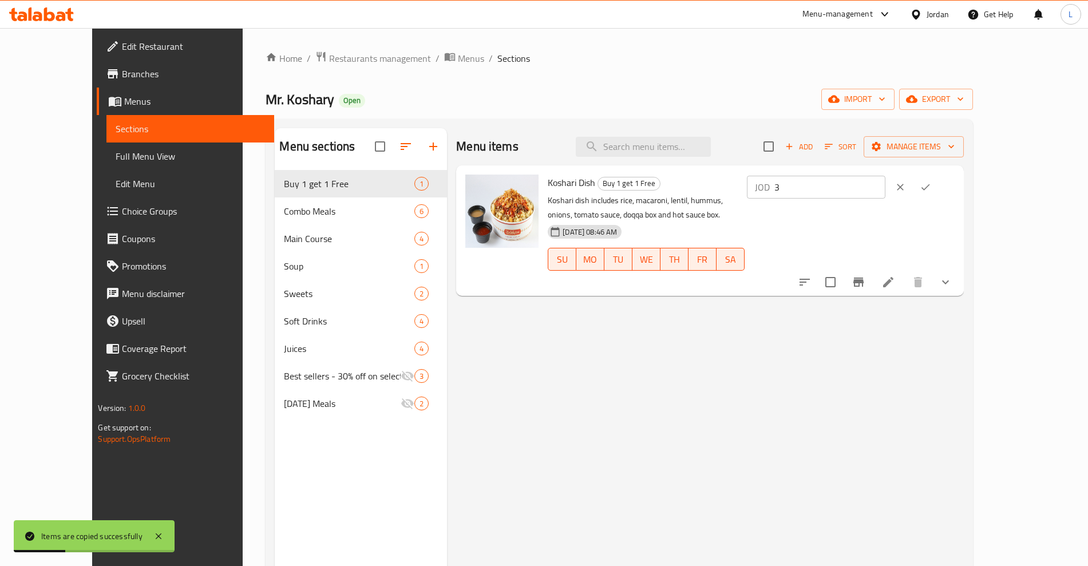
drag, startPoint x: 917, startPoint y: 200, endPoint x: 920, endPoint y: 188, distance: 12.4
click at [882, 202] on div "JOD 3 ​" at bounding box center [850, 231] width 210 height 112
drag, startPoint x: 901, startPoint y: 189, endPoint x: 872, endPoint y: 199, distance: 30.8
click at [873, 198] on div "JOD 3 ​" at bounding box center [816, 187] width 138 height 23
type input "6"
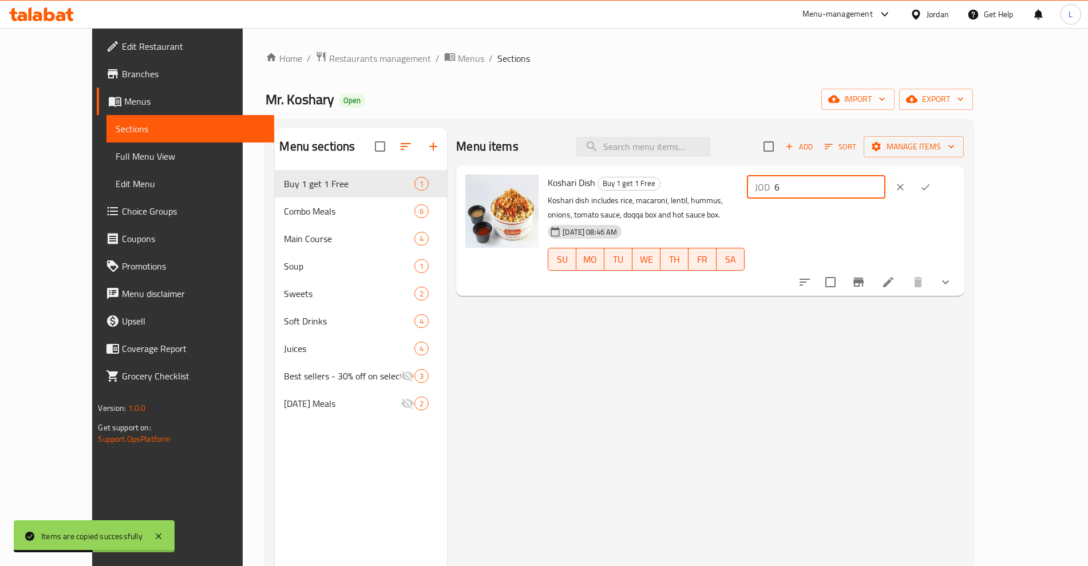
click at [931, 187] on icon "ok" at bounding box center [925, 186] width 11 height 11
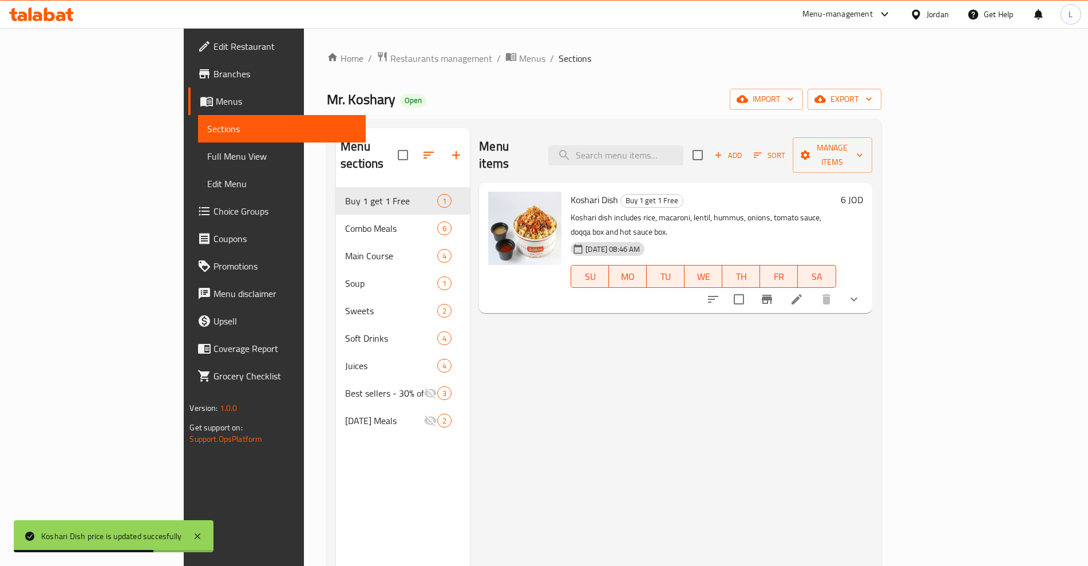
click at [802, 294] on icon at bounding box center [796, 299] width 10 height 10
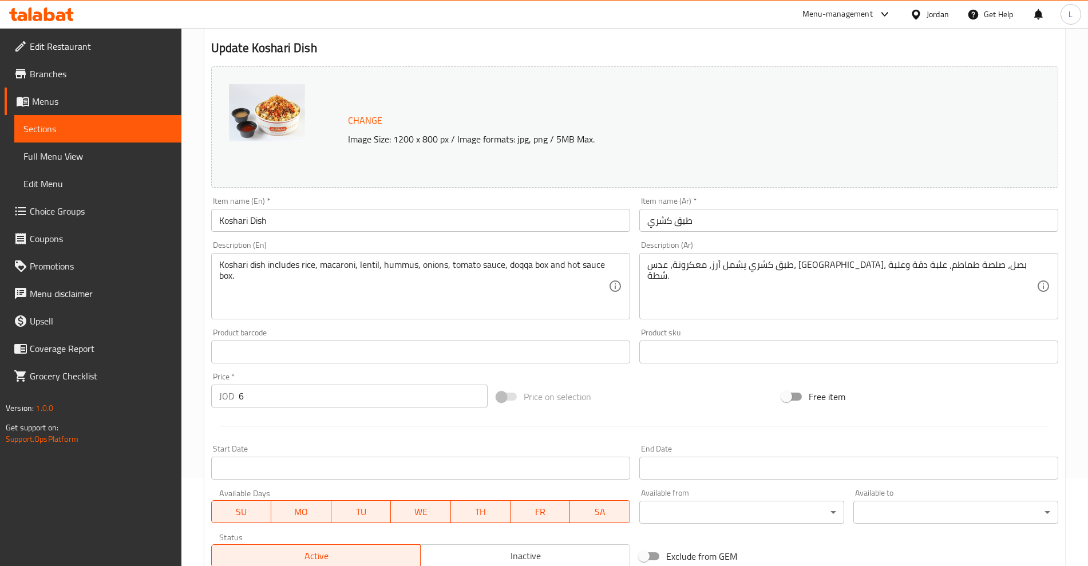
scroll to position [215, 0]
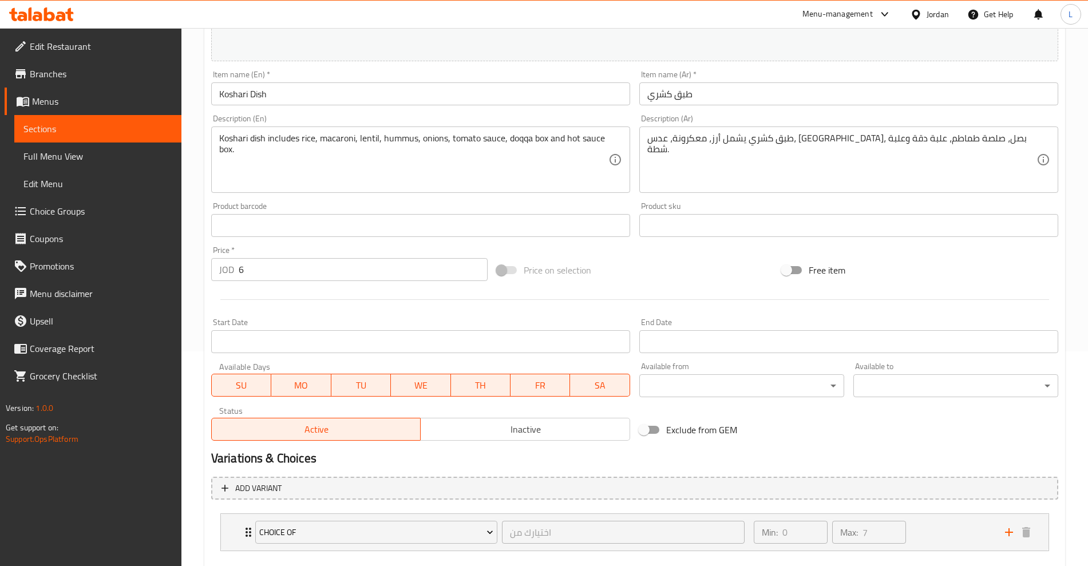
click at [310, 346] on input "Start Date" at bounding box center [420, 341] width 419 height 23
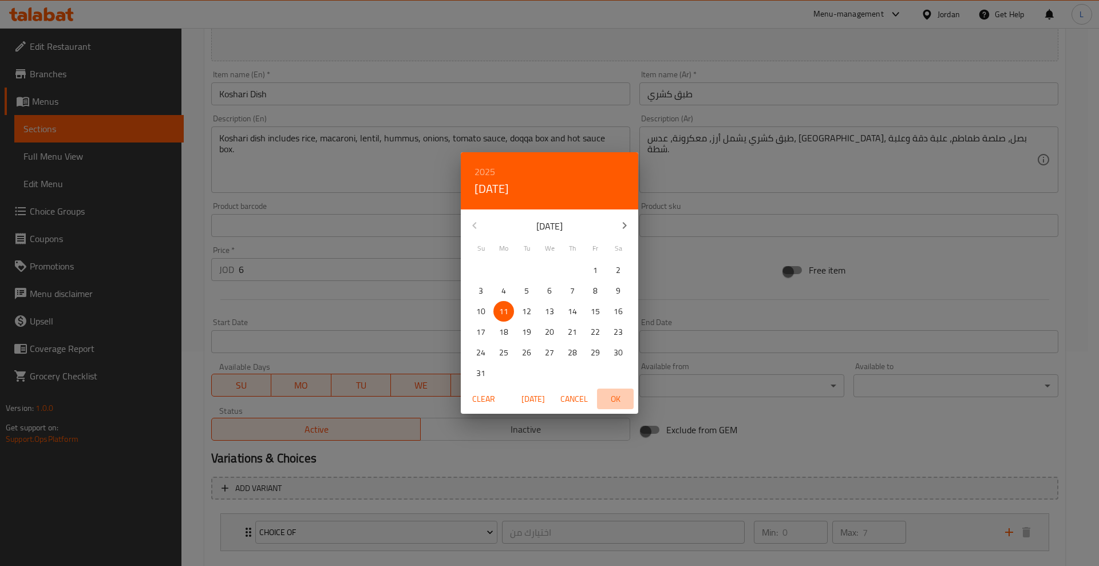
click at [613, 395] on span "OK" at bounding box center [614, 399] width 27 height 14
type input "11-08-2025"
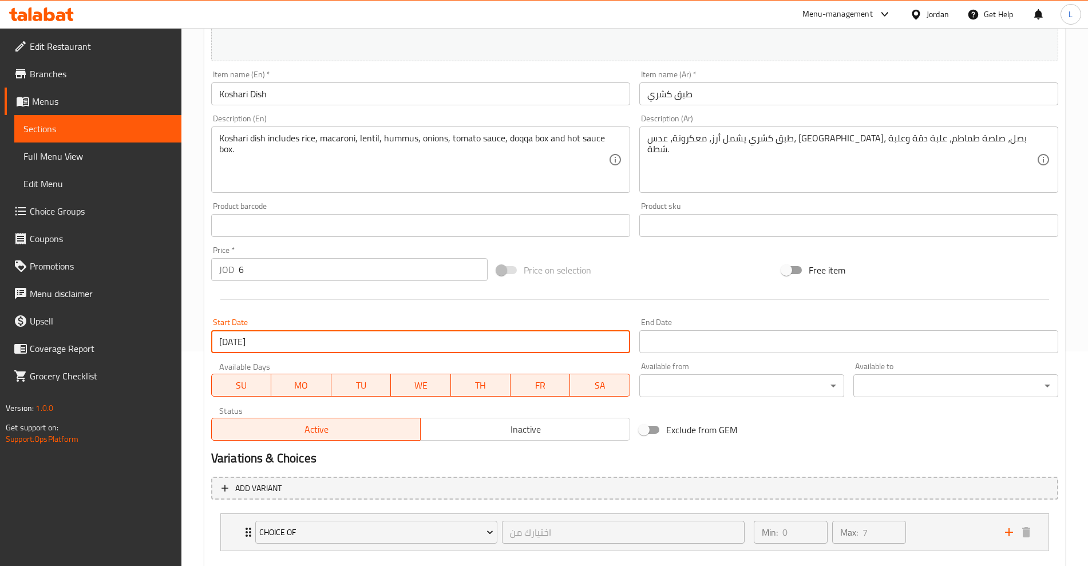
click at [667, 347] on input "Start Date" at bounding box center [848, 341] width 419 height 23
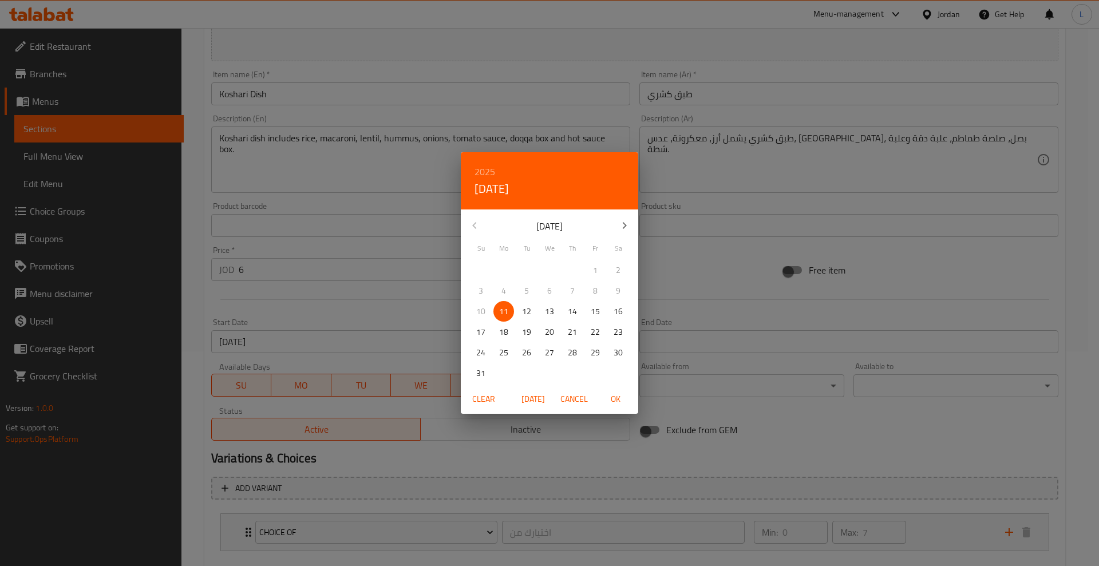
click at [517, 306] on span "12" at bounding box center [526, 311] width 21 height 14
click at [611, 402] on span "OK" at bounding box center [614, 399] width 27 height 14
type input "12-08-2025"
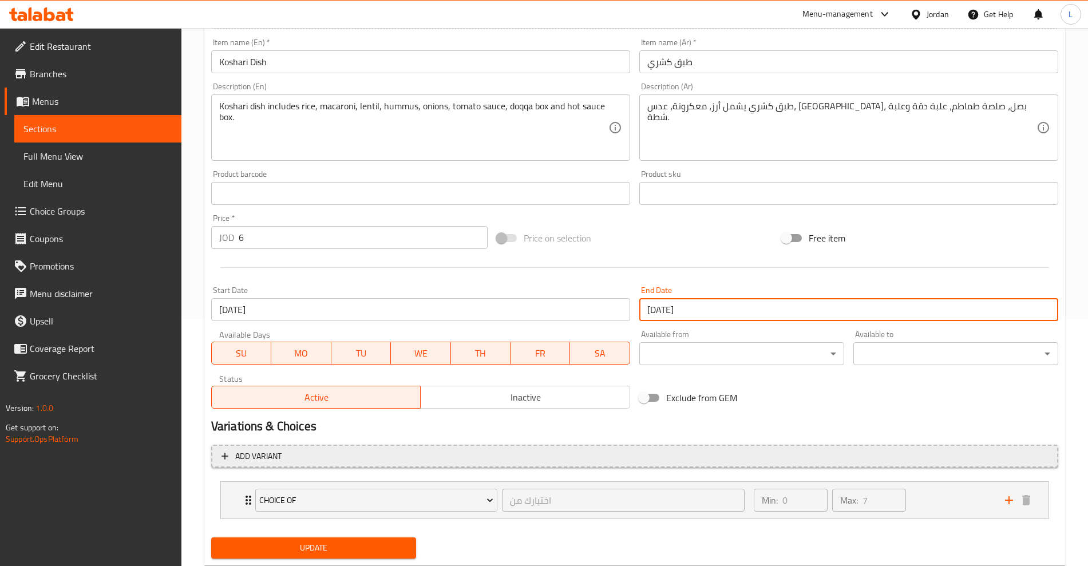
scroll to position [278, 0]
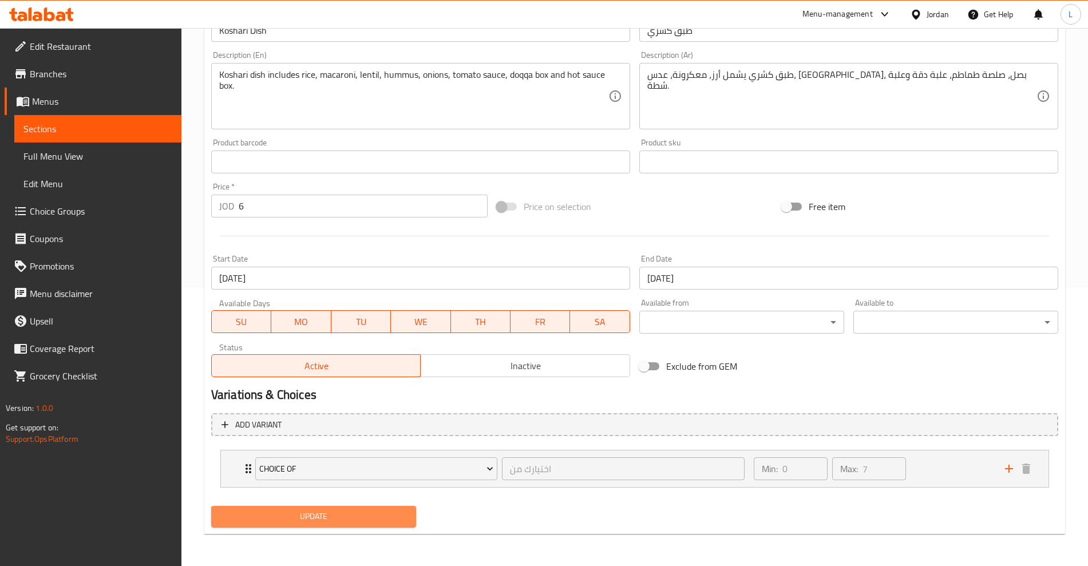
click at [333, 522] on span "Update" at bounding box center [313, 516] width 187 height 14
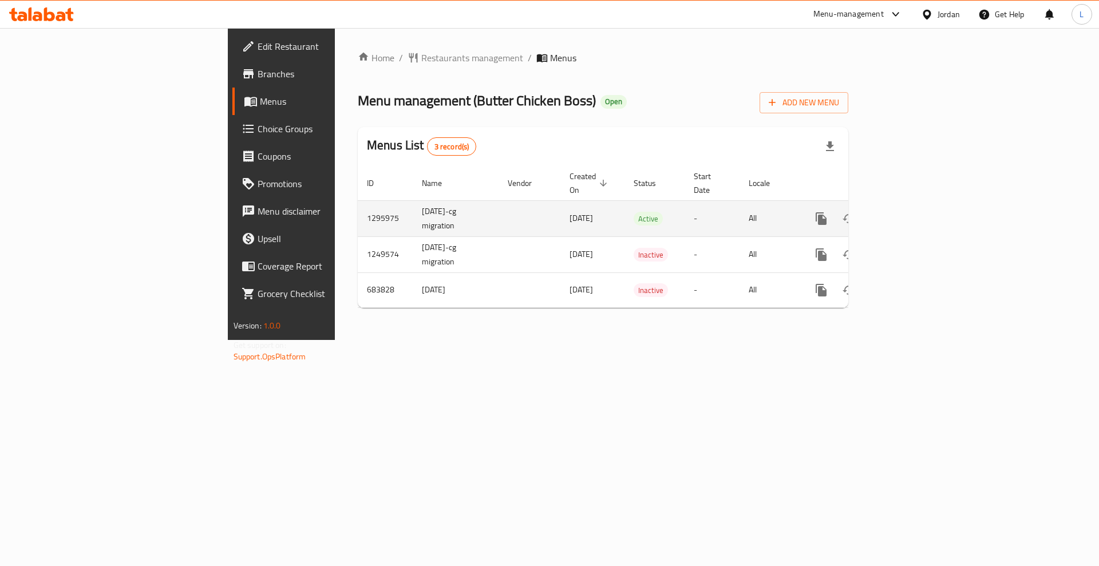
click at [909, 213] on icon "enhanced table" at bounding box center [903, 218] width 10 height 10
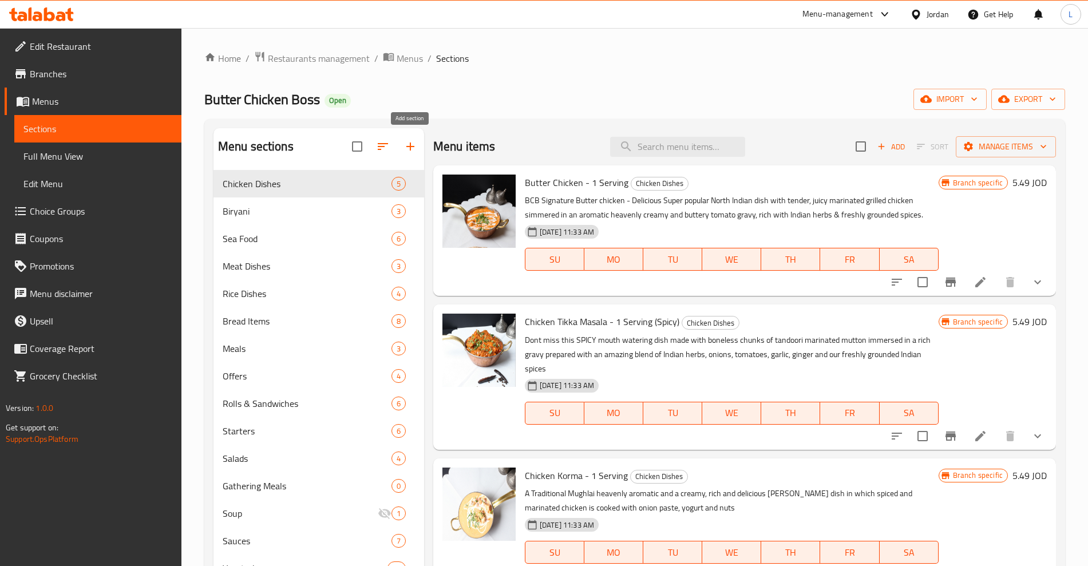
click at [413, 152] on icon "button" at bounding box center [410, 147] width 14 height 14
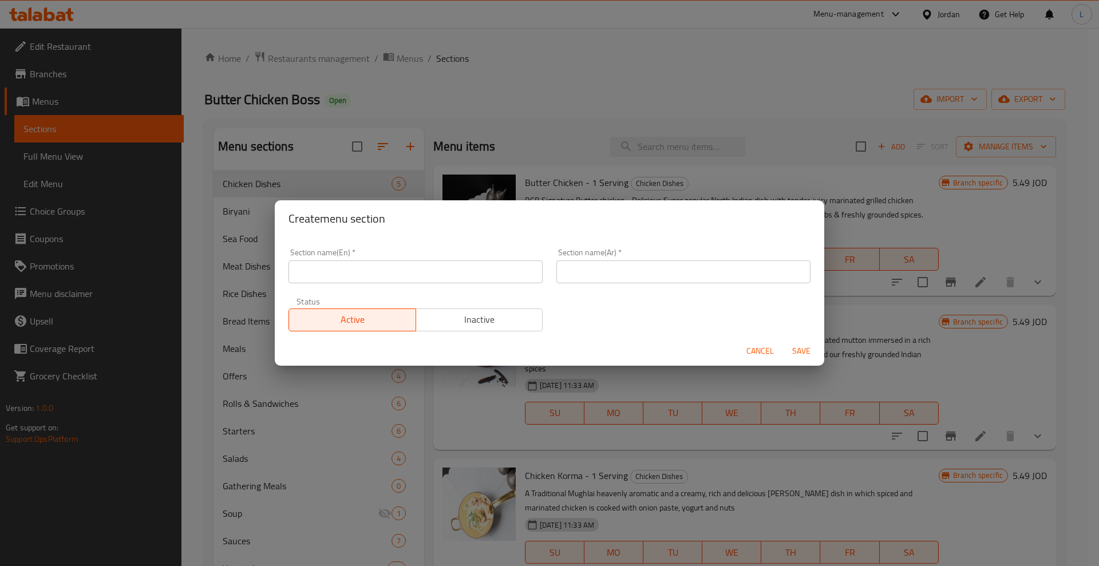
click at [373, 273] on input "text" at bounding box center [415, 271] width 254 height 23
type input "Buy 1 get 1 Free"
click at [582, 269] on input "text" at bounding box center [683, 271] width 254 height 23
type input "1 علينا 1 عليك"
click at [797, 350] on span "Save" at bounding box center [800, 351] width 27 height 14
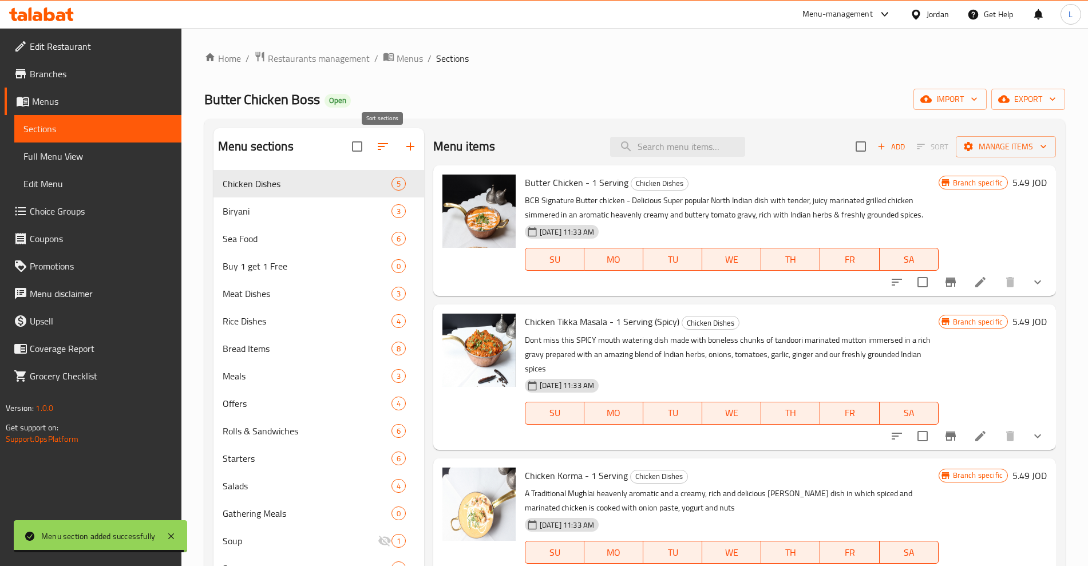
click at [388, 153] on button "button" at bounding box center [382, 146] width 27 height 27
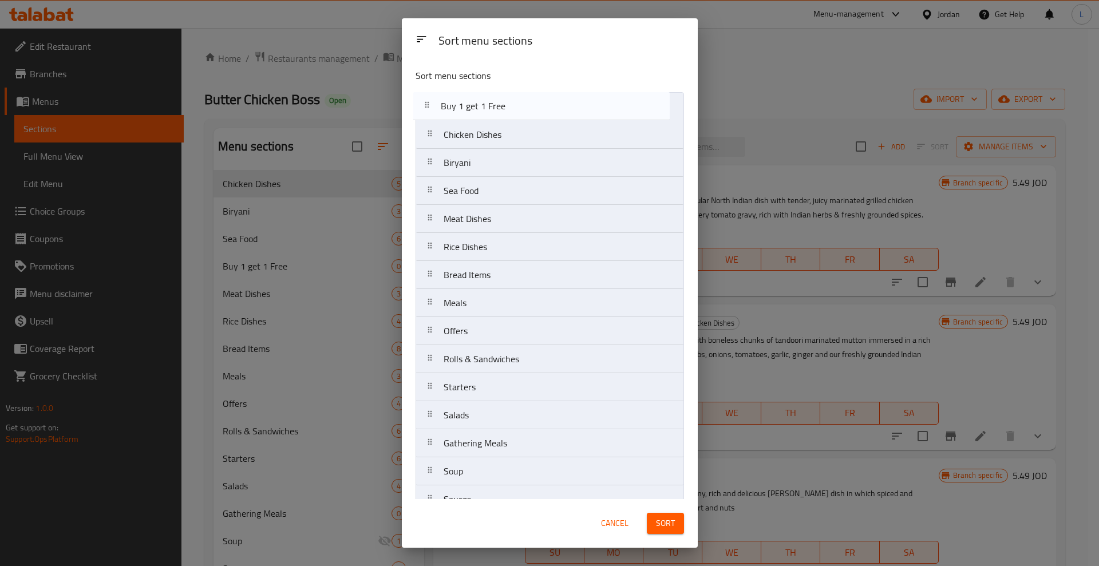
drag, startPoint x: 428, startPoint y: 196, endPoint x: 426, endPoint y: 107, distance: 88.7
click at [426, 107] on nav "Chicken Dishes Biryani Sea Food Buy 1 get 1 Free Meat Dishes Rice Dishes Bread …" at bounding box center [549, 415] width 268 height 646
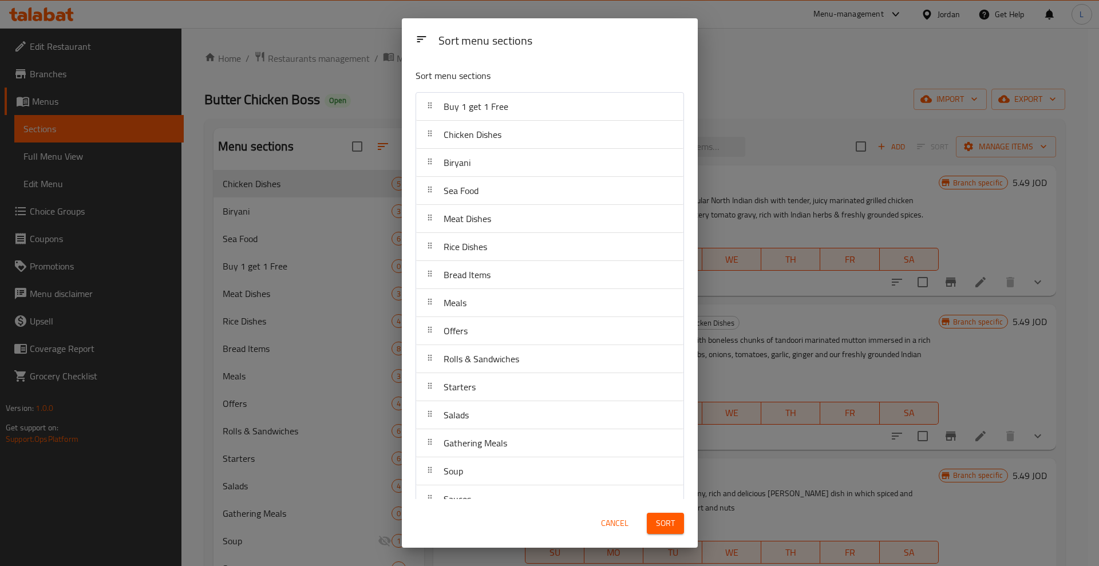
click at [667, 524] on span "Sort" at bounding box center [665, 523] width 19 height 14
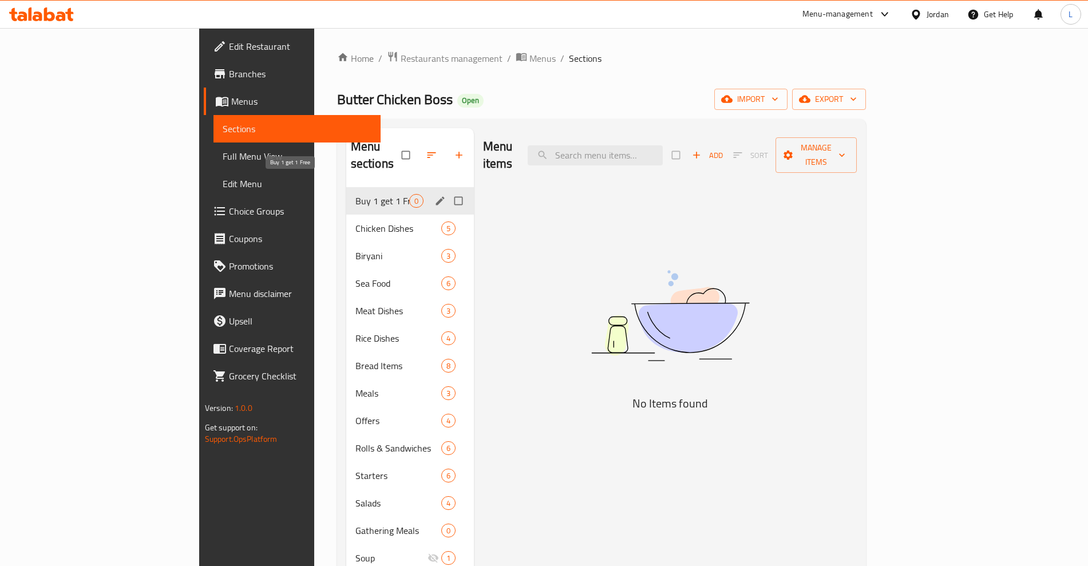
click at [355, 194] on span "Buy 1 get 1 Free" at bounding box center [382, 201] width 54 height 14
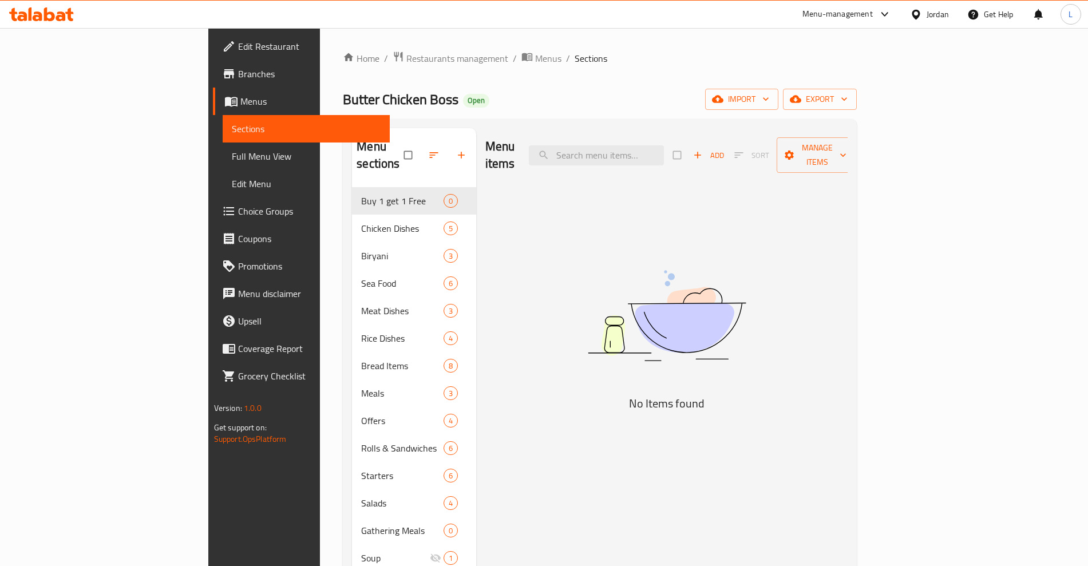
click at [782, 244] on img at bounding box center [667, 316] width 286 height 152
click at [849, 150] on span "Manage items" at bounding box center [817, 155] width 63 height 29
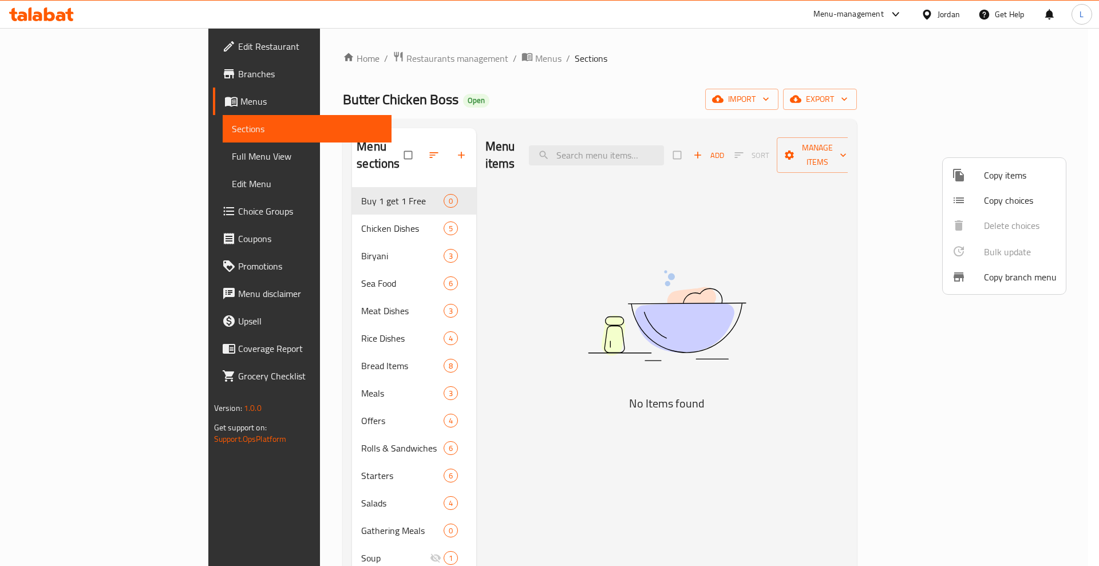
click at [1001, 181] on span "Copy items" at bounding box center [1020, 175] width 73 height 14
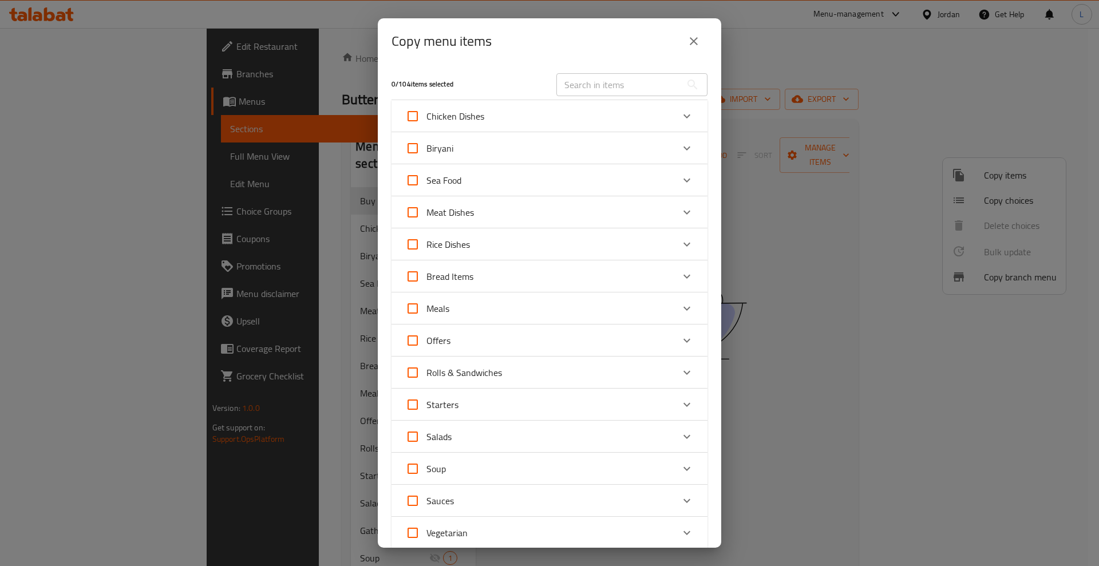
click at [582, 88] on input "text" at bounding box center [618, 84] width 125 height 23
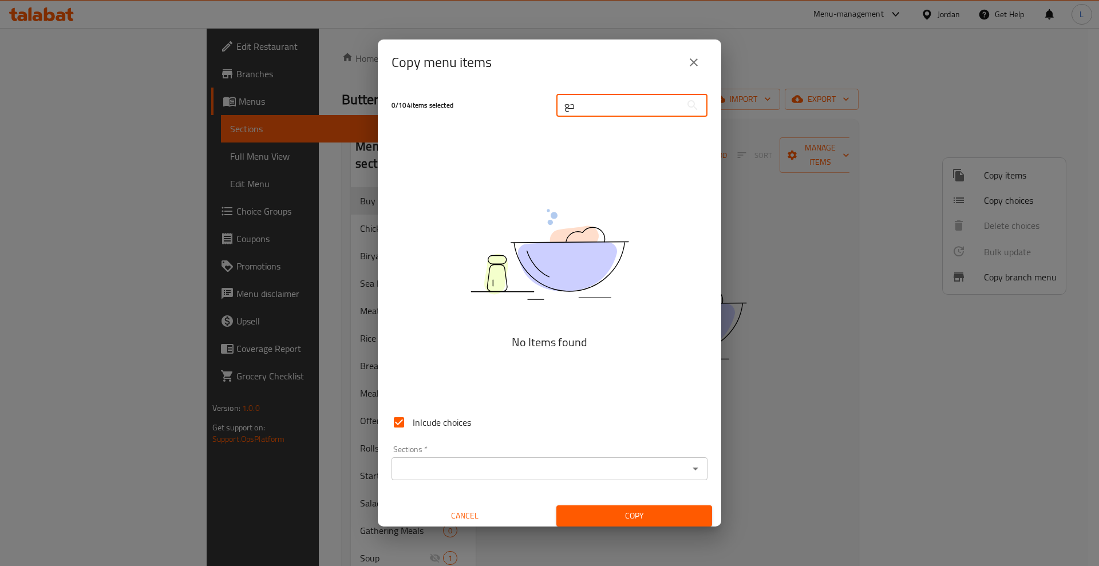
type input "ح"
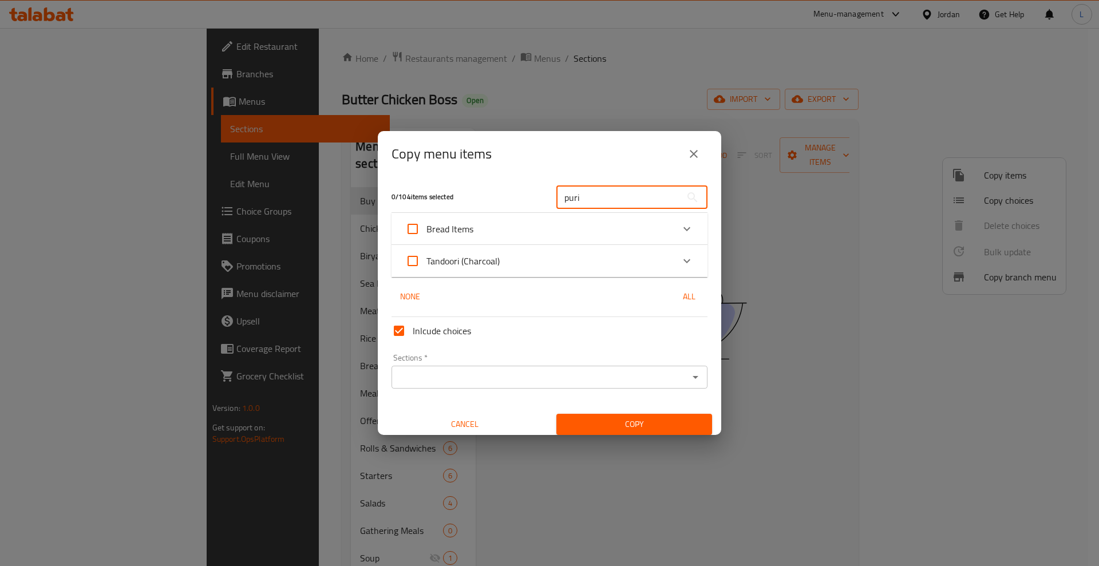
type input "puri"
click at [680, 228] on icon "Expand" at bounding box center [687, 229] width 14 height 14
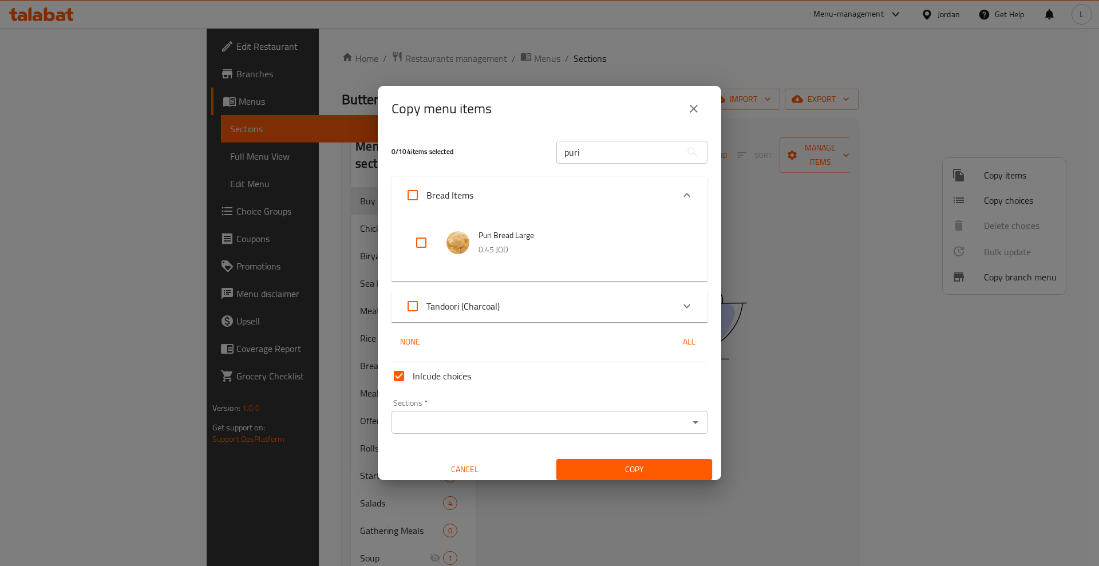
click at [418, 241] on input "checkbox" at bounding box center [420, 242] width 27 height 27
checkbox input "true"
click at [573, 147] on input "puri" at bounding box center [618, 152] width 125 height 23
click at [572, 153] on input "puri" at bounding box center [618, 152] width 125 height 23
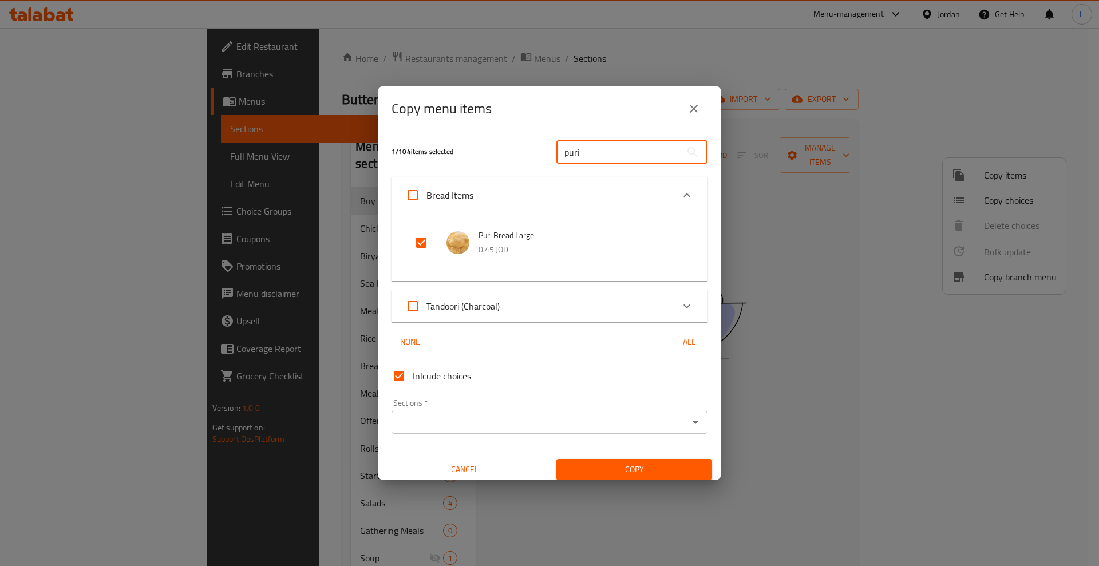
click at [572, 153] on input "puri" at bounding box center [618, 152] width 125 height 23
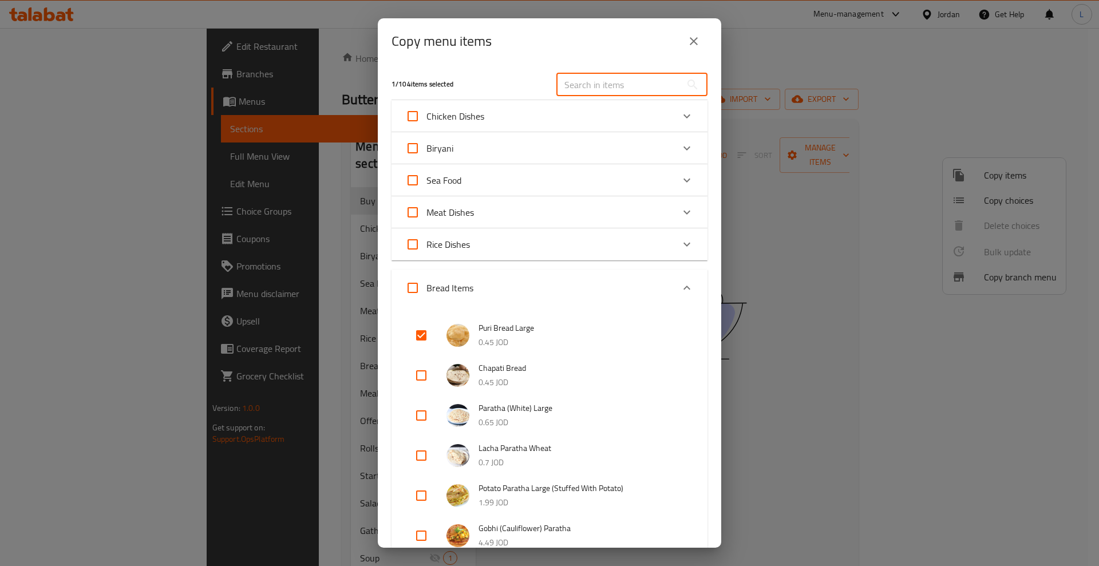
click at [417, 375] on input "checkbox" at bounding box center [420, 375] width 27 height 27
checkbox input "true"
click at [592, 85] on input "text" at bounding box center [618, 84] width 125 height 23
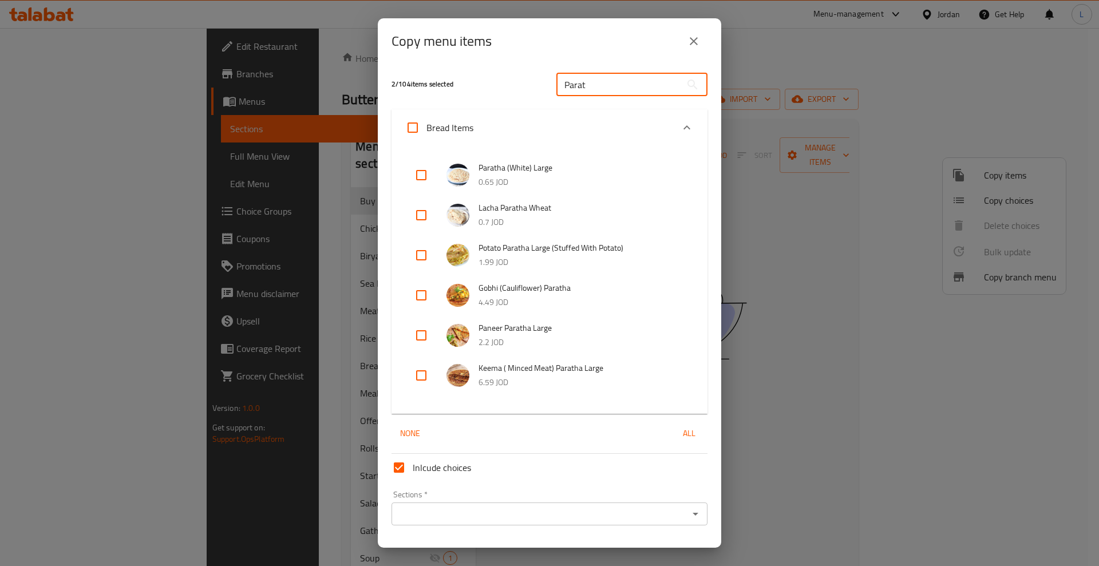
type input "Parat"
click at [423, 173] on input "checkbox" at bounding box center [420, 174] width 27 height 27
checkbox input "true"
click at [422, 214] on input "checkbox" at bounding box center [420, 214] width 27 height 27
checkbox input "true"
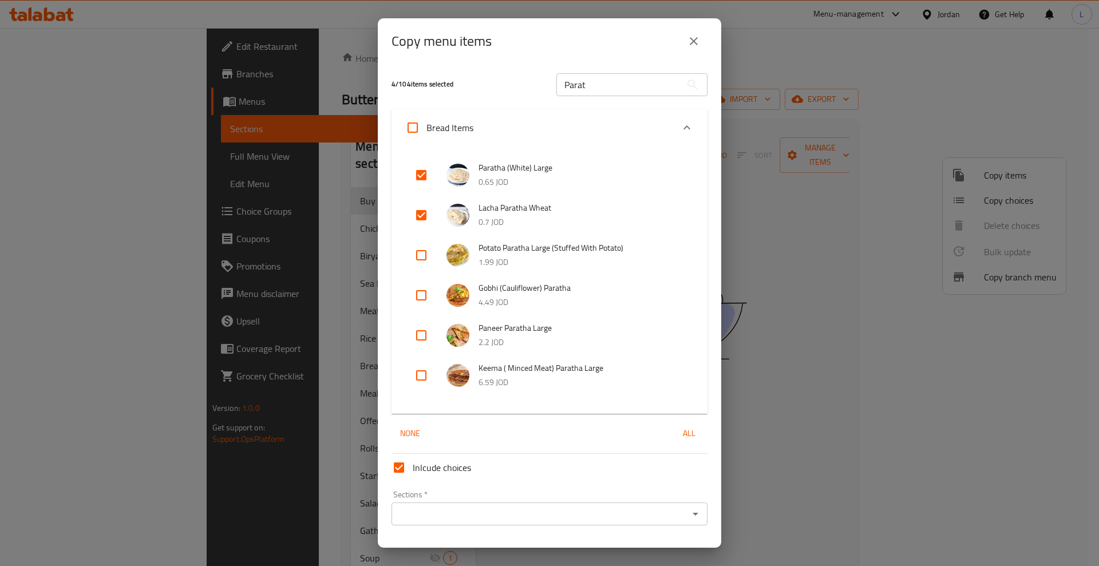
click at [427, 254] on input "checkbox" at bounding box center [420, 254] width 27 height 27
checkbox input "true"
click at [571, 84] on input "Parat" at bounding box center [618, 84] width 125 height 23
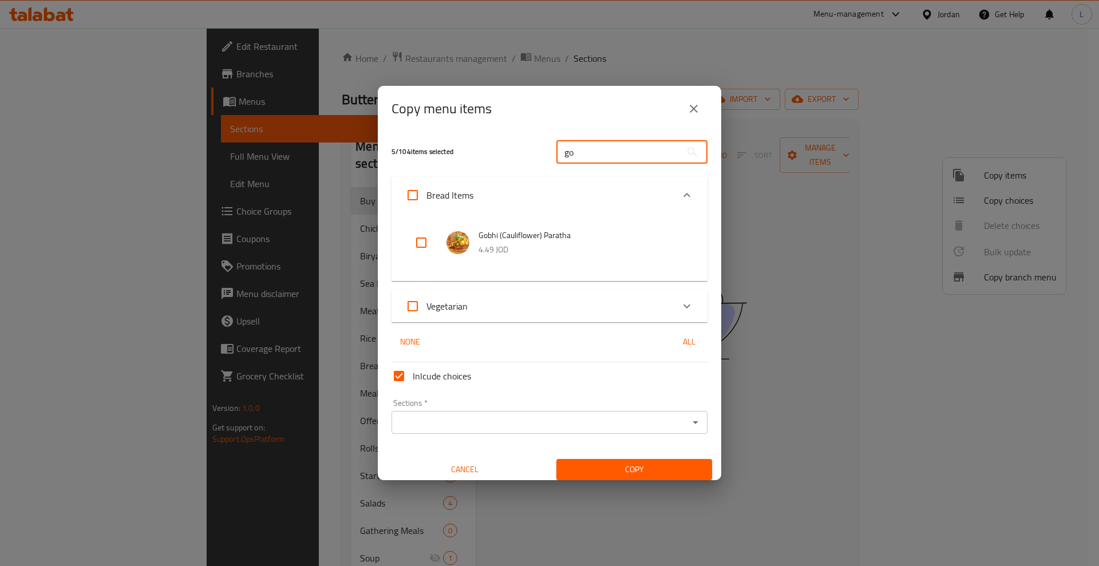
type input "go"
click at [426, 241] on input "checkbox" at bounding box center [420, 242] width 27 height 27
checkbox input "true"
click at [561, 153] on input "go" at bounding box center [618, 152] width 125 height 23
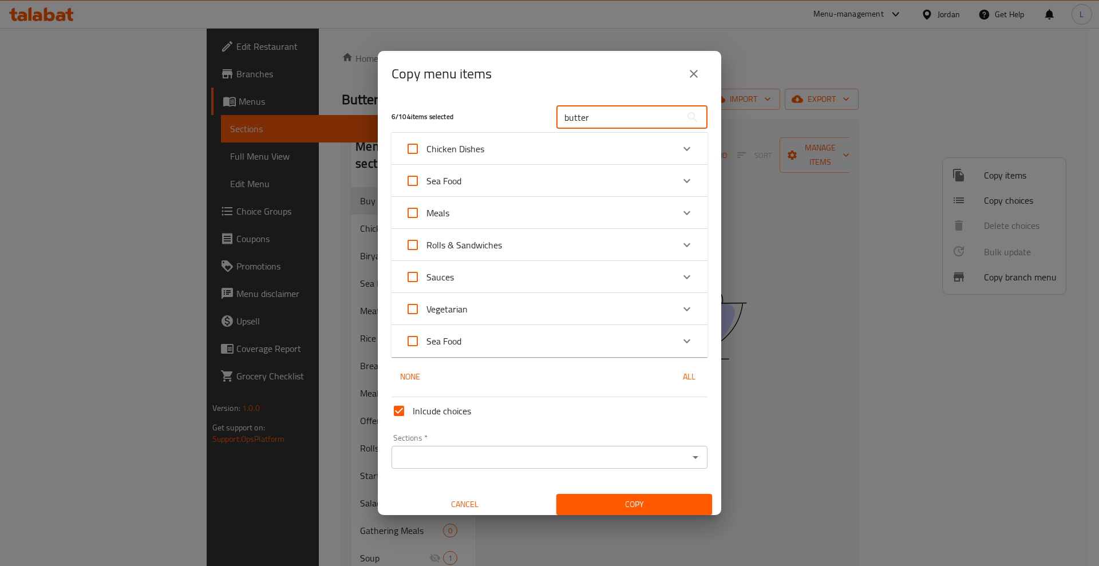
type input "butter"
click at [625, 118] on input "butter" at bounding box center [618, 117] width 125 height 23
click at [624, 118] on input "butter" at bounding box center [618, 117] width 125 height 23
click at [597, 114] on input "butter" at bounding box center [618, 117] width 125 height 23
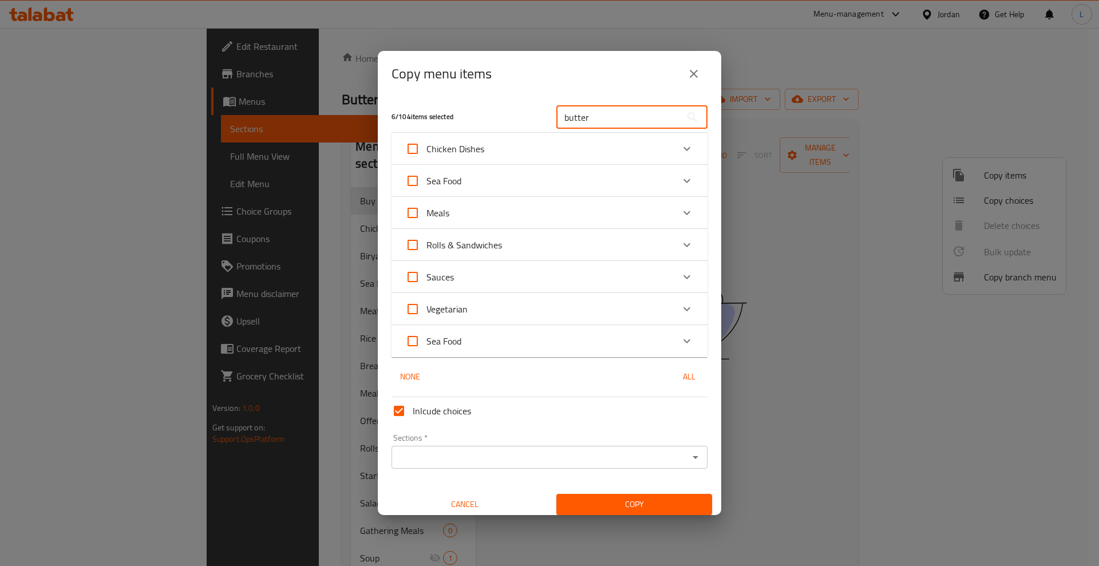
click at [600, 119] on input "butter" at bounding box center [618, 117] width 125 height 23
click at [585, 120] on input "butter" at bounding box center [618, 117] width 125 height 23
click at [563, 148] on div "Chicken Dishes" at bounding box center [539, 148] width 268 height 27
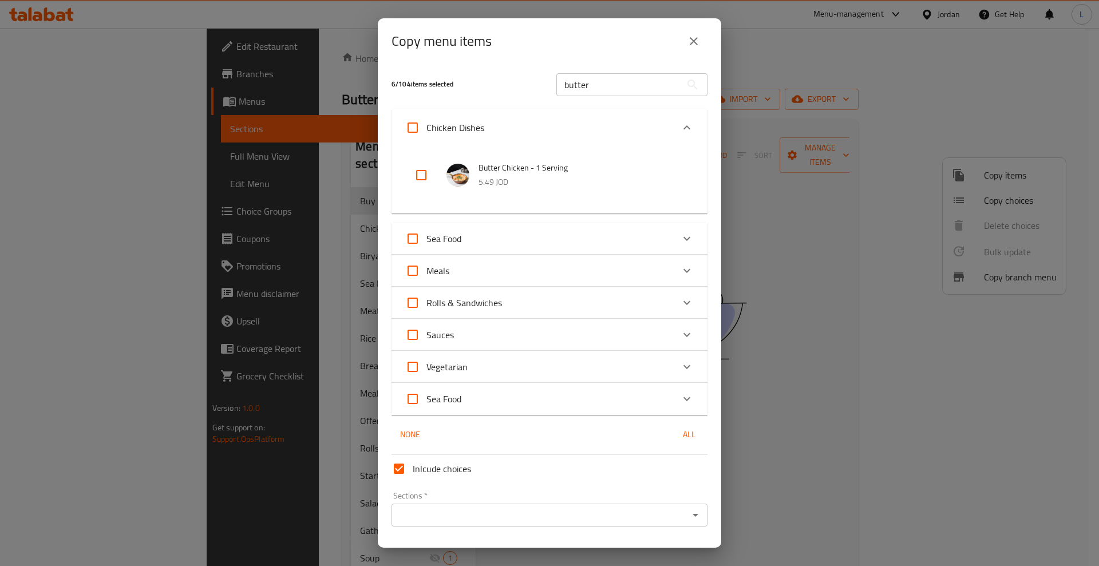
click at [625, 121] on div "Chicken Dishes" at bounding box center [539, 127] width 268 height 27
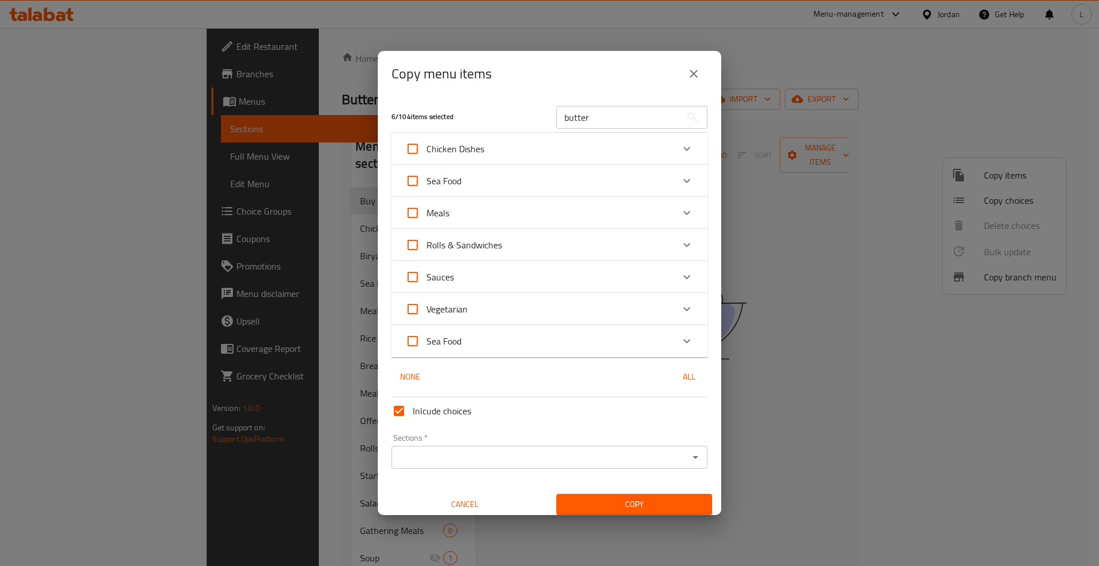
click at [513, 249] on div "Rolls & Sandwiches" at bounding box center [539, 244] width 268 height 27
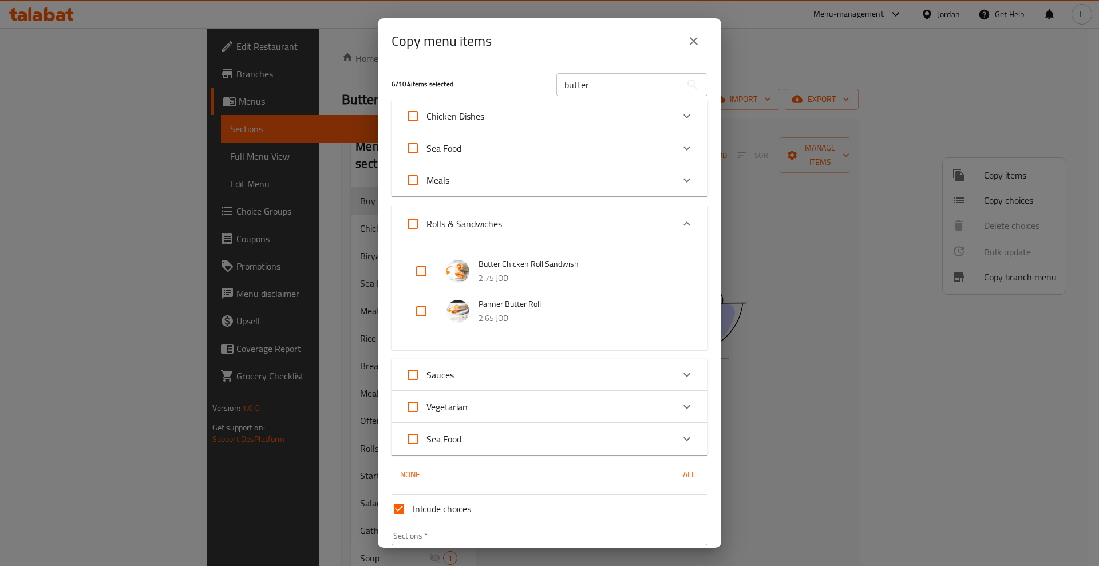
click at [425, 272] on input "checkbox" at bounding box center [420, 271] width 27 height 27
checkbox input "true"
click at [569, 92] on input "butter" at bounding box center [618, 84] width 125 height 23
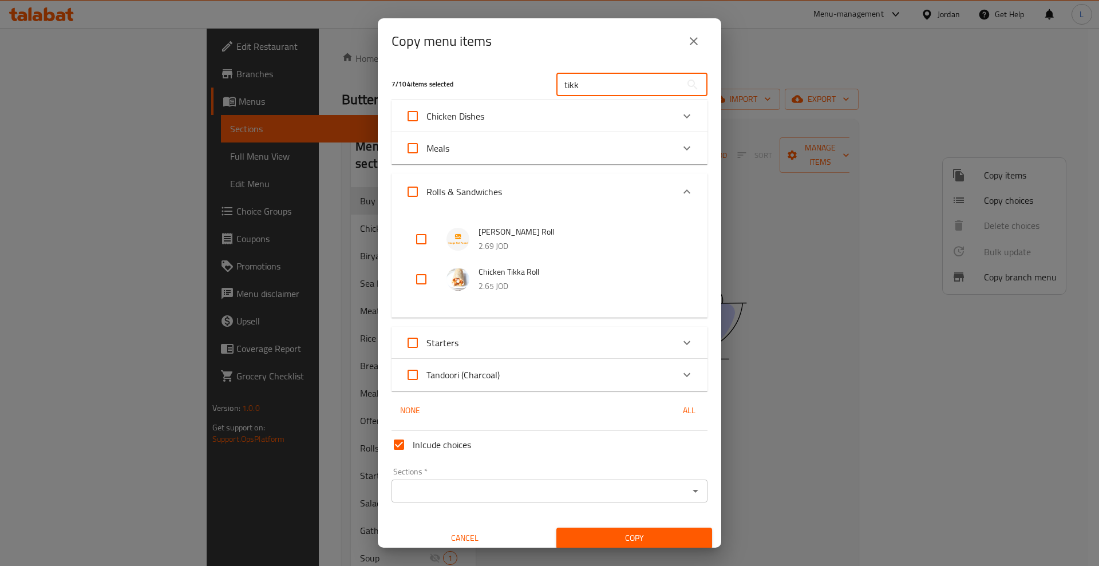
type input "tikk"
click at [425, 240] on input "checkbox" at bounding box center [420, 238] width 27 height 27
checkbox input "true"
click at [422, 280] on input "checkbox" at bounding box center [420, 279] width 27 height 27
checkbox input "true"
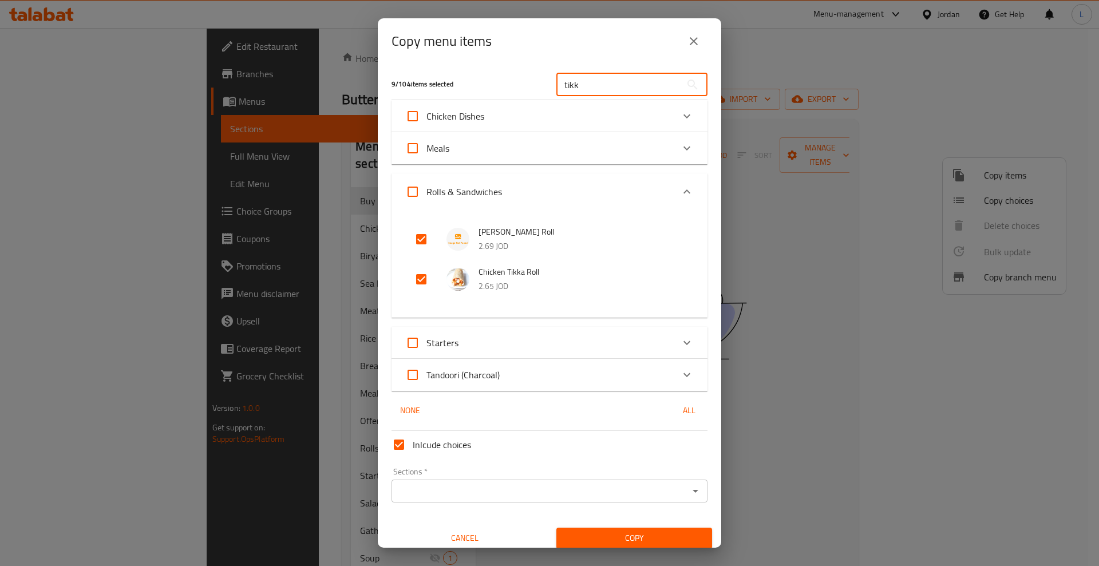
click at [566, 88] on input "tikk" at bounding box center [618, 84] width 125 height 23
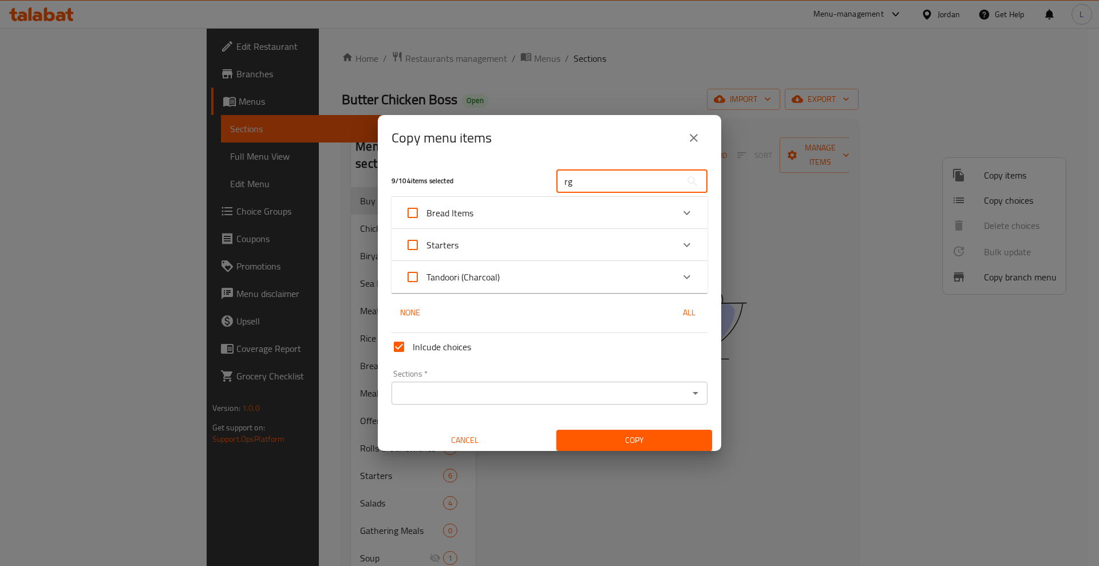
type input "r"
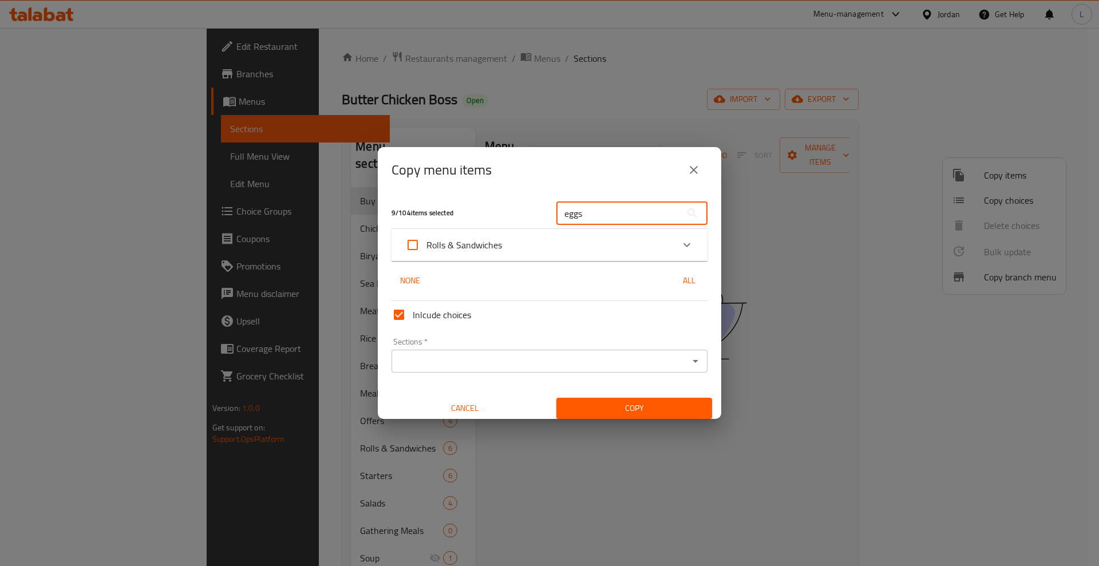
type input "eggs"
click at [625, 251] on div "Rolls & Sandwiches" at bounding box center [539, 244] width 268 height 27
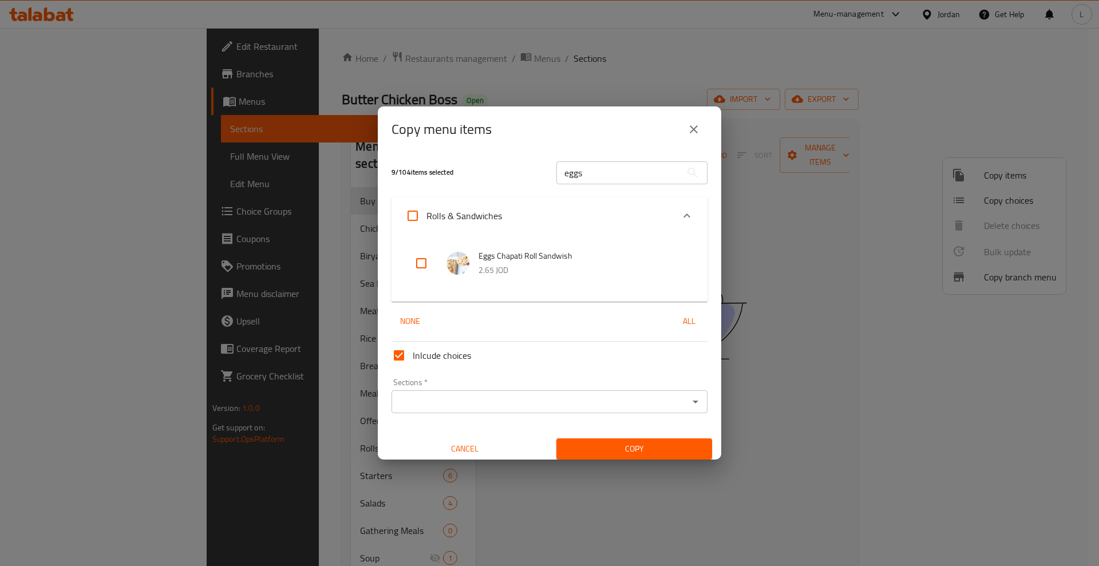
click at [422, 268] on input "checkbox" at bounding box center [420, 263] width 27 height 27
checkbox input "true"
click at [584, 179] on input "eggs" at bounding box center [618, 172] width 125 height 23
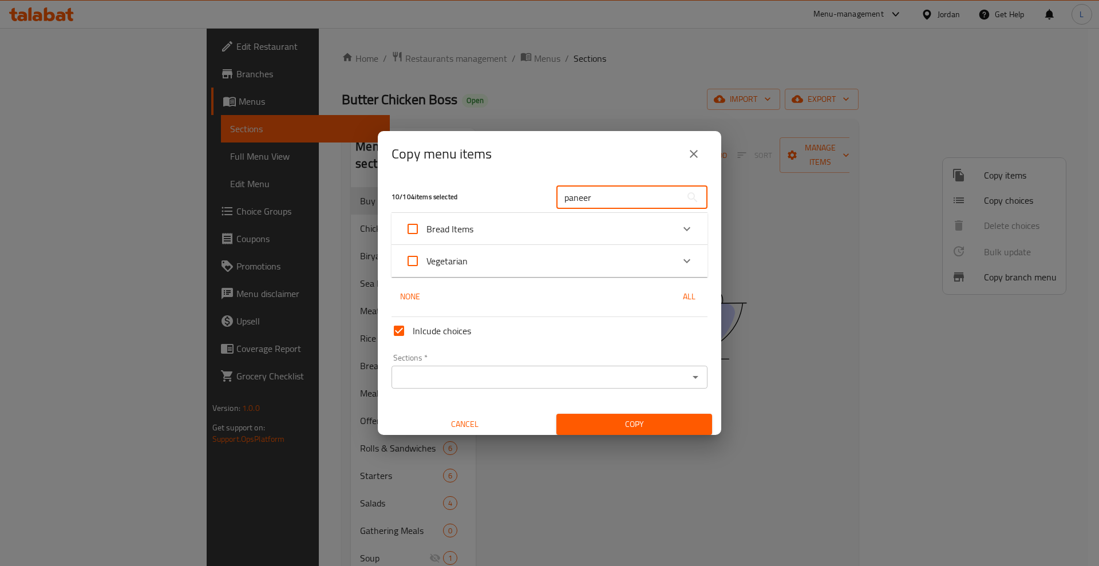
type input "paneer"
click at [660, 258] on div "Vegetarian" at bounding box center [539, 260] width 268 height 27
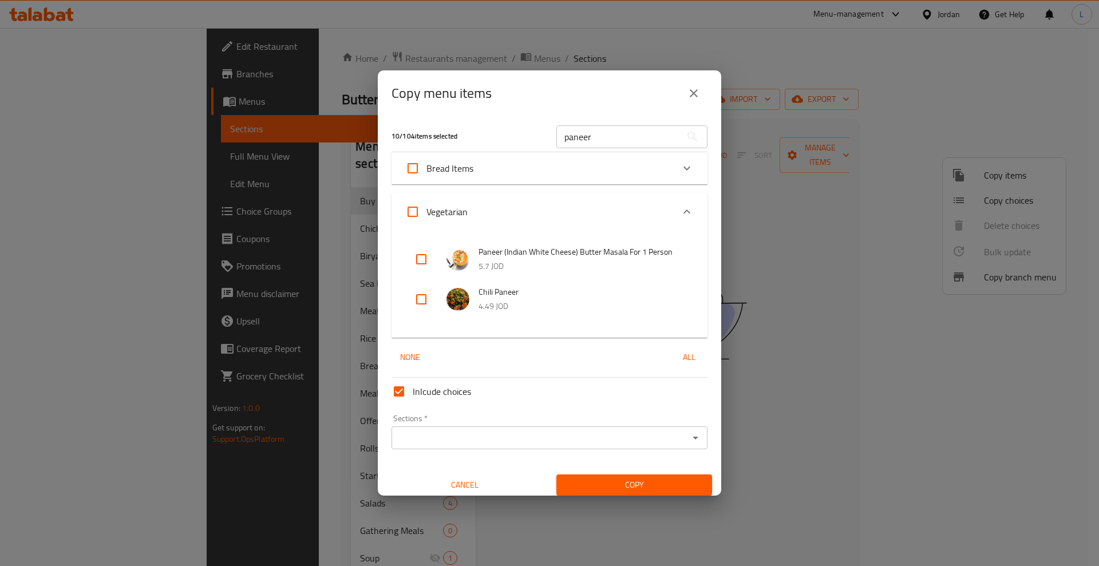
drag, startPoint x: 411, startPoint y: 255, endPoint x: 419, endPoint y: 255, distance: 8.0
click at [414, 255] on input "checkbox" at bounding box center [420, 259] width 27 height 27
checkbox input "true"
click at [576, 138] on input "paneer" at bounding box center [618, 136] width 125 height 23
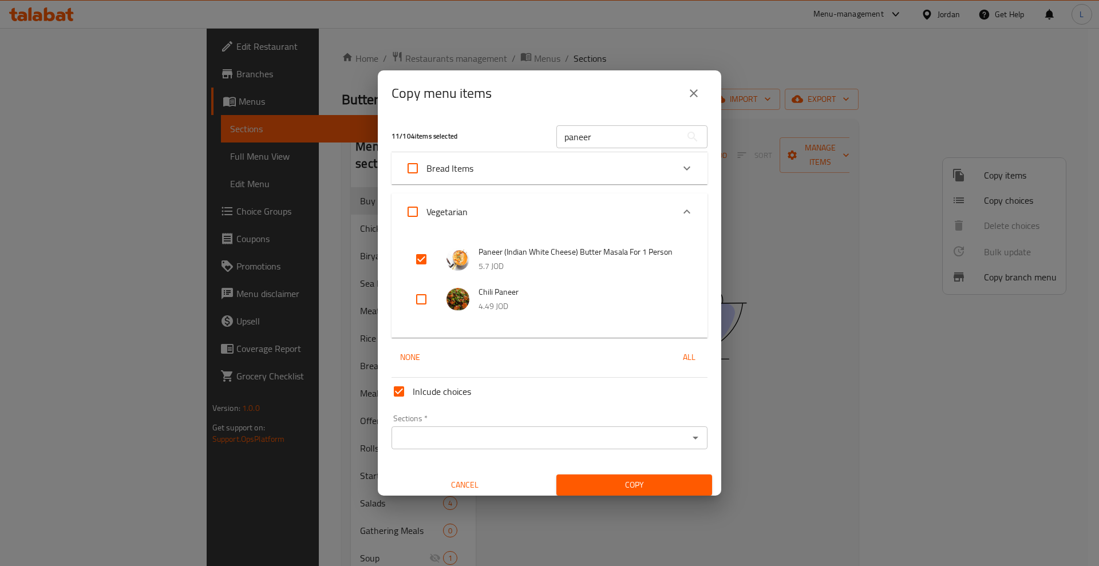
click at [426, 299] on input "checkbox" at bounding box center [420, 299] width 27 height 27
checkbox input "true"
click at [580, 142] on input "paneer" at bounding box center [618, 136] width 125 height 23
click at [581, 142] on input "paneer" at bounding box center [618, 136] width 125 height 23
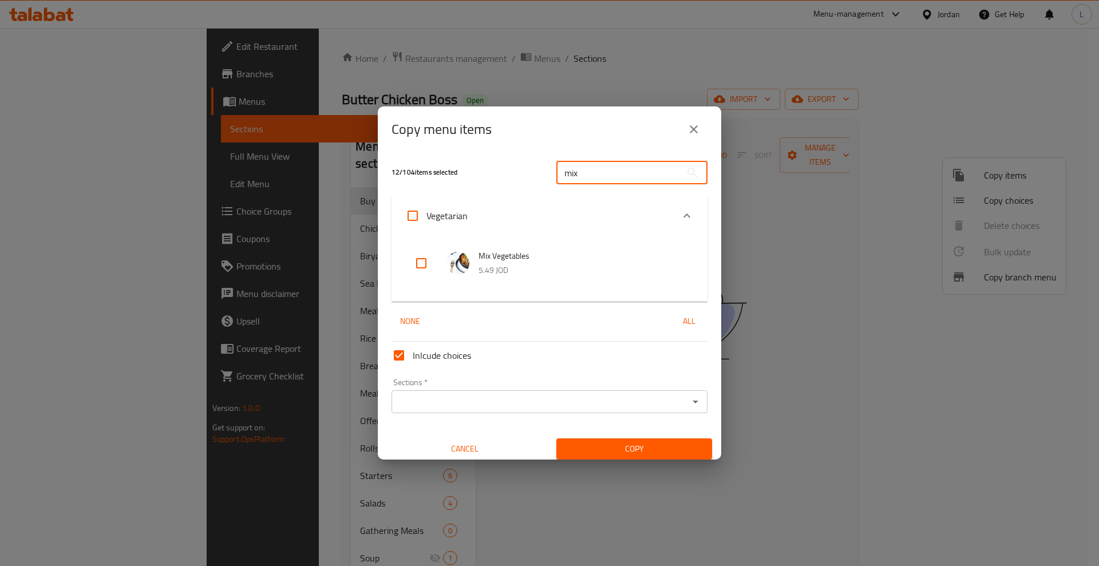
type input "mix"
click at [421, 262] on input "checkbox" at bounding box center [420, 263] width 27 height 27
checkbox input "true"
click at [572, 170] on input "mix" at bounding box center [618, 172] width 125 height 23
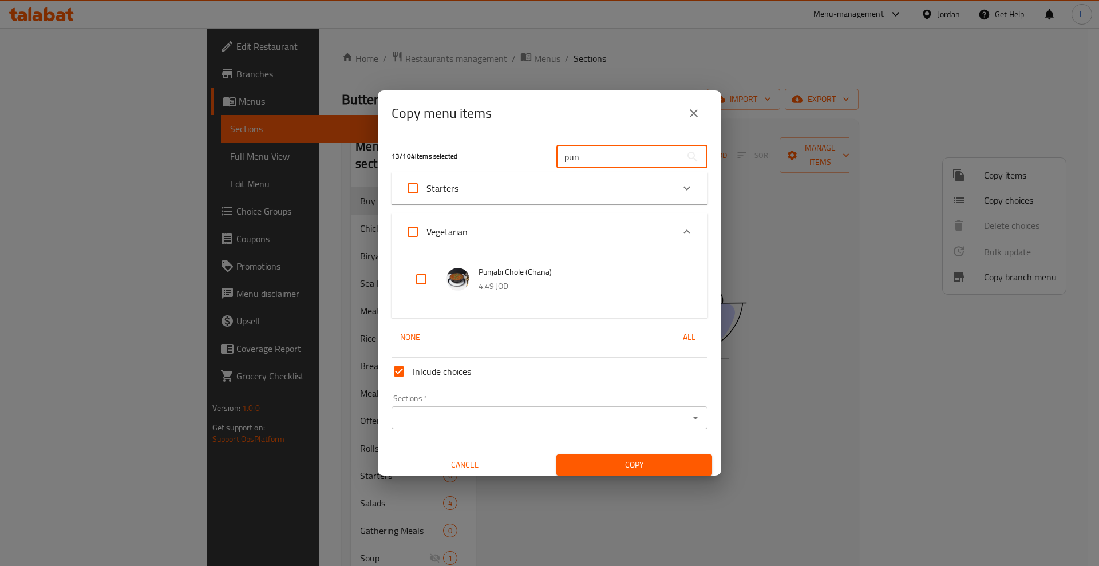
type input "pun"
click at [428, 282] on input "checkbox" at bounding box center [420, 279] width 27 height 27
checkbox input "true"
click at [571, 159] on input "pun" at bounding box center [618, 156] width 125 height 23
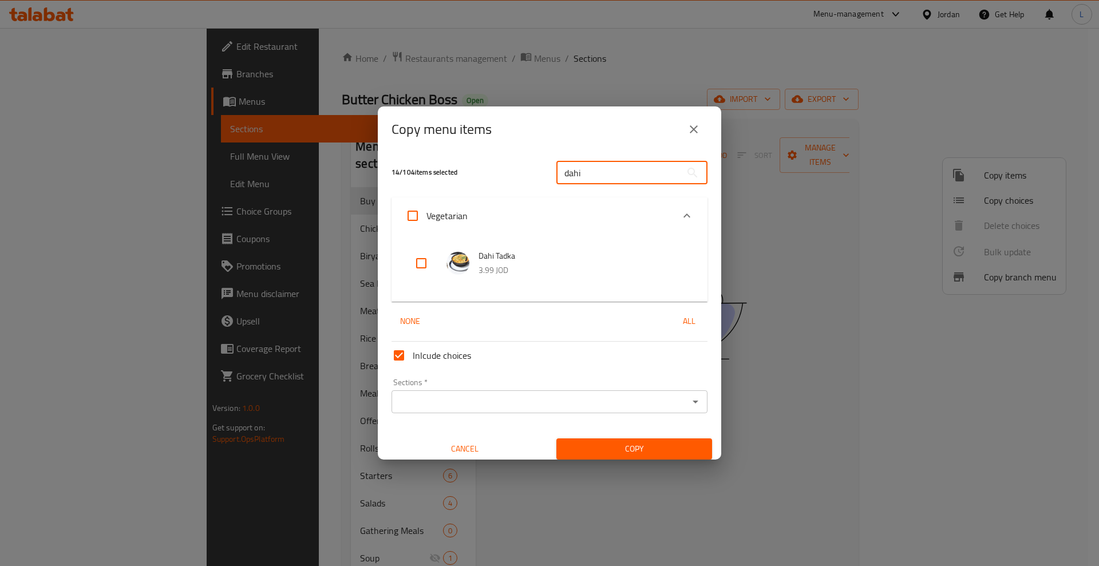
type input "dahi"
drag, startPoint x: 421, startPoint y: 263, endPoint x: 450, endPoint y: 212, distance: 57.9
click at [421, 262] on input "checkbox" at bounding box center [420, 263] width 27 height 27
checkbox input "true"
click at [564, 176] on input "dahi" at bounding box center [618, 172] width 125 height 23
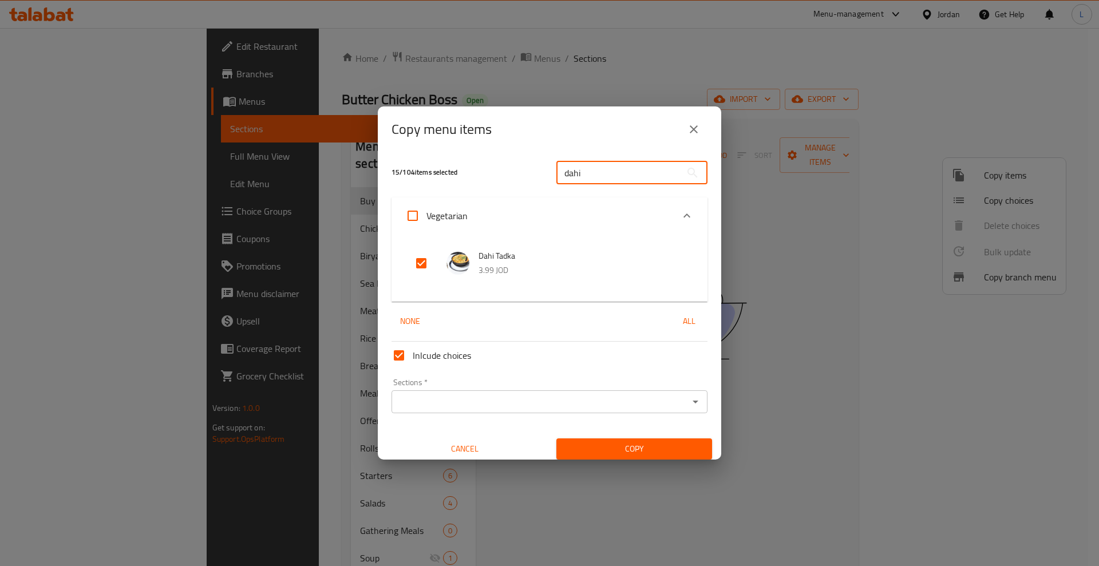
click at [564, 176] on input "dahi" at bounding box center [618, 172] width 125 height 23
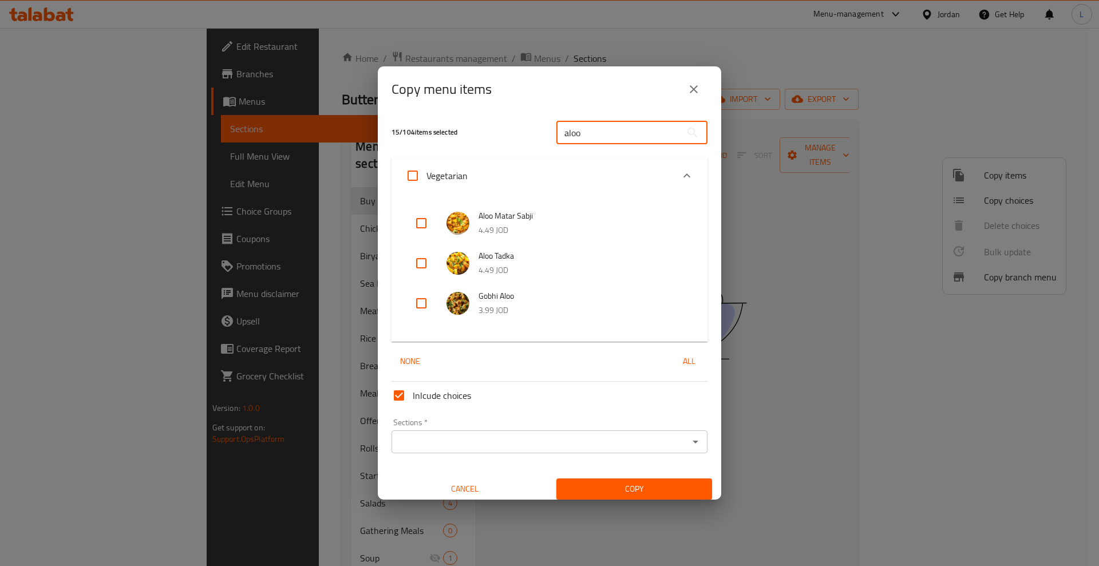
type input "aloo"
click at [418, 223] on input "checkbox" at bounding box center [420, 222] width 27 height 27
checkbox input "true"
click at [562, 139] on input "aloo" at bounding box center [618, 132] width 125 height 23
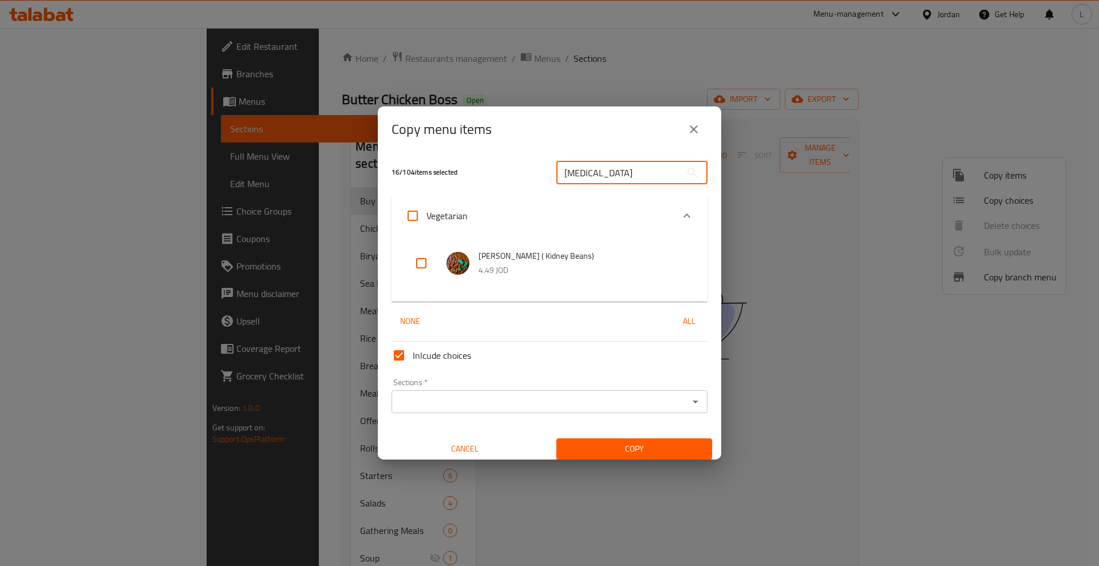
type input "rajm"
click at [421, 266] on input "checkbox" at bounding box center [420, 263] width 27 height 27
checkbox input "true"
click at [568, 173] on input "rajm" at bounding box center [618, 172] width 125 height 23
click at [568, 171] on input "rajm" at bounding box center [618, 172] width 125 height 23
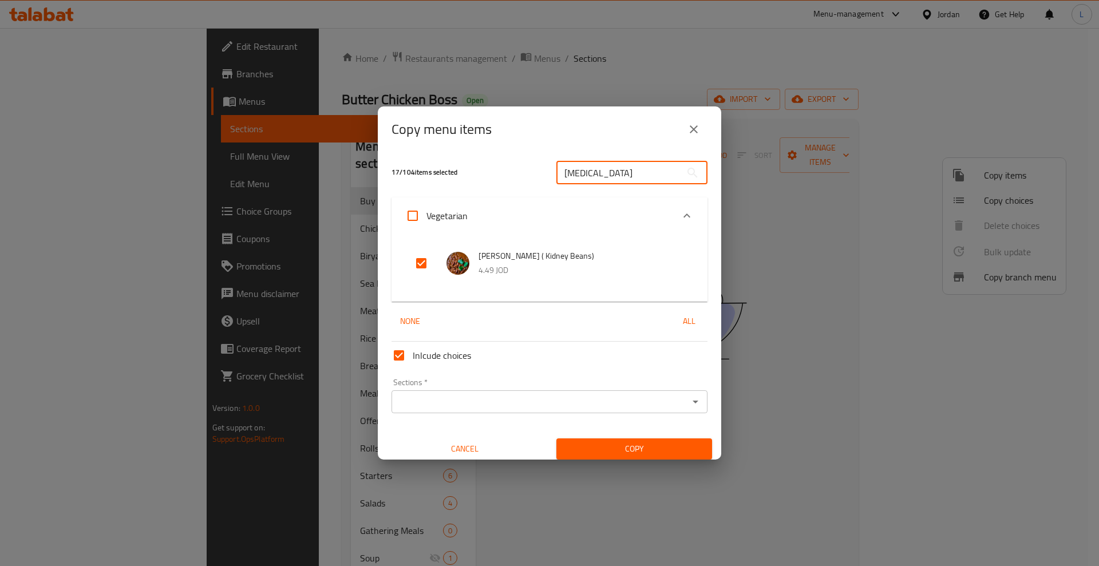
click at [568, 173] on input "rajm" at bounding box center [618, 172] width 125 height 23
click at [568, 176] on input "rajm" at bounding box center [618, 172] width 125 height 23
click at [569, 176] on input "rajm" at bounding box center [618, 172] width 125 height 23
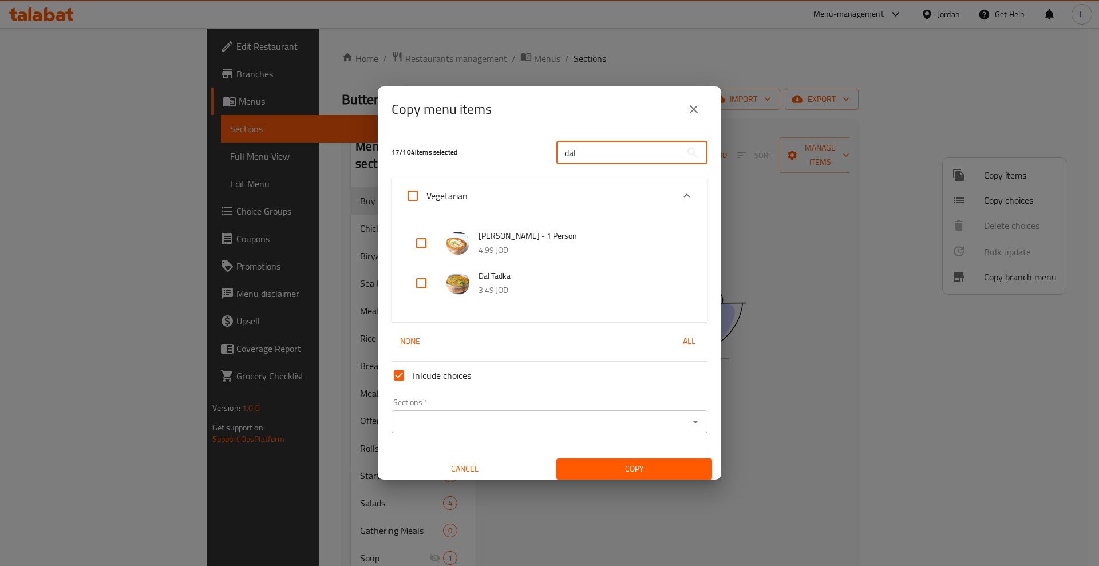
type input "dal"
drag, startPoint x: 423, startPoint y: 280, endPoint x: 492, endPoint y: 84, distance: 207.8
click at [424, 279] on input "checkbox" at bounding box center [420, 283] width 27 height 27
checkbox input "true"
click at [580, 158] on input "dal" at bounding box center [618, 152] width 125 height 23
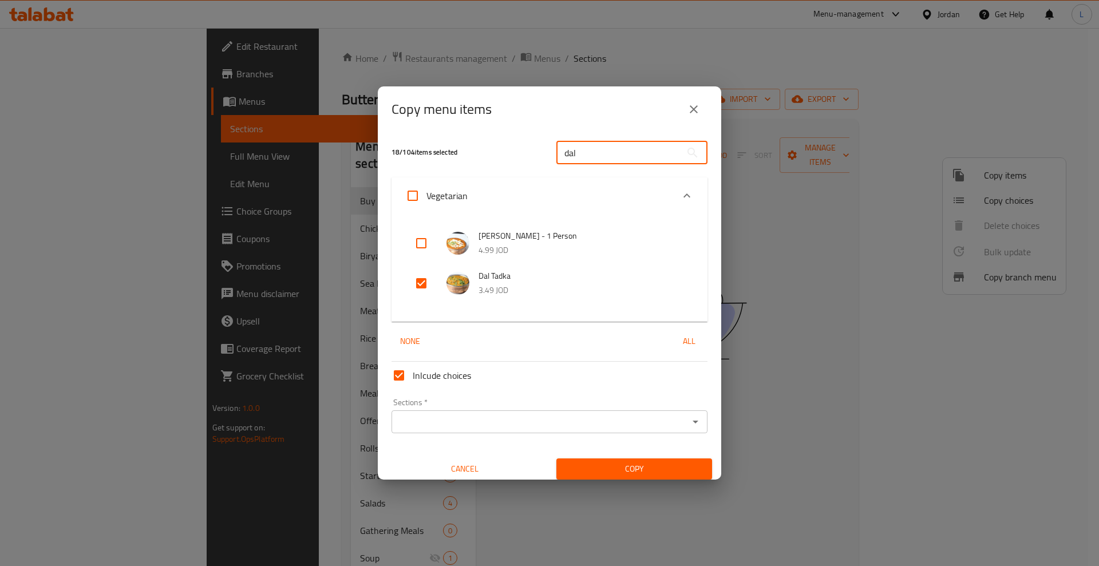
click at [579, 158] on input "dal" at bounding box center [618, 152] width 125 height 23
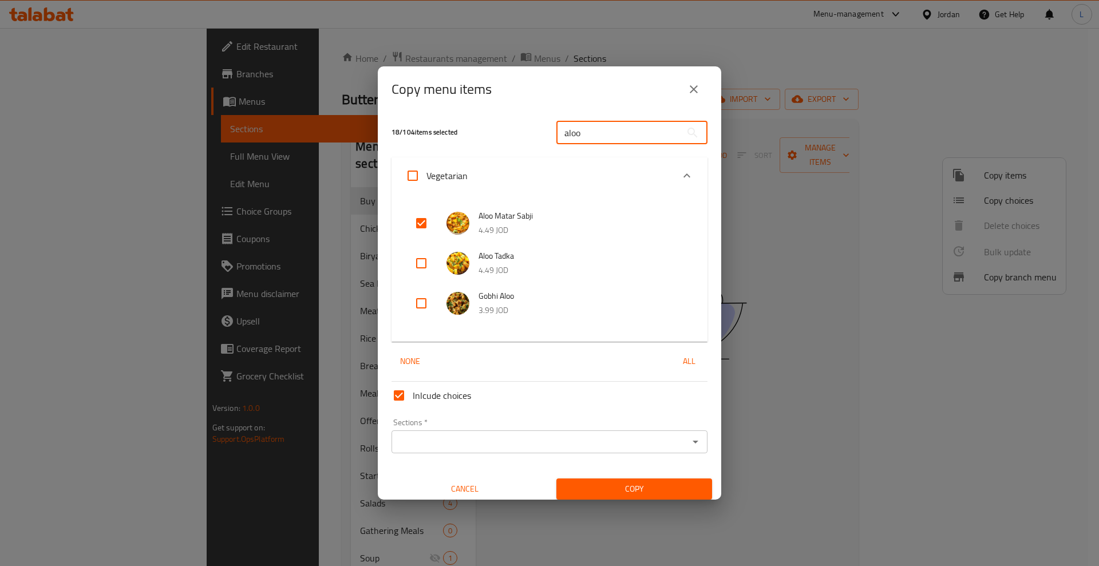
type input "aloo"
click at [420, 263] on input "checkbox" at bounding box center [420, 263] width 27 height 27
checkbox input "true"
click at [418, 303] on input "checkbox" at bounding box center [420, 303] width 27 height 27
checkbox input "true"
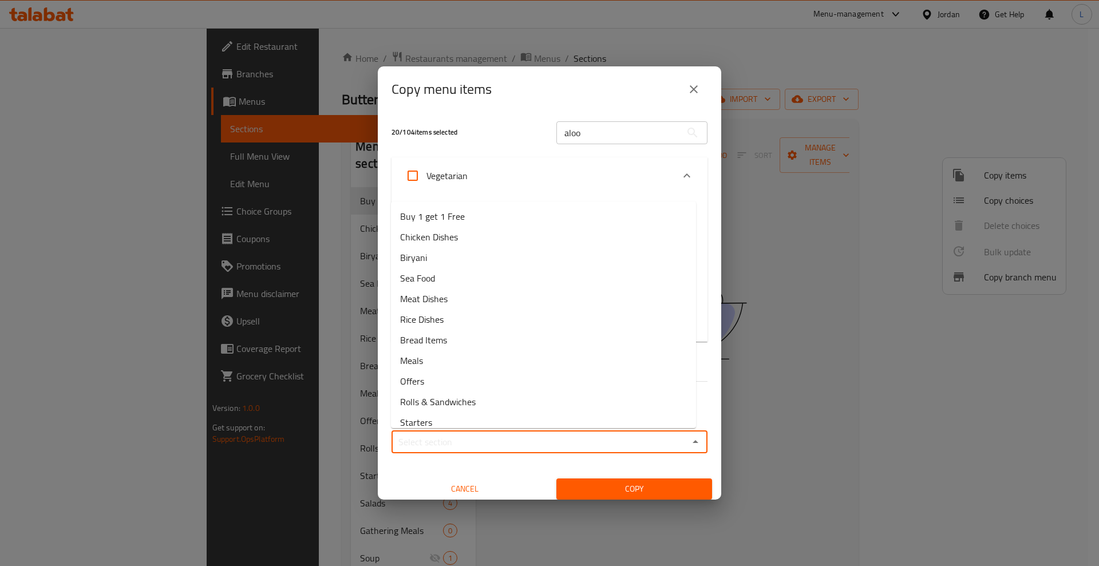
click at [540, 440] on input "Sections   *" at bounding box center [540, 442] width 290 height 16
click at [438, 223] on span "Buy 1 get 1 Free" at bounding box center [432, 216] width 65 height 14
type input "Buy 1 get 1 Free"
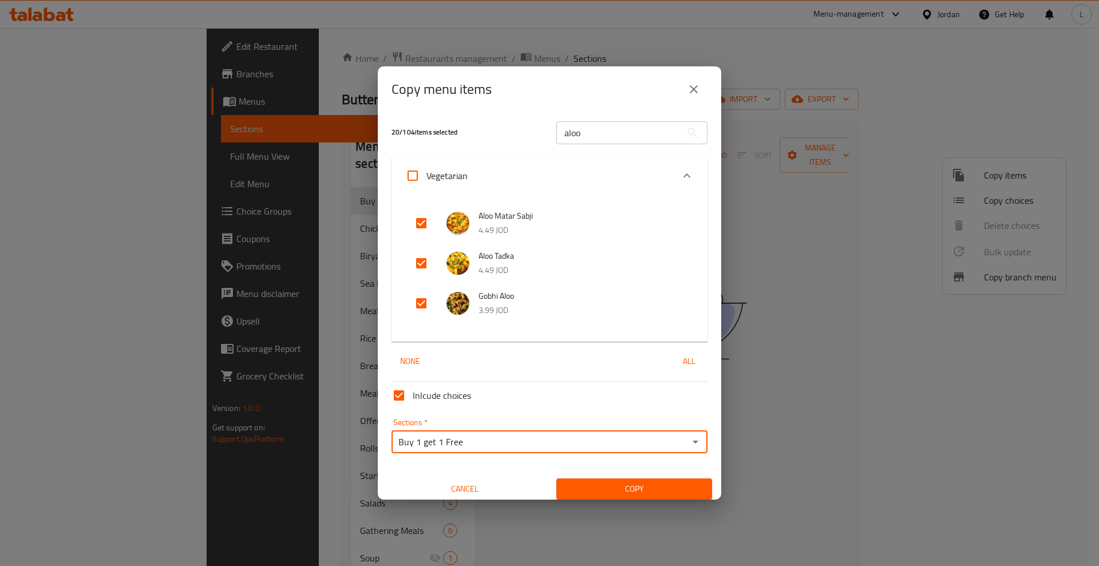
click at [618, 492] on span "Copy" at bounding box center [633, 489] width 137 height 14
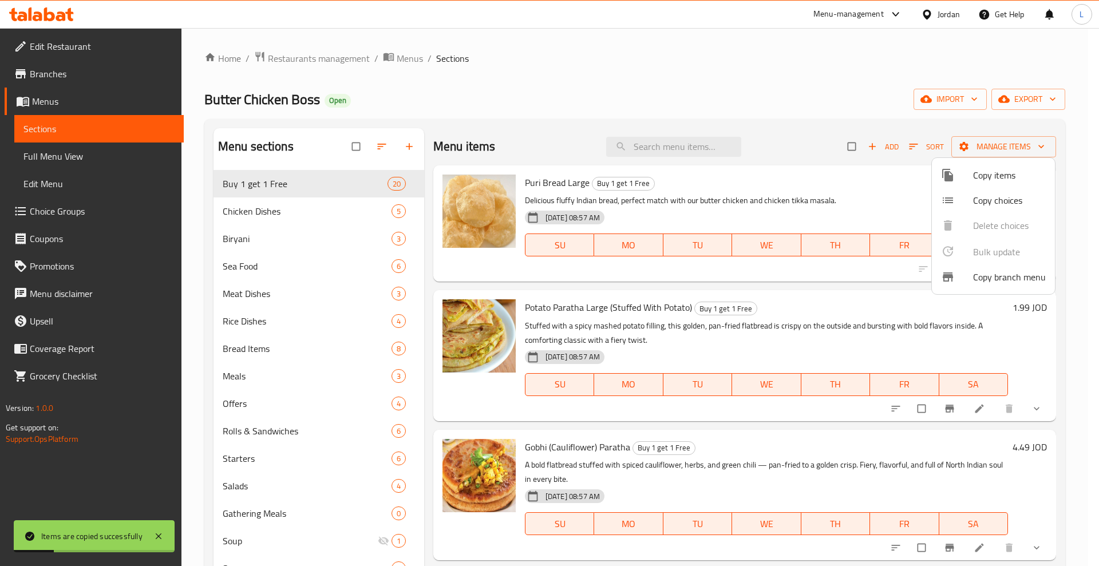
click at [873, 204] on div at bounding box center [549, 283] width 1099 height 566
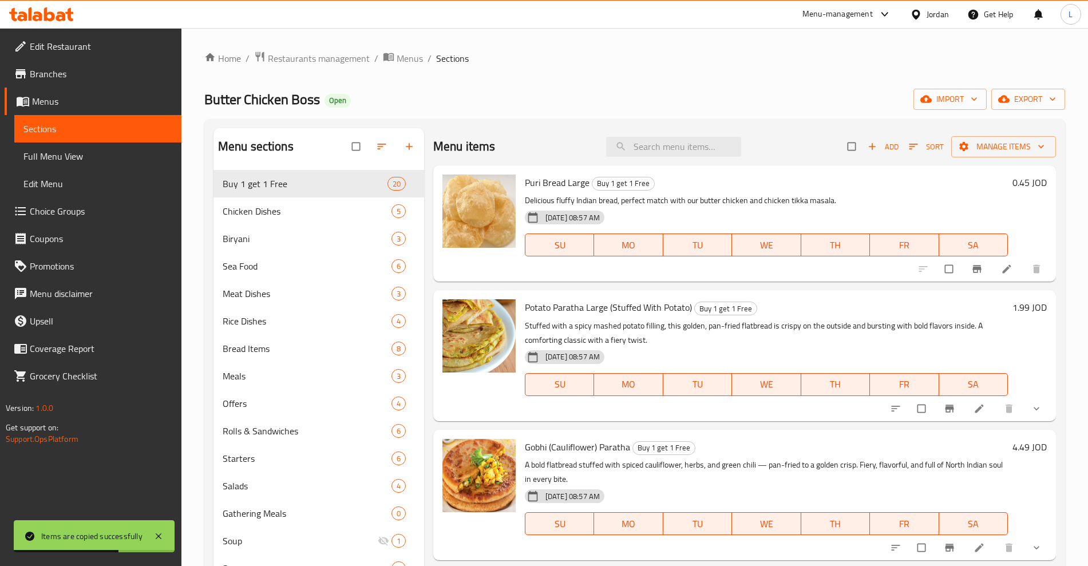
click at [1008, 180] on div "0.45 JOD" at bounding box center [1027, 183] width 39 height 16
click at [1012, 186] on h6 "0.45 JOD" at bounding box center [1029, 183] width 34 height 16
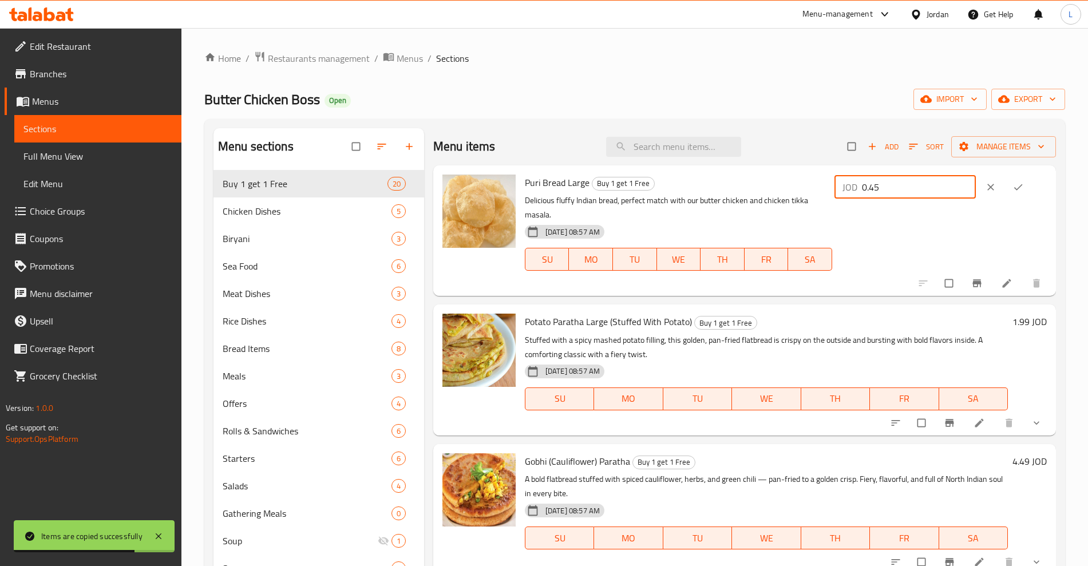
drag, startPoint x: 925, startPoint y: 186, endPoint x: 806, endPoint y: 209, distance: 120.7
click at [806, 209] on div "Puri Bread Large Buy 1 get 1 Free Delicious fluffy Indian bread, perfect match …" at bounding box center [785, 230] width 531 height 121
type input "0.9"
click at [1008, 188] on button "ok" at bounding box center [1018, 187] width 27 height 25
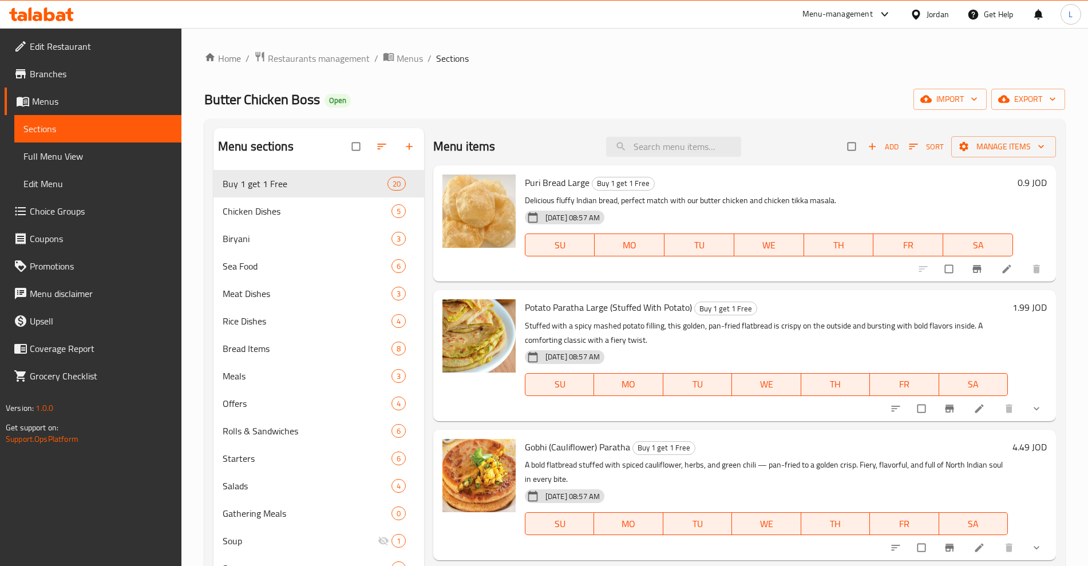
click at [1012, 312] on h6 "1.99 JOD" at bounding box center [1029, 307] width 34 height 16
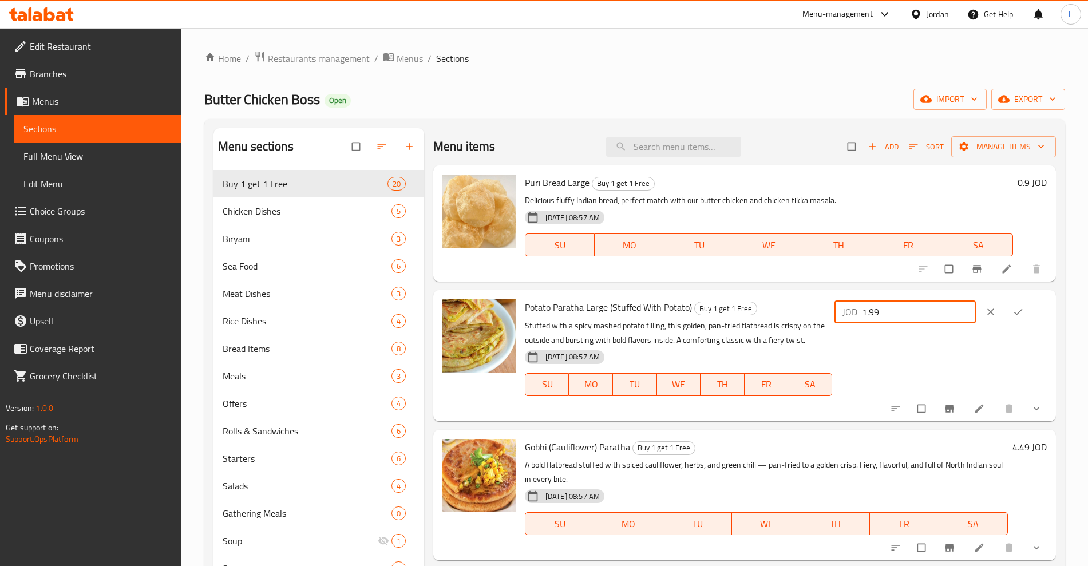
drag, startPoint x: 885, startPoint y: 316, endPoint x: 822, endPoint y: 330, distance: 64.6
click at [822, 330] on div "Potato Paratha Large (Stuffed With Potato) Buy 1 get 1 Free Stuffed with a spic…" at bounding box center [785, 355] width 531 height 121
type input "3.98"
click at [1018, 315] on icon "ok" at bounding box center [1017, 311] width 11 height 11
click at [1012, 447] on h6 "4.49 JOD" at bounding box center [1029, 447] width 34 height 16
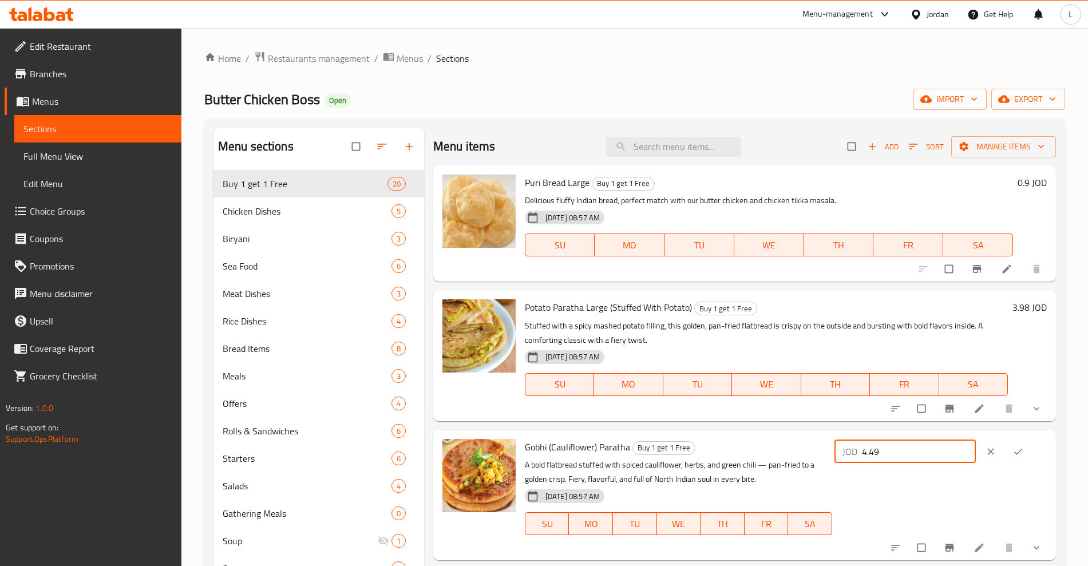
drag, startPoint x: 909, startPoint y: 450, endPoint x: 803, endPoint y: 465, distance: 106.9
click at [803, 465] on div "Gobhi (Cauliflower) Paratha Buy 1 get 1 Free A bold flatbread stuffed with spic…" at bounding box center [785, 494] width 531 height 121
type input "8.98"
click at [1013, 451] on icon "ok" at bounding box center [1017, 451] width 11 height 11
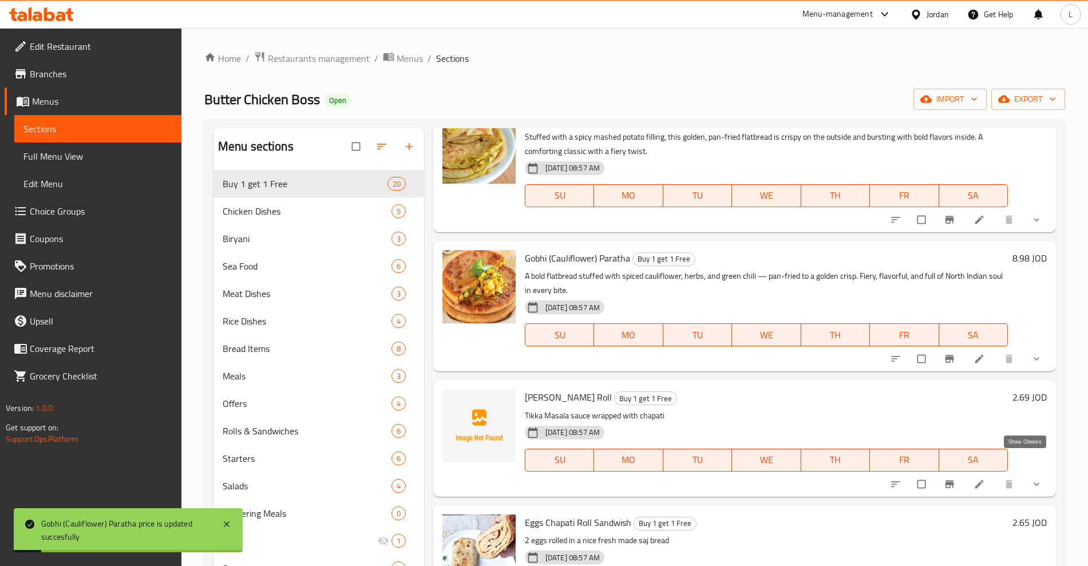
scroll to position [215, 0]
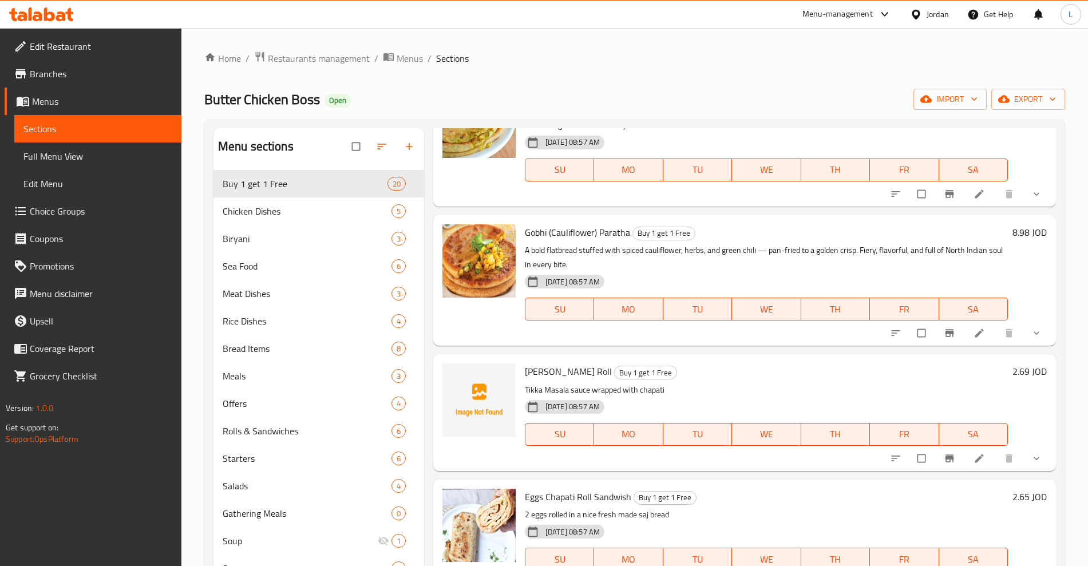
click at [1012, 374] on h6 "2.69 JOD" at bounding box center [1029, 371] width 34 height 16
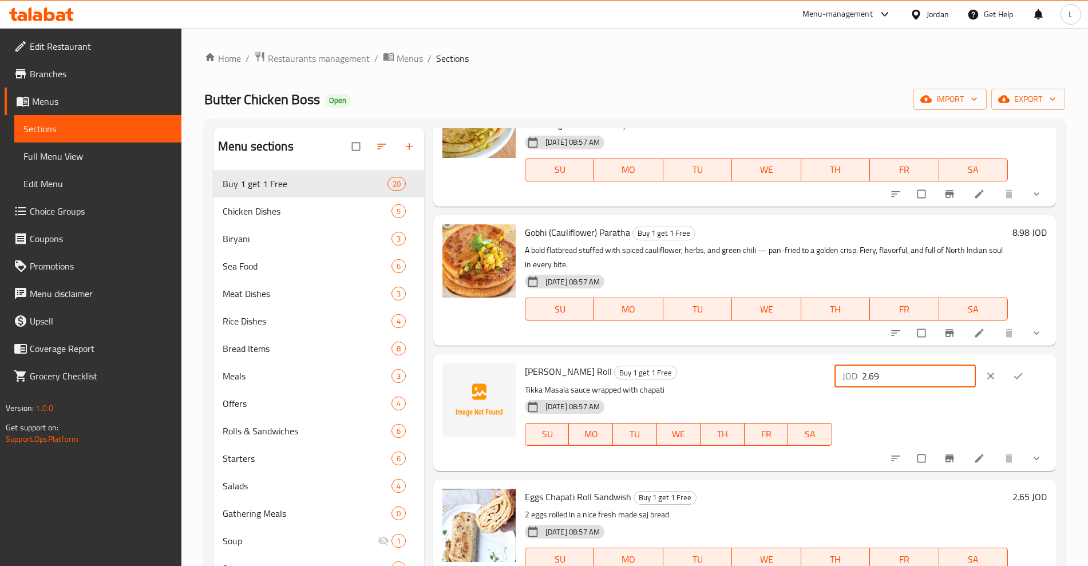
drag, startPoint x: 902, startPoint y: 378, endPoint x: 830, endPoint y: 394, distance: 73.9
click at [830, 394] on div "Tikka Masala Roll Buy 1 get 1 Free Tikka Masala sauce wrapped with chapati 11-0…" at bounding box center [785, 412] width 531 height 107
type input "5.38"
click at [1014, 378] on icon "ok" at bounding box center [1018, 376] width 9 height 6
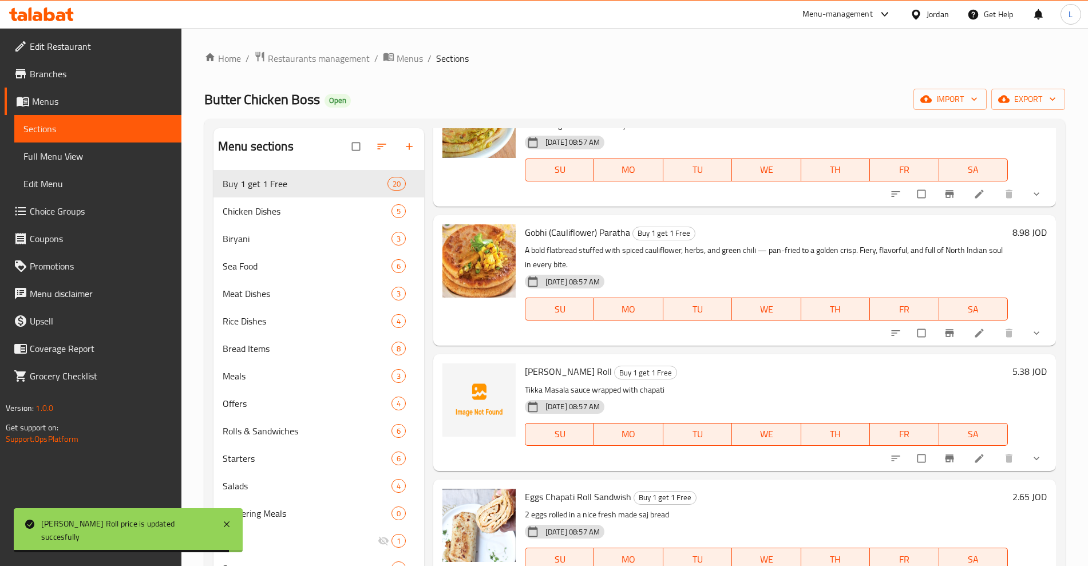
click at [1012, 498] on h6 "2.65 JOD" at bounding box center [1029, 497] width 34 height 16
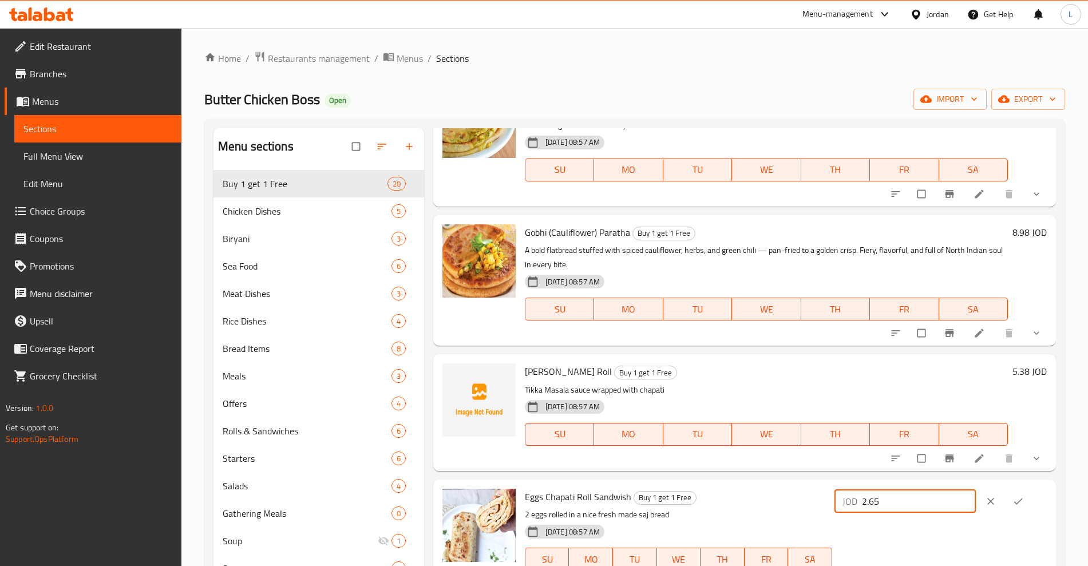
drag, startPoint x: 876, startPoint y: 511, endPoint x: 813, endPoint y: 522, distance: 63.4
click at [813, 522] on div "Eggs Chapati Roll Sandwish Buy 1 get 1 Free 2 eggs rolled in a nice fresh made …" at bounding box center [785, 537] width 531 height 107
type input "5.3"
click at [1013, 502] on icon "ok" at bounding box center [1017, 501] width 11 height 11
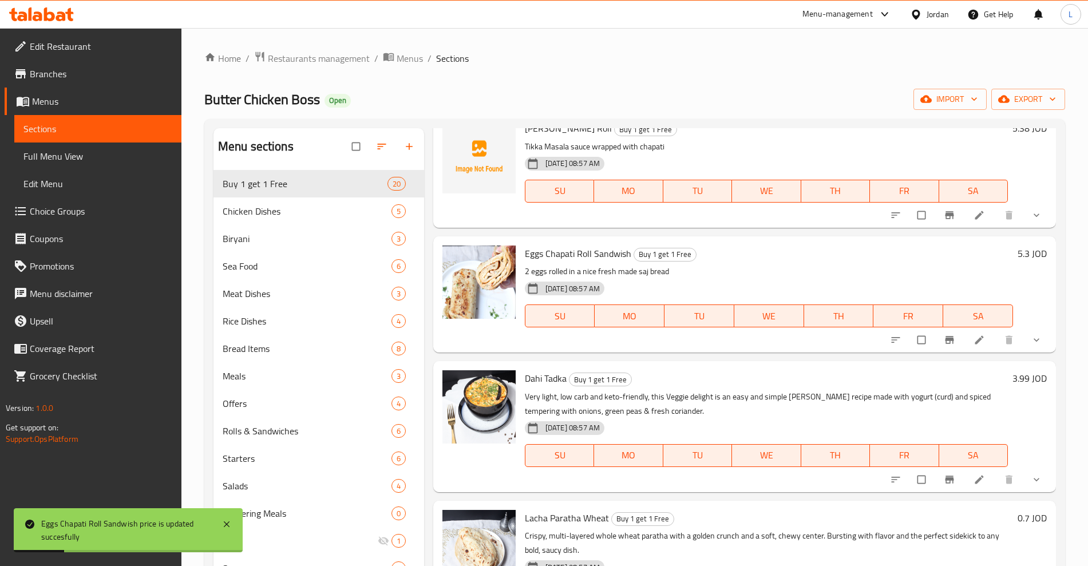
scroll to position [501, 0]
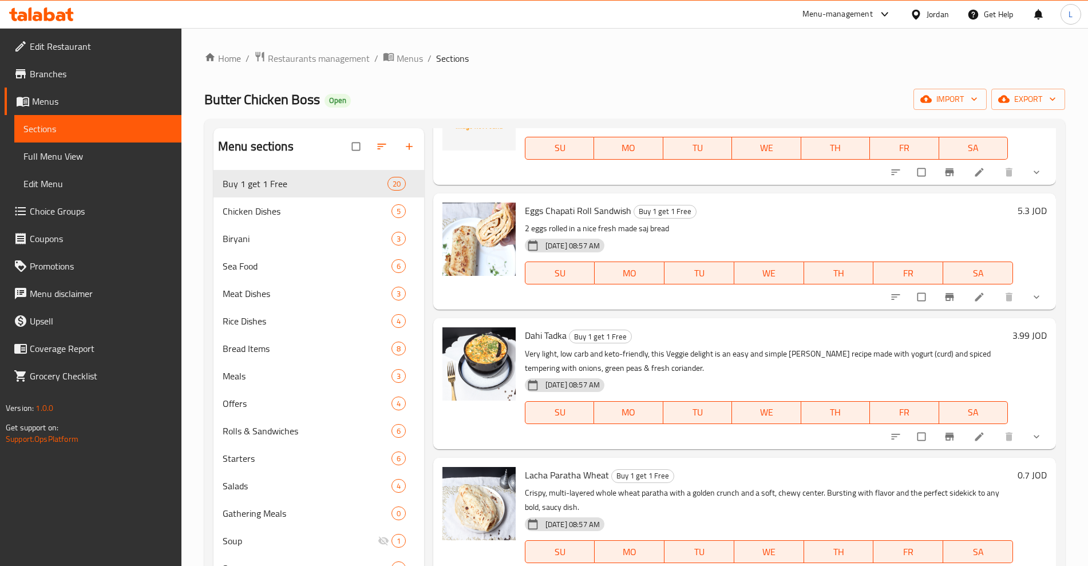
click at [1012, 332] on h6 "3.99 JOD" at bounding box center [1029, 335] width 34 height 16
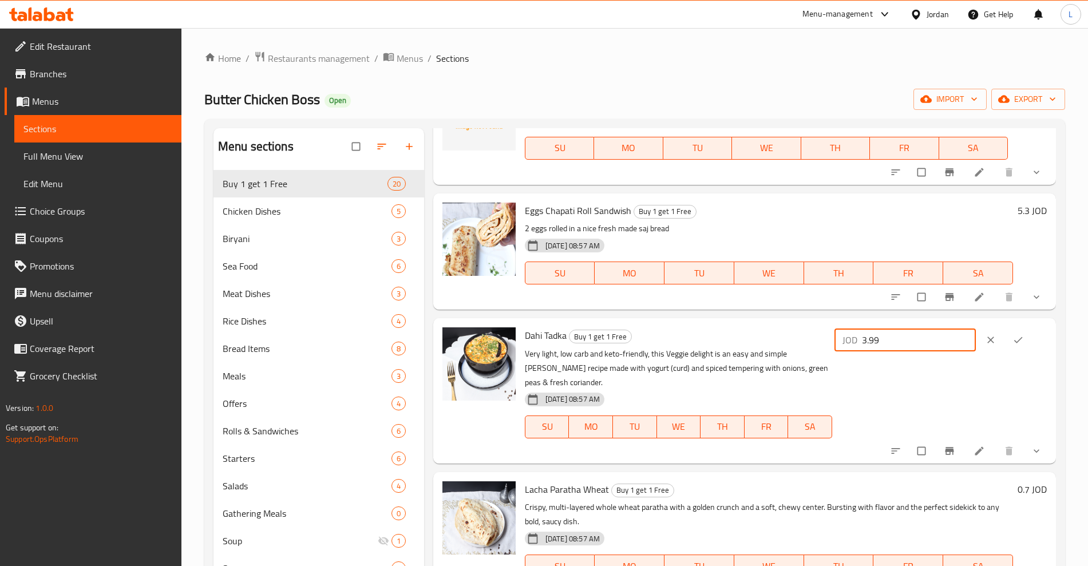
drag, startPoint x: 853, startPoint y: 352, endPoint x: 811, endPoint y: 359, distance: 42.9
click at [811, 359] on div "Dahi Tadka Buy 1 get 1 Free Very light, low carb and keto-friendly, this Veggie…" at bounding box center [785, 391] width 531 height 136
type input "7.98"
click at [1014, 336] on icon "ok" at bounding box center [1017, 339] width 11 height 11
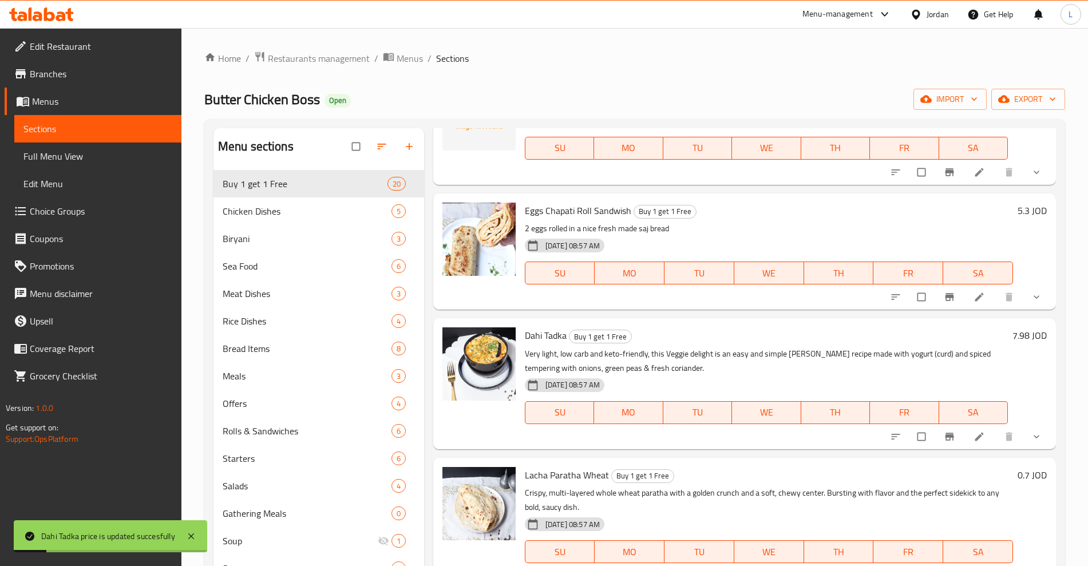
click at [1018, 468] on h6 "0.7 JOD" at bounding box center [1032, 475] width 29 height 16
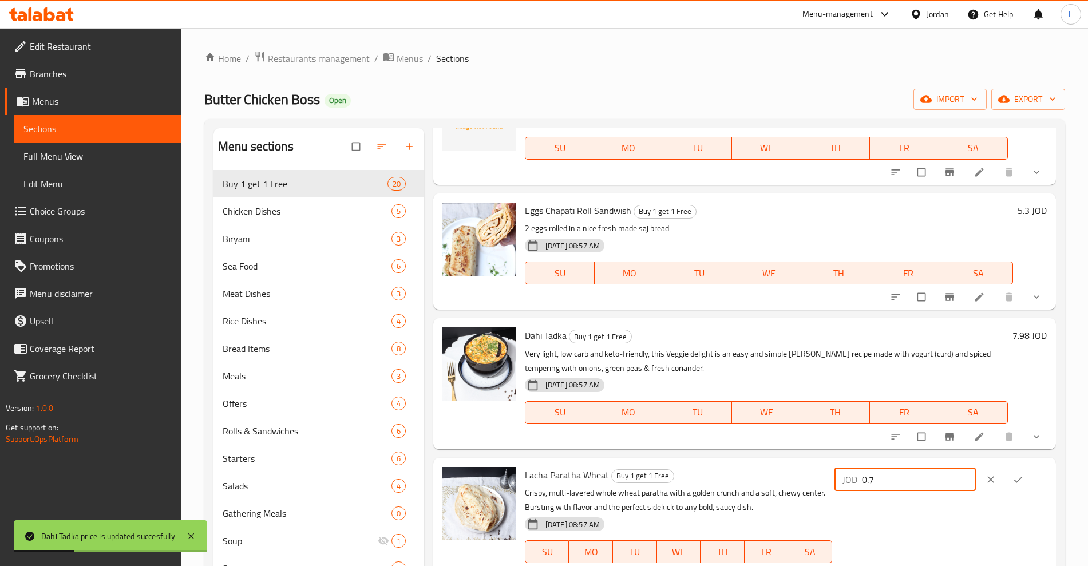
drag, startPoint x: 890, startPoint y: 480, endPoint x: 858, endPoint y: 485, distance: 32.9
click at [858, 485] on div "JOD 0.7 ​" at bounding box center [904, 479] width 141 height 23
type input "1.4"
click at [1018, 481] on icon "ok" at bounding box center [1017, 479] width 11 height 11
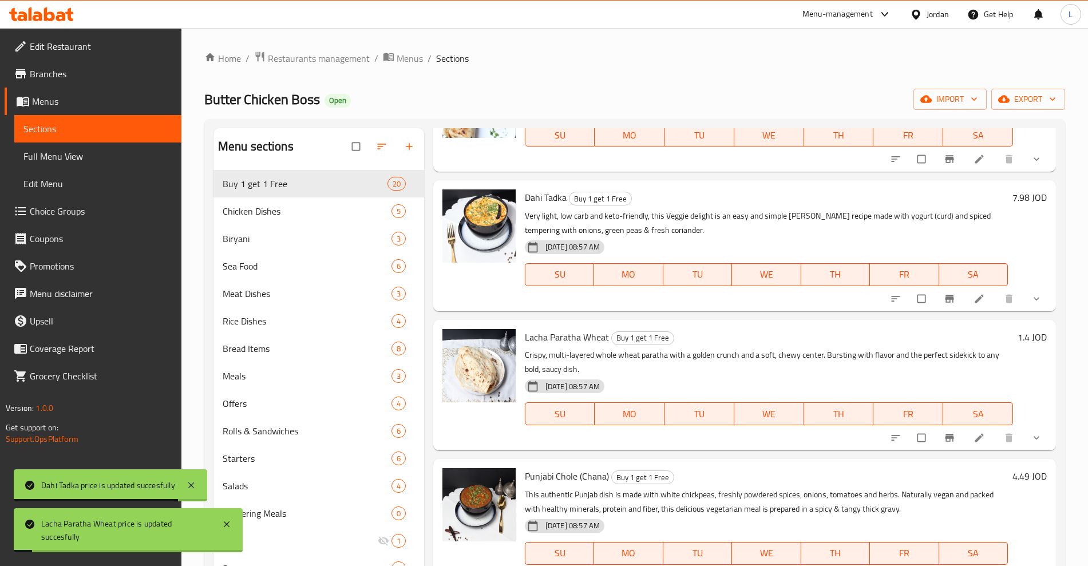
scroll to position [715, 0]
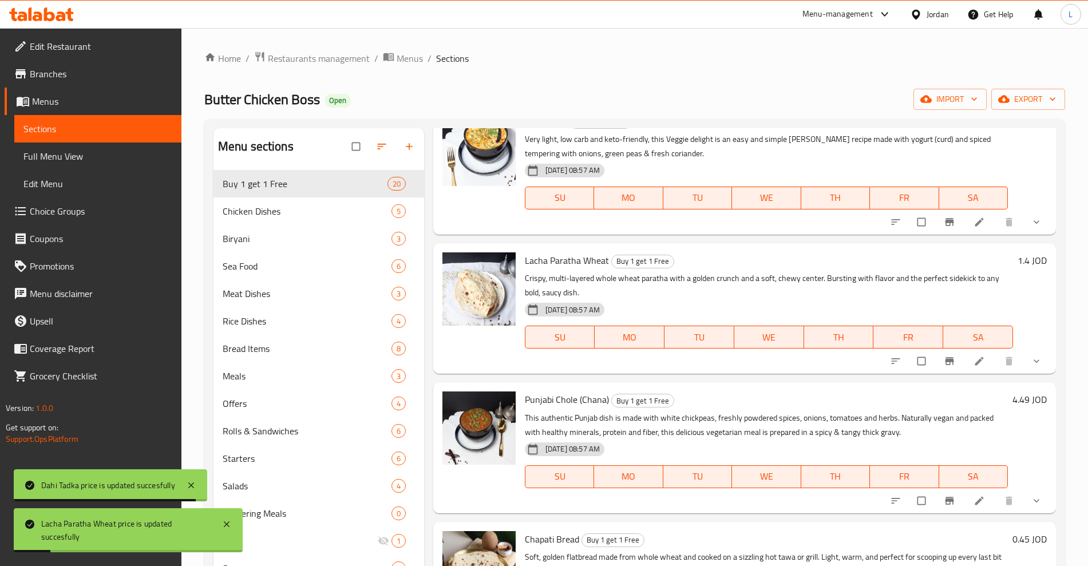
click at [1012, 405] on h6 "4.49 JOD" at bounding box center [1029, 399] width 34 height 16
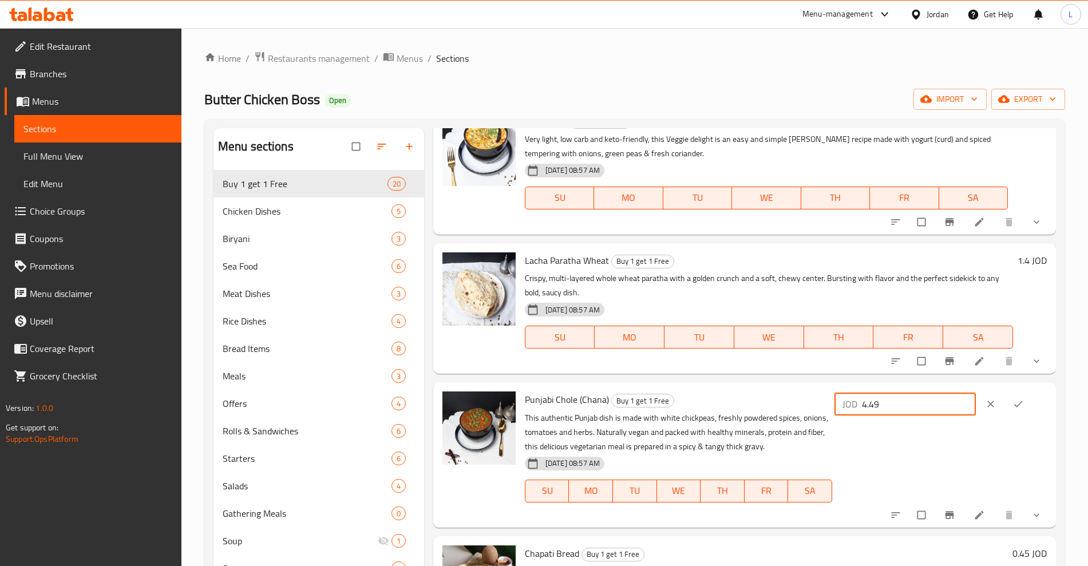
drag, startPoint x: 927, startPoint y: 403, endPoint x: 862, endPoint y: 414, distance: 65.5
click at [862, 414] on div "JOD 4.49 ​" at bounding box center [904, 404] width 141 height 23
type input "8.98"
click at [1015, 402] on icon "ok" at bounding box center [1017, 403] width 11 height 11
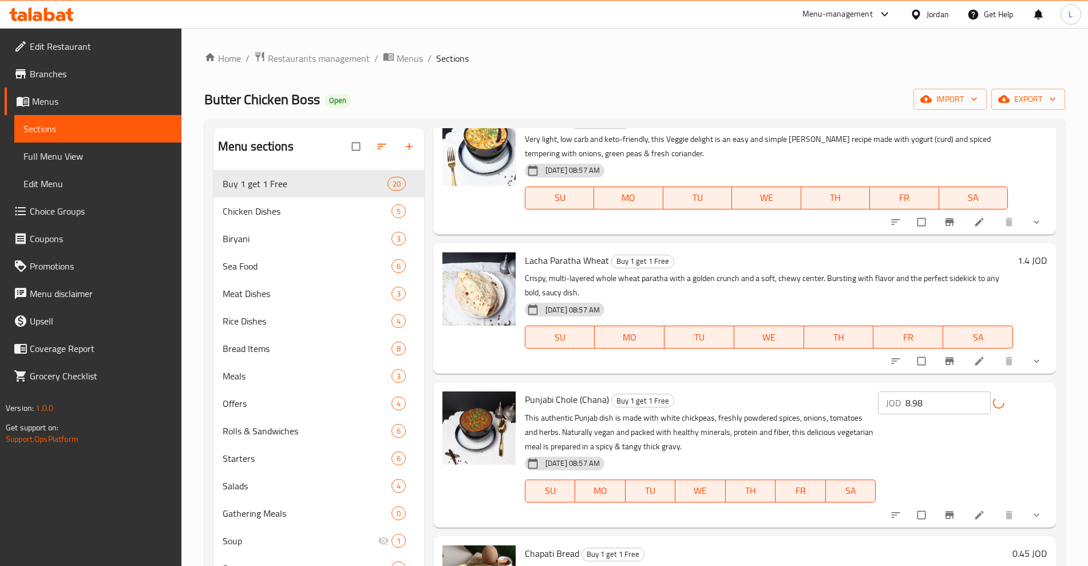
scroll to position [787, 0]
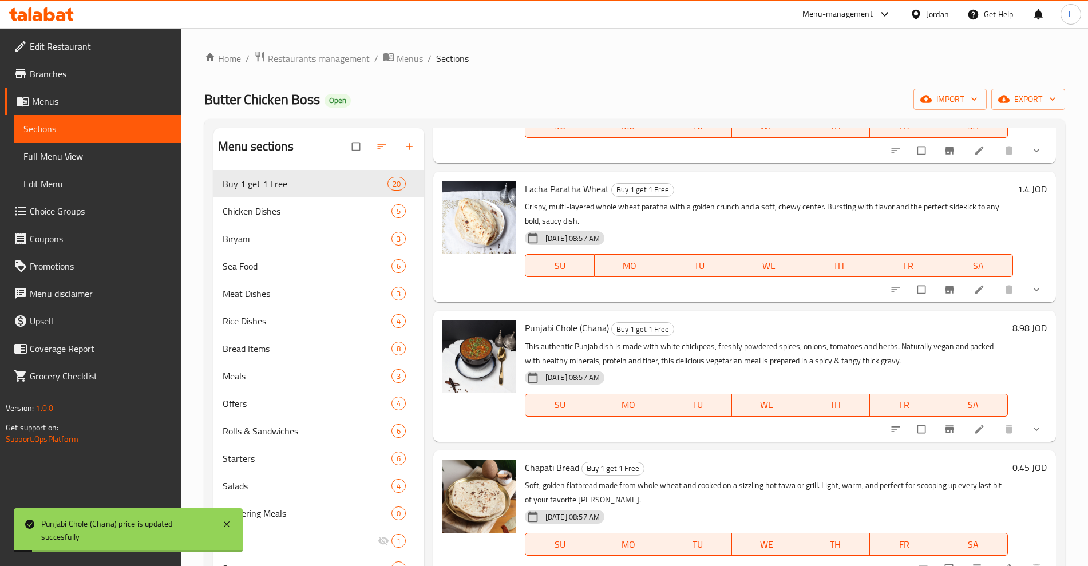
click at [1012, 468] on h6 "0.45 JOD" at bounding box center [1029, 468] width 34 height 16
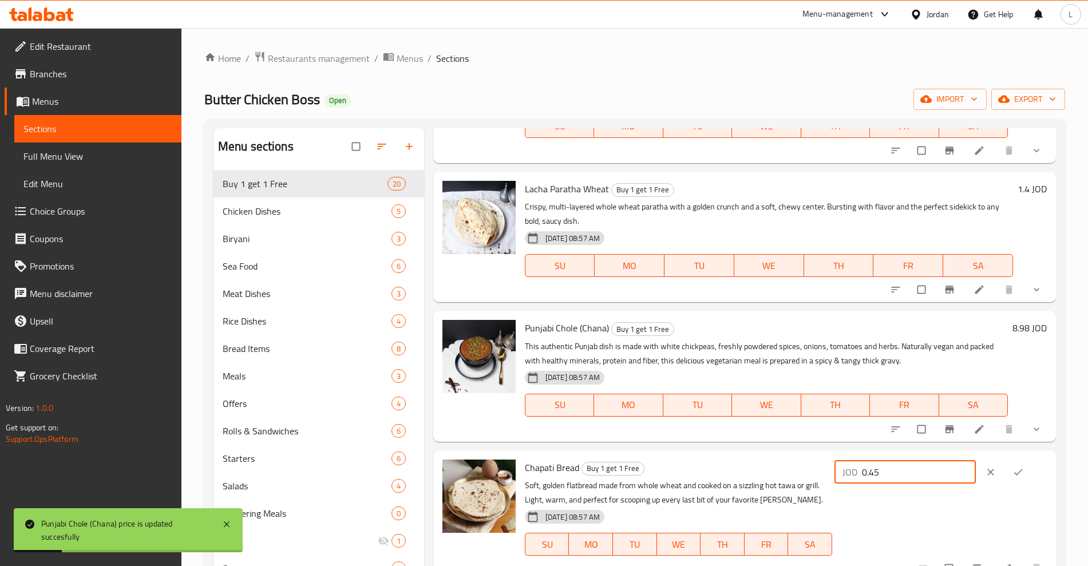
drag, startPoint x: 900, startPoint y: 474, endPoint x: 836, endPoint y: 482, distance: 65.2
click at [836, 482] on div "Chapati Bread Buy 1 get 1 Free Soft, golden flatbread made from whole wheat and…" at bounding box center [785, 515] width 531 height 121
type input "0.9"
click at [1012, 471] on icon "ok" at bounding box center [1017, 471] width 11 height 11
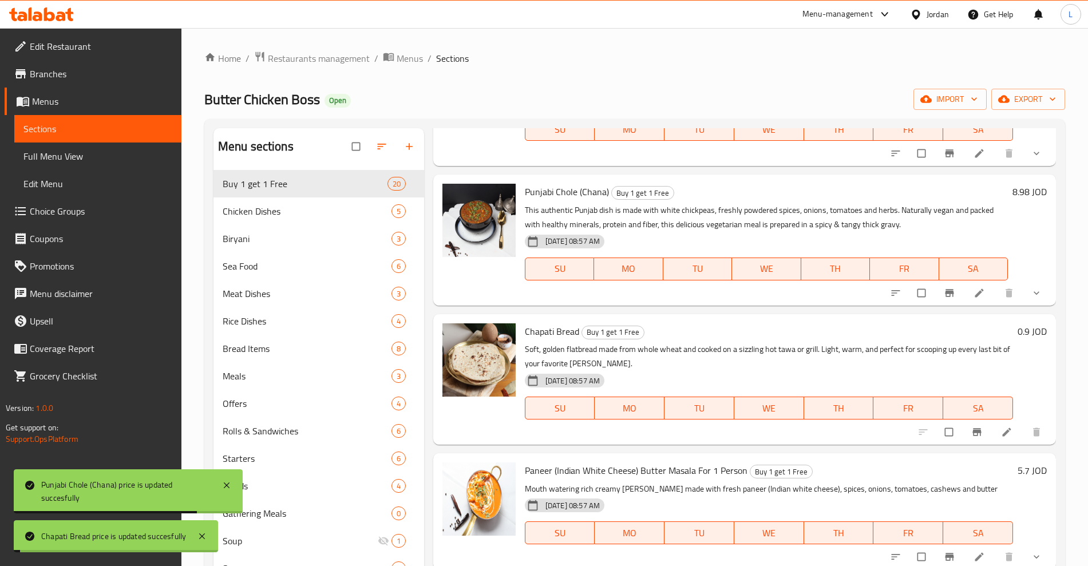
scroll to position [1001, 0]
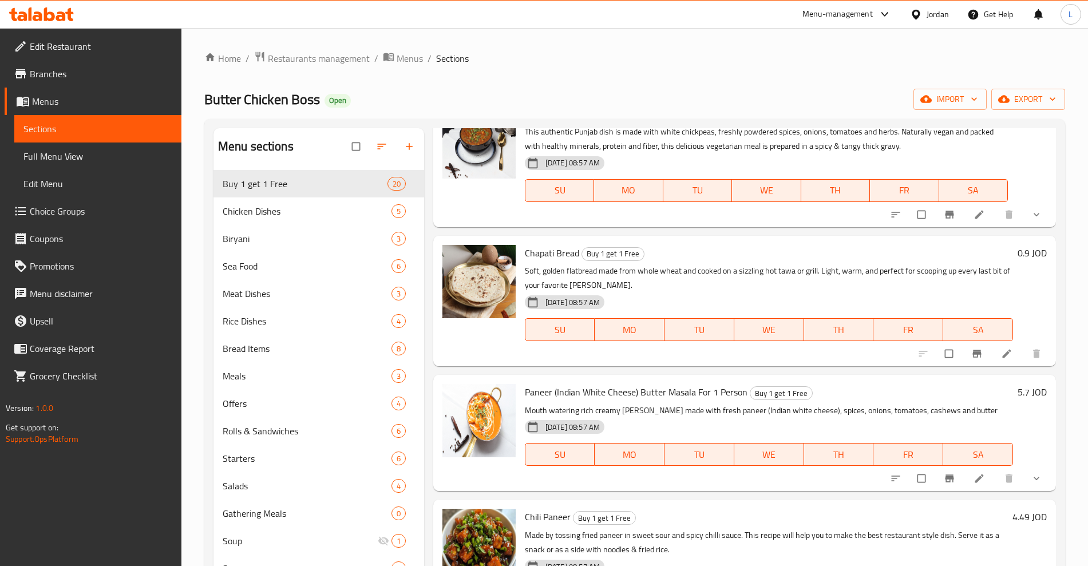
click at [1018, 399] on h6 "5.7 JOD" at bounding box center [1032, 392] width 29 height 16
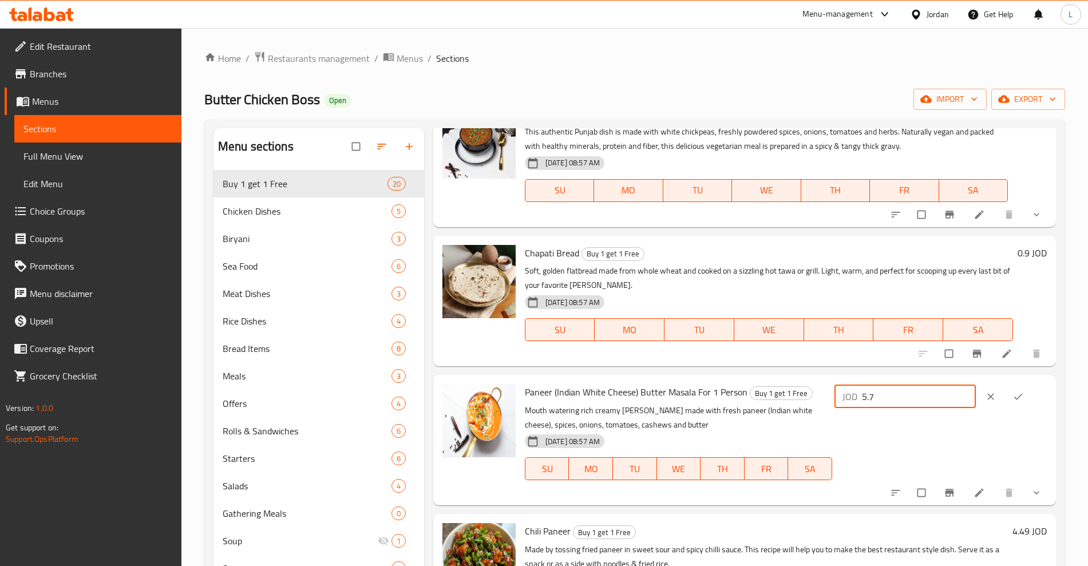
drag, startPoint x: 875, startPoint y: 407, endPoint x: 806, endPoint y: 419, distance: 70.3
click at [806, 419] on div "Paneer (Indian White Cheese) Butter Masala For 1 Person Buy 1 get 1 Free Mouth …" at bounding box center [785, 439] width 531 height 121
type input "11.4"
click at [1015, 396] on icon "ok" at bounding box center [1017, 396] width 11 height 11
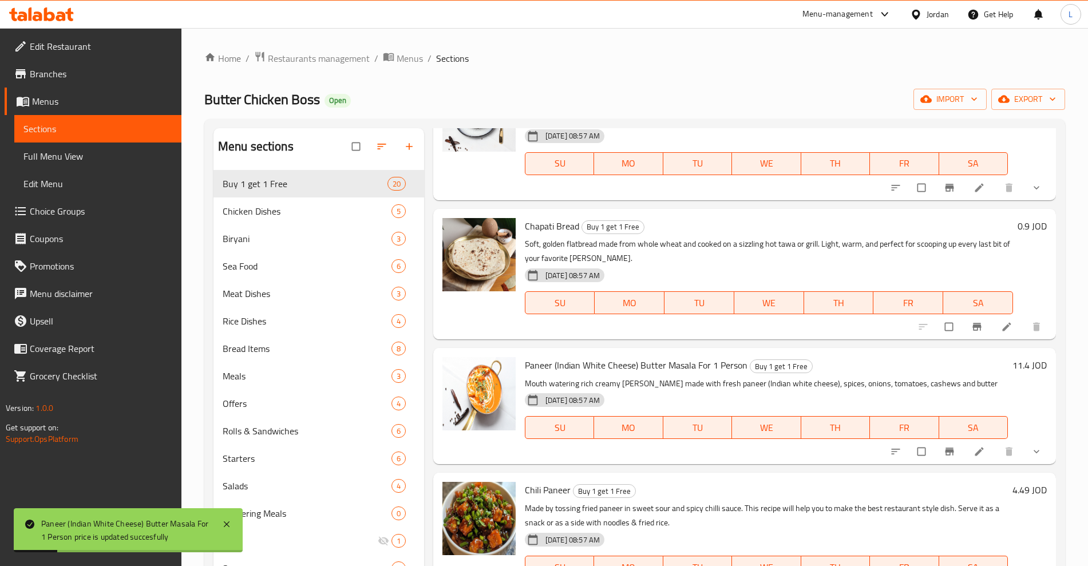
scroll to position [1073, 0]
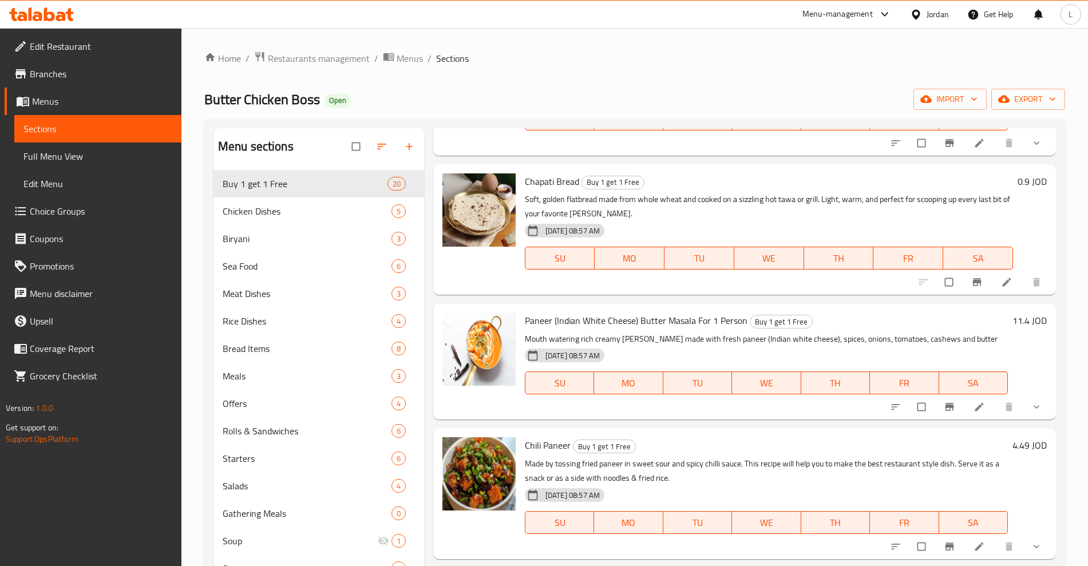
click at [1013, 450] on h6 "4.49 JOD" at bounding box center [1029, 445] width 34 height 16
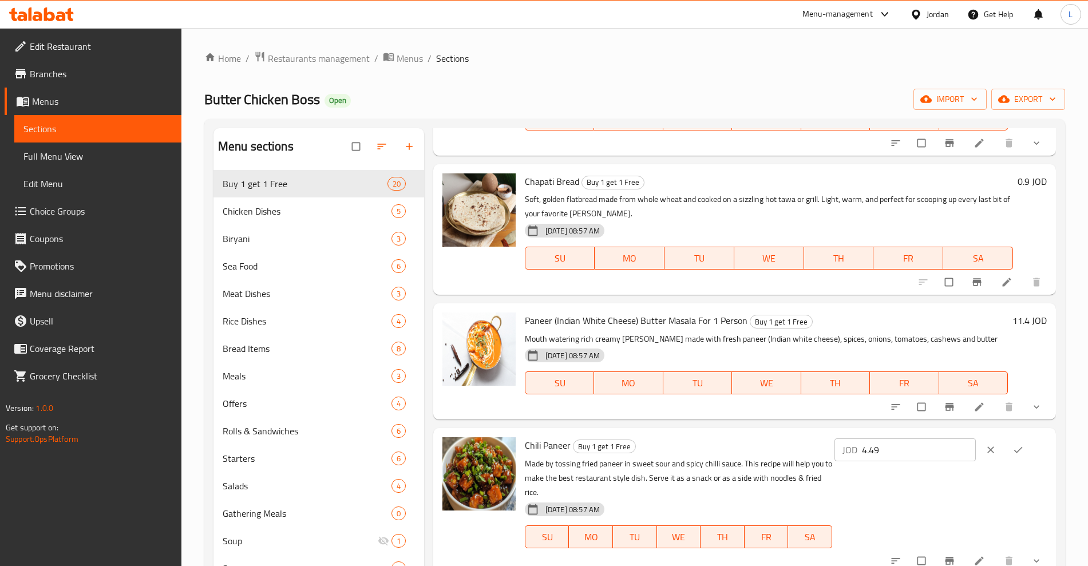
click at [876, 452] on input "4.49" at bounding box center [919, 449] width 114 height 23
click at [910, 448] on input "4.49" at bounding box center [919, 449] width 114 height 23
drag, startPoint x: 910, startPoint y: 448, endPoint x: 826, endPoint y: 457, distance: 84.6
click at [827, 457] on div "Chili Paneer Buy 1 get 1 Free Made by tossing fried paneer in sweet sour and sp…" at bounding box center [785, 501] width 531 height 136
type input "8.98"
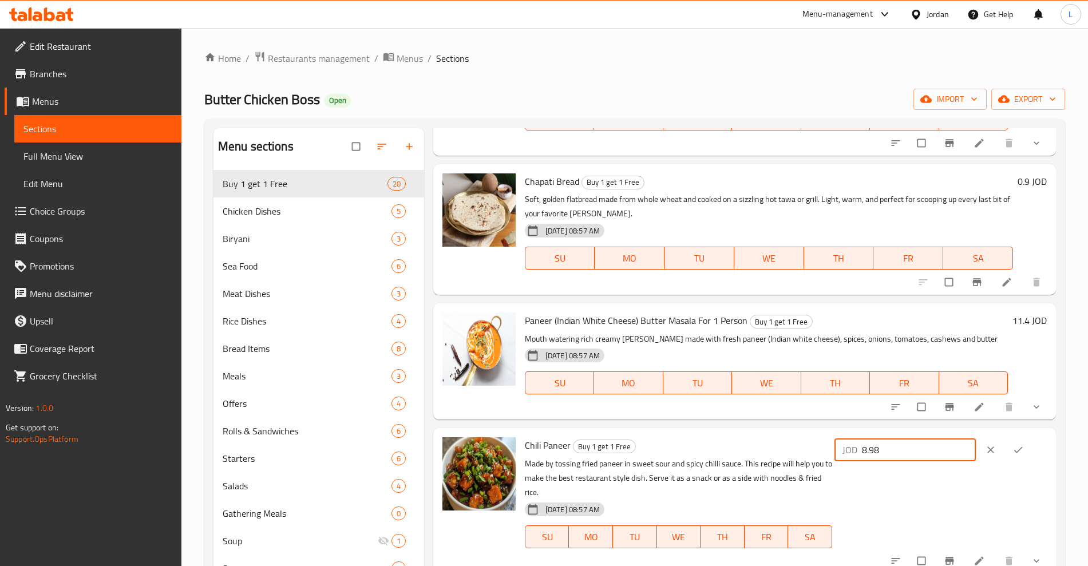
click at [1022, 442] on button "ok" at bounding box center [1018, 449] width 27 height 25
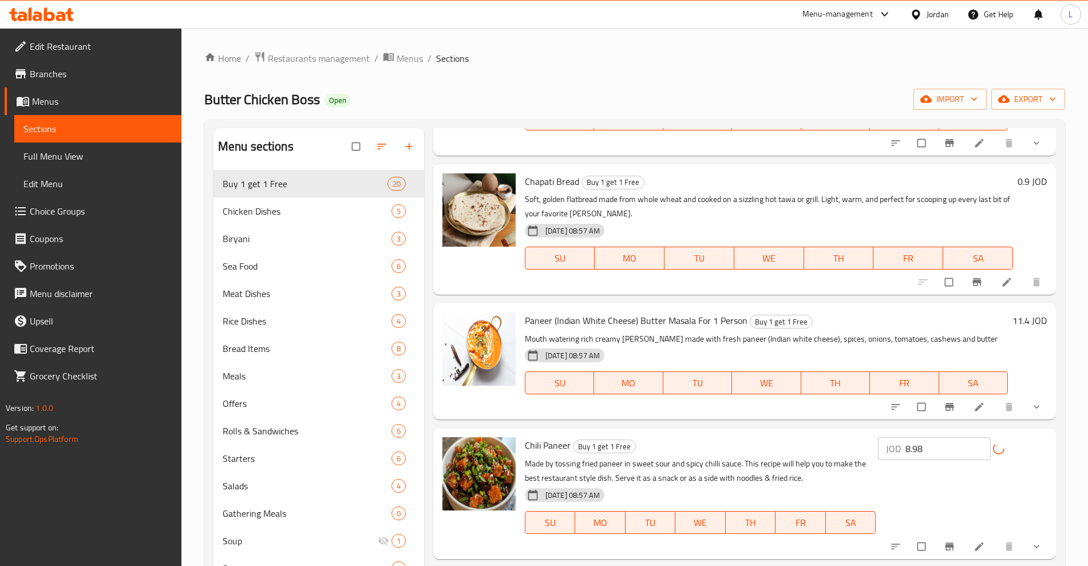
scroll to position [1216, 0]
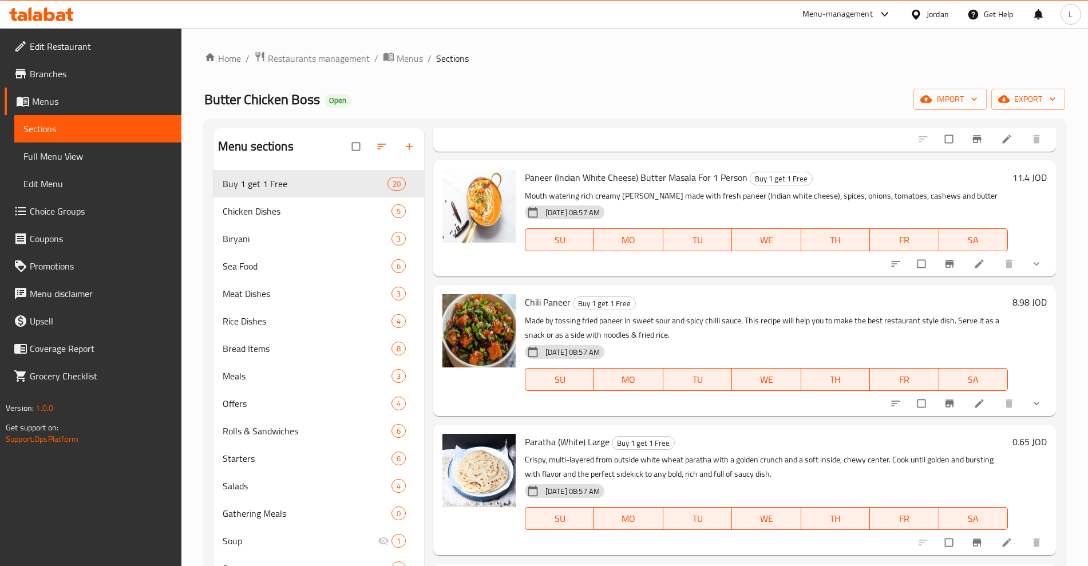
click at [1012, 435] on h6 "0.65 JOD" at bounding box center [1029, 442] width 34 height 16
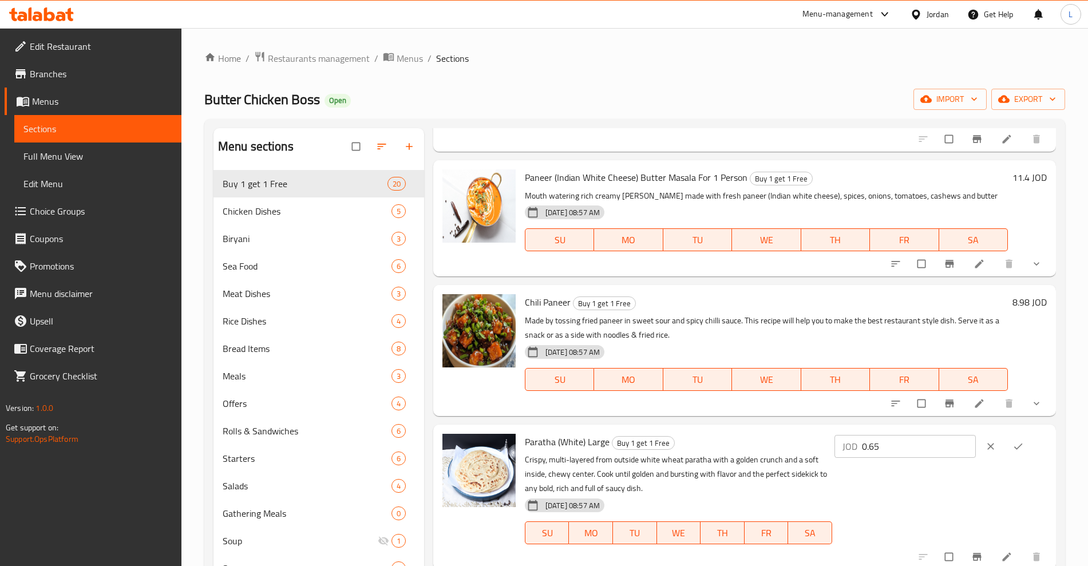
drag, startPoint x: 928, startPoint y: 440, endPoint x: 836, endPoint y: 458, distance: 93.3
click at [836, 458] on div "Paratha (White) Large Buy 1 get 1 Free Crispy, multi-layered from outside white…" at bounding box center [785, 497] width 531 height 136
type input "1.3"
click at [1023, 442] on span "ok" at bounding box center [1019, 446] width 14 height 11
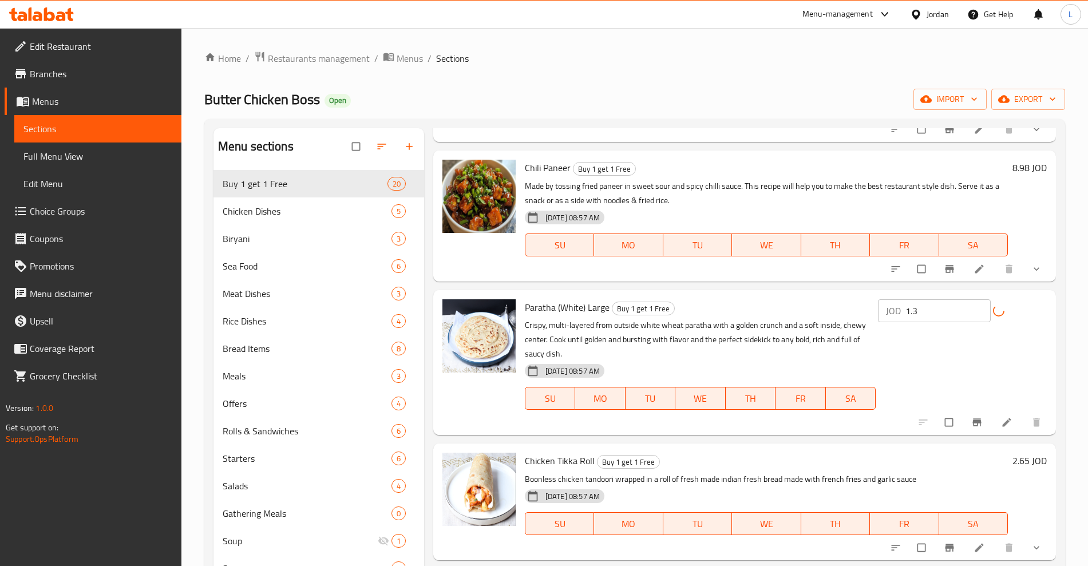
scroll to position [1359, 0]
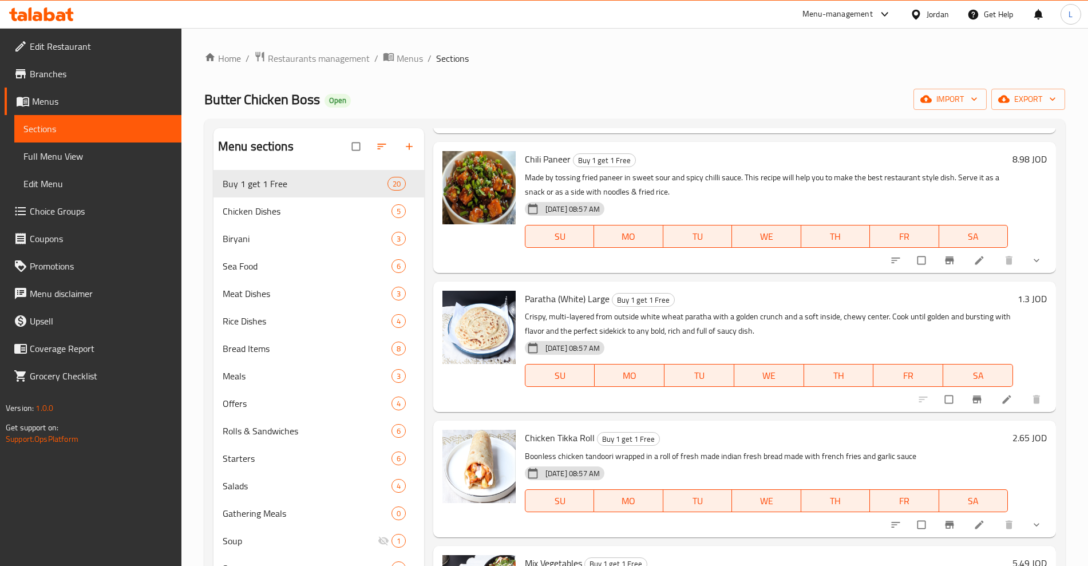
click at [1012, 437] on h6 "2.65 JOD" at bounding box center [1029, 438] width 34 height 16
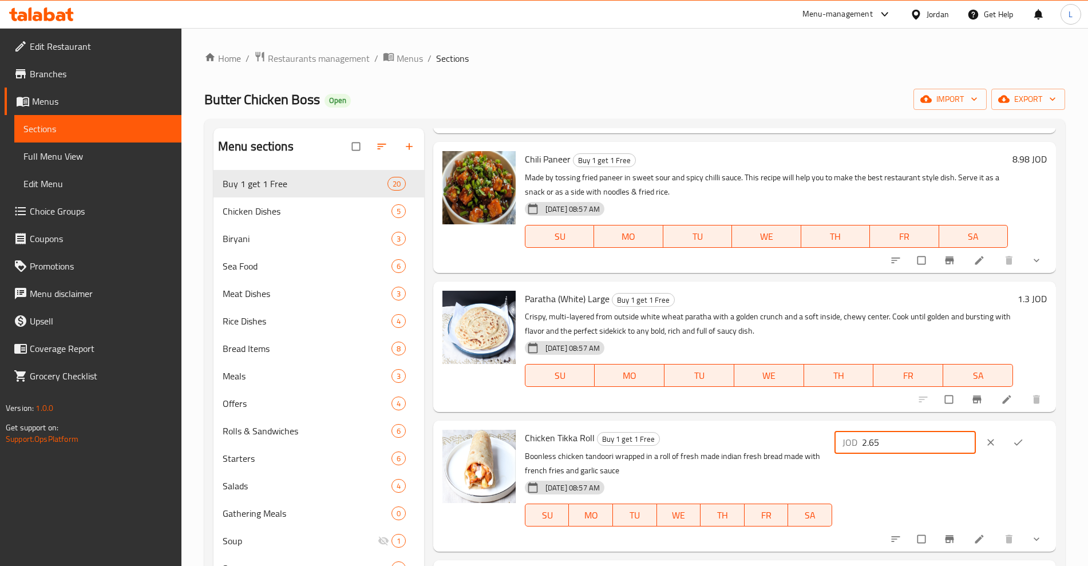
drag, startPoint x: 940, startPoint y: 441, endPoint x: 849, endPoint y: 456, distance: 92.3
click at [849, 456] on div "JOD 2.65 ​" at bounding box center [939, 486] width 215 height 112
type input "5.3"
click at [1012, 445] on icon "ok" at bounding box center [1017, 442] width 11 height 11
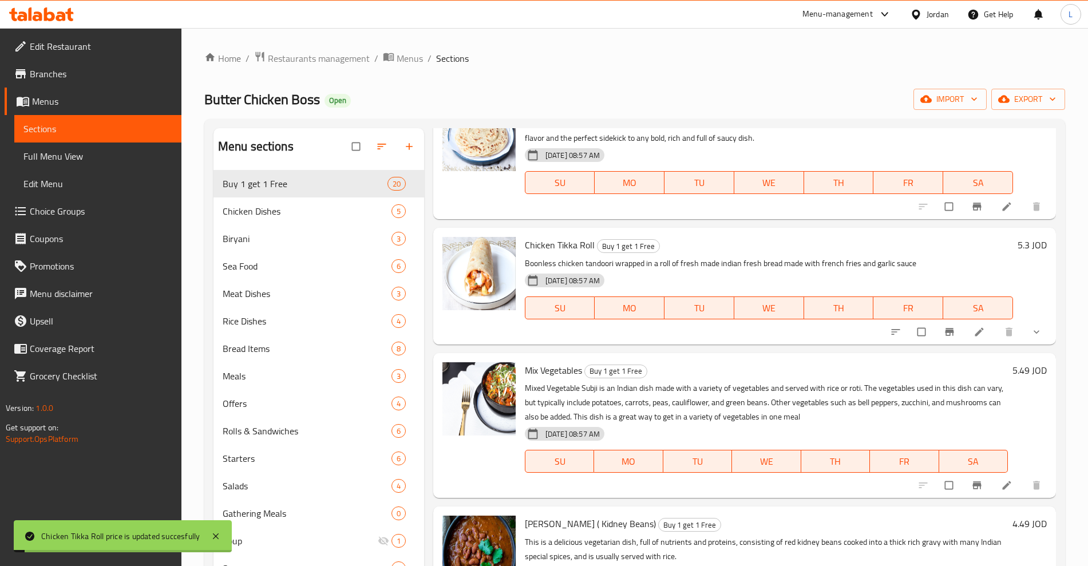
scroll to position [1574, 0]
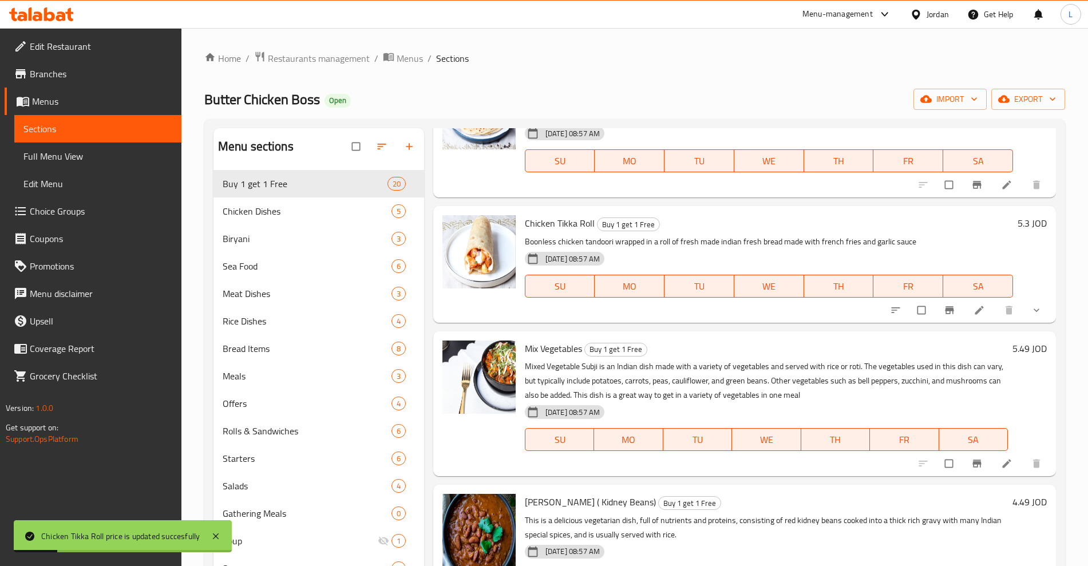
click at [1012, 347] on h6 "5.49 JOD" at bounding box center [1029, 349] width 34 height 16
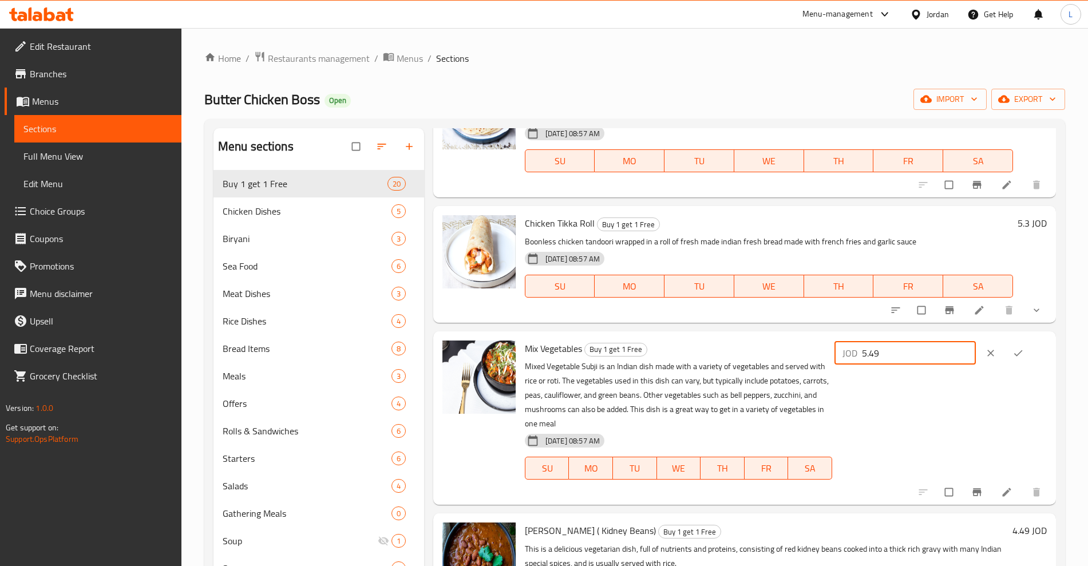
drag, startPoint x: 913, startPoint y: 347, endPoint x: 830, endPoint y: 367, distance: 85.4
click at [830, 367] on div "Mix Vegetables Buy 1 get 1 Free Mixed Vegetable Subji is an Indian dish made wi…" at bounding box center [785, 418] width 531 height 164
type input "10.98"
click at [1012, 350] on icon "ok" at bounding box center [1017, 352] width 11 height 11
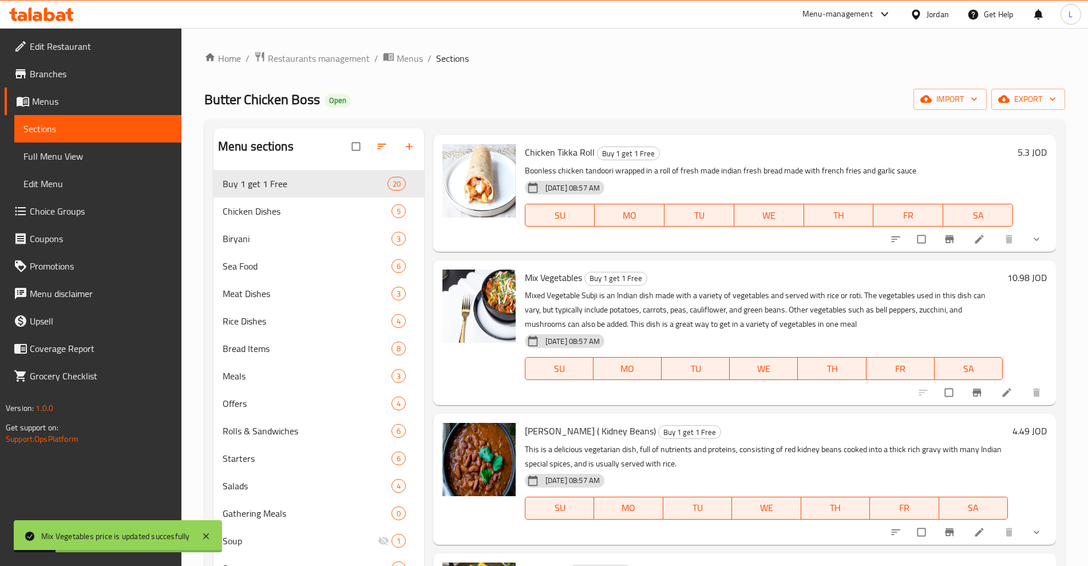
scroll to position [1645, 0]
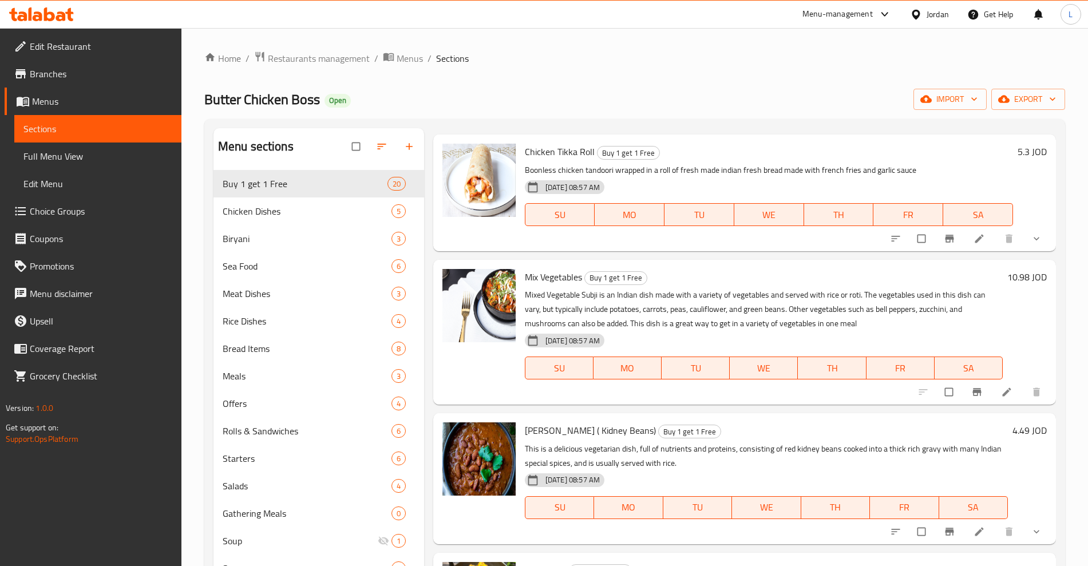
click at [1013, 428] on h6 "4.49 JOD" at bounding box center [1029, 430] width 34 height 16
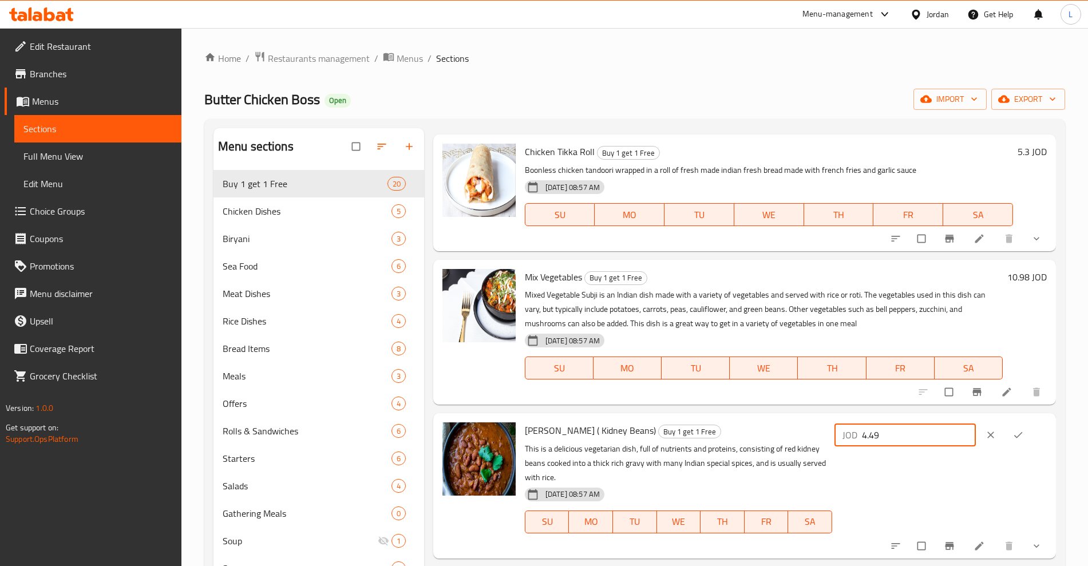
drag, startPoint x: 904, startPoint y: 431, endPoint x: 840, endPoint y: 445, distance: 65.7
click at [840, 445] on div "Rajma Masala ( Kidney Beans) Buy 1 get 1 Free This is a delicious vegetarian di…" at bounding box center [785, 486] width 531 height 136
type input "8.98"
click at [1008, 435] on button "ok" at bounding box center [1018, 434] width 27 height 25
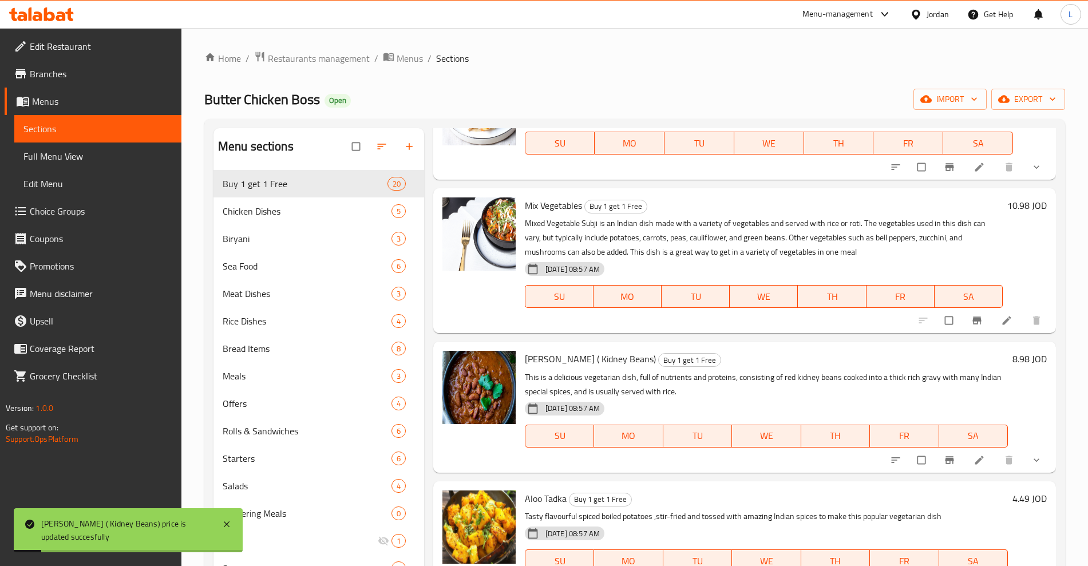
scroll to position [1788, 0]
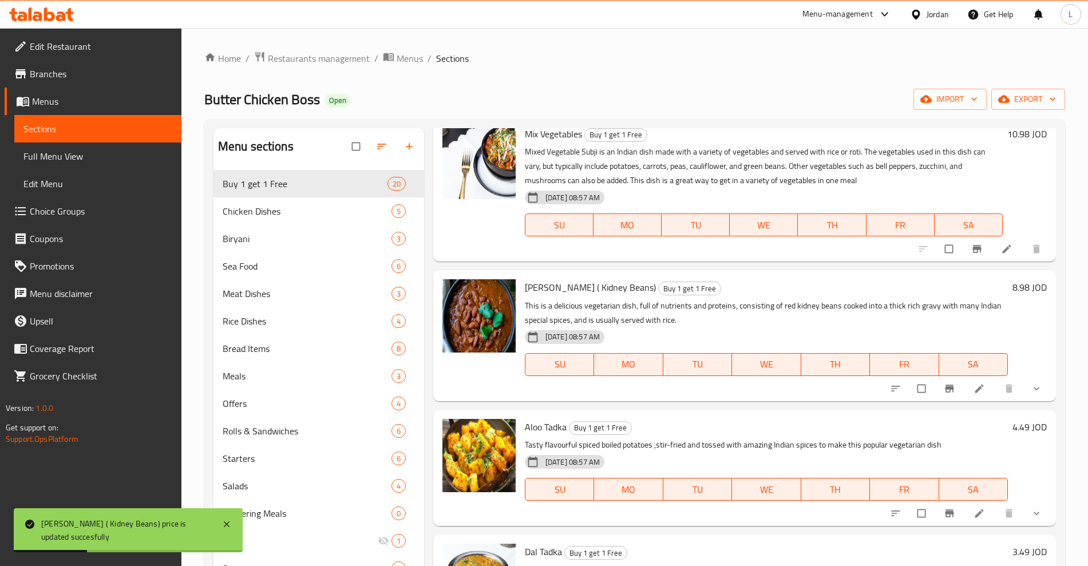
click at [1012, 423] on h6 "4.49 JOD" at bounding box center [1029, 427] width 34 height 16
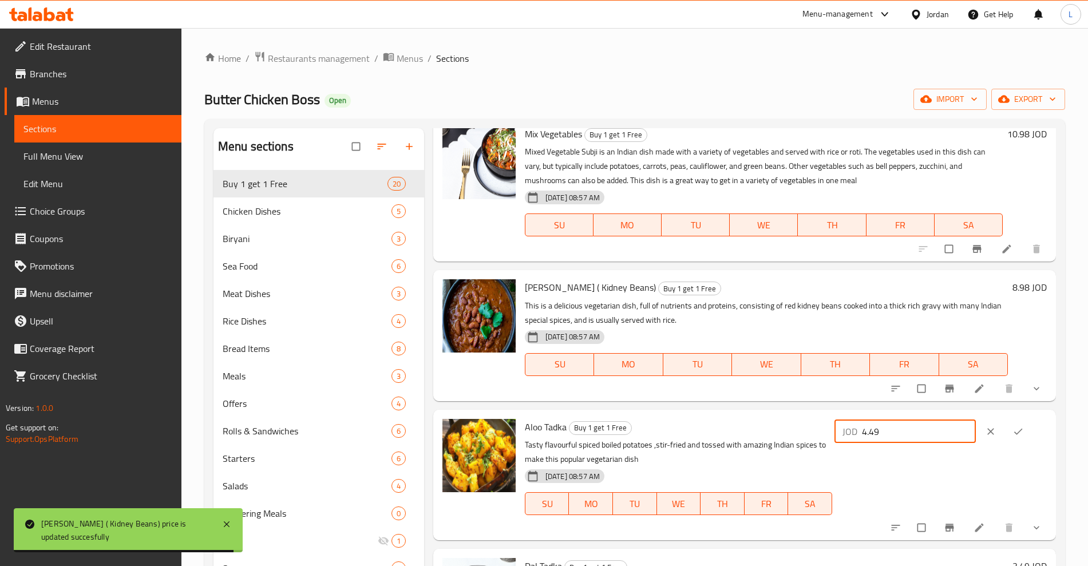
click at [913, 423] on input "4.49" at bounding box center [919, 431] width 114 height 23
drag, startPoint x: 862, startPoint y: 438, endPoint x: 811, endPoint y: 448, distance: 52.0
click at [811, 448] on div "Aloo Tadka Buy 1 get 1 Free Tasty flavourful spiced boiled potatoes ,stir-fried…" at bounding box center [785, 474] width 531 height 121
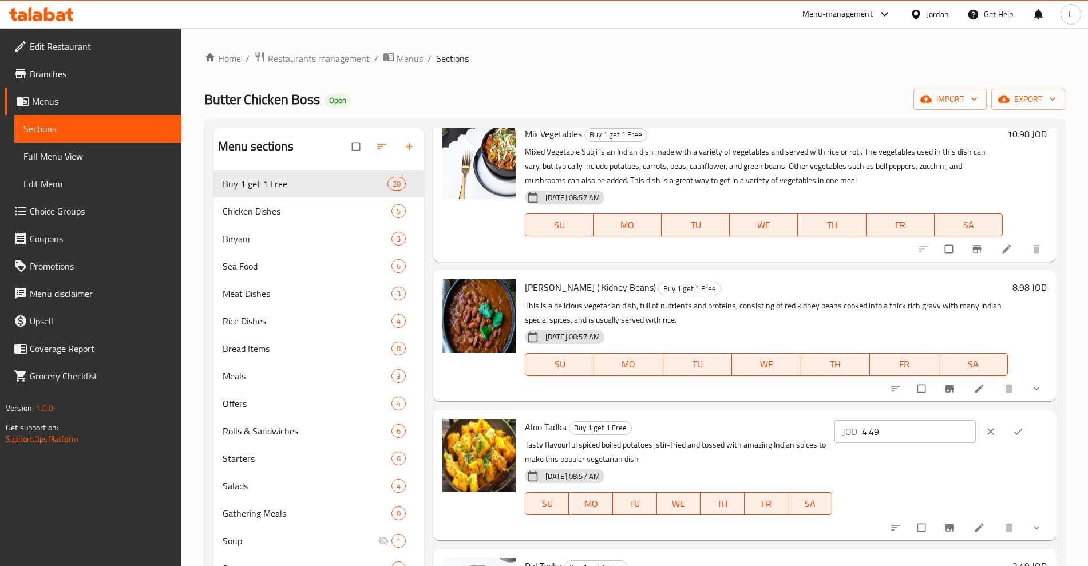
click at [889, 430] on input "4.49" at bounding box center [919, 431] width 114 height 23
click at [889, 431] on input "4.49" at bounding box center [919, 431] width 114 height 23
type input "8.98"
click at [1013, 426] on icon "ok" at bounding box center [1017, 431] width 11 height 11
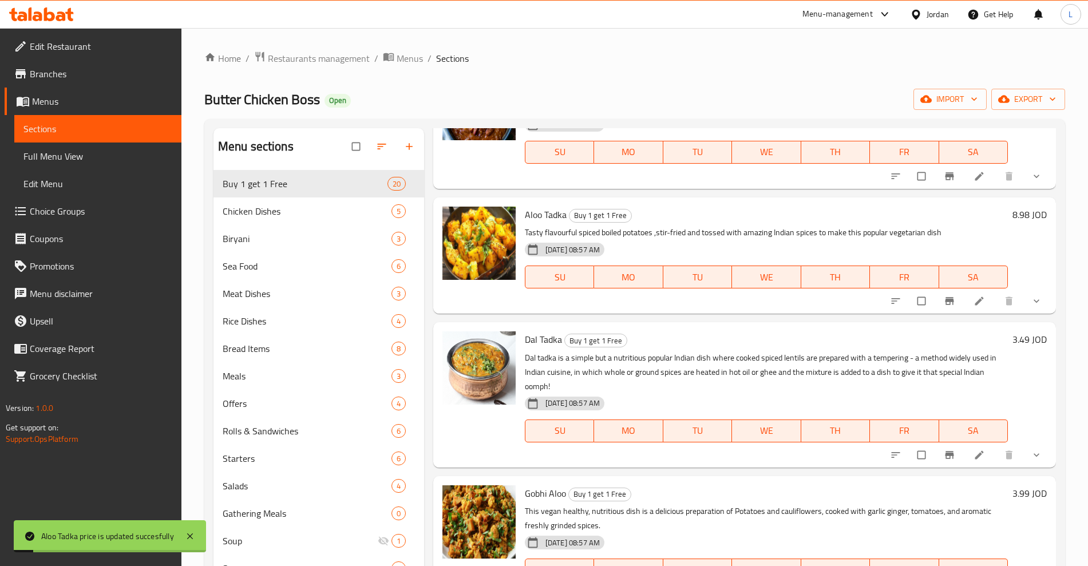
scroll to position [2003, 0]
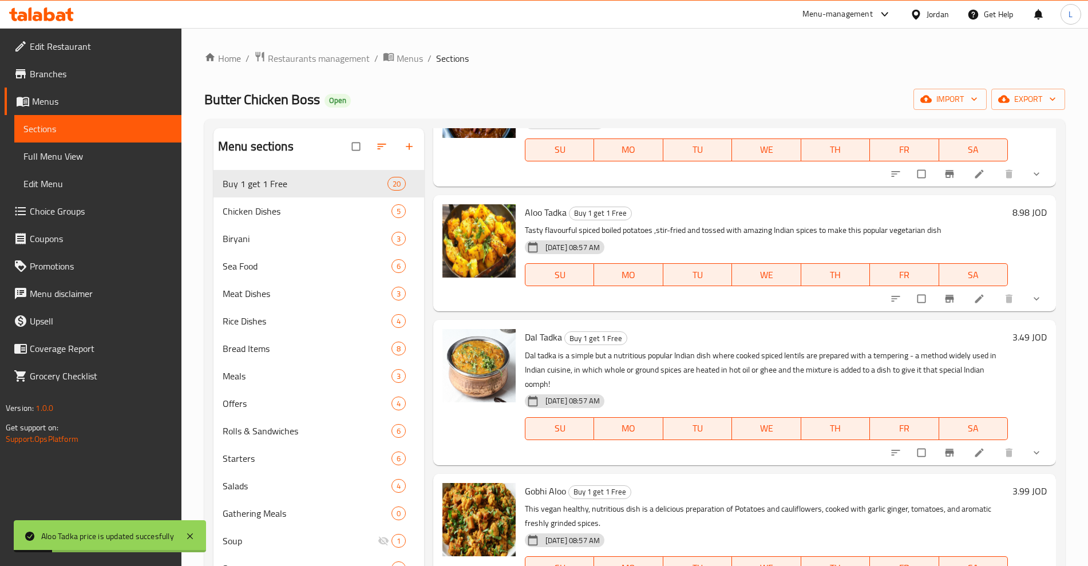
click at [1013, 338] on h6 "3.49 JOD" at bounding box center [1029, 337] width 34 height 16
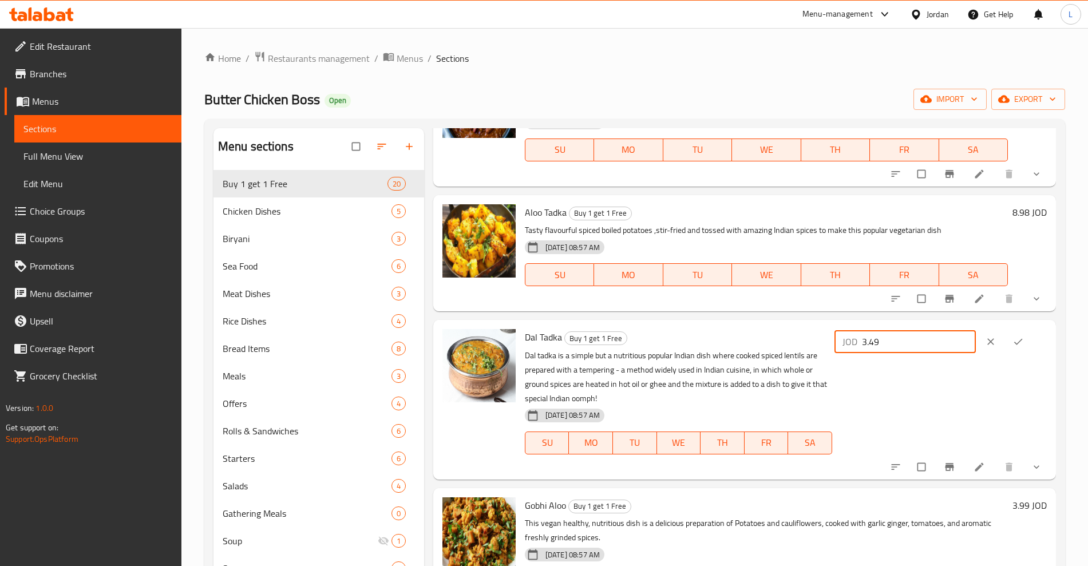
drag, startPoint x: 869, startPoint y: 349, endPoint x: 850, endPoint y: 353, distance: 18.7
click at [850, 353] on div "JOD 3.49 ​" at bounding box center [940, 341] width 212 height 25
type input "6.98"
click at [1015, 343] on icon "ok" at bounding box center [1018, 342] width 9 height 6
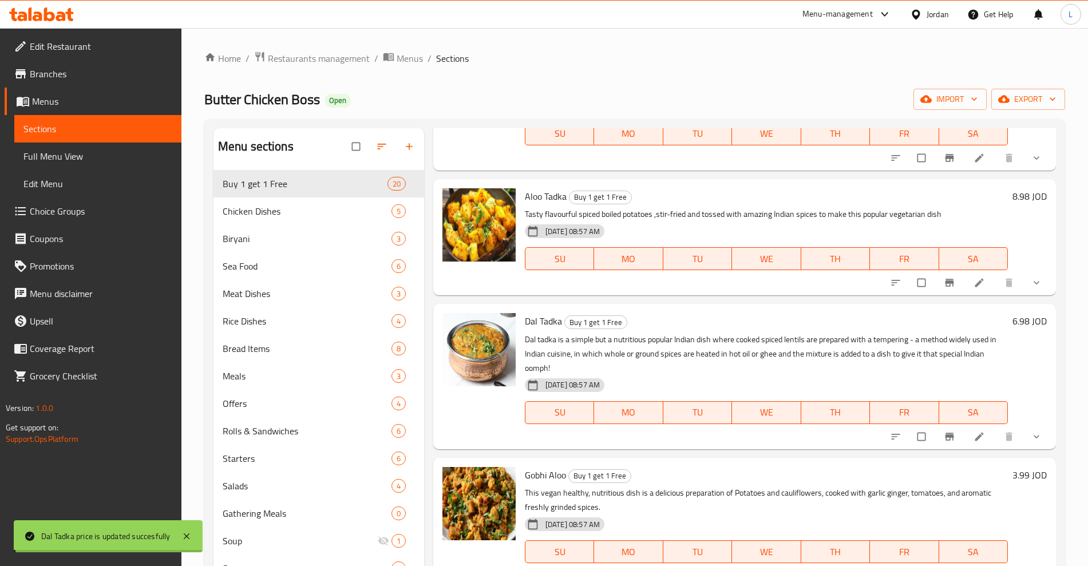
scroll to position [2065, 0]
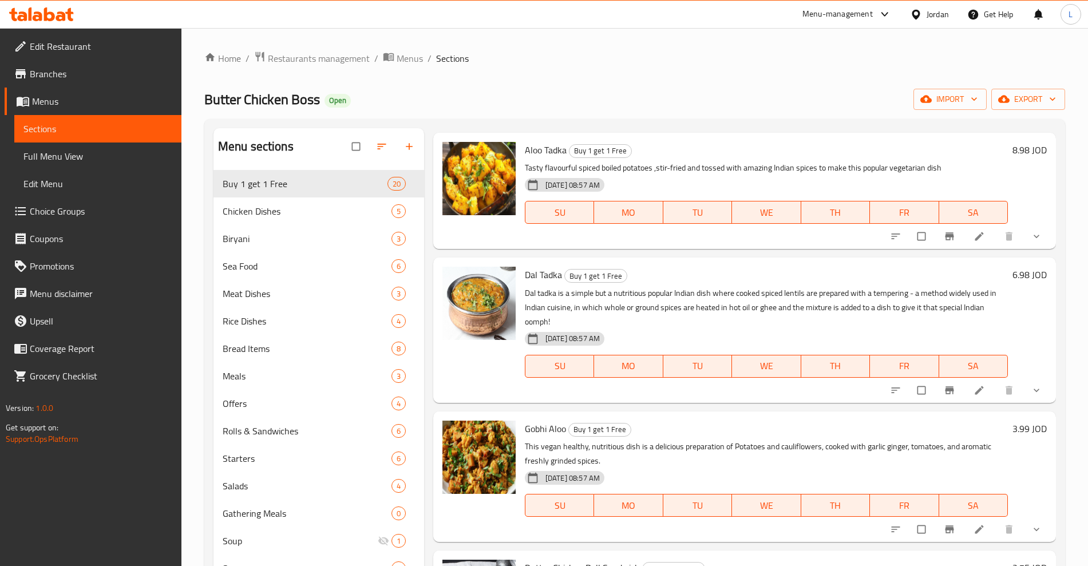
click at [1019, 431] on h6 "3.99 JOD" at bounding box center [1029, 429] width 34 height 16
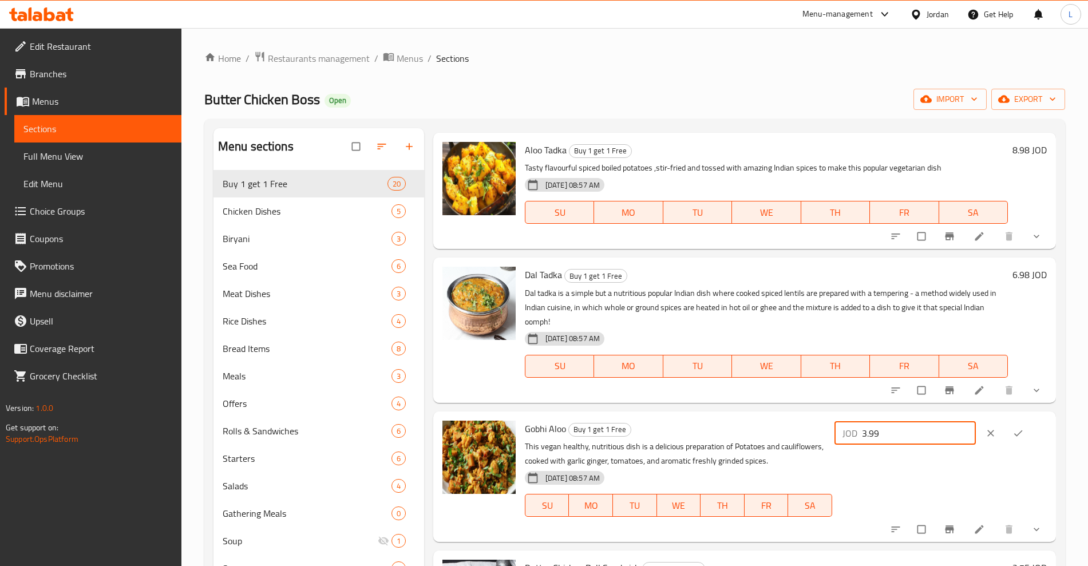
drag, startPoint x: 931, startPoint y: 428, endPoint x: 838, endPoint y: 440, distance: 93.4
click at [838, 440] on div "Gobhi Aloo Buy 1 get 1 Free This vegan healthy, nutritious dish is a delicious …" at bounding box center [785, 476] width 531 height 121
type input "7.98"
click at [1016, 427] on icon "ok" at bounding box center [1017, 432] width 11 height 11
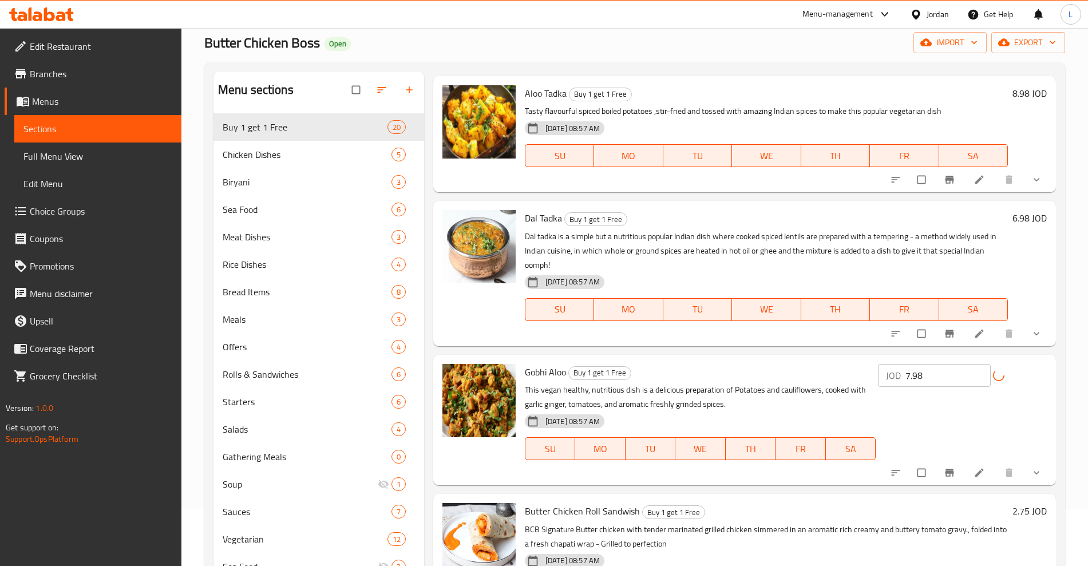
scroll to position [143, 0]
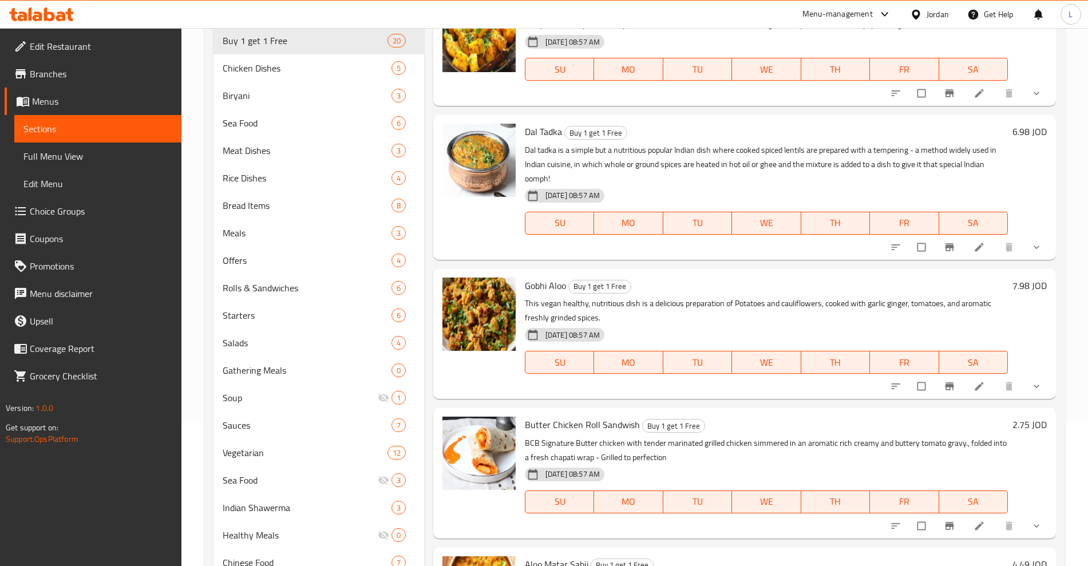
click at [1015, 426] on h6 "2.75 JOD" at bounding box center [1029, 425] width 34 height 16
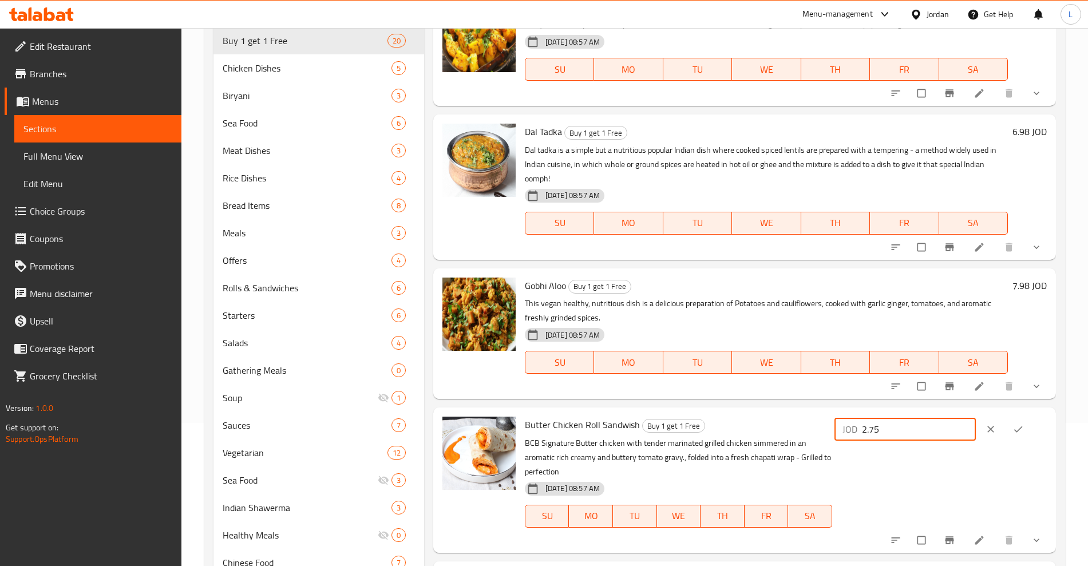
drag, startPoint x: 927, startPoint y: 424, endPoint x: 856, endPoint y: 444, distance: 73.2
click at [856, 444] on div "JOD 2.75 ​" at bounding box center [939, 480] width 215 height 126
type input "5.5"
click at [1021, 431] on icon "ok" at bounding box center [1017, 428] width 11 height 11
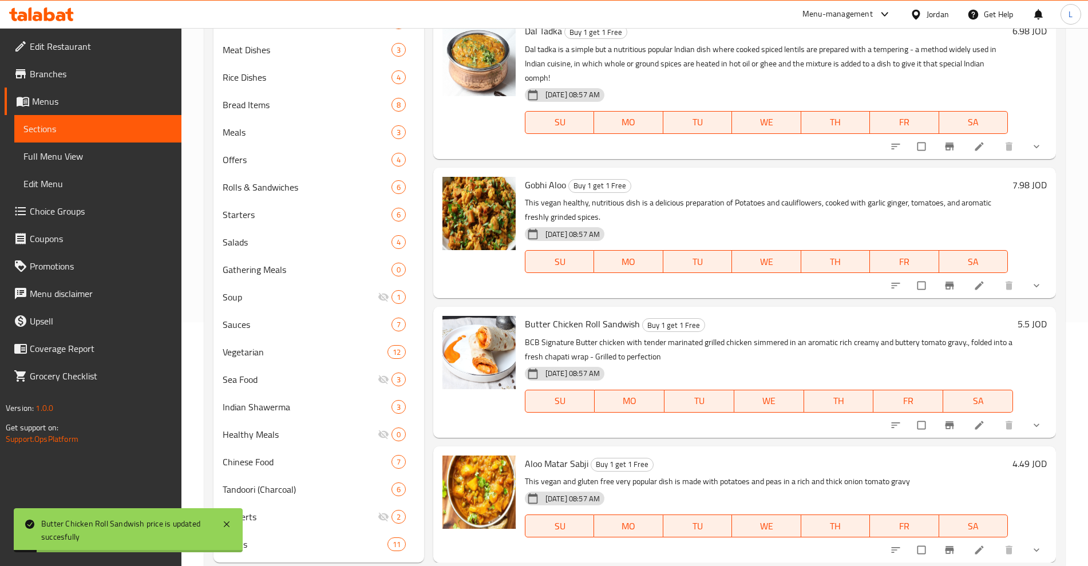
scroll to position [272, 0]
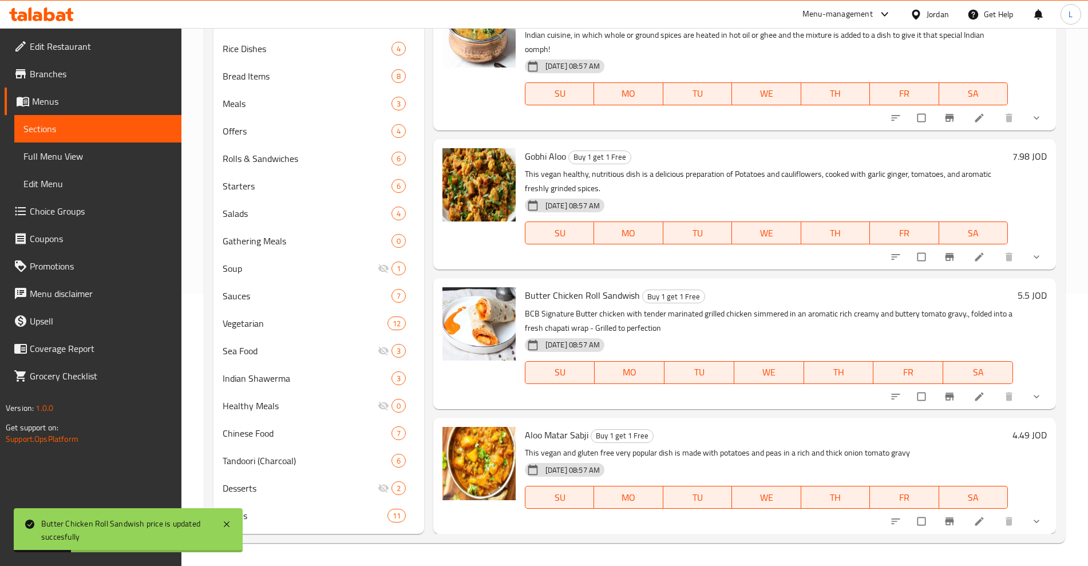
click at [1012, 436] on h6 "4.49 JOD" at bounding box center [1029, 435] width 34 height 16
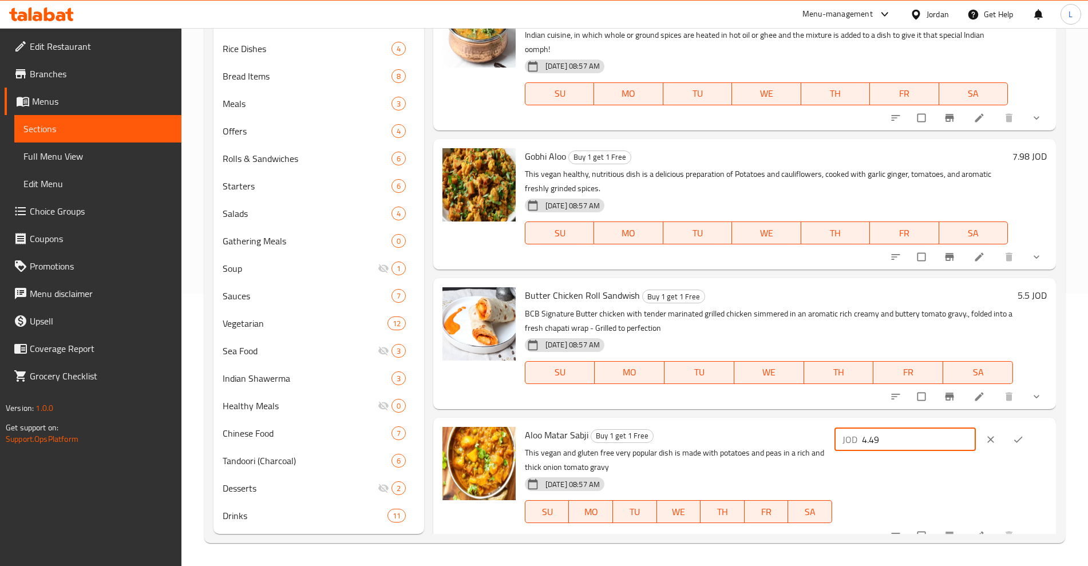
drag, startPoint x: 923, startPoint y: 436, endPoint x: 854, endPoint y: 442, distance: 69.0
click at [864, 437] on div "JOD 4.49 ​" at bounding box center [904, 439] width 141 height 23
type input "8.98"
click at [1012, 436] on icon "ok" at bounding box center [1017, 439] width 11 height 11
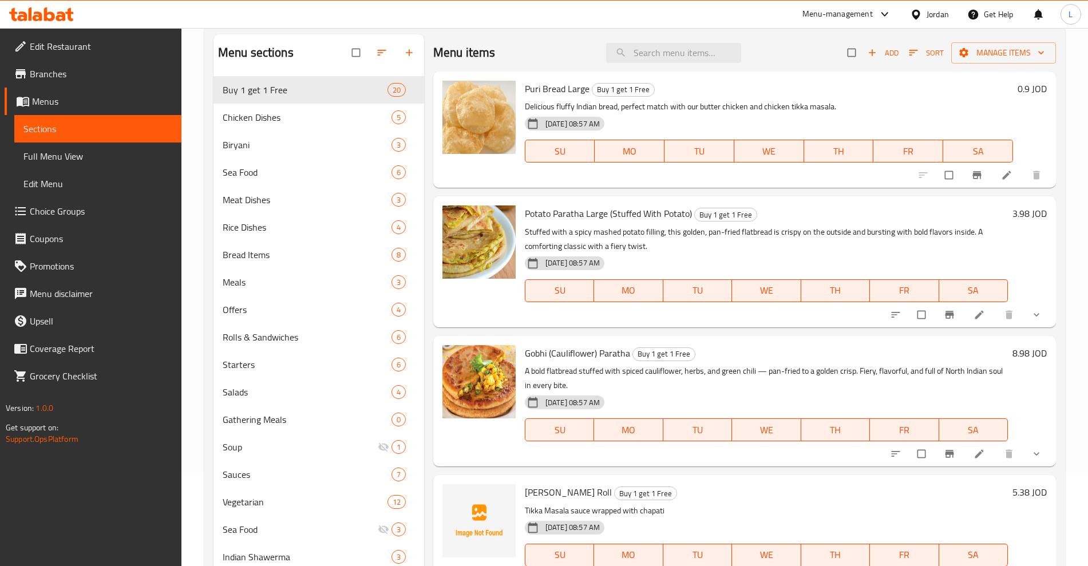
scroll to position [0, 0]
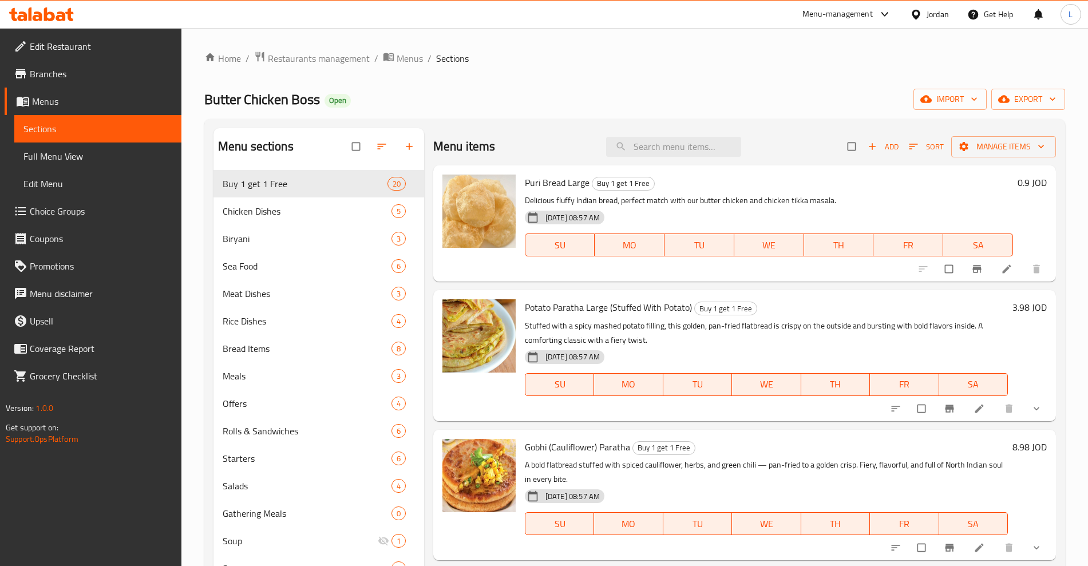
click at [841, 147] on input "checkbox" at bounding box center [853, 147] width 24 height 22
checkbox input "true"
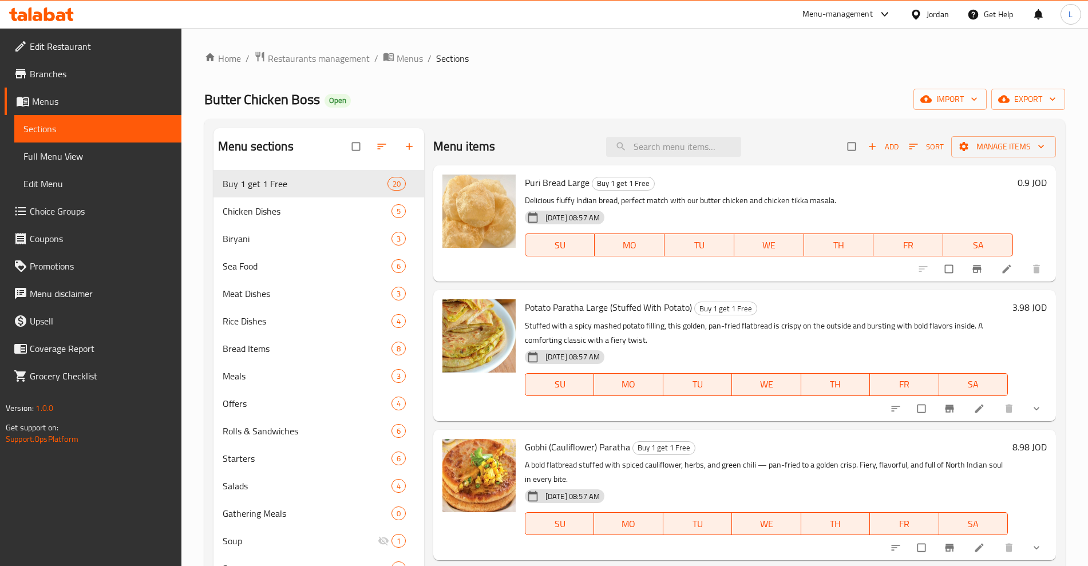
checkbox input "true"
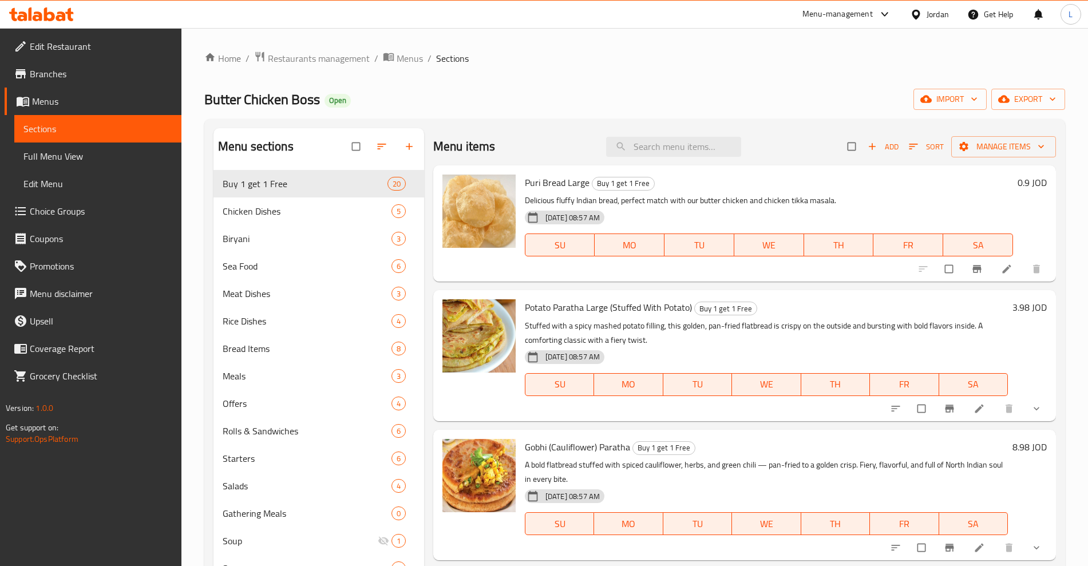
checkbox input "true"
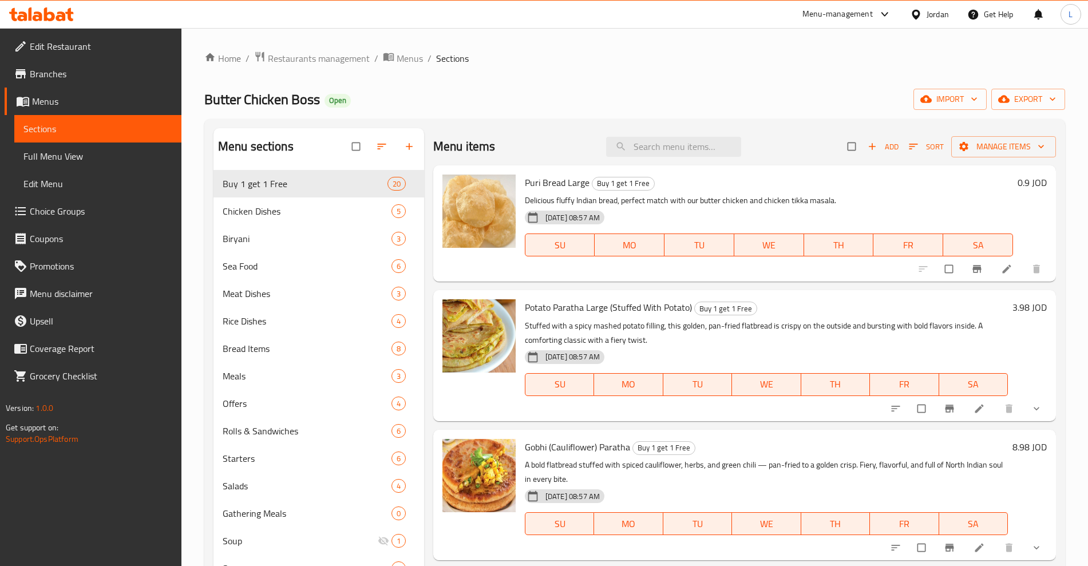
checkbox input "true"
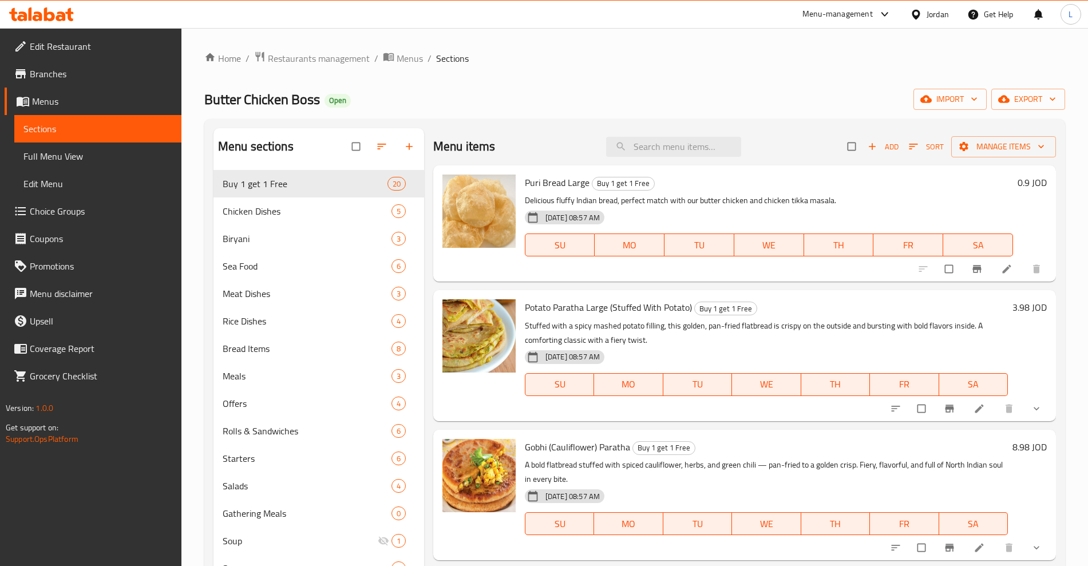
checkbox input "true"
click at [989, 141] on span "Manage items" at bounding box center [1003, 147] width 86 height 14
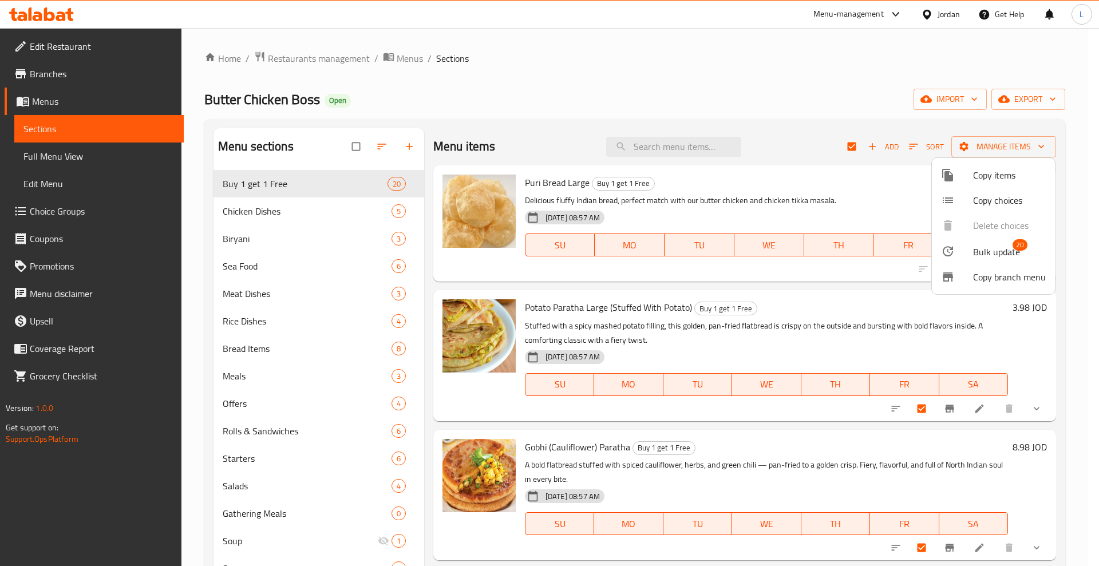
click at [995, 252] on span "Bulk update" at bounding box center [996, 252] width 47 height 14
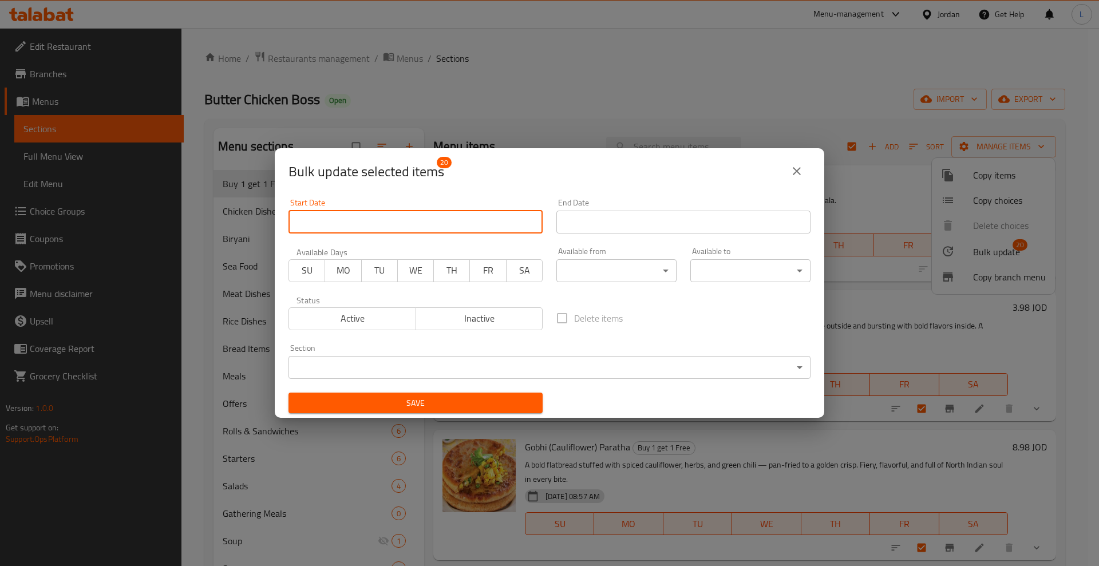
click at [340, 232] on input "Start Date" at bounding box center [415, 222] width 254 height 23
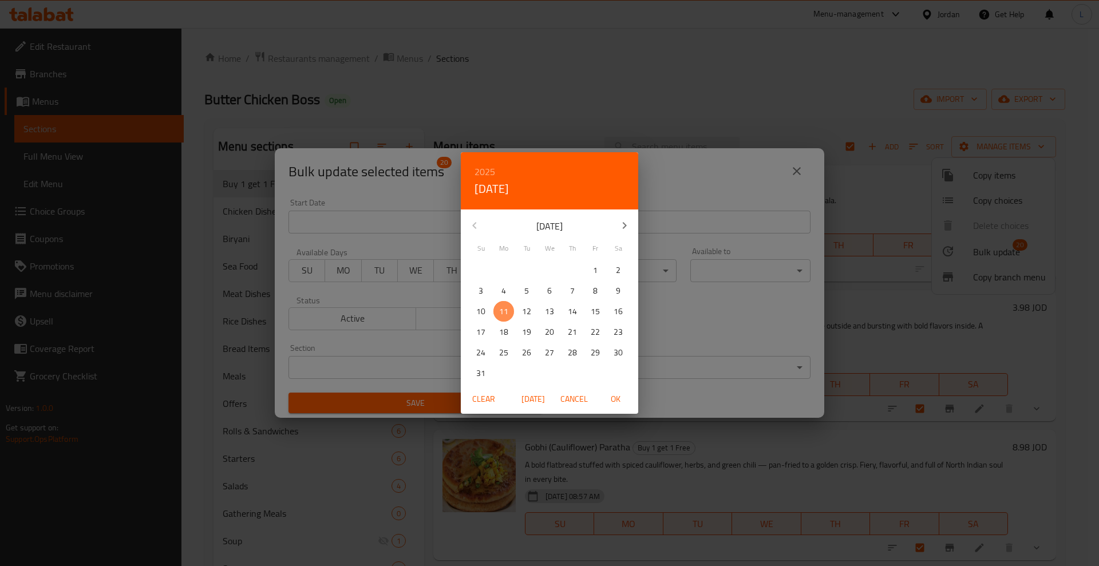
click at [513, 310] on span "11" at bounding box center [503, 311] width 21 height 14
drag, startPoint x: 617, startPoint y: 401, endPoint x: 654, endPoint y: 302, distance: 105.6
click at [617, 398] on span "OK" at bounding box center [614, 399] width 27 height 14
type input "11-08-2025"
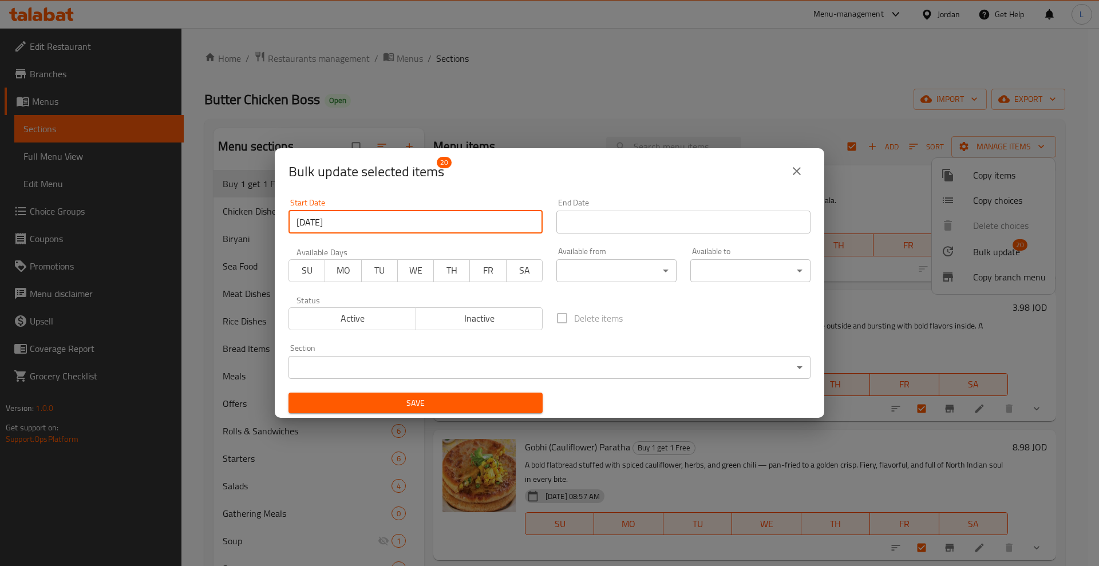
click at [647, 226] on input "Start Date" at bounding box center [683, 222] width 254 height 23
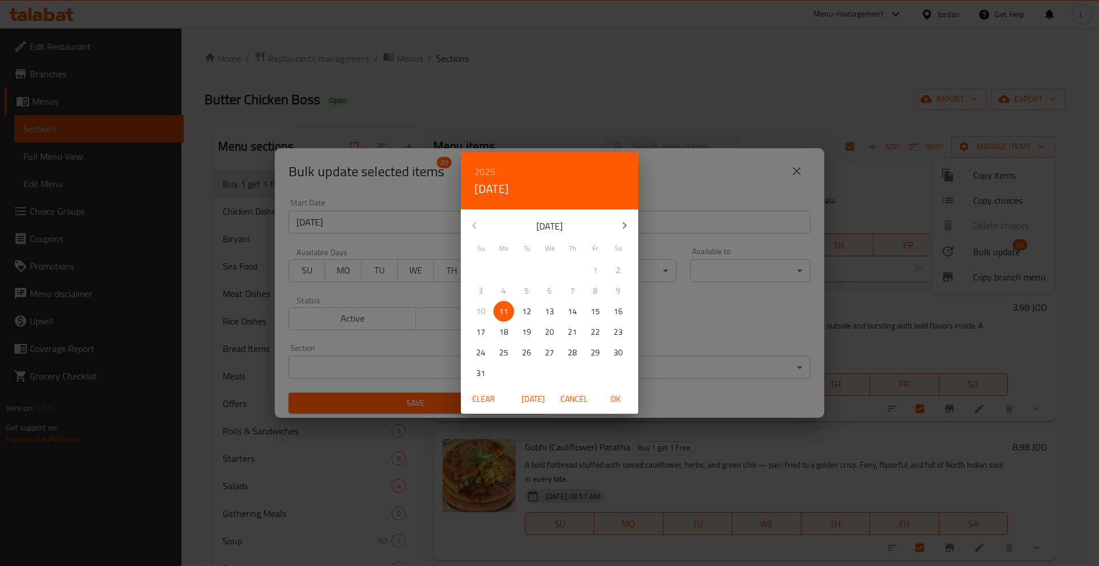
drag, startPoint x: 530, startPoint y: 311, endPoint x: 543, endPoint y: 323, distance: 17.0
click at [530, 311] on p "12" at bounding box center [526, 311] width 9 height 14
click at [620, 401] on span "OK" at bounding box center [614, 399] width 27 height 14
type input "12-08-2025"
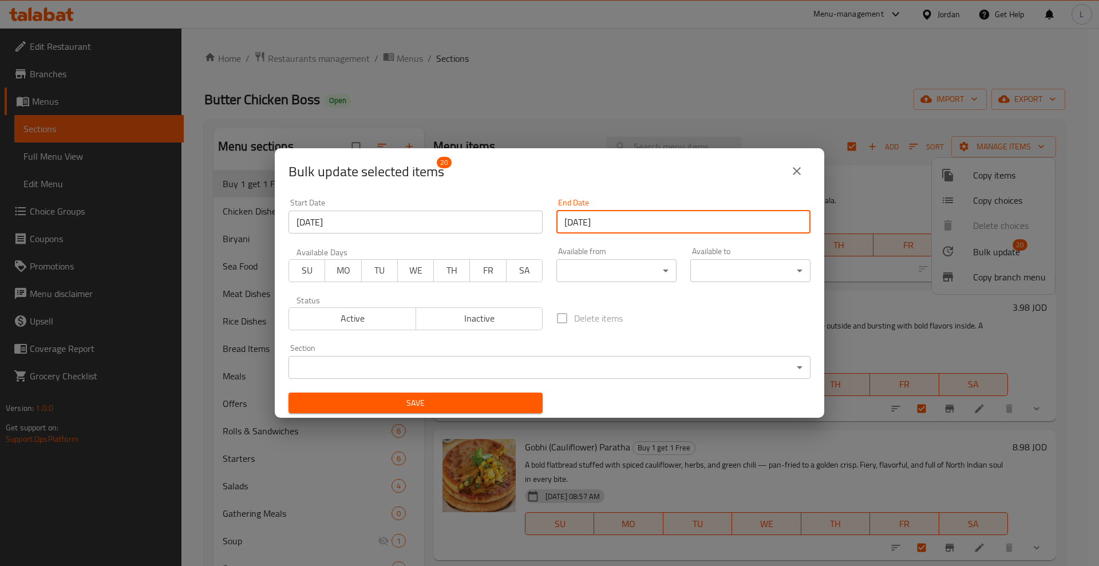
click at [440, 402] on span "Save" at bounding box center [416, 403] width 236 height 14
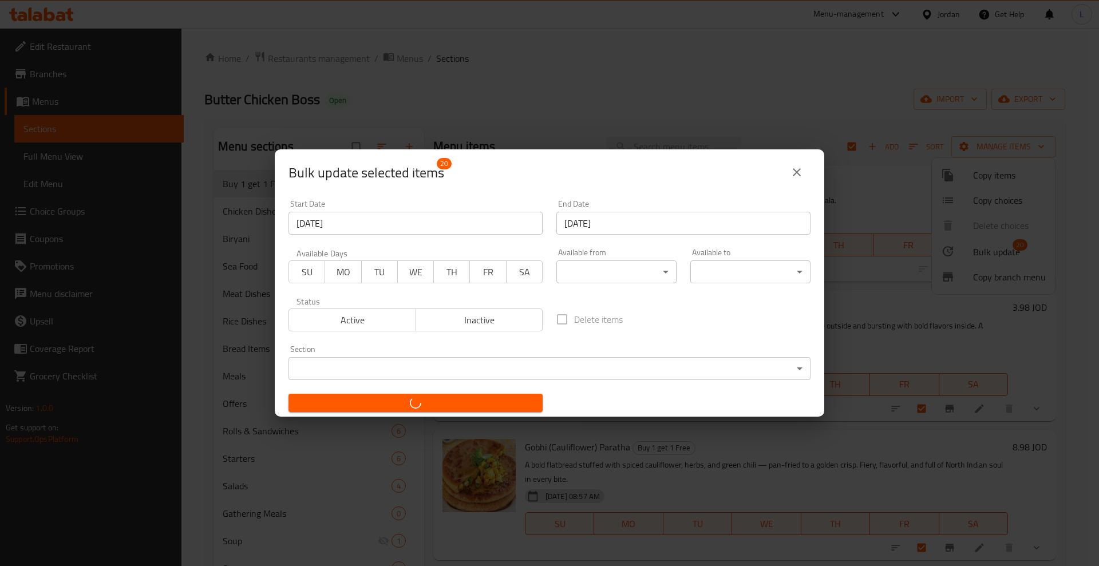
checkbox input "false"
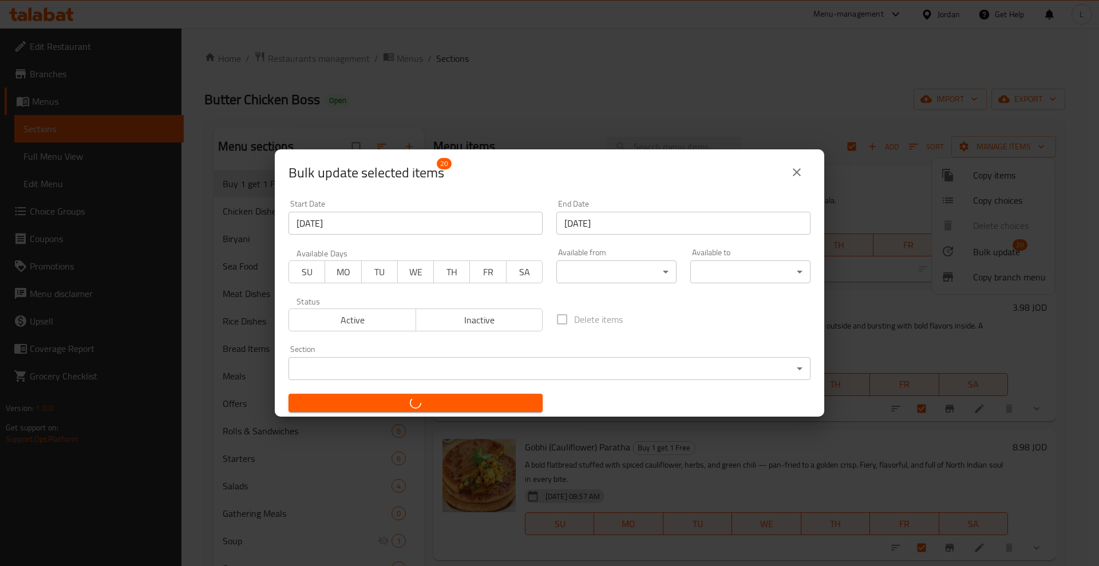
checkbox input "false"
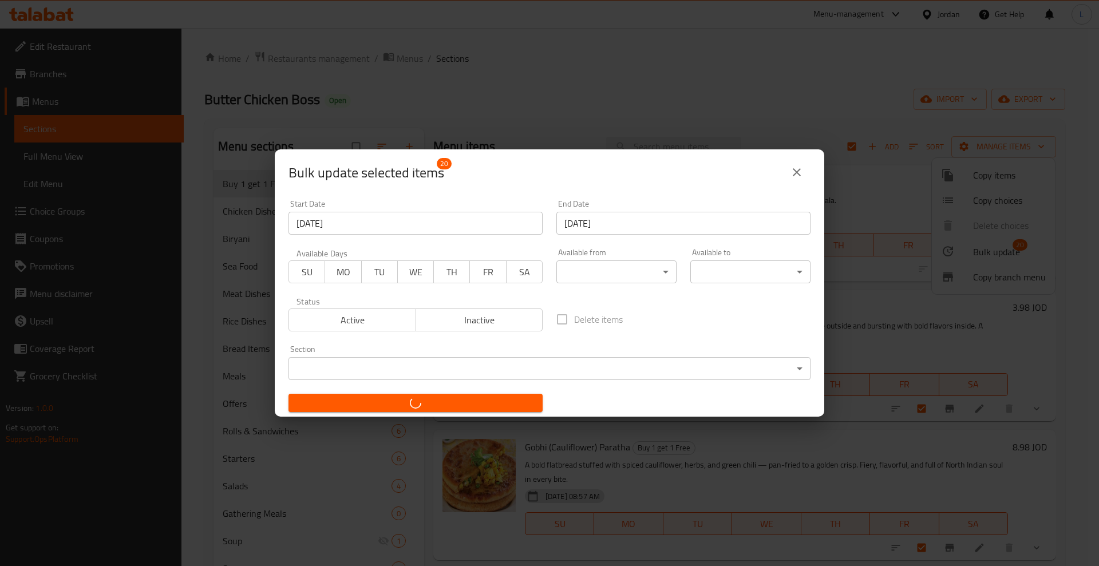
checkbox input "false"
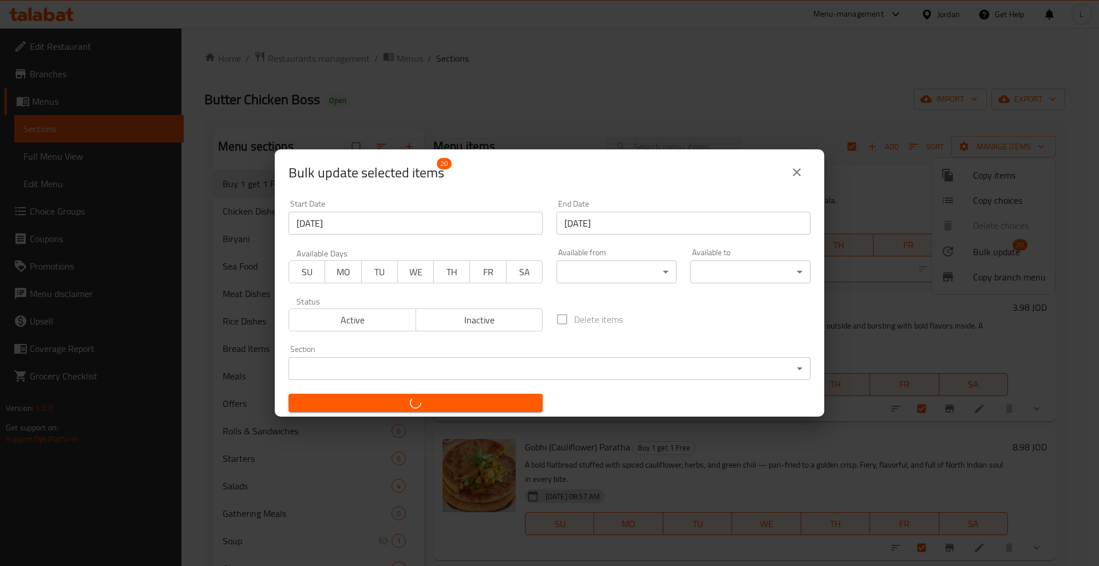
checkbox input "false"
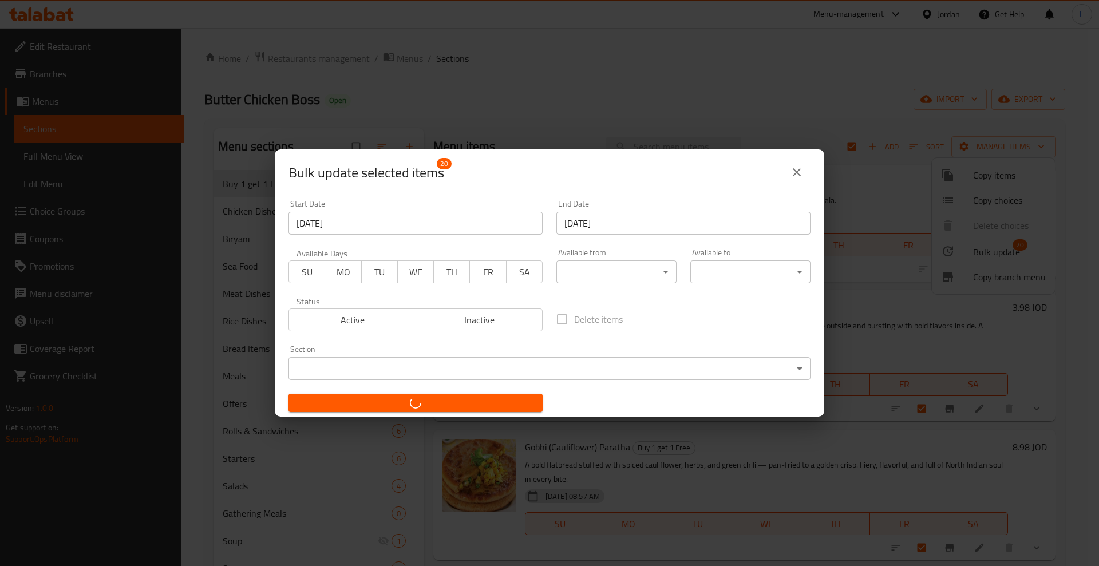
checkbox input "false"
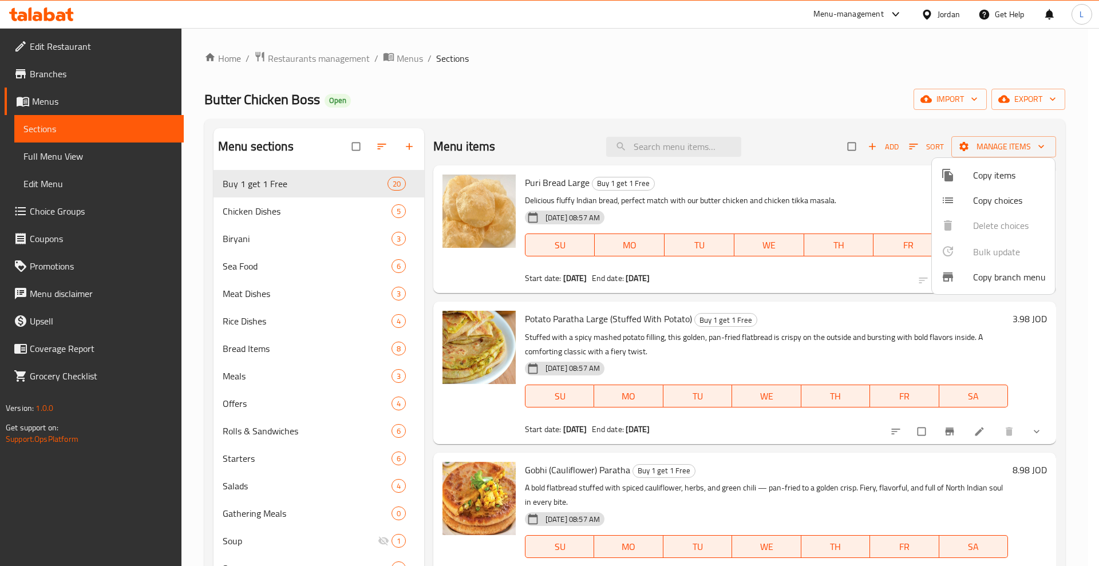
click at [37, 81] on div at bounding box center [549, 283] width 1099 height 566
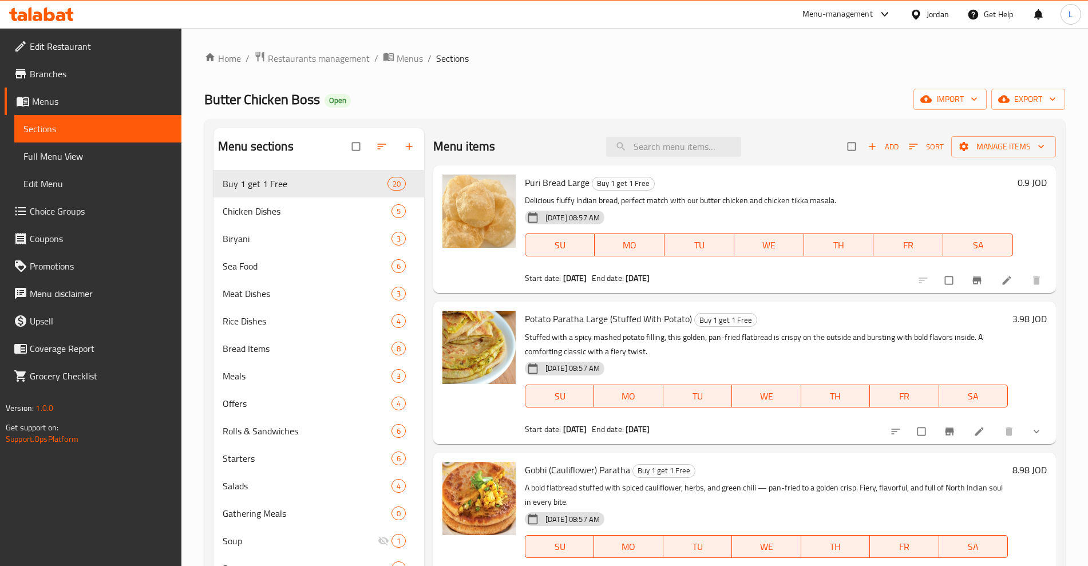
click at [57, 57] on link "Edit Restaurant" at bounding box center [93, 46] width 177 height 27
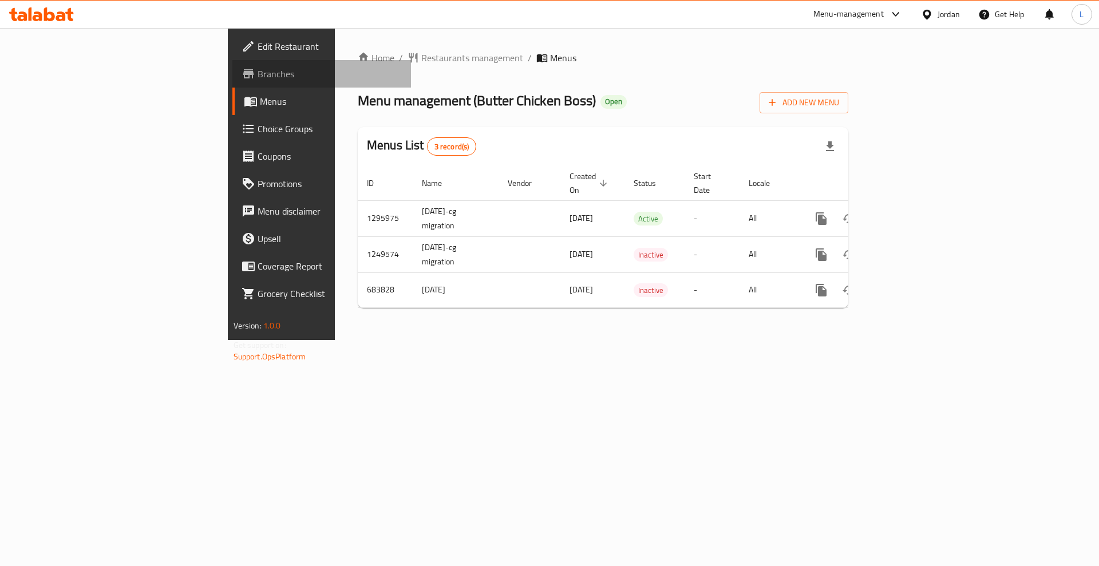
click at [232, 83] on link "Branches" at bounding box center [321, 73] width 179 height 27
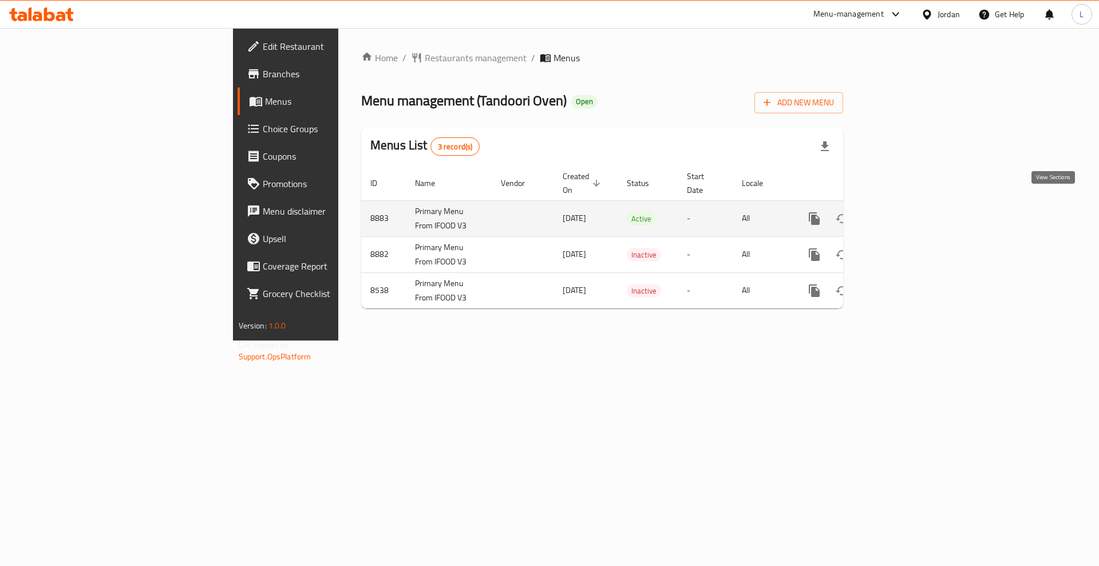
click at [904, 212] on icon "enhanced table" at bounding box center [897, 219] width 14 height 14
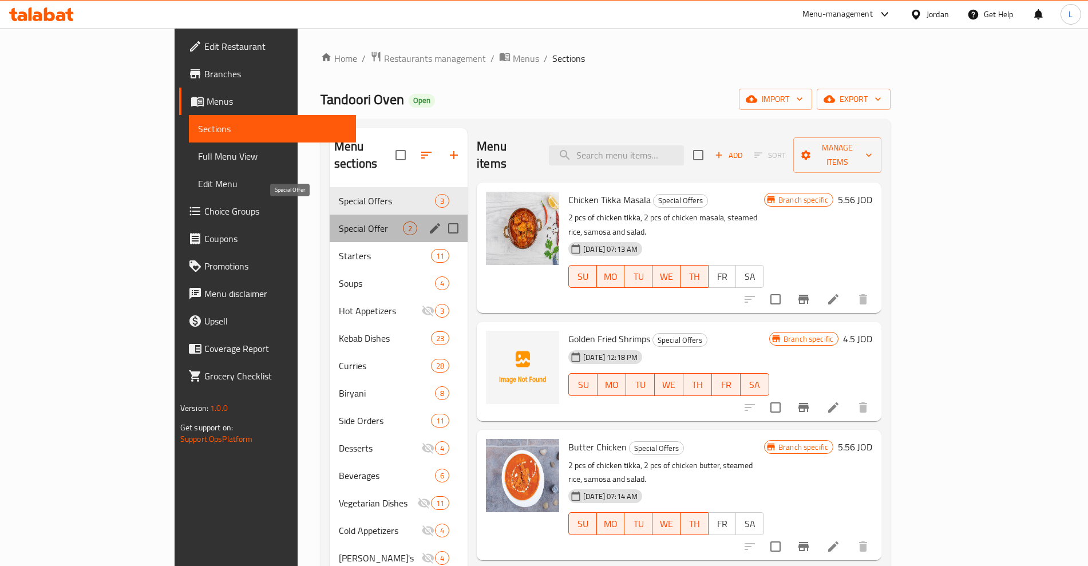
click at [339, 221] on span "Special Offer" at bounding box center [371, 228] width 64 height 14
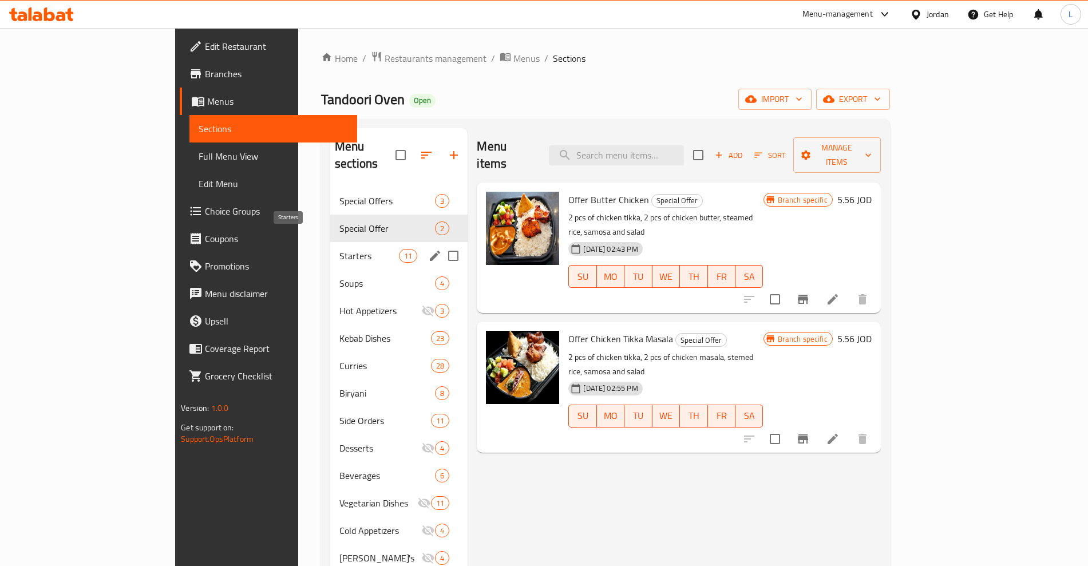
click at [339, 249] on span "Starters" at bounding box center [369, 256] width 60 height 14
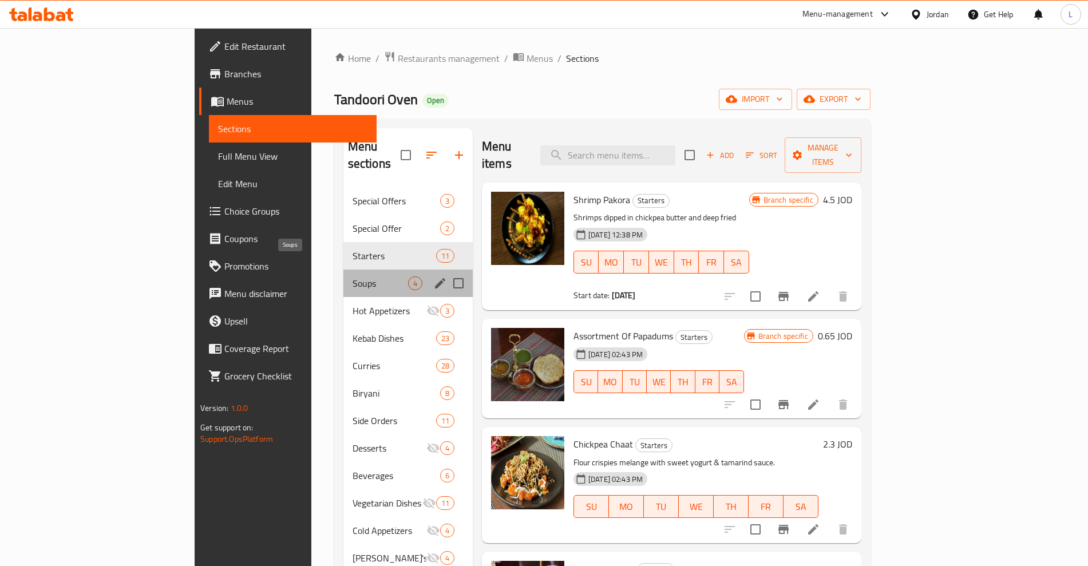
click at [353, 276] on span "Soups" at bounding box center [381, 283] width 56 height 14
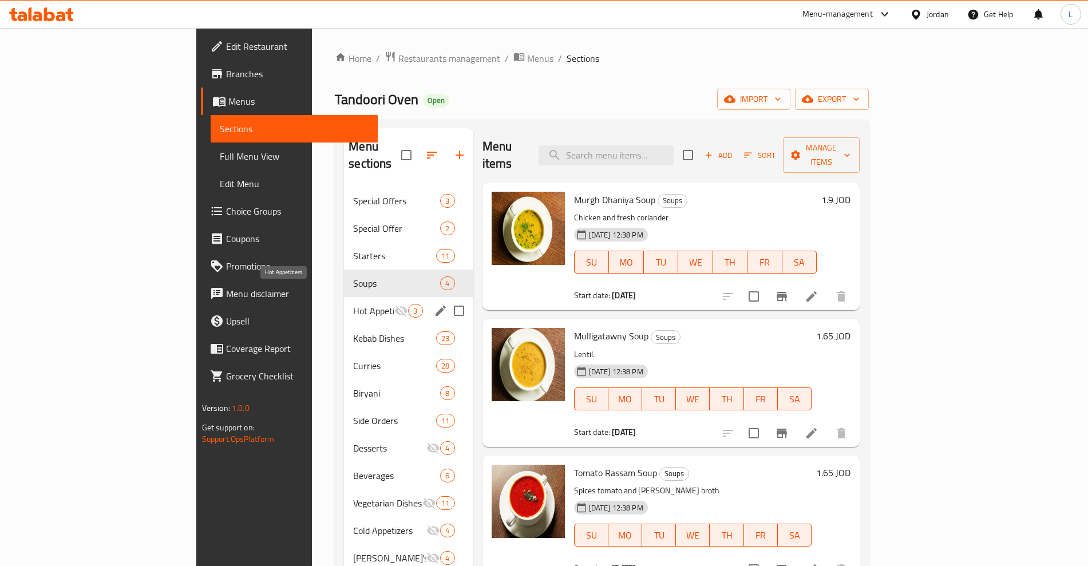
click at [353, 304] on span "Hot Appetizers" at bounding box center [373, 311] width 41 height 14
